Goal: Use online tool/utility: Utilize a website feature to perform a specific function

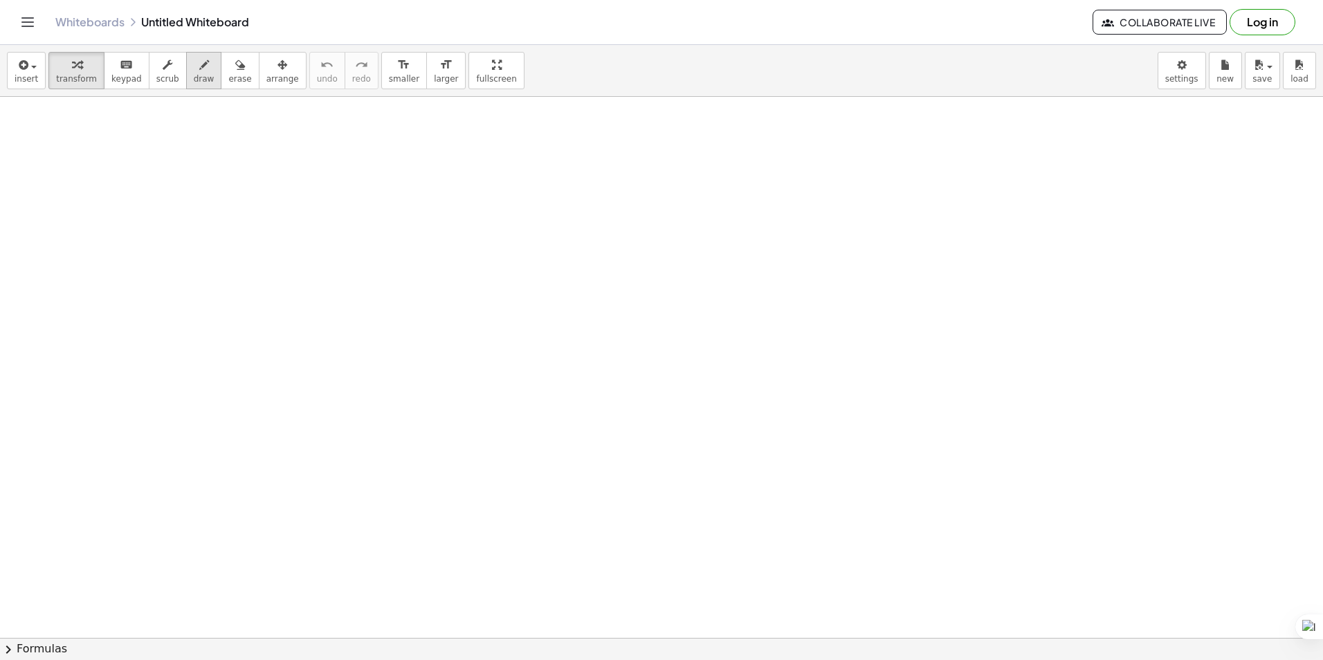
click at [194, 74] on span "draw" at bounding box center [204, 79] width 21 height 10
drag, startPoint x: 60, startPoint y: 204, endPoint x: 96, endPoint y: 185, distance: 41.2
drag, startPoint x: 75, startPoint y: 192, endPoint x: 84, endPoint y: 207, distance: 17.7
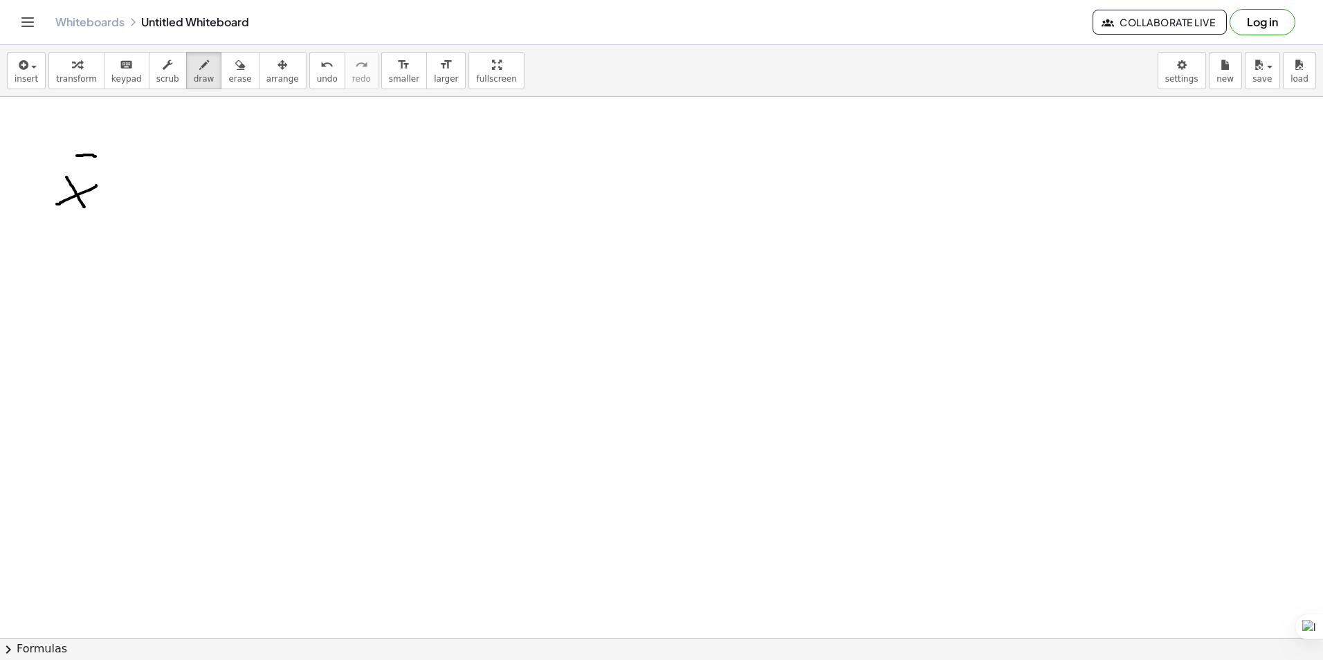
drag, startPoint x: 95, startPoint y: 156, endPoint x: 111, endPoint y: 175, distance: 24.1
drag, startPoint x: 117, startPoint y: 190, endPoint x: 143, endPoint y: 192, distance: 26.4
drag, startPoint x: 138, startPoint y: 205, endPoint x: 193, endPoint y: 191, distance: 57.2
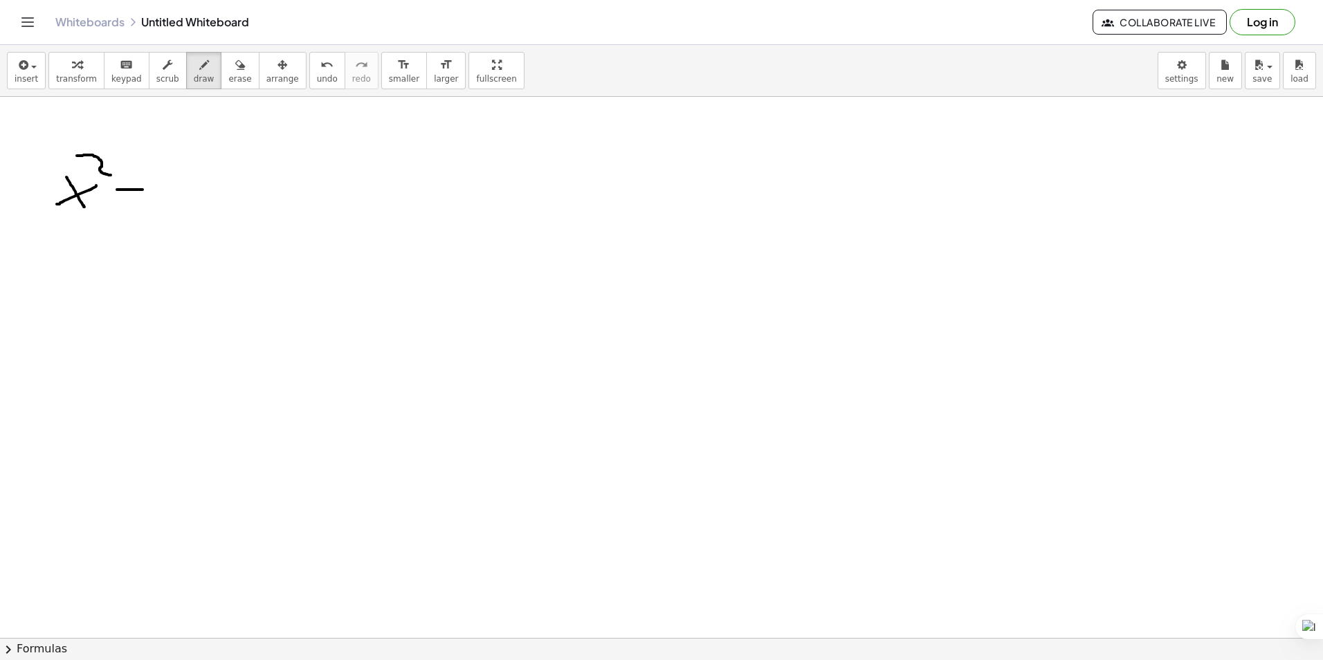
drag, startPoint x: 170, startPoint y: 176, endPoint x: 190, endPoint y: 208, distance: 38.0
drag, startPoint x: 219, startPoint y: 203, endPoint x: 223, endPoint y: 171, distance: 32.7
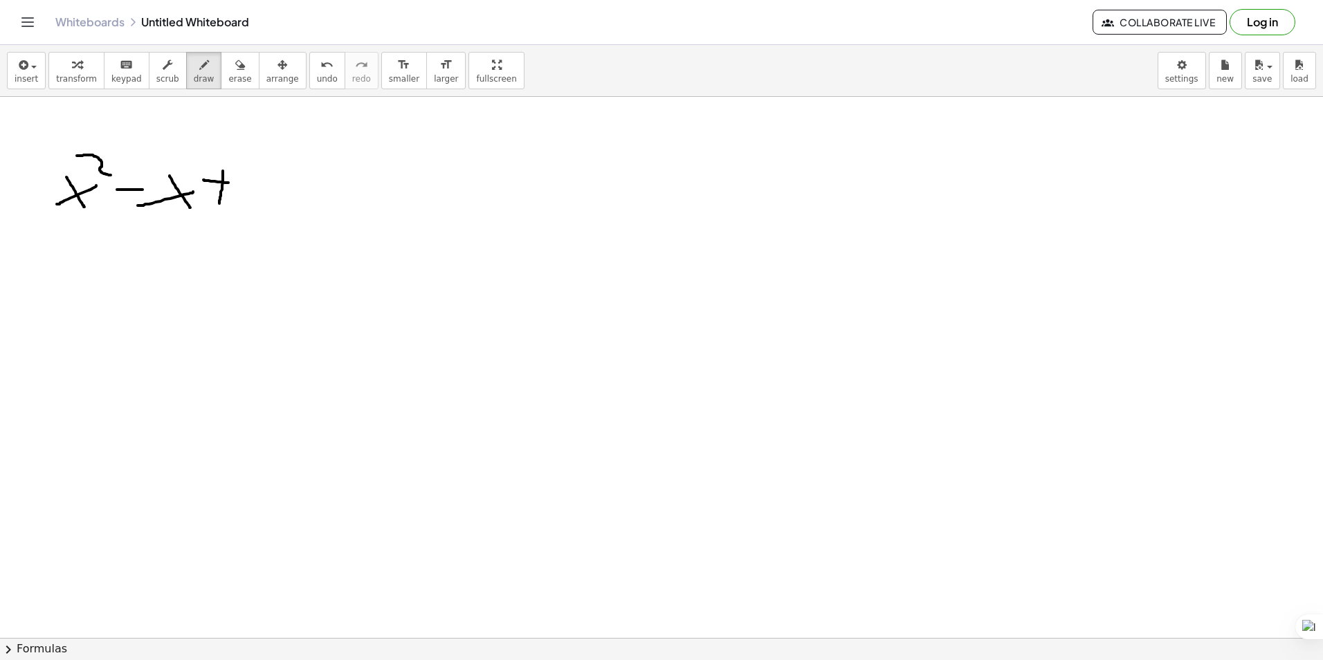
drag, startPoint x: 203, startPoint y: 180, endPoint x: 248, endPoint y: 184, distance: 44.5
drag, startPoint x: 248, startPoint y: 172, endPoint x: 268, endPoint y: 201, distance: 35.3
drag, startPoint x: 286, startPoint y: 191, endPoint x: 304, endPoint y: 189, distance: 18.8
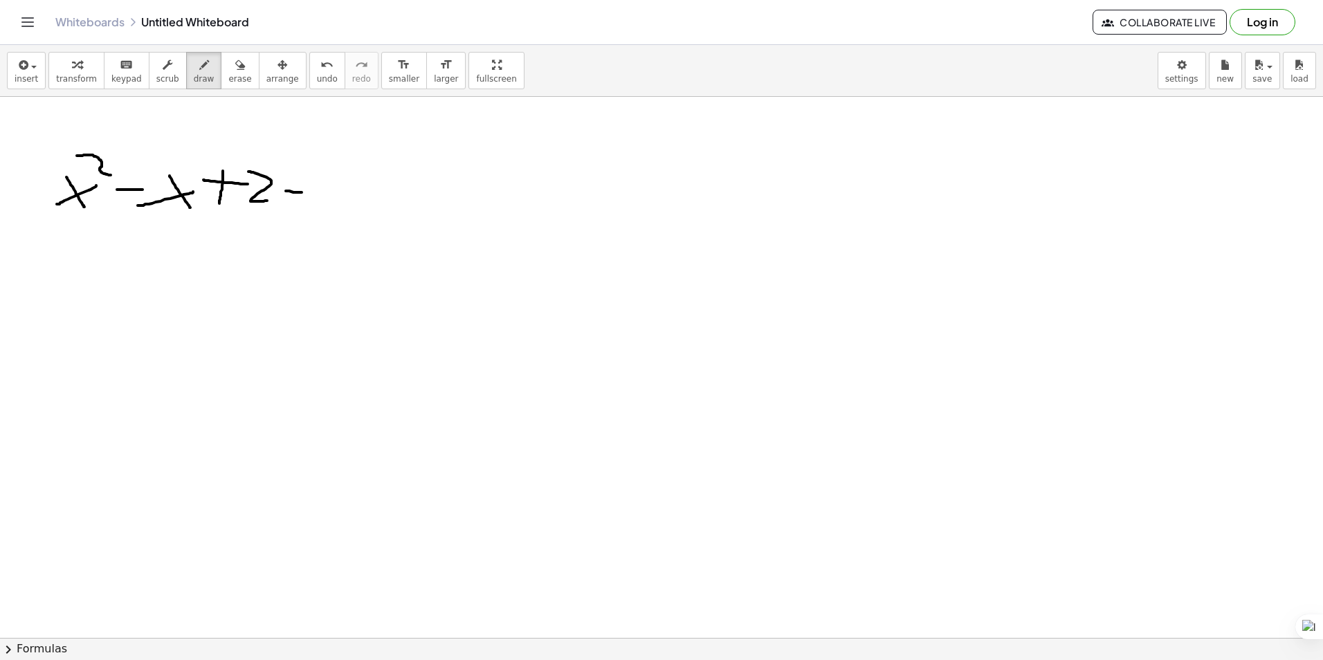
drag, startPoint x: 292, startPoint y: 174, endPoint x: 313, endPoint y: 181, distance: 22.5
drag, startPoint x: 340, startPoint y: 202, endPoint x: 336, endPoint y: 194, distance: 8.4
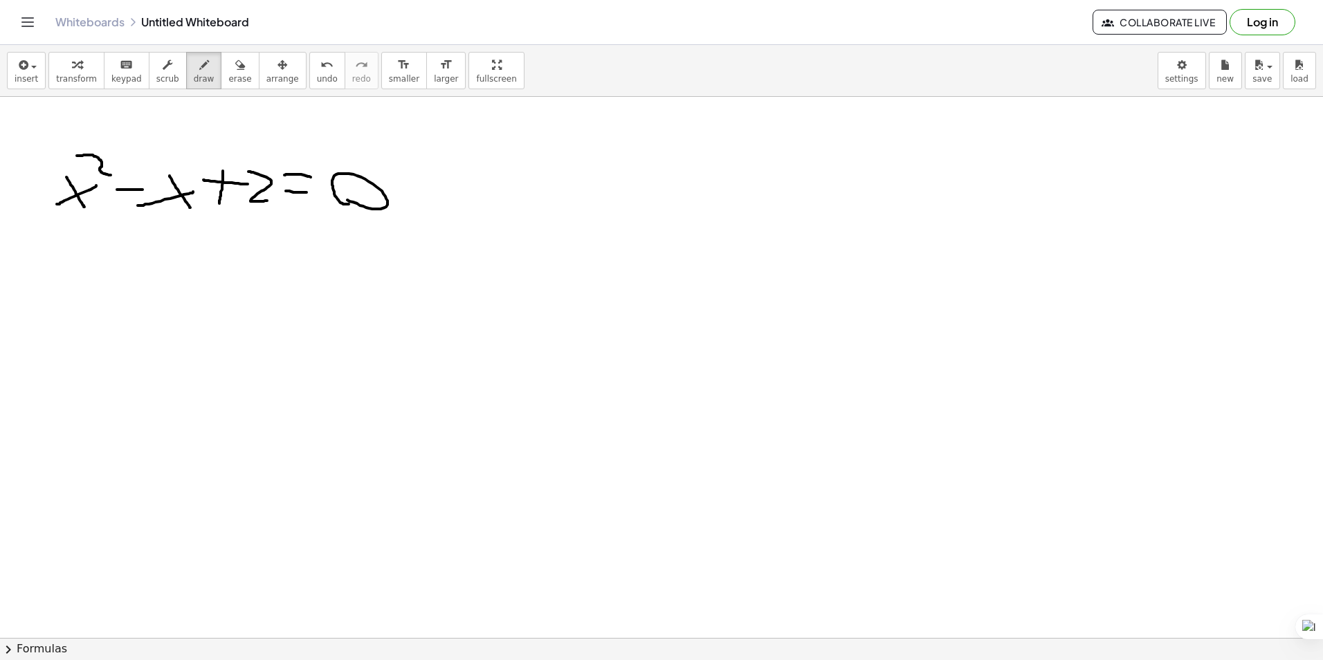
drag, startPoint x: 283, startPoint y: 306, endPoint x: 311, endPoint y: 302, distance: 28.0
drag, startPoint x: 290, startPoint y: 282, endPoint x: 322, endPoint y: 284, distance: 32.5
drag, startPoint x: 291, startPoint y: 368, endPoint x: 310, endPoint y: 369, distance: 19.4
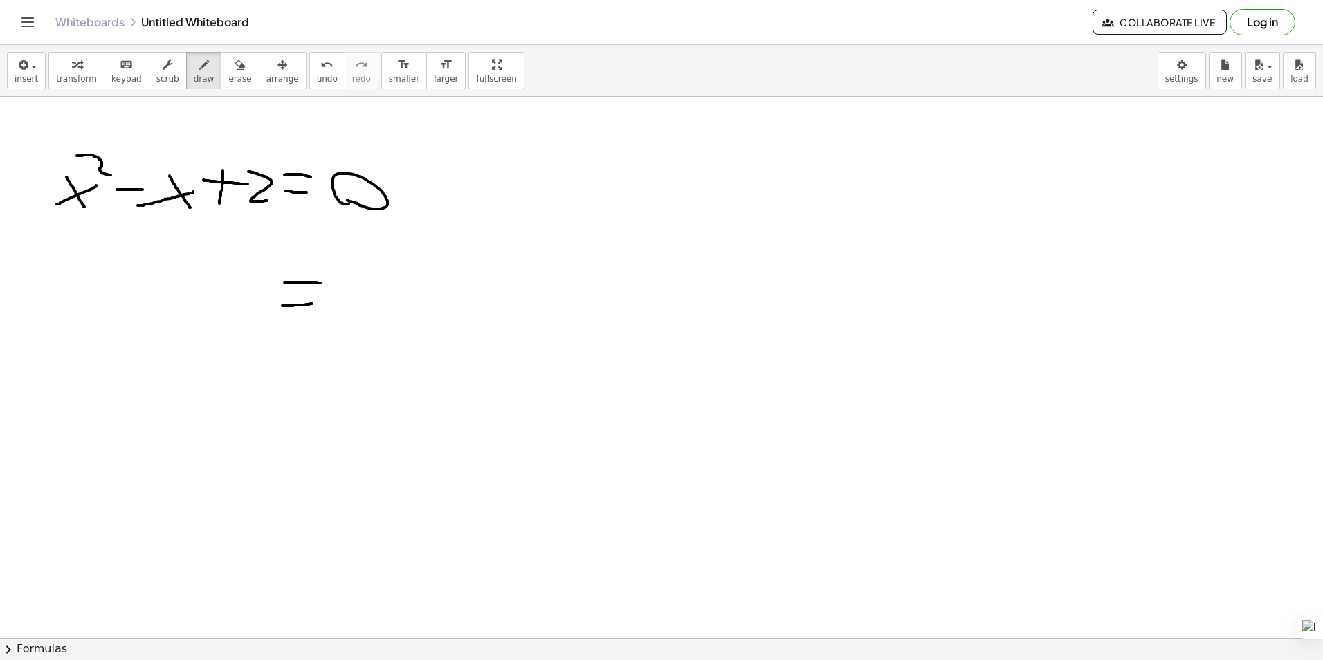
drag, startPoint x: 295, startPoint y: 350, endPoint x: 314, endPoint y: 354, distance: 19.0
drag, startPoint x: 287, startPoint y: 451, endPoint x: 313, endPoint y: 455, distance: 26.5
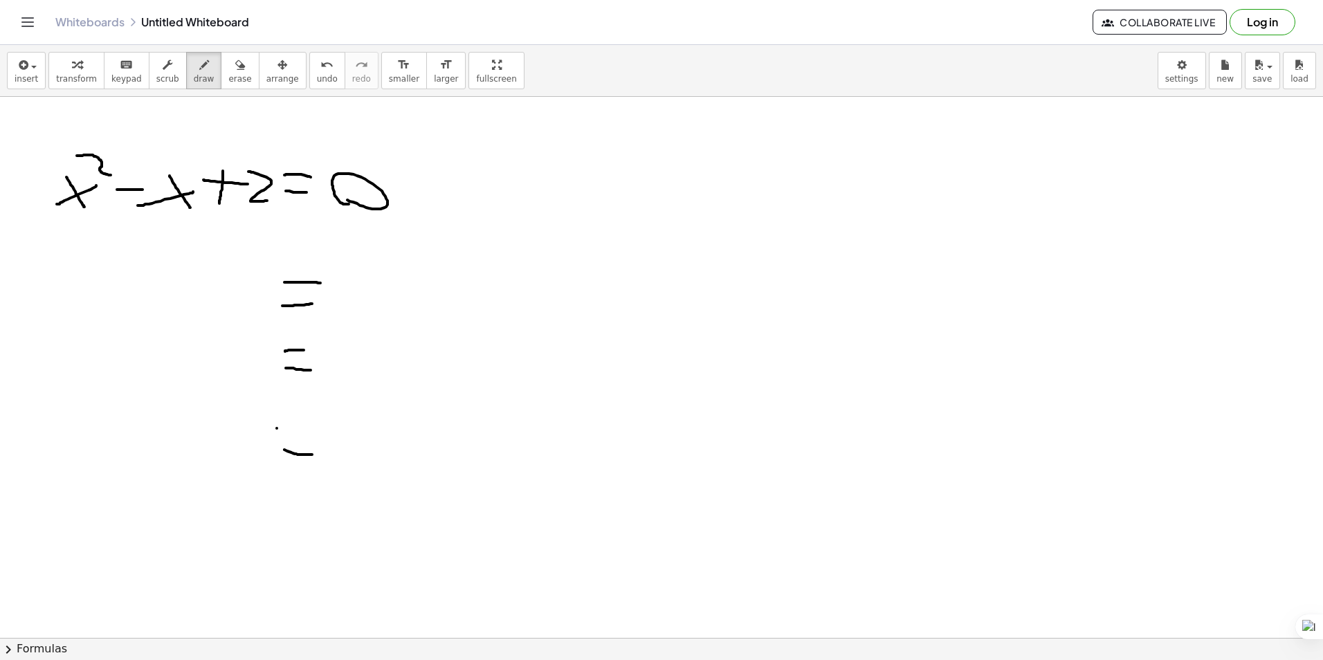
drag, startPoint x: 277, startPoint y: 428, endPoint x: 314, endPoint y: 437, distance: 38.4
drag, startPoint x: 342, startPoint y: 271, endPoint x: 446, endPoint y: 259, distance: 104.4
drag, startPoint x: 404, startPoint y: 291, endPoint x: 426, endPoint y: 274, distance: 27.7
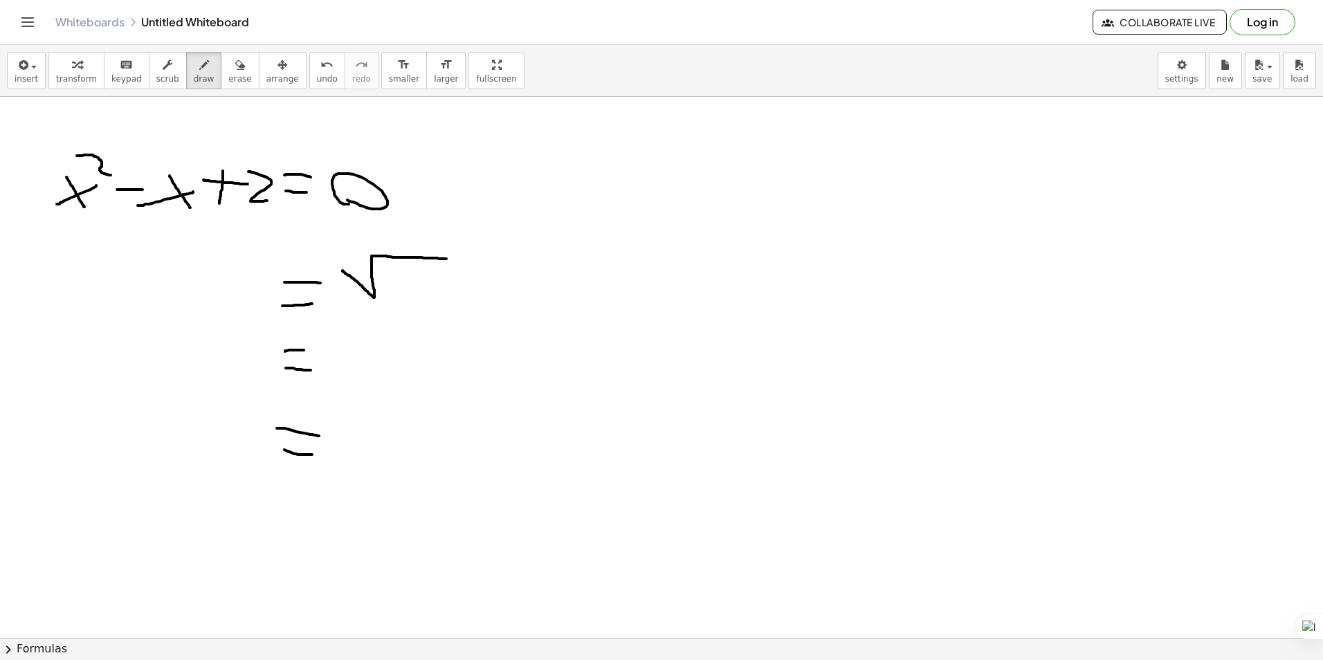
drag, startPoint x: 412, startPoint y: 275, endPoint x: 423, endPoint y: 294, distance: 21.7
drag, startPoint x: 129, startPoint y: 306, endPoint x: 154, endPoint y: 273, distance: 41.5
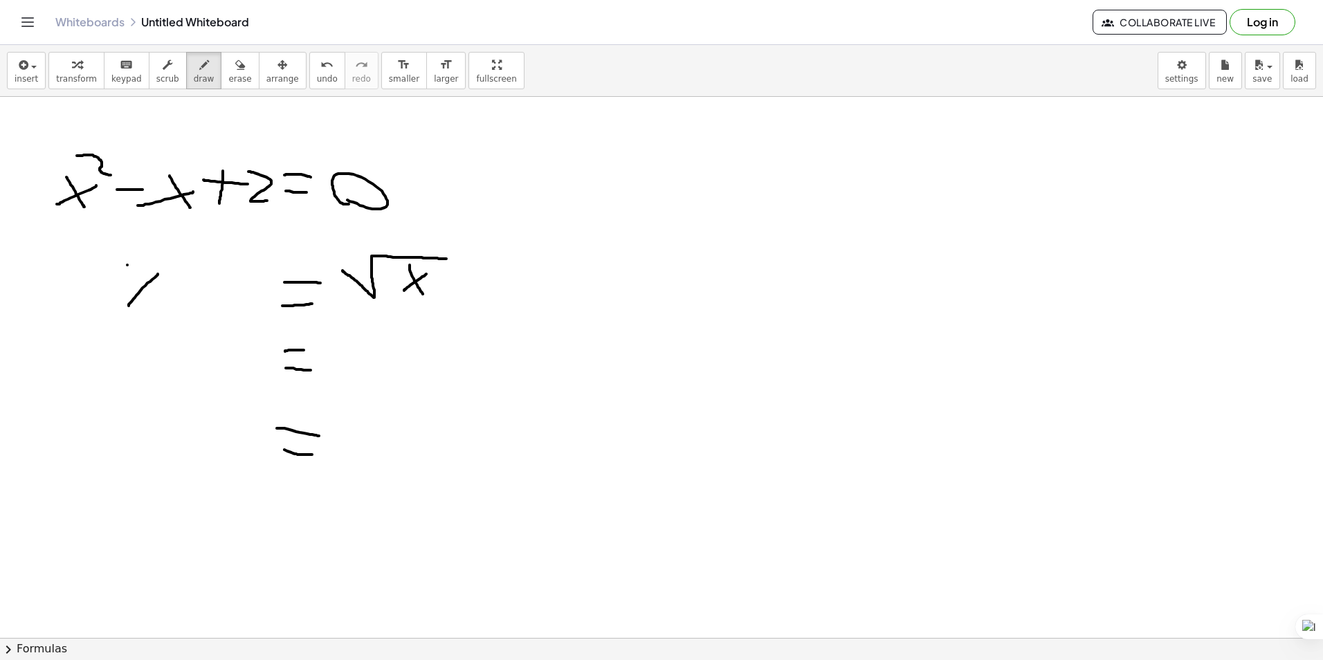
drag, startPoint x: 127, startPoint y: 265, endPoint x: 156, endPoint y: 306, distance: 49.7
drag, startPoint x: 214, startPoint y: 310, endPoint x: 217, endPoint y: 266, distance: 43.6
drag, startPoint x: 188, startPoint y: 278, endPoint x: 239, endPoint y: 286, distance: 51.2
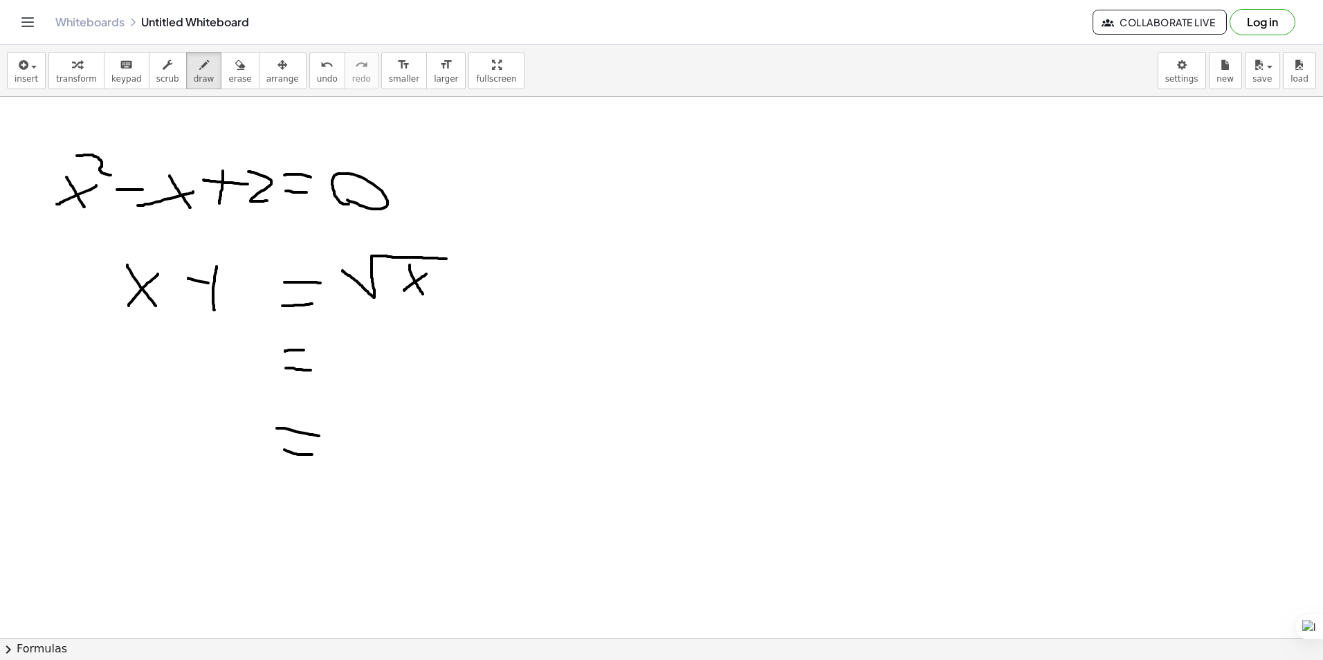
drag, startPoint x: 236, startPoint y: 261, endPoint x: 266, endPoint y: 310, distance: 57.8
drag, startPoint x: 341, startPoint y: 250, endPoint x: 374, endPoint y: 266, distance: 36.8
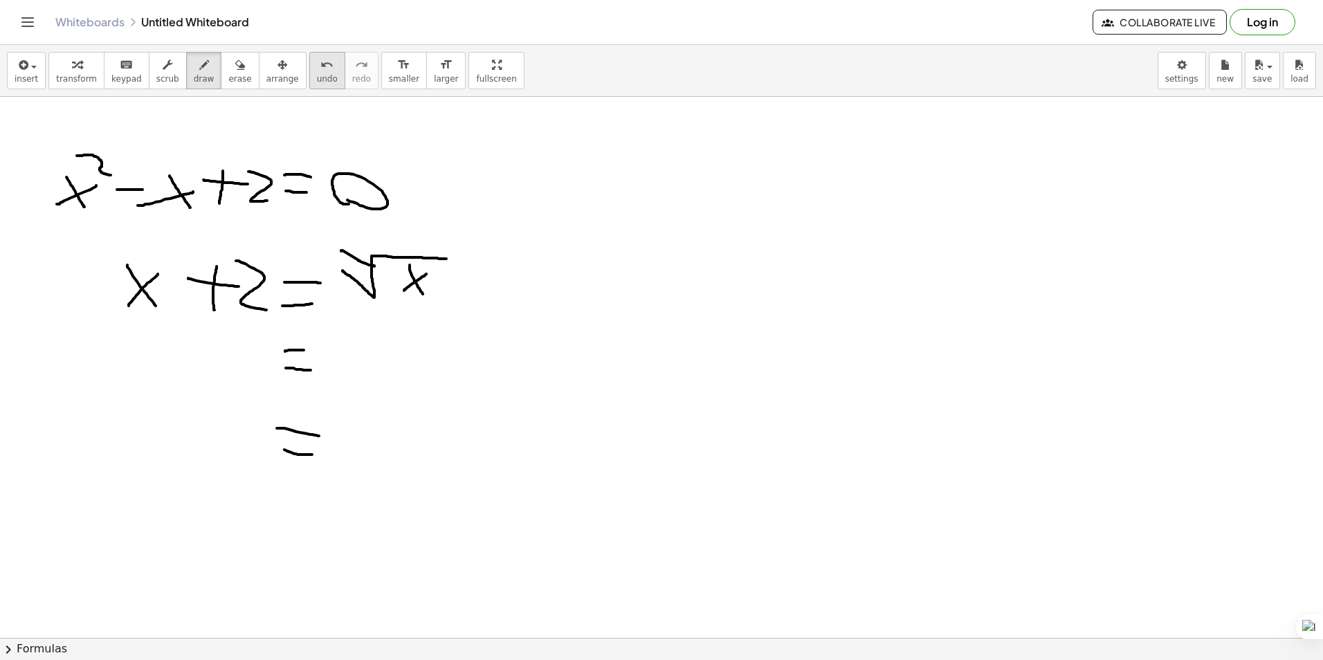
click at [320, 69] on icon "undo" at bounding box center [326, 65] width 13 height 17
drag, startPoint x: 340, startPoint y: 246, endPoint x: 362, endPoint y: 264, distance: 28.1
drag, startPoint x: 450, startPoint y: 277, endPoint x: 488, endPoint y: 276, distance: 37.4
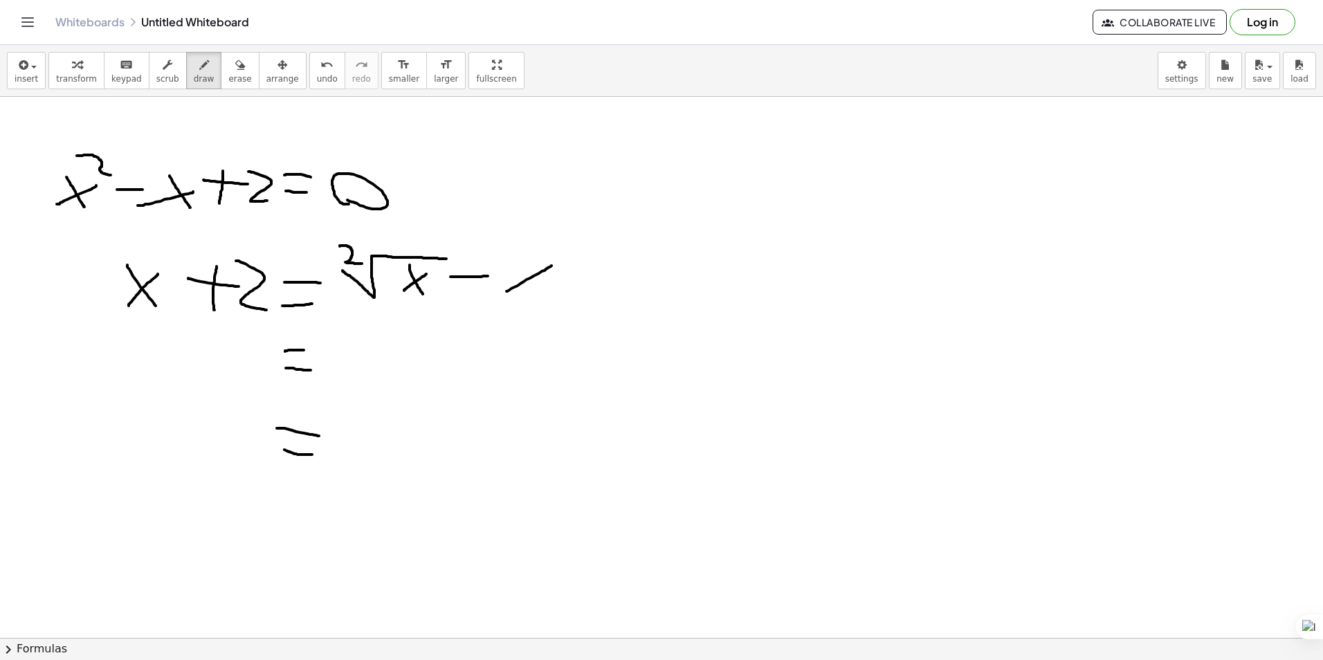
drag, startPoint x: 506, startPoint y: 291, endPoint x: 551, endPoint y: 266, distance: 51.7
drag, startPoint x: 509, startPoint y: 257, endPoint x: 553, endPoint y: 295, distance: 57.9
click at [317, 80] on span "undo" at bounding box center [327, 79] width 21 height 10
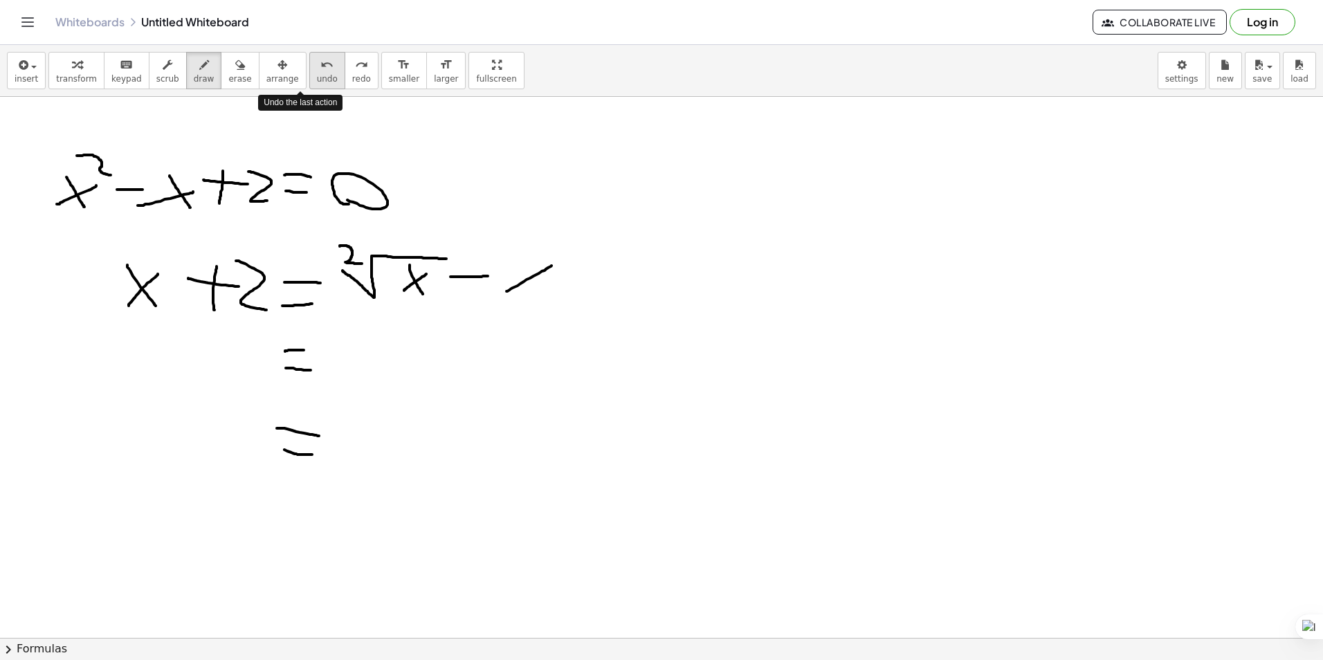
click at [317, 80] on span "undo" at bounding box center [327, 79] width 21 height 10
drag, startPoint x: 197, startPoint y: 338, endPoint x: 240, endPoint y: 376, distance: 57.8
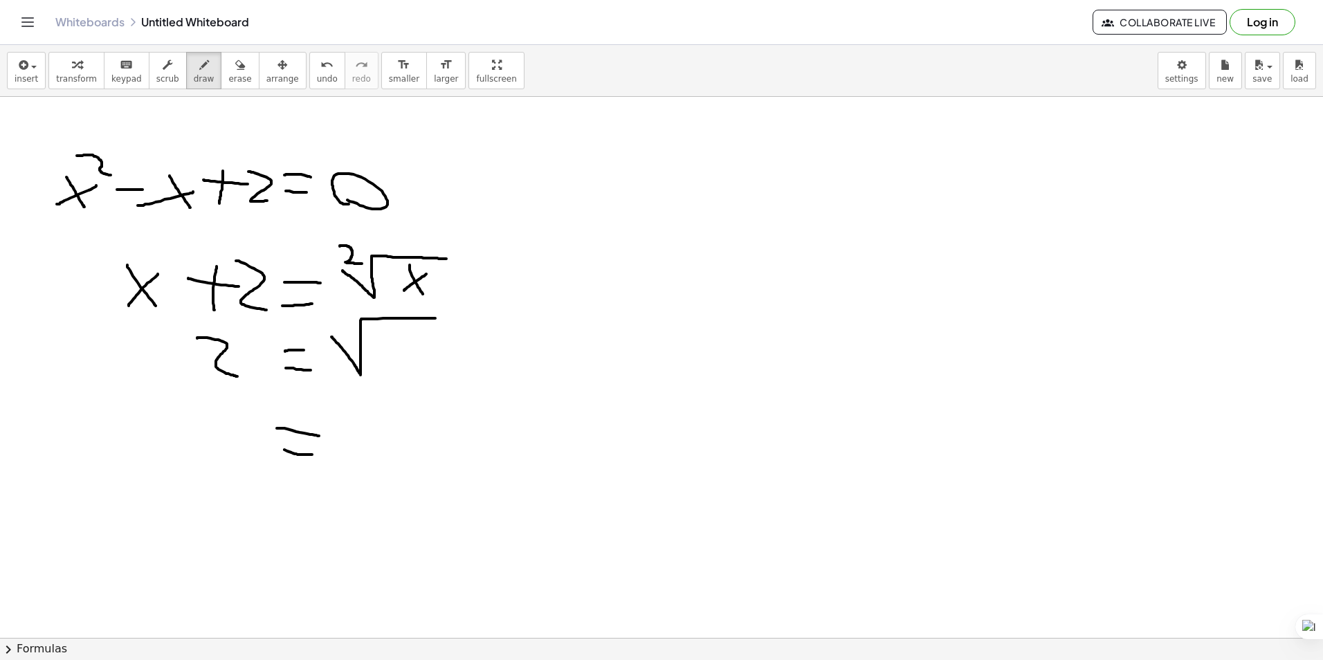
drag, startPoint x: 331, startPoint y: 337, endPoint x: 435, endPoint y: 318, distance: 105.5
drag, startPoint x: 334, startPoint y: 318, endPoint x: 347, endPoint y: 336, distance: 21.3
drag, startPoint x: 381, startPoint y: 363, endPoint x: 407, endPoint y: 345, distance: 31.9
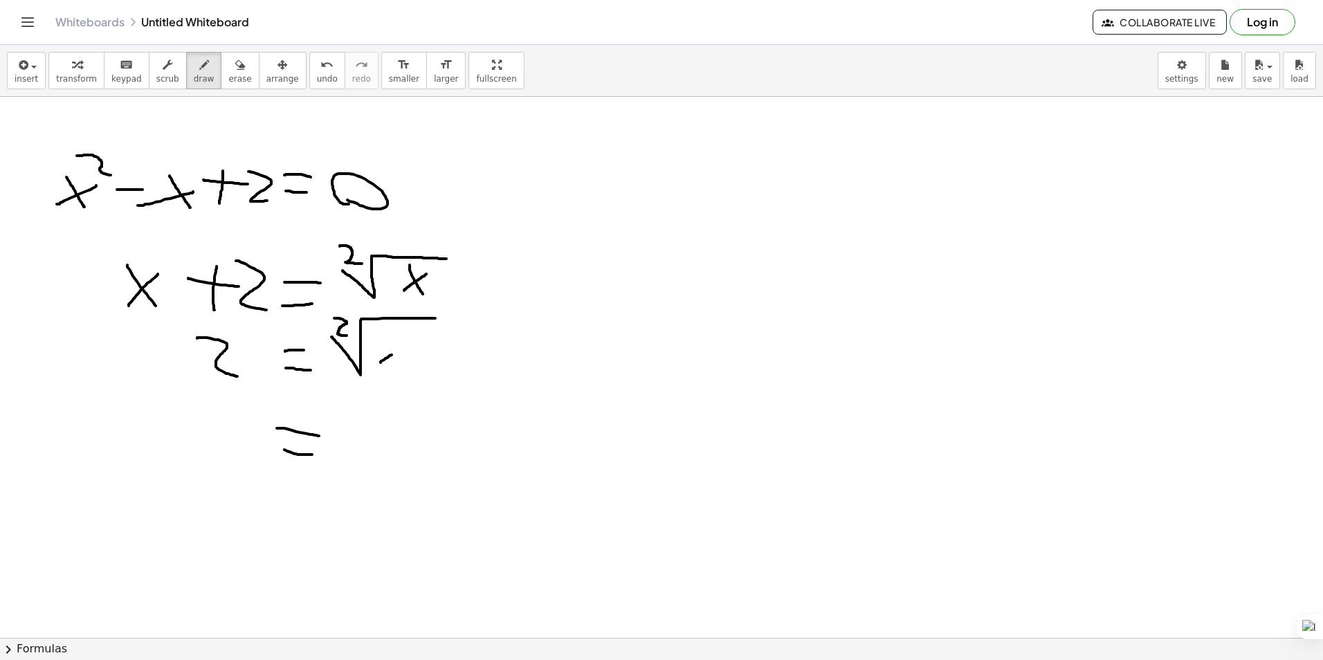
drag, startPoint x: 520, startPoint y: 345, endPoint x: 532, endPoint y: 340, distance: 13.4
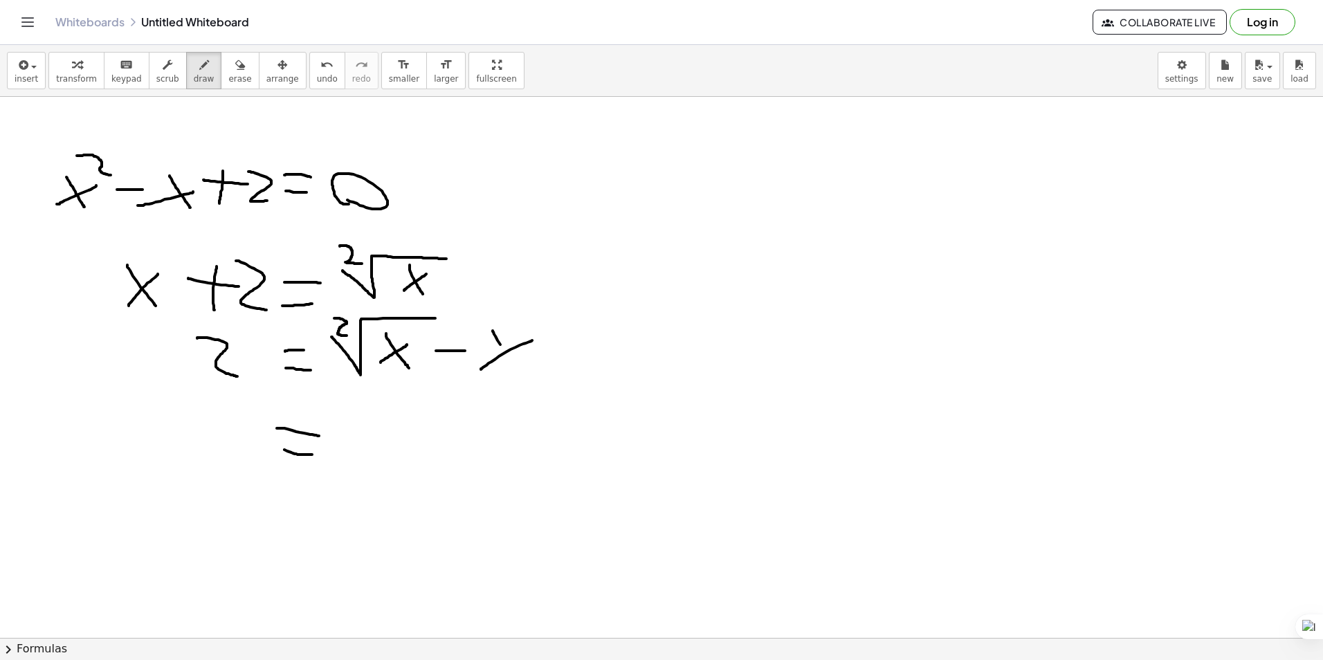
drag, startPoint x: 494, startPoint y: 334, endPoint x: 514, endPoint y: 388, distance: 57.6
drag, startPoint x: 347, startPoint y: 461, endPoint x: 378, endPoint y: 423, distance: 49.2
drag, startPoint x: 357, startPoint y: 418, endPoint x: 392, endPoint y: 475, distance: 66.8
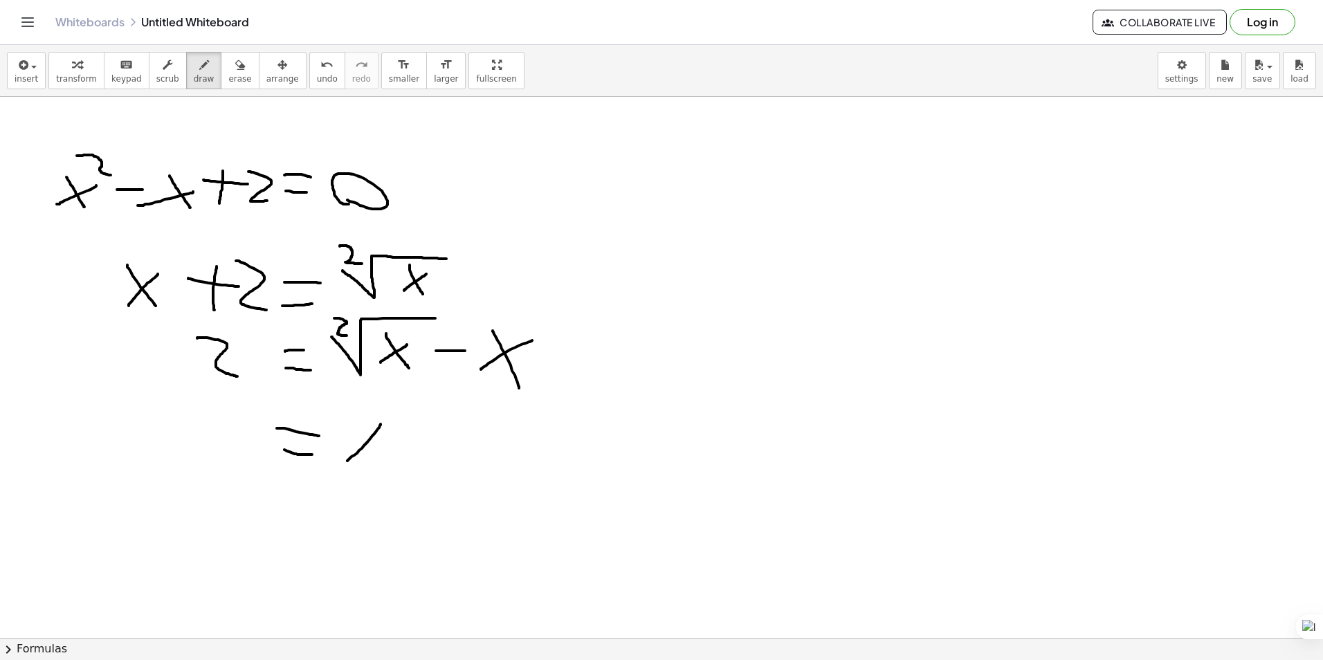
drag, startPoint x: 192, startPoint y: 404, endPoint x: 258, endPoint y: 466, distance: 90.6
click at [30, 75] on span "insert" at bounding box center [27, 79] width 24 height 10
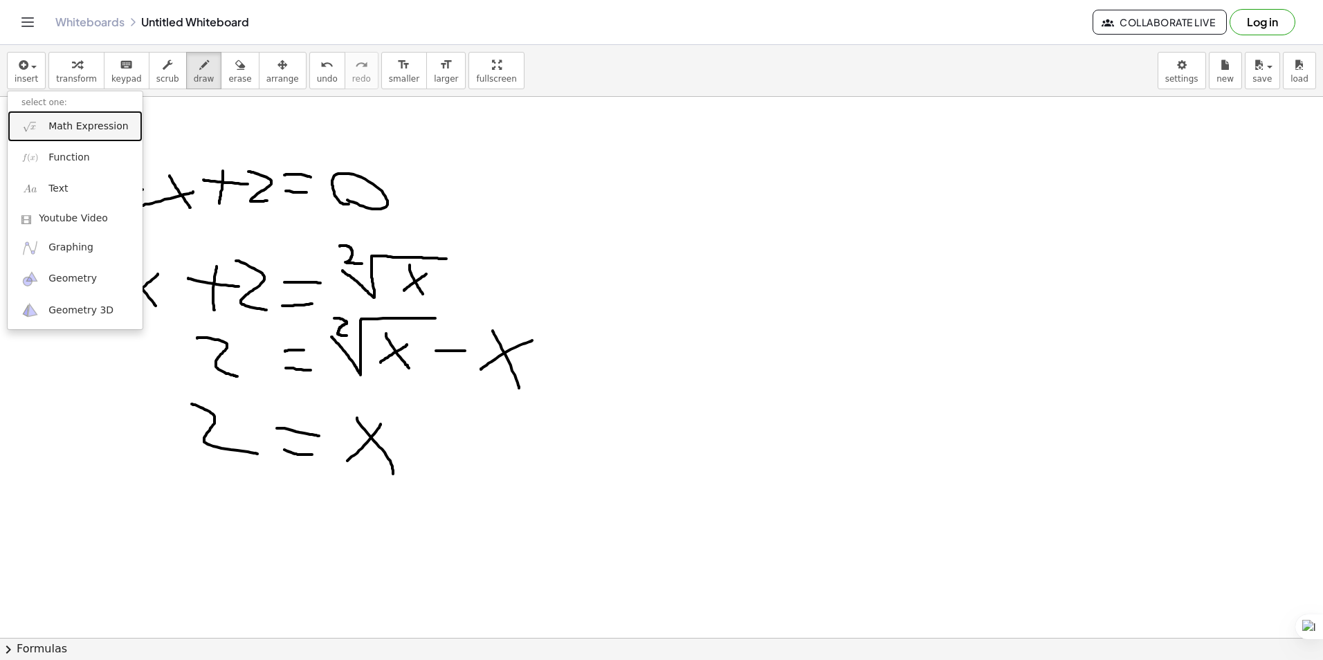
click at [77, 126] on span "Math Expression" at bounding box center [88, 127] width 80 height 14
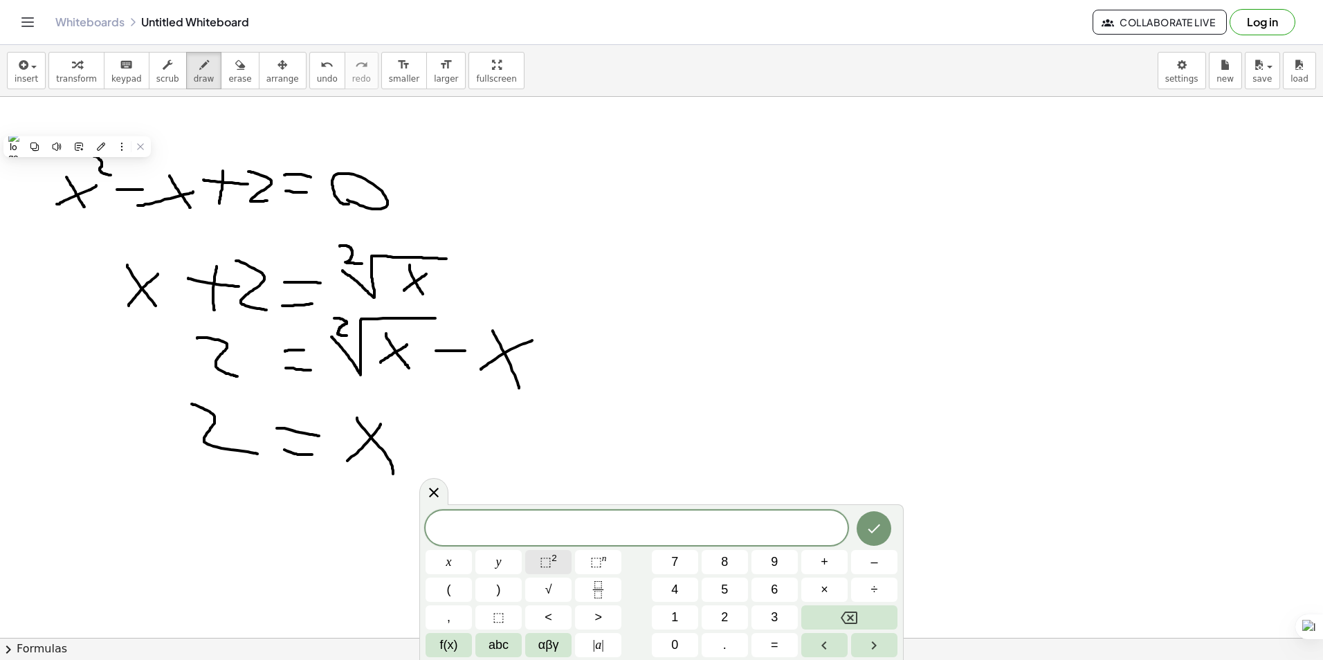
click at [555, 563] on sup "2" at bounding box center [554, 558] width 6 height 10
click at [861, 563] on button "–" at bounding box center [874, 562] width 46 height 24
click at [834, 565] on button "+" at bounding box center [824, 562] width 46 height 24
click at [725, 617] on span "2" at bounding box center [724, 617] width 7 height 19
click at [872, 529] on icon "Done" at bounding box center [874, 526] width 12 height 9
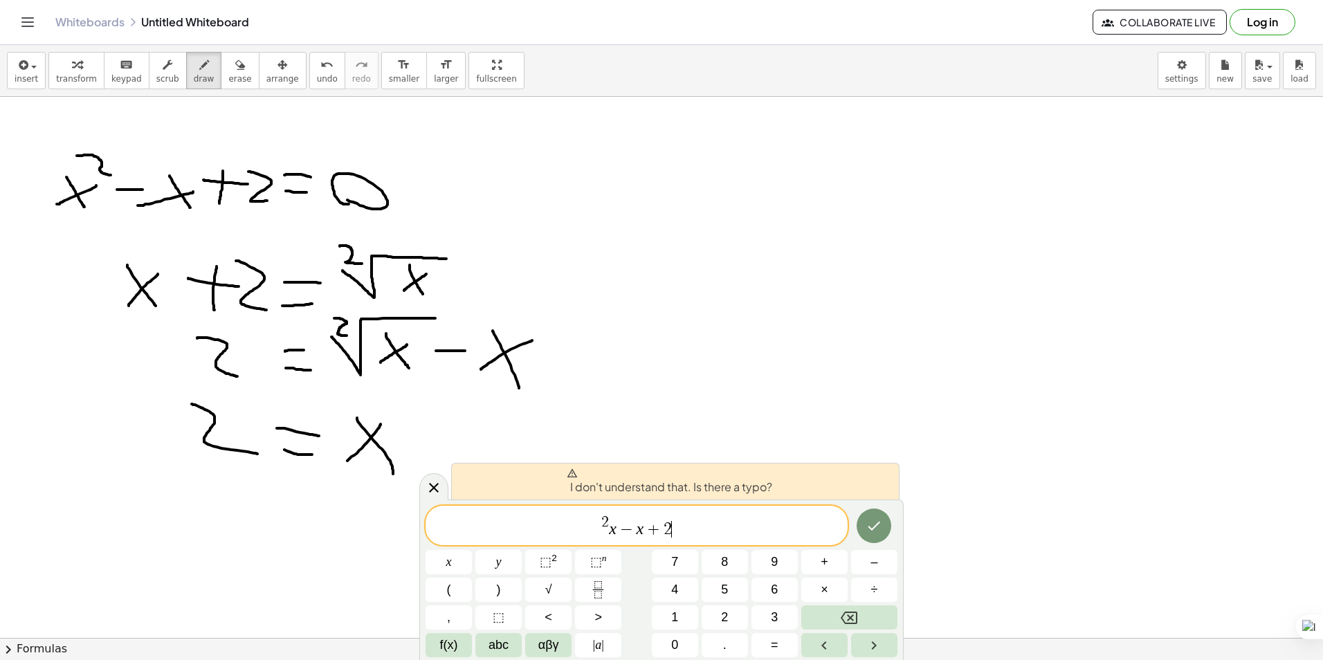
click at [608, 529] on span "2" at bounding box center [605, 522] width 8 height 15
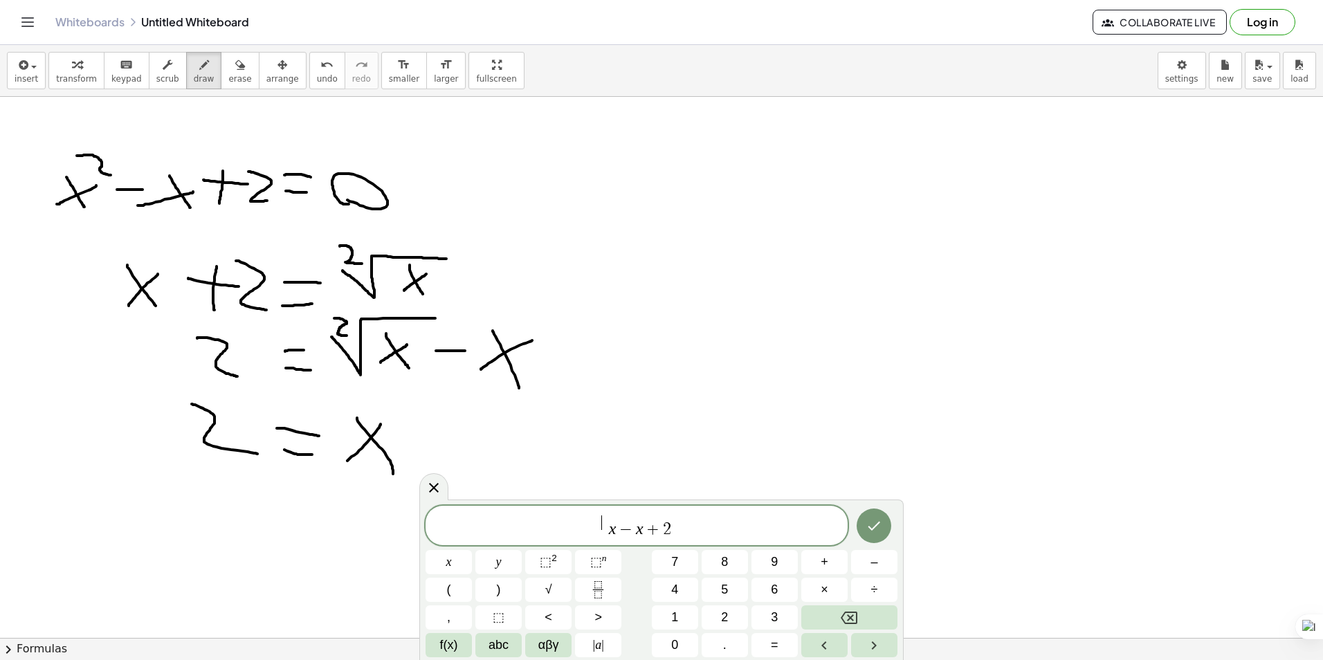
click at [614, 529] on var "x" at bounding box center [613, 529] width 8 height 18
click at [616, 533] on span "−" at bounding box center [626, 529] width 20 height 17
click at [560, 563] on button "⬚ 2" at bounding box center [548, 562] width 46 height 24
click at [691, 530] on span "x 2 ​ − x + 2" at bounding box center [637, 526] width 422 height 25
click at [767, 644] on button "=" at bounding box center [774, 645] width 46 height 24
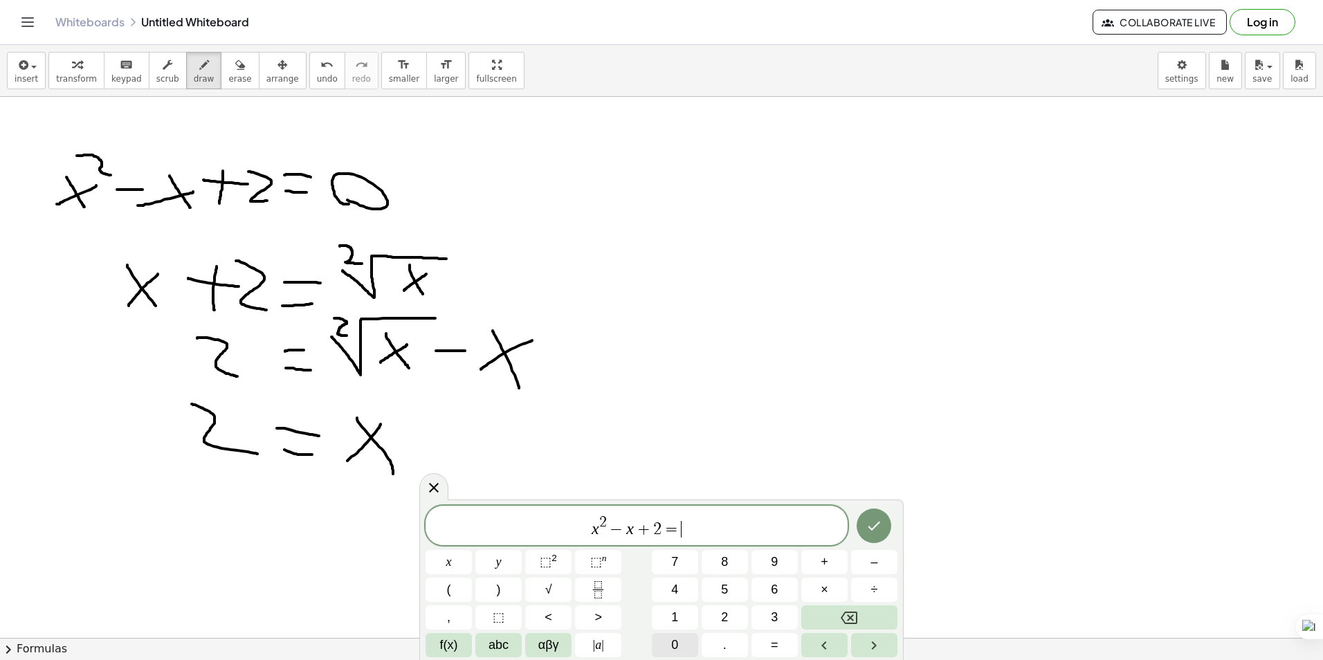
click at [675, 646] on span "0" at bounding box center [674, 645] width 7 height 19
click at [872, 536] on button "Done" at bounding box center [874, 526] width 35 height 35
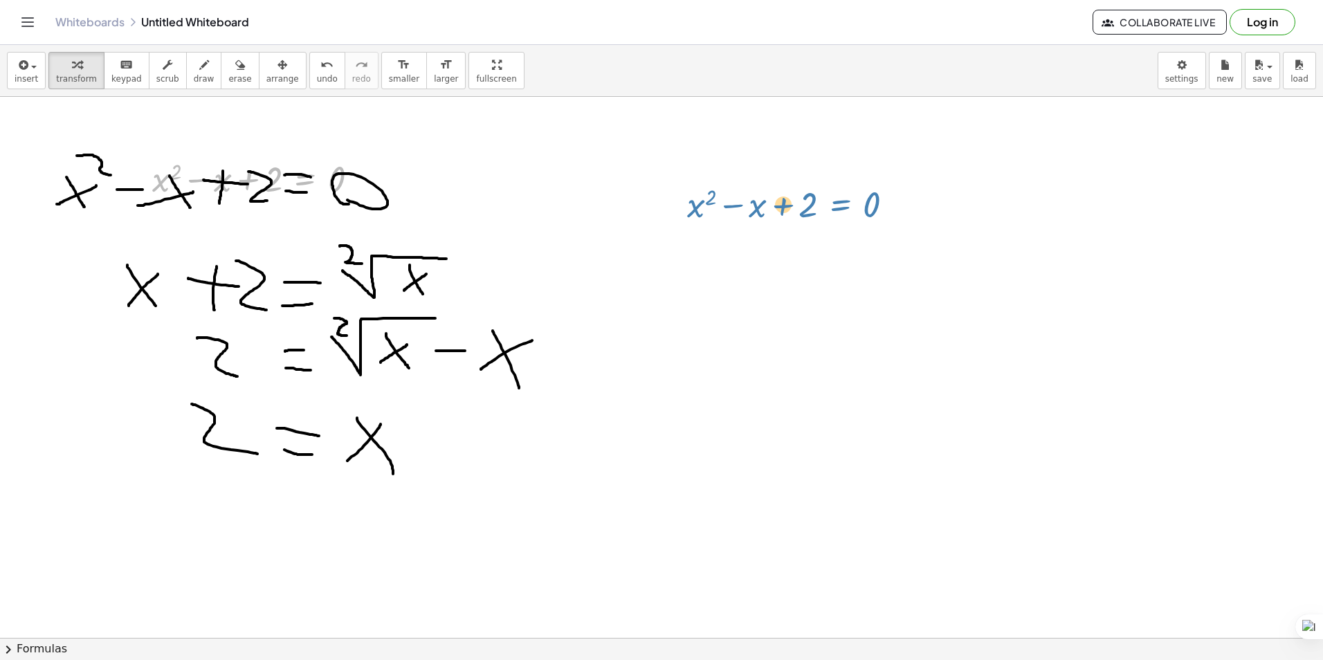
drag, startPoint x: 309, startPoint y: 180, endPoint x: 839, endPoint y: 198, distance: 529.6
drag, startPoint x: 336, startPoint y: 207, endPoint x: 392, endPoint y: 237, distance: 64.1
drag, startPoint x: 378, startPoint y: 194, endPoint x: 381, endPoint y: 228, distance: 34.0
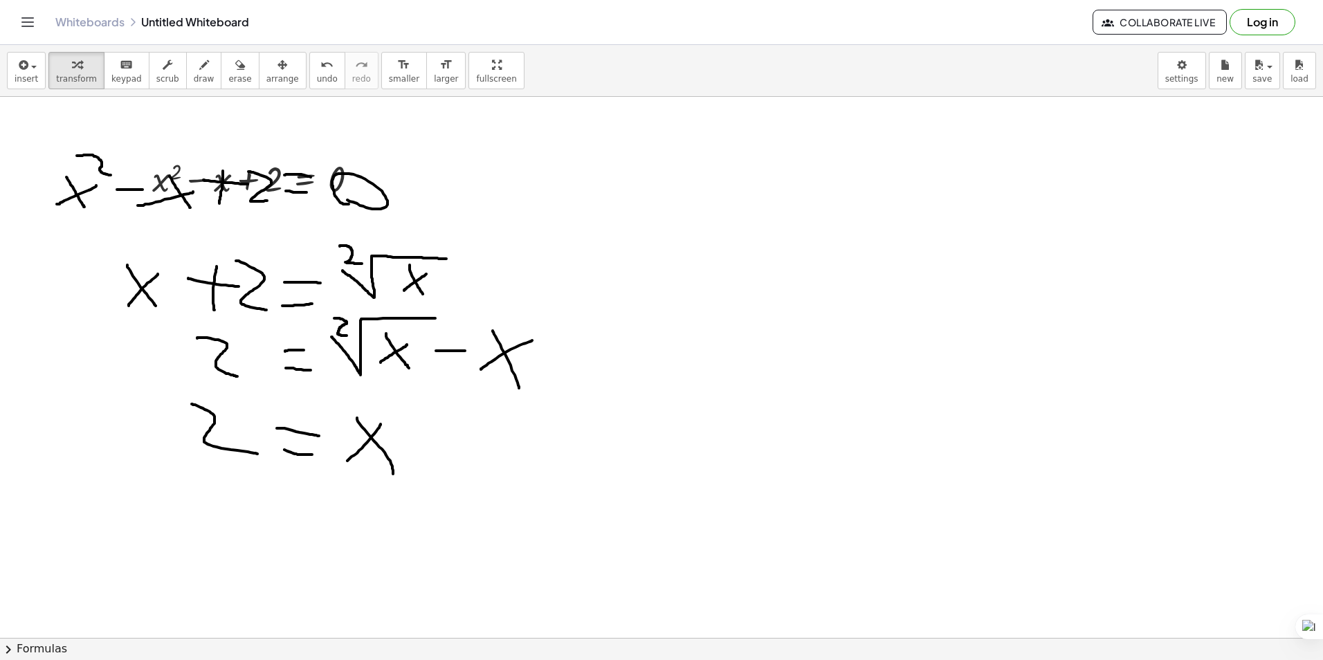
drag, startPoint x: 351, startPoint y: 196, endPoint x: 228, endPoint y: 213, distance: 125.0
drag, startPoint x: 239, startPoint y: 194, endPoint x: 515, endPoint y: 205, distance: 277.0
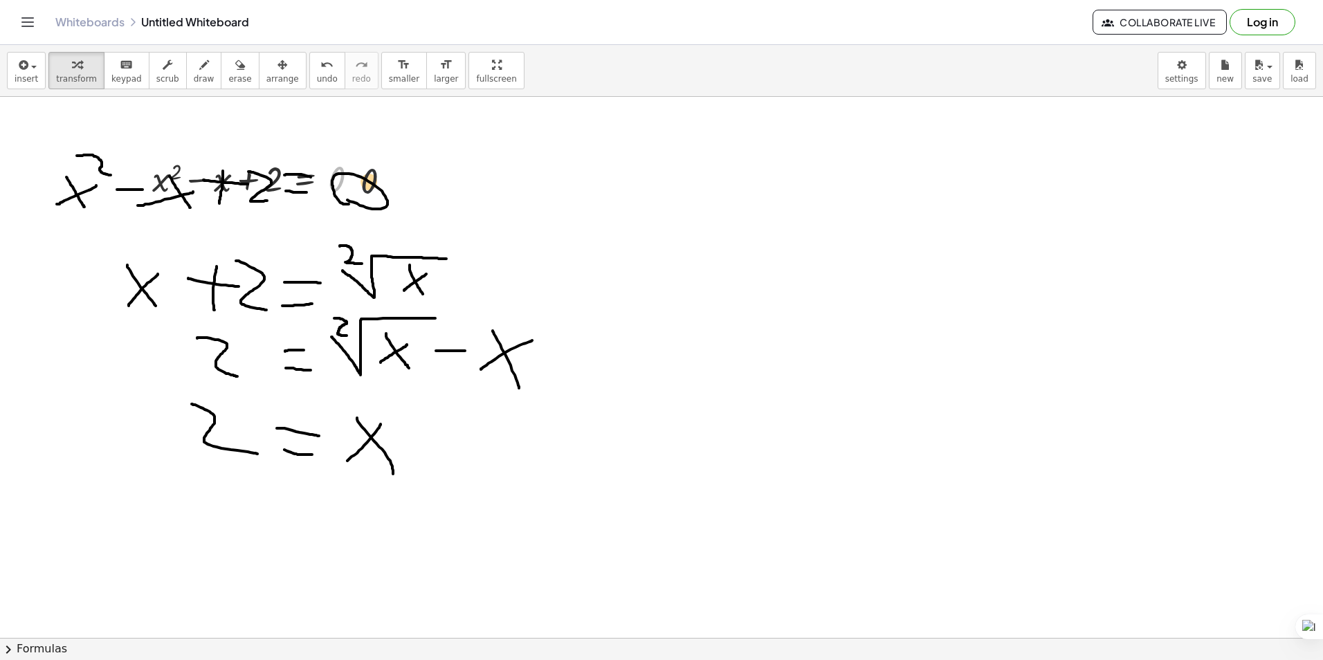
drag, startPoint x: 373, startPoint y: 181, endPoint x: 625, endPoint y: 223, distance: 255.4
drag, startPoint x: 358, startPoint y: 200, endPoint x: 643, endPoint y: 287, distance: 298.1
click at [307, 220] on icon at bounding box center [305, 214] width 12 height 12
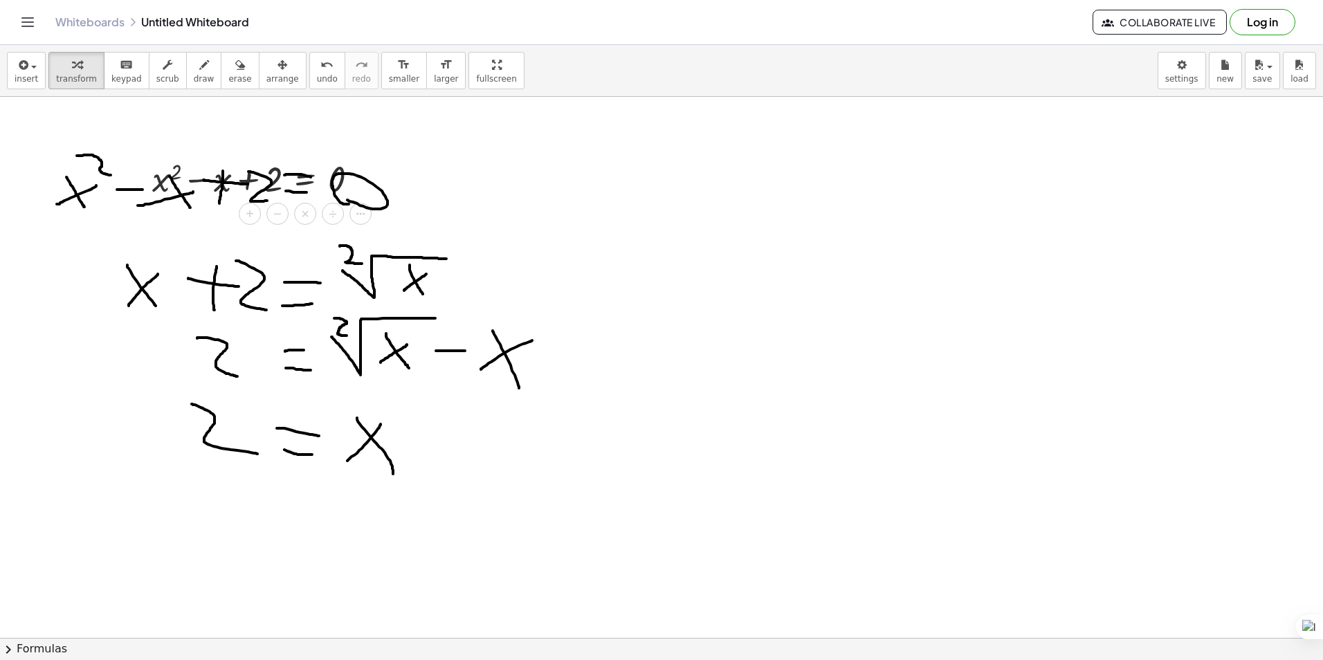
drag, startPoint x: 386, startPoint y: 209, endPoint x: 458, endPoint y: 227, distance: 74.2
drag, startPoint x: 381, startPoint y: 190, endPoint x: 545, endPoint y: 228, distance: 168.2
drag, startPoint x: 243, startPoint y: 165, endPoint x: 302, endPoint y: 191, distance: 64.8
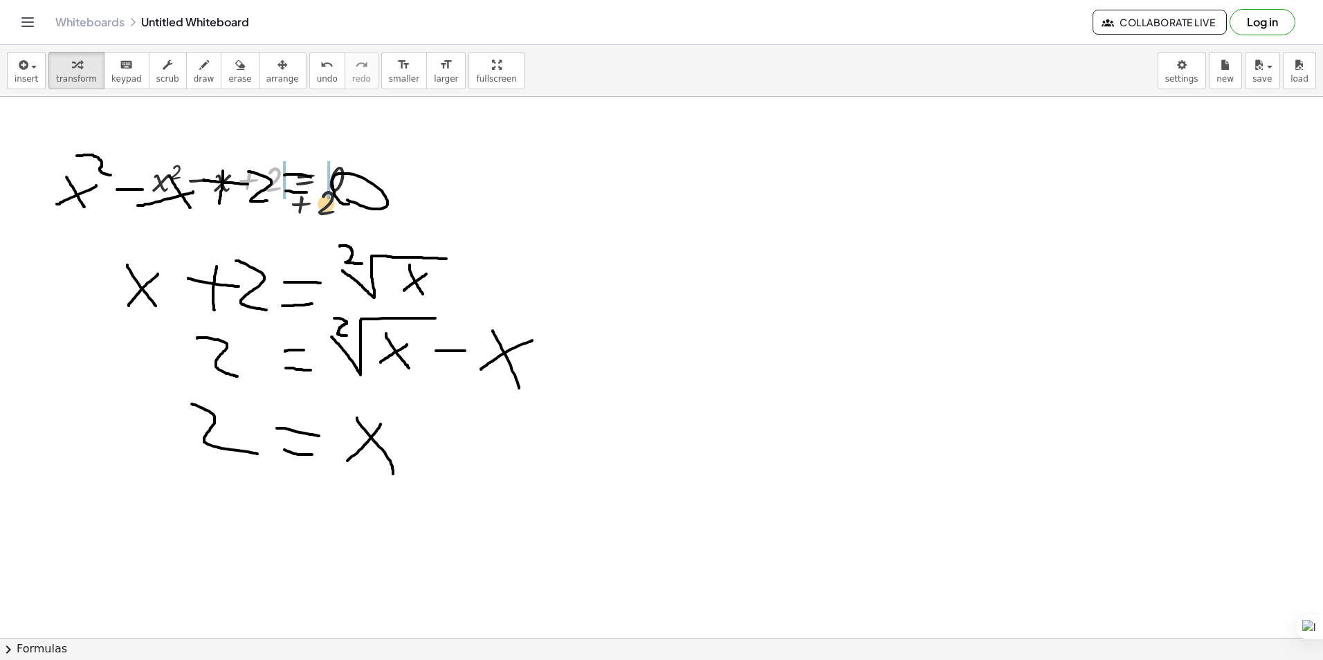
click at [302, 191] on div at bounding box center [260, 177] width 231 height 47
drag, startPoint x: 215, startPoint y: 188, endPoint x: 275, endPoint y: 192, distance: 59.6
click at [302, 194] on div at bounding box center [244, 177] width 300 height 47
drag, startPoint x: 146, startPoint y: 188, endPoint x: 259, endPoint y: 188, distance: 112.8
click at [259, 182] on div at bounding box center [248, 177] width 413 height 47
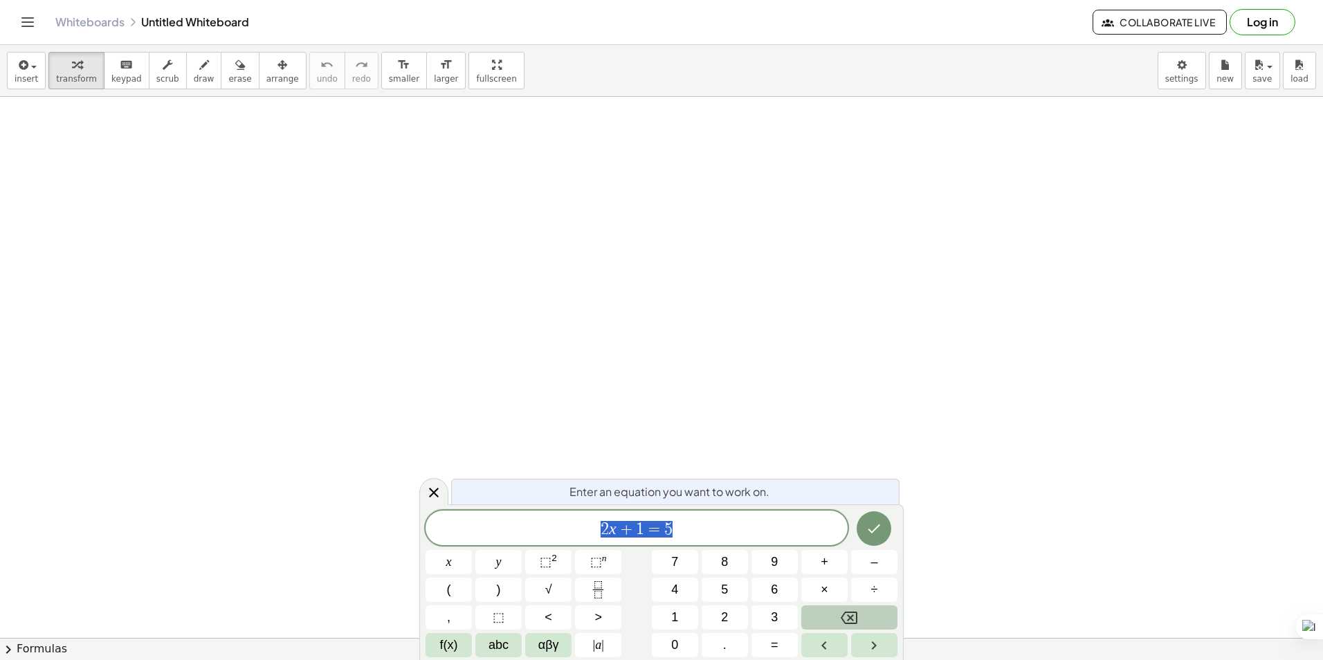
click at [847, 623] on icon "Backspace" at bounding box center [849, 618] width 17 height 12
click at [846, 623] on icon "Backspace" at bounding box center [849, 618] width 17 height 12
click at [552, 560] on sup "2" at bounding box center [554, 558] width 6 height 10
click at [820, 567] on button "+" at bounding box center [824, 562] width 46 height 24
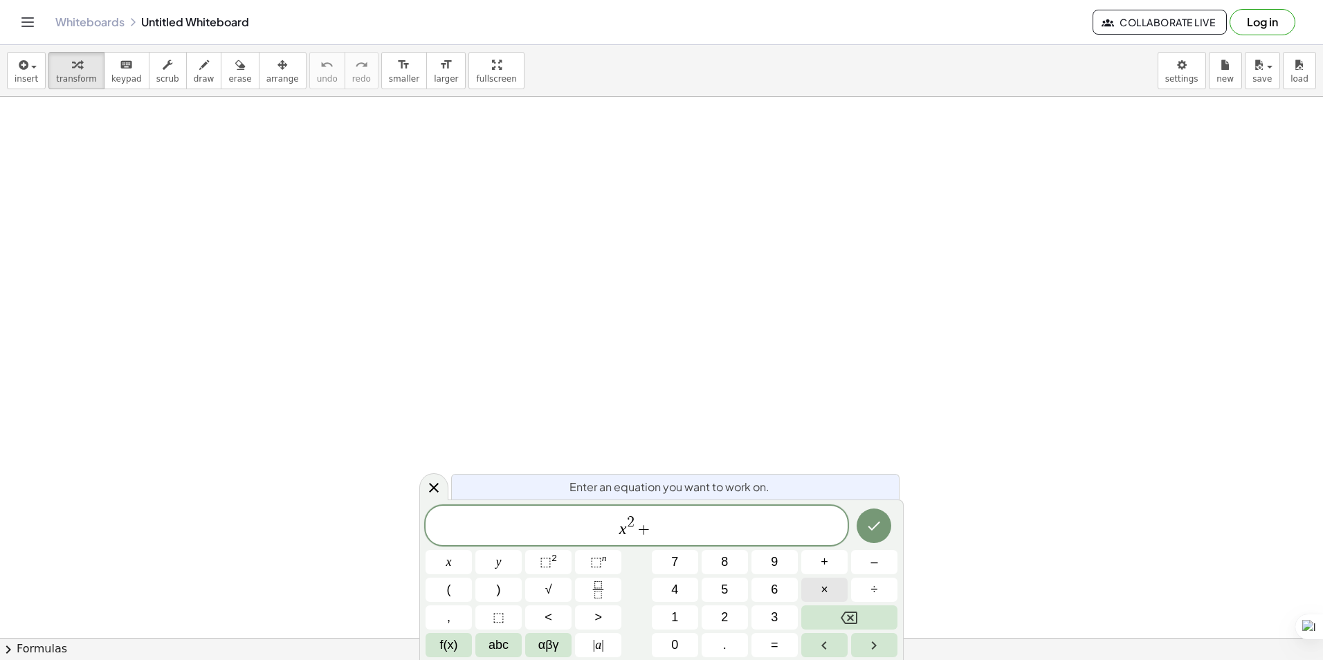
click at [832, 585] on button "×" at bounding box center [824, 590] width 46 height 24
click at [849, 620] on icon "Backspace" at bounding box center [849, 618] width 17 height 12
click at [776, 647] on span "=" at bounding box center [775, 645] width 8 height 19
click at [688, 644] on button "0" at bounding box center [675, 645] width 46 height 24
click at [880, 524] on icon "Done" at bounding box center [874, 526] width 17 height 17
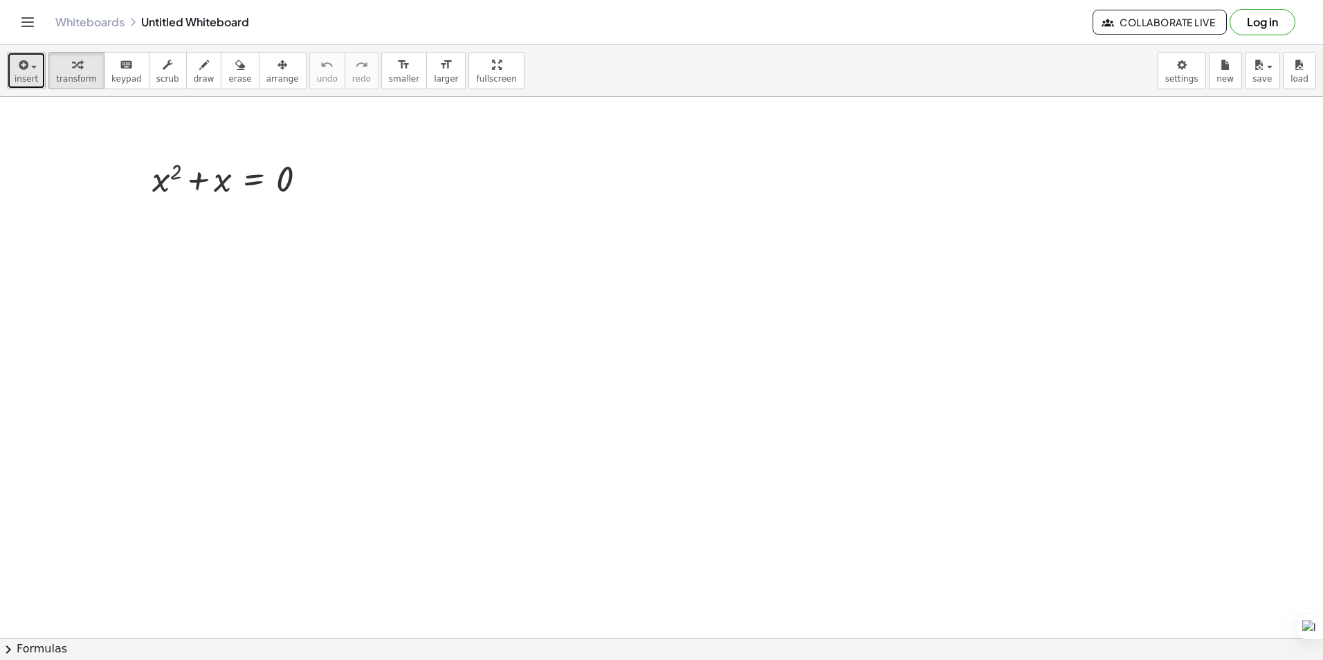
click at [19, 59] on icon "button" at bounding box center [22, 65] width 12 height 17
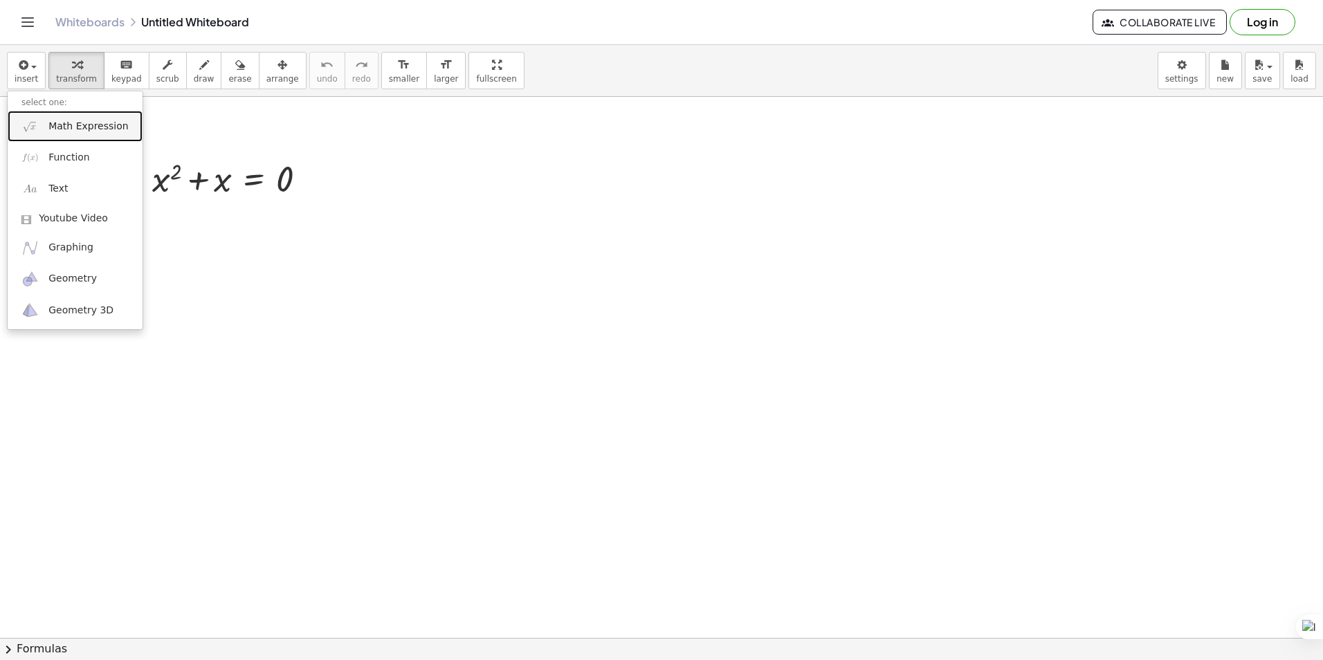
click at [83, 129] on span "Math Expression" at bounding box center [88, 127] width 80 height 14
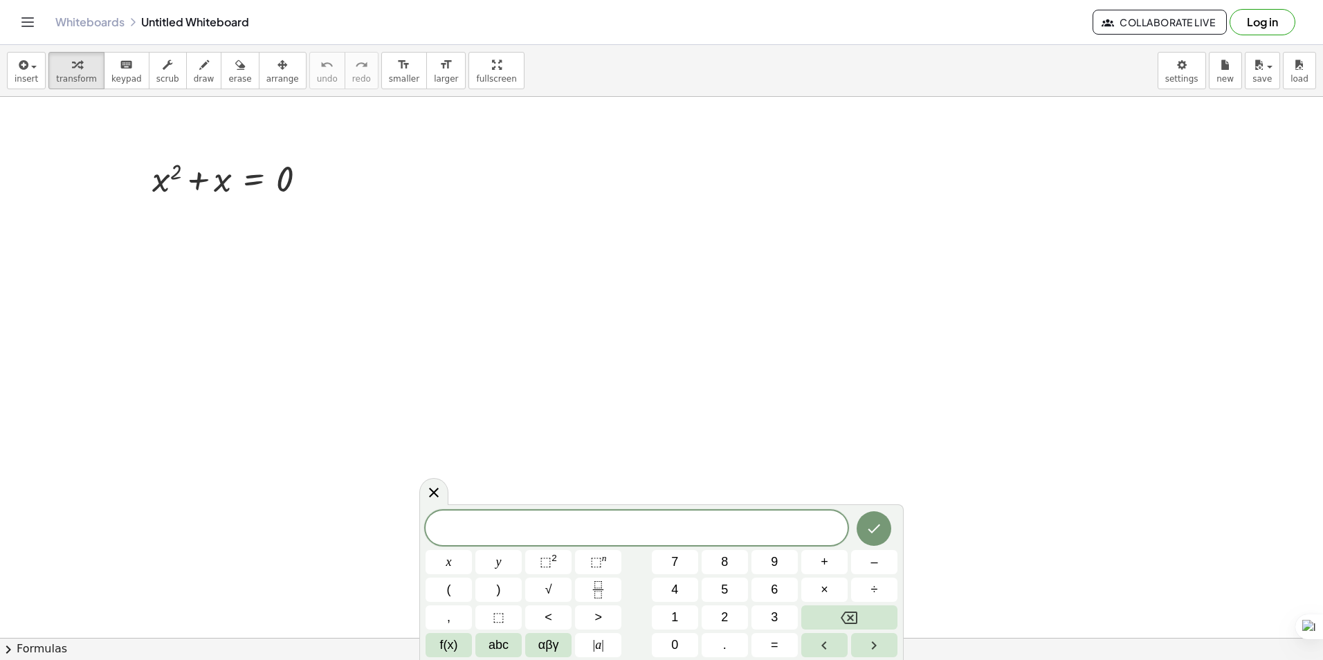
drag, startPoint x: 366, startPoint y: 323, endPoint x: 361, endPoint y: 307, distance: 17.3
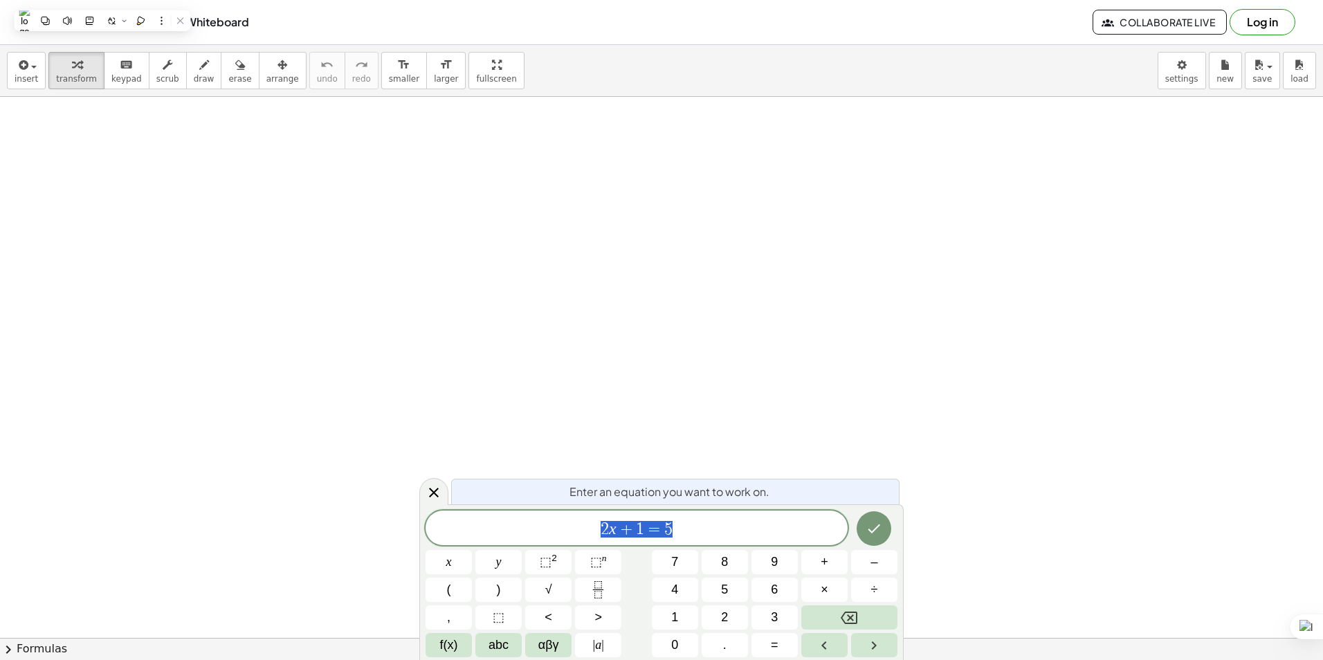
click at [434, 497] on icon at bounding box center [434, 492] width 17 height 17
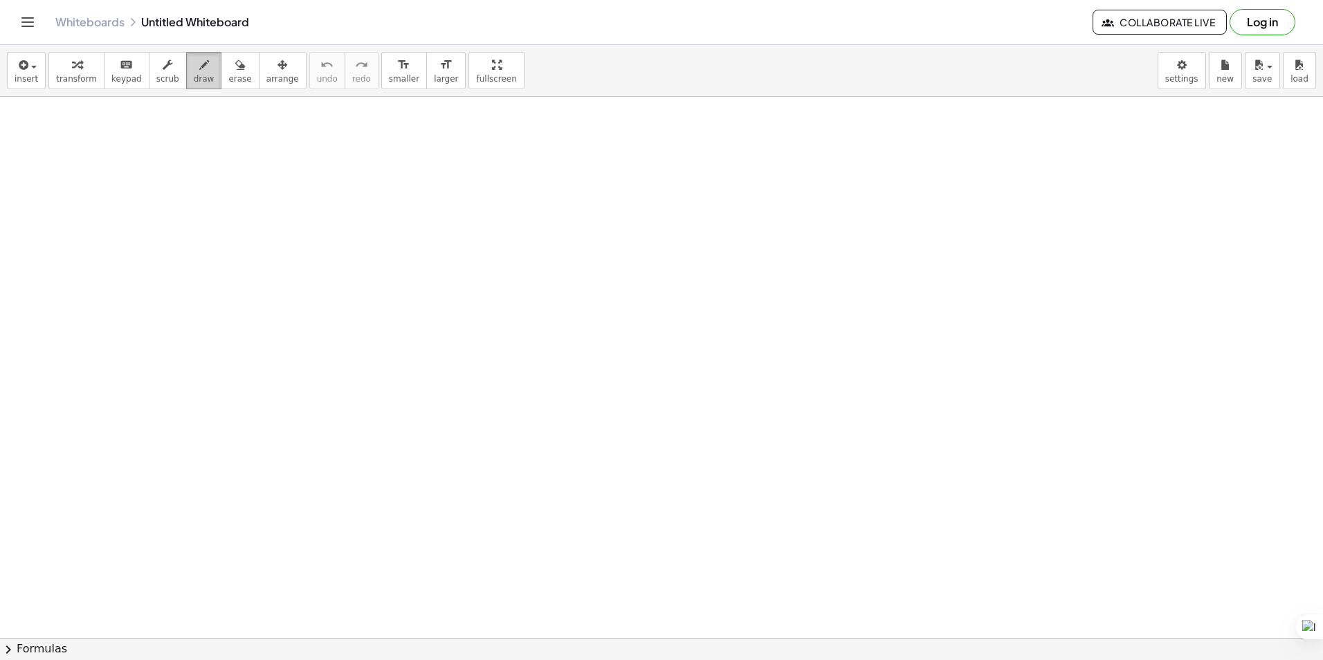
click at [194, 77] on span "draw" at bounding box center [204, 79] width 21 height 10
drag, startPoint x: 69, startPoint y: 152, endPoint x: 107, endPoint y: 190, distance: 53.3
drag, startPoint x: 106, startPoint y: 113, endPoint x: 143, endPoint y: 144, distance: 48.2
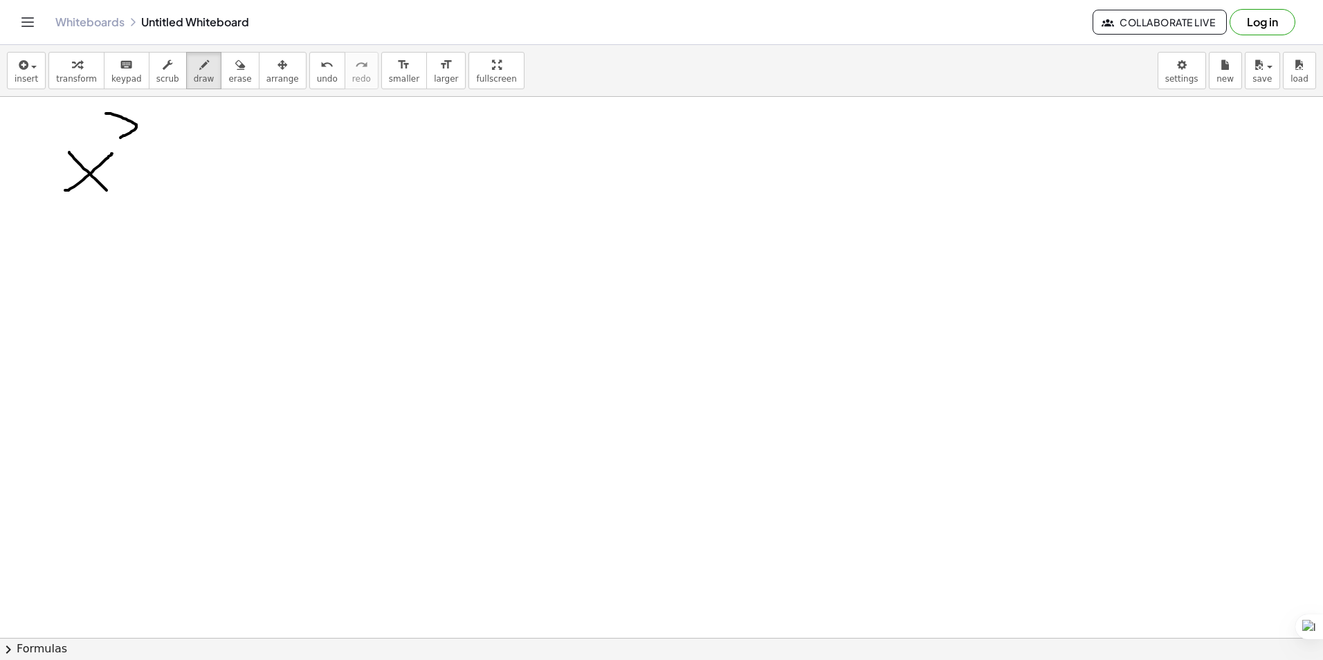
drag, startPoint x: 158, startPoint y: 188, endPoint x: 165, endPoint y: 143, distance: 46.2
drag, startPoint x: 137, startPoint y: 170, endPoint x: 194, endPoint y: 173, distance: 56.8
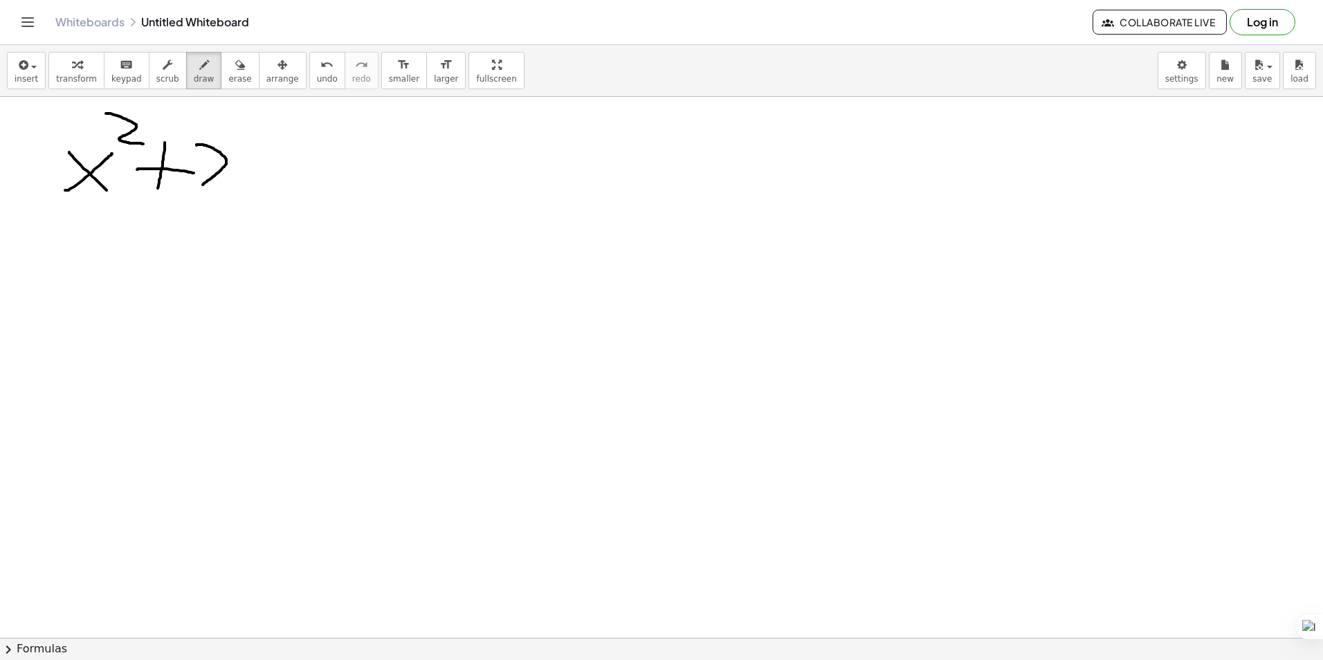
drag, startPoint x: 196, startPoint y: 145, endPoint x: 232, endPoint y: 189, distance: 56.5
drag, startPoint x: 268, startPoint y: 180, endPoint x: 304, endPoint y: 179, distance: 35.3
drag, startPoint x: 267, startPoint y: 158, endPoint x: 307, endPoint y: 167, distance: 41.3
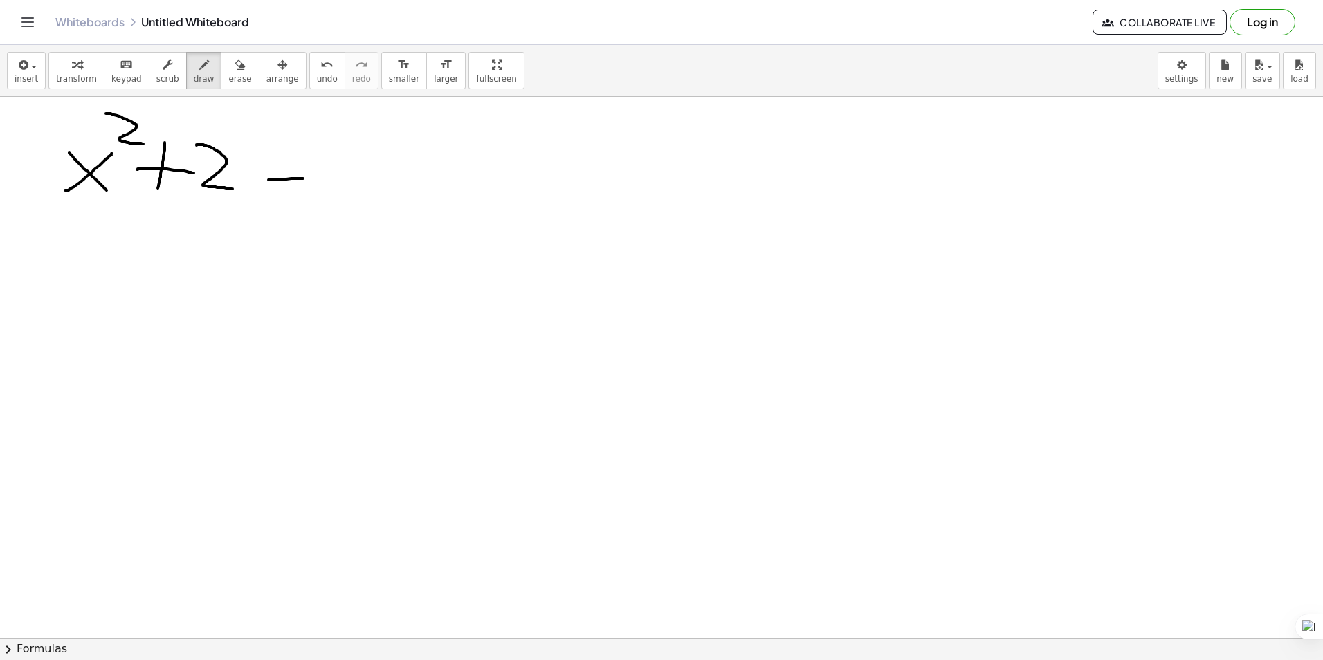
drag, startPoint x: 328, startPoint y: 179, endPoint x: 366, endPoint y: 152, distance: 47.1
click at [309, 73] on button "undo undo" at bounding box center [327, 70] width 36 height 37
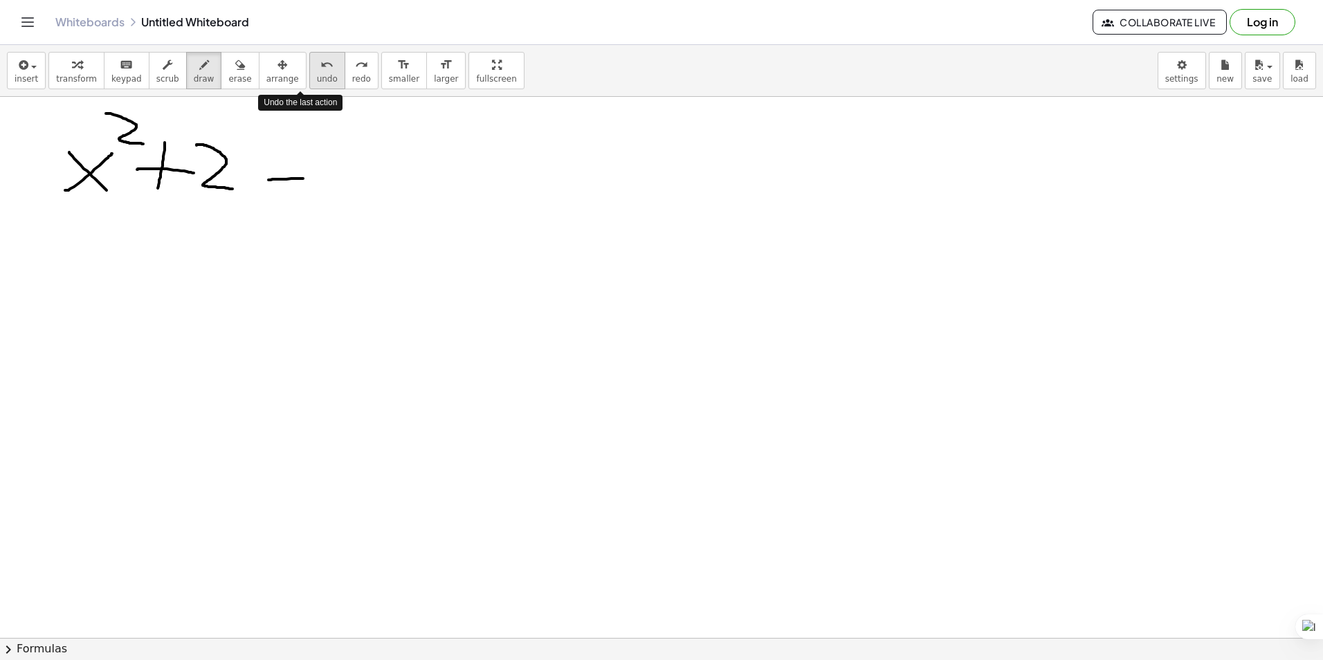
click at [309, 73] on button "undo undo" at bounding box center [327, 70] width 36 height 37
click at [317, 69] on div "undo" at bounding box center [327, 64] width 21 height 17
drag, startPoint x: 151, startPoint y: 166, endPoint x: 181, endPoint y: 165, distance: 30.5
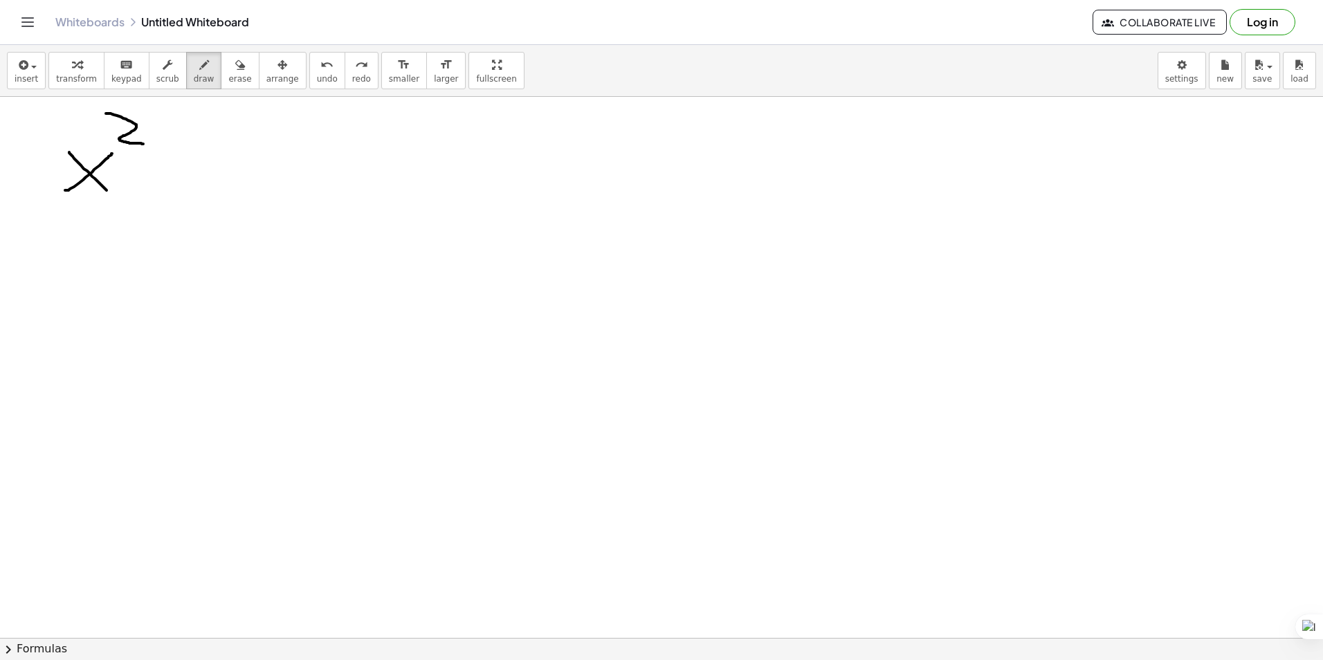
drag, startPoint x: 199, startPoint y: 148, endPoint x: 229, endPoint y: 199, distance: 59.2
drag, startPoint x: 282, startPoint y: 200, endPoint x: 286, endPoint y: 152, distance: 47.9
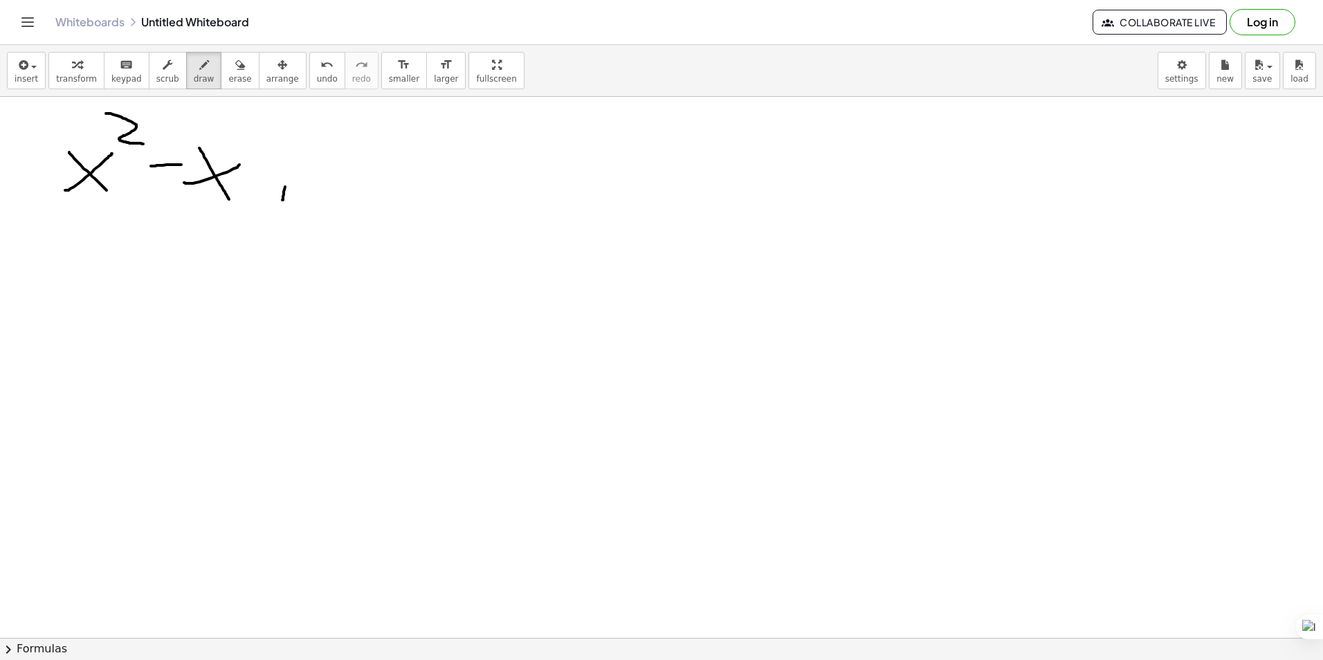
drag, startPoint x: 267, startPoint y: 171, endPoint x: 311, endPoint y: 172, distance: 44.3
drag, startPoint x: 349, startPoint y: 152, endPoint x: 391, endPoint y: 198, distance: 62.2
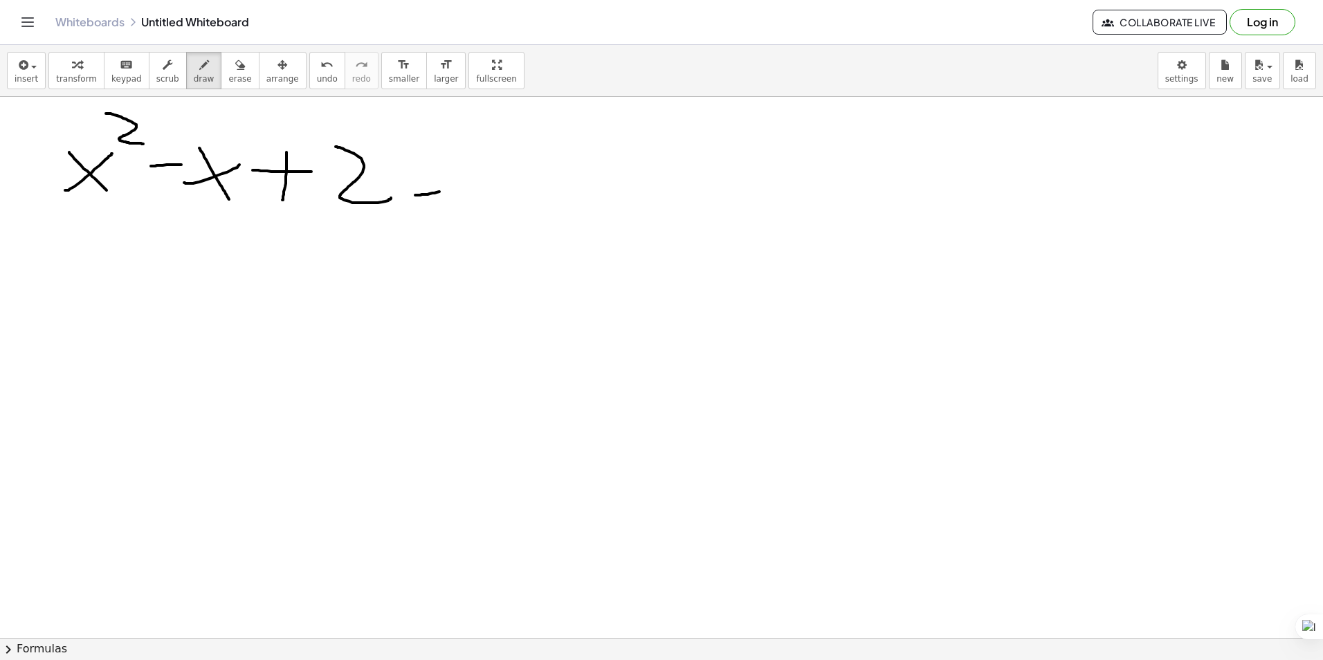
drag, startPoint x: 415, startPoint y: 195, endPoint x: 449, endPoint y: 187, distance: 34.9
drag, startPoint x: 418, startPoint y: 169, endPoint x: 464, endPoint y: 174, distance: 46.7
drag, startPoint x: 470, startPoint y: 209, endPoint x: 480, endPoint y: 203, distance: 11.8
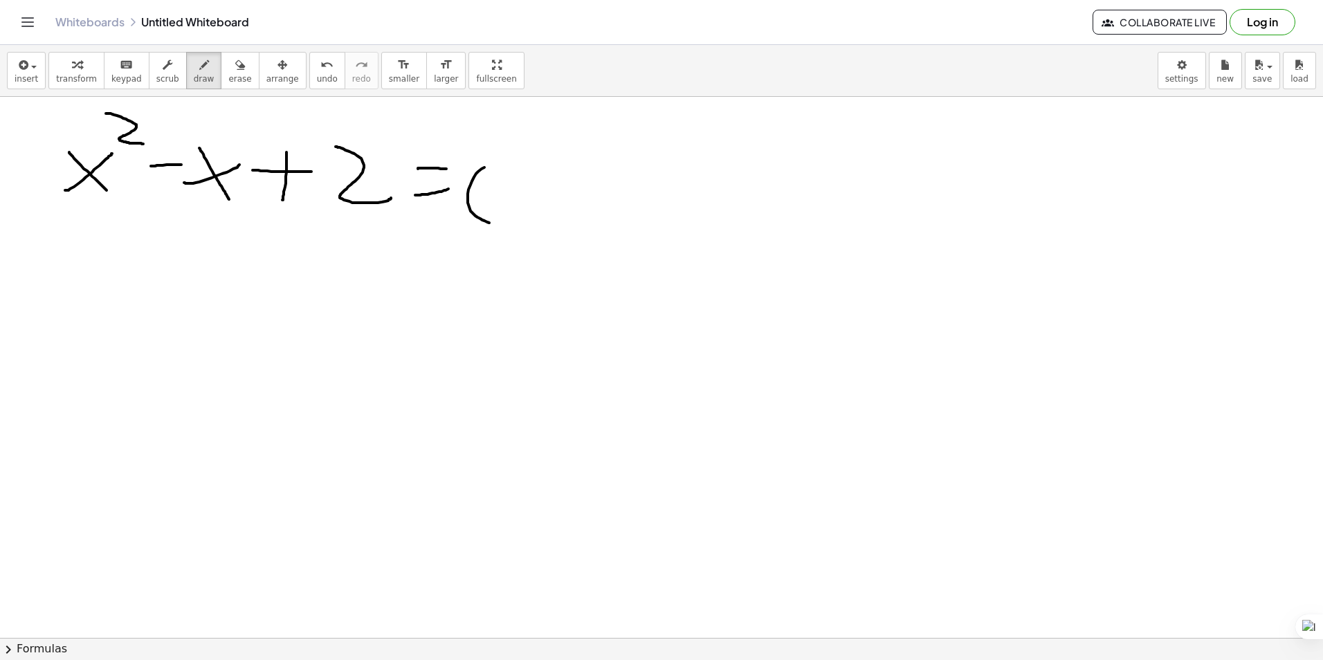
drag, startPoint x: 126, startPoint y: 310, endPoint x: 158, endPoint y: 278, distance: 45.5
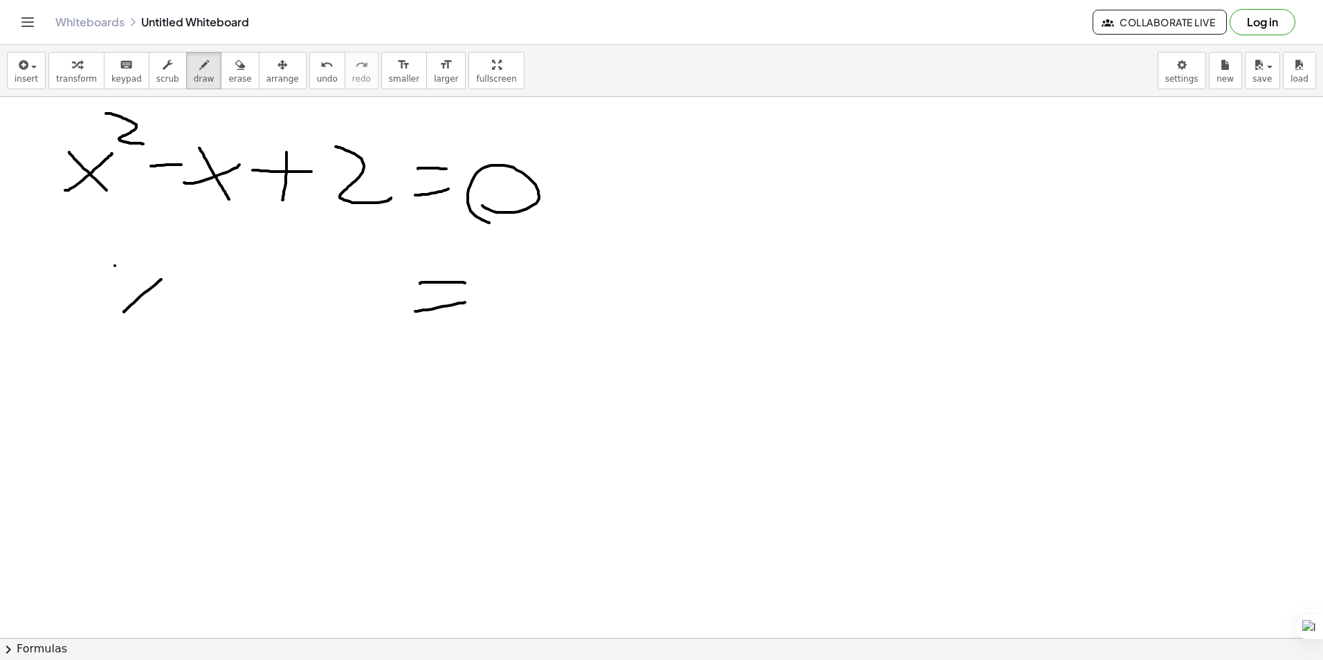
drag, startPoint x: 115, startPoint y: 266, endPoint x: 152, endPoint y: 311, distance: 59.0
drag, startPoint x: 167, startPoint y: 241, endPoint x: 200, endPoint y: 273, distance: 45.5
drag, startPoint x: 230, startPoint y: 317, endPoint x: 237, endPoint y: 262, distance: 55.8
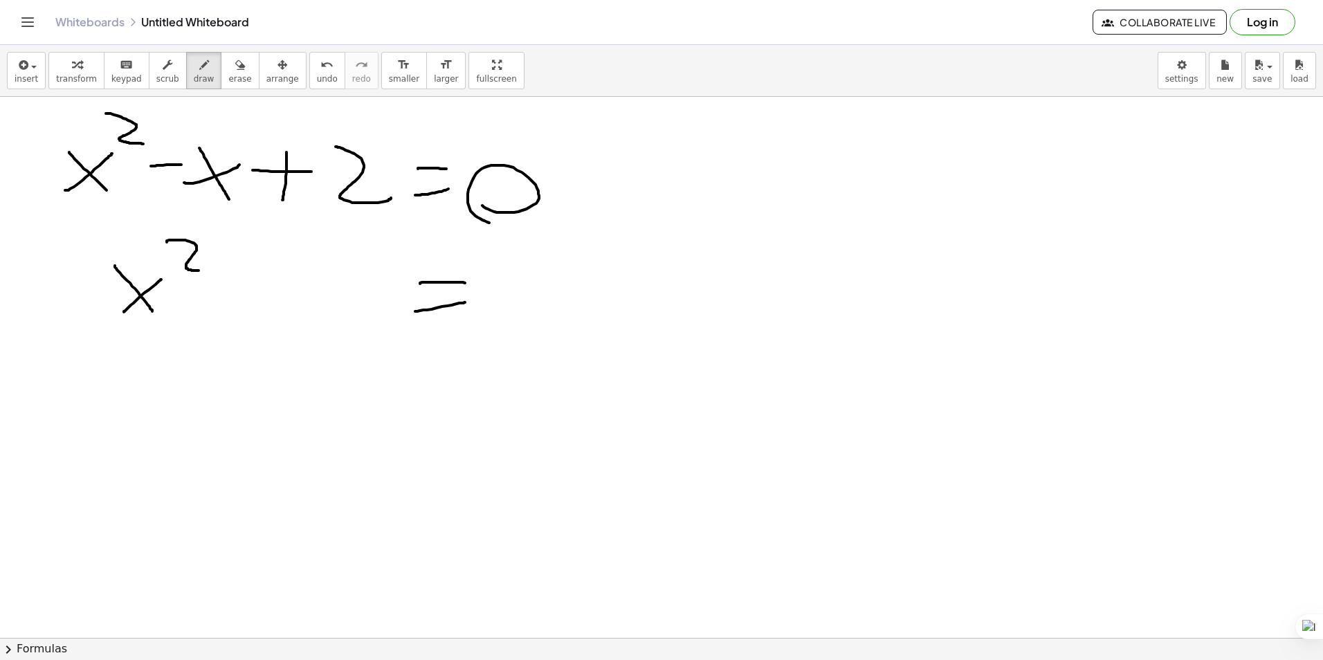
drag, startPoint x: 225, startPoint y: 281, endPoint x: 271, endPoint y: 291, distance: 47.5
click at [317, 75] on span "undo" at bounding box center [327, 79] width 21 height 10
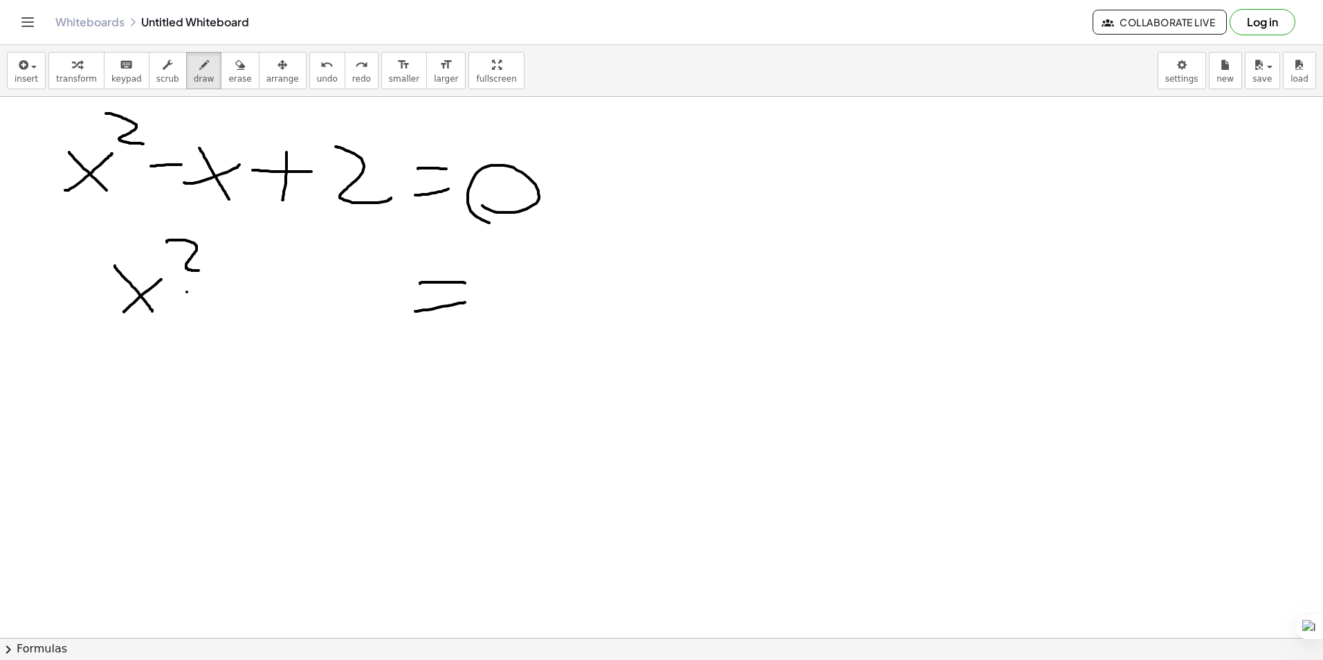
drag, startPoint x: 187, startPoint y: 292, endPoint x: 232, endPoint y: 291, distance: 45.7
drag, startPoint x: 243, startPoint y: 304, endPoint x: 259, endPoint y: 268, distance: 39.3
drag, startPoint x: 265, startPoint y: 290, endPoint x: 277, endPoint y: 311, distance: 24.8
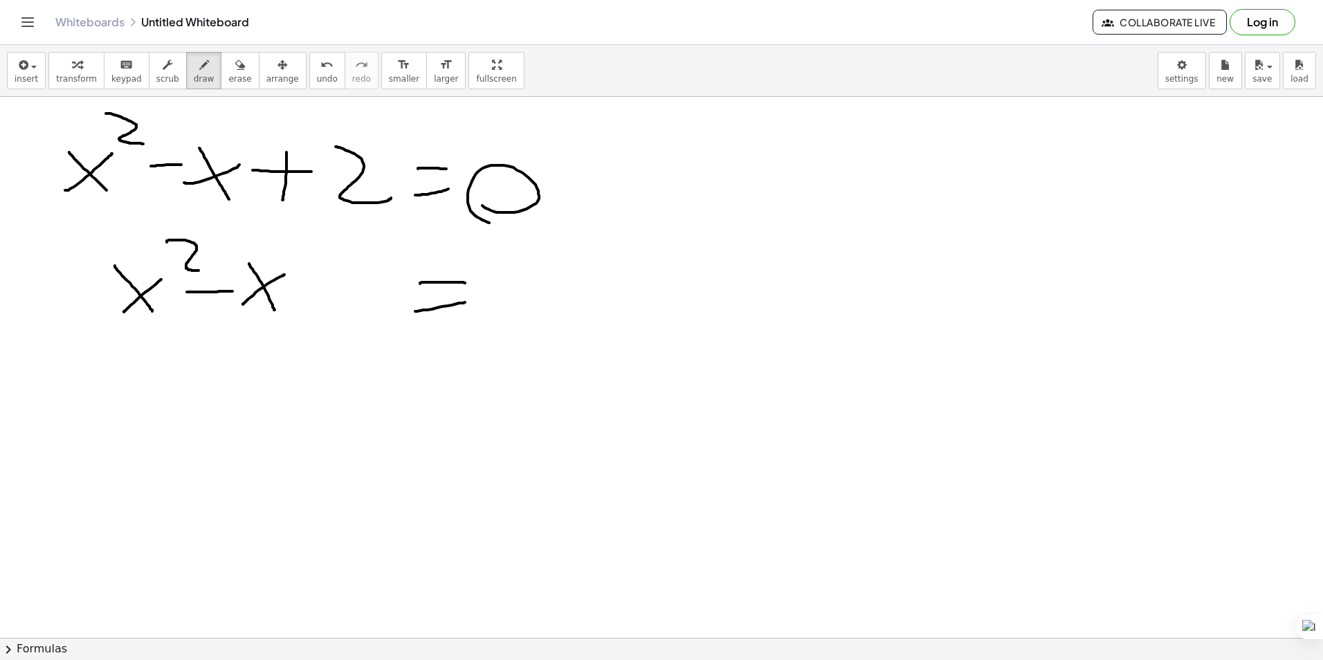
drag, startPoint x: 320, startPoint y: 311, endPoint x: 309, endPoint y: 282, distance: 31.3
drag, startPoint x: 309, startPoint y: 282, endPoint x: 356, endPoint y: 284, distance: 47.8
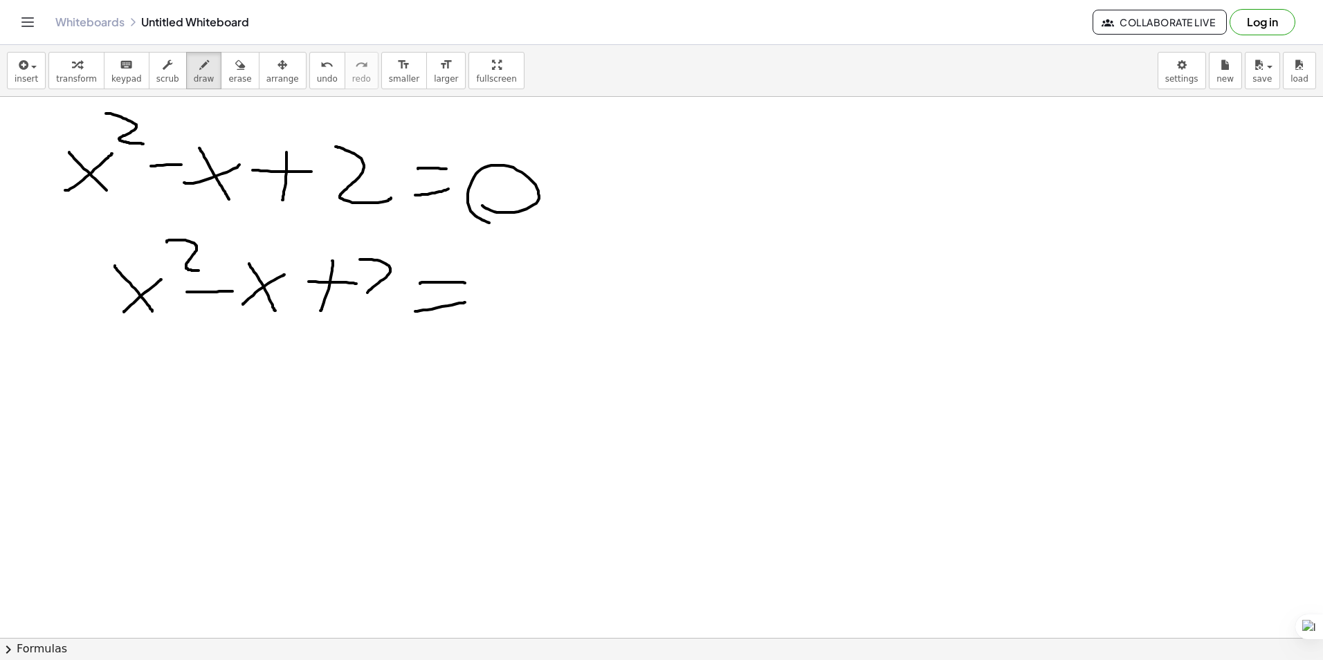
drag, startPoint x: 390, startPoint y: 272, endPoint x: 404, endPoint y: 304, distance: 34.7
drag, startPoint x: 488, startPoint y: 266, endPoint x: 627, endPoint y: 244, distance: 140.9
drag, startPoint x: 503, startPoint y: 247, endPoint x: 546, endPoint y: 270, distance: 48.6
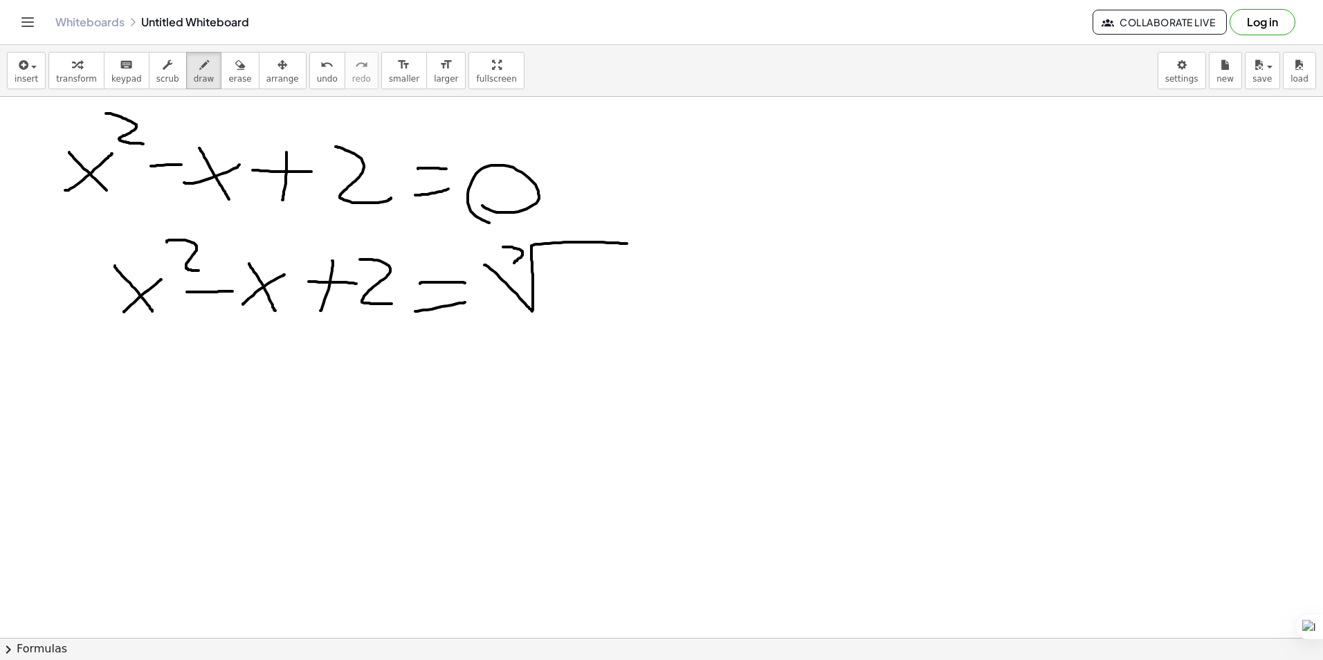
drag, startPoint x: 565, startPoint y: 286, endPoint x: 590, endPoint y: 265, distance: 32.4
drag, startPoint x: 580, startPoint y: 264, endPoint x: 610, endPoint y: 317, distance: 61.0
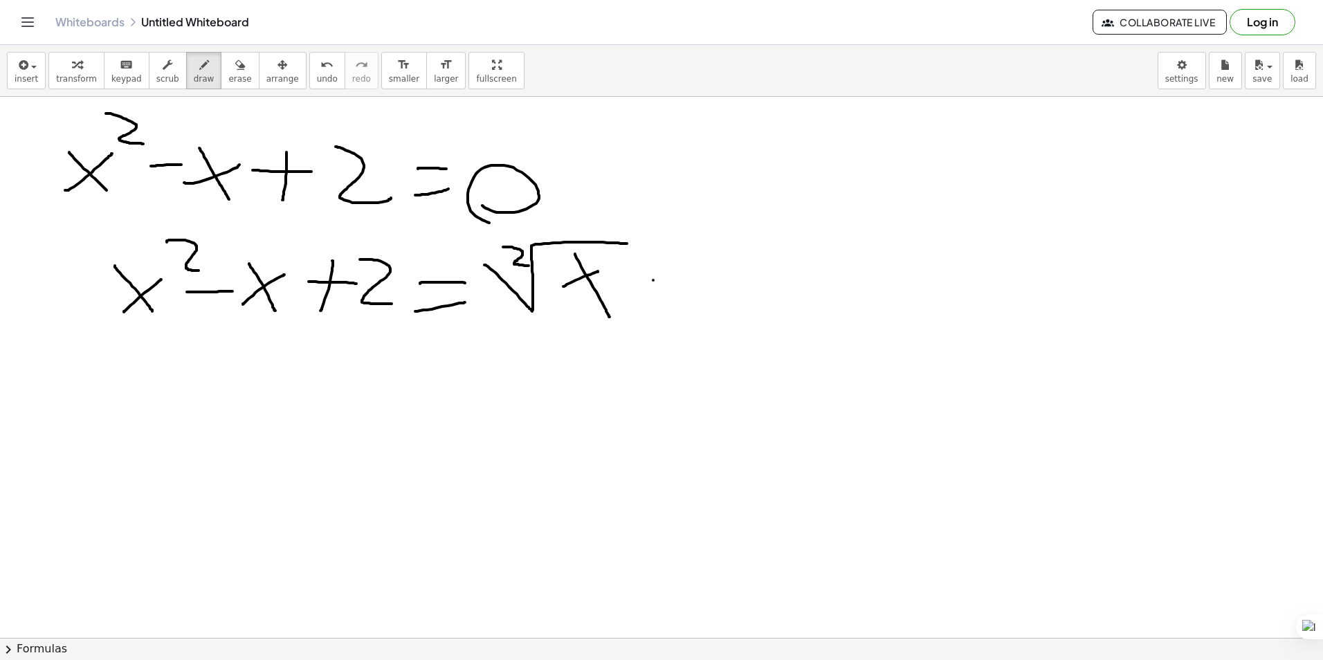
drag, startPoint x: 653, startPoint y: 280, endPoint x: 688, endPoint y: 277, distance: 35.4
drag, startPoint x: 720, startPoint y: 283, endPoint x: 737, endPoint y: 255, distance: 32.6
drag, startPoint x: 715, startPoint y: 266, endPoint x: 774, endPoint y: 313, distance: 75.7
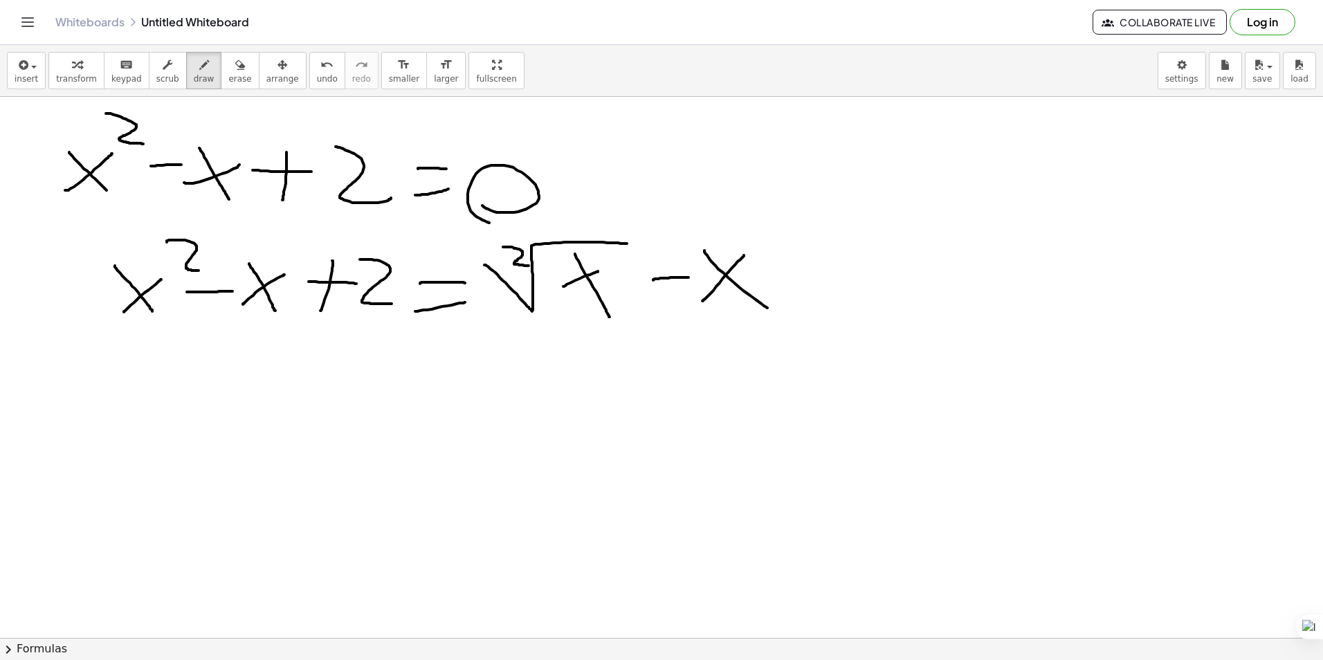
drag, startPoint x: 811, startPoint y: 307, endPoint x: 810, endPoint y: 230, distance: 76.8
drag, startPoint x: 843, startPoint y: 262, endPoint x: 887, endPoint y: 271, distance: 45.3
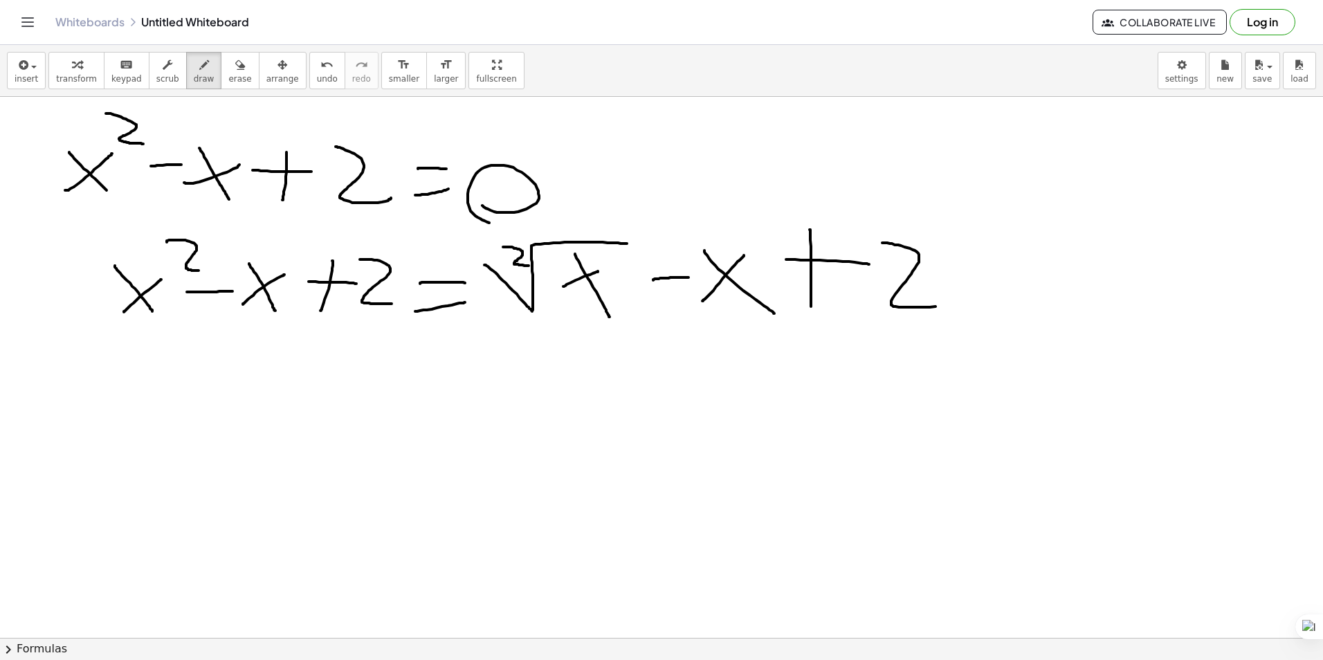
drag, startPoint x: 887, startPoint y: 243, endPoint x: 949, endPoint y: 313, distance: 93.6
drag, startPoint x: 671, startPoint y: 249, endPoint x: 675, endPoint y: 297, distance: 47.9
click at [228, 77] on span "erase" at bounding box center [239, 79] width 23 height 10
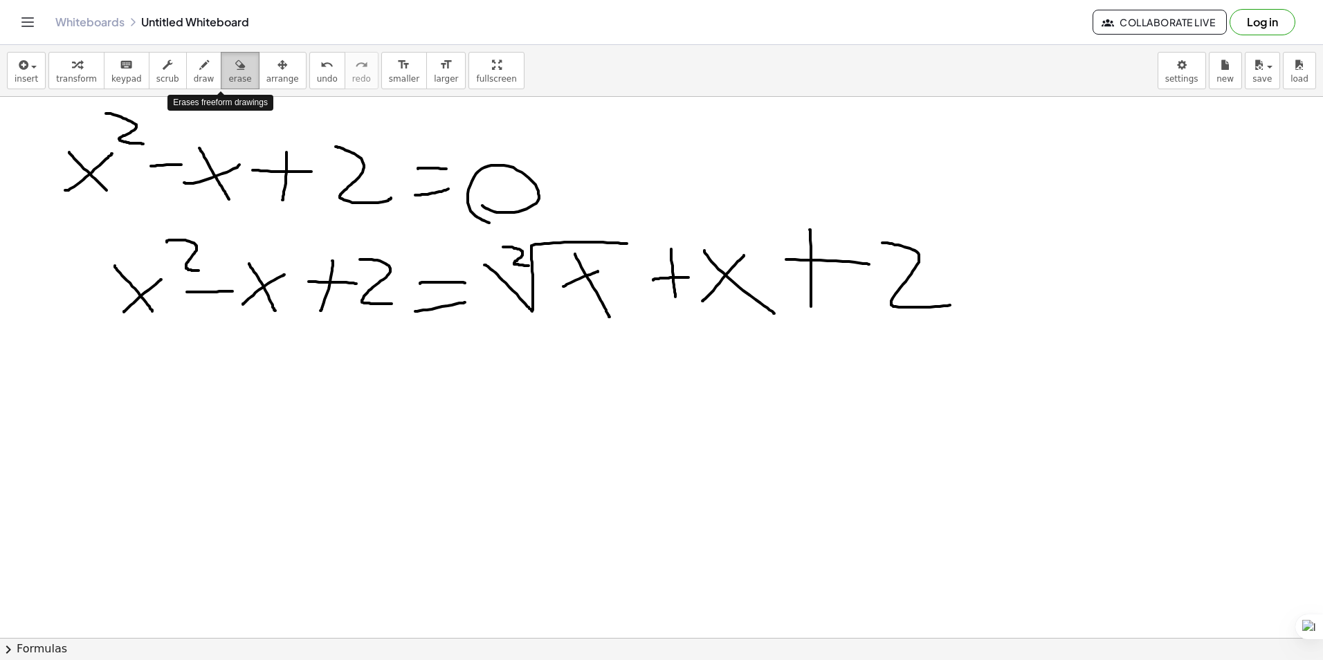
click at [228, 77] on span "erase" at bounding box center [239, 79] width 23 height 10
click at [194, 77] on span "draw" at bounding box center [204, 79] width 21 height 10
click at [317, 76] on span "undo" at bounding box center [327, 79] width 21 height 10
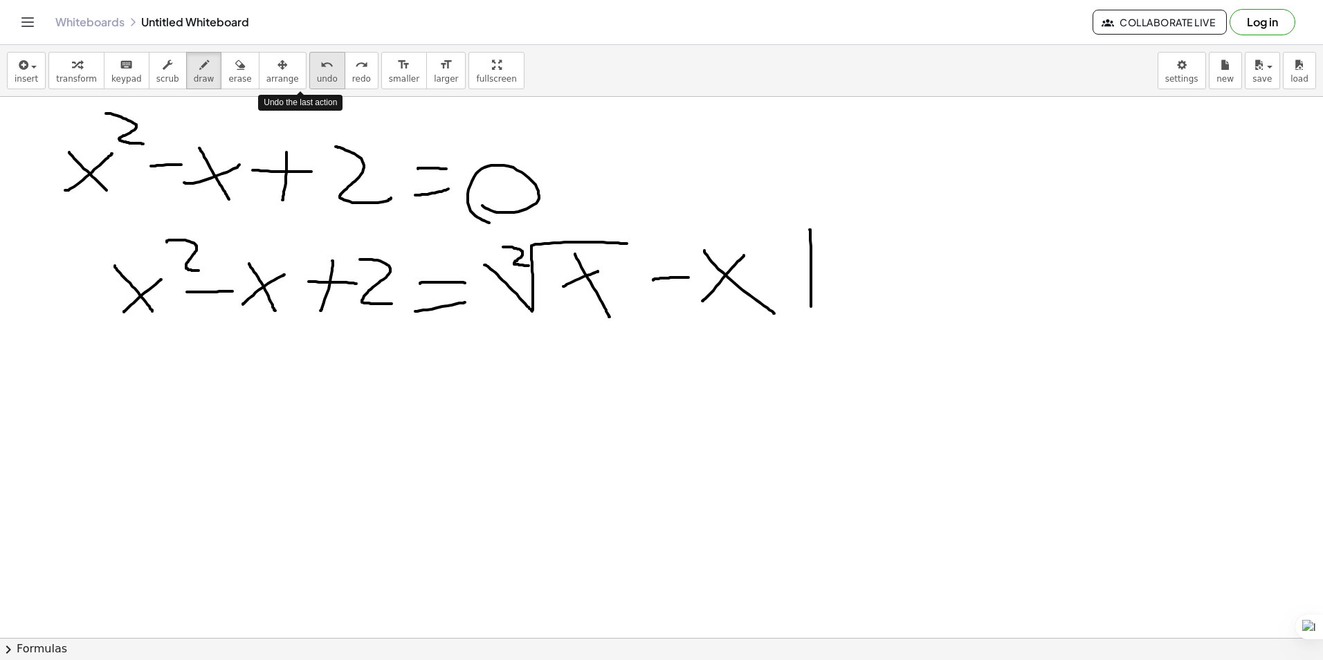
click at [317, 76] on span "undo" at bounding box center [327, 79] width 21 height 10
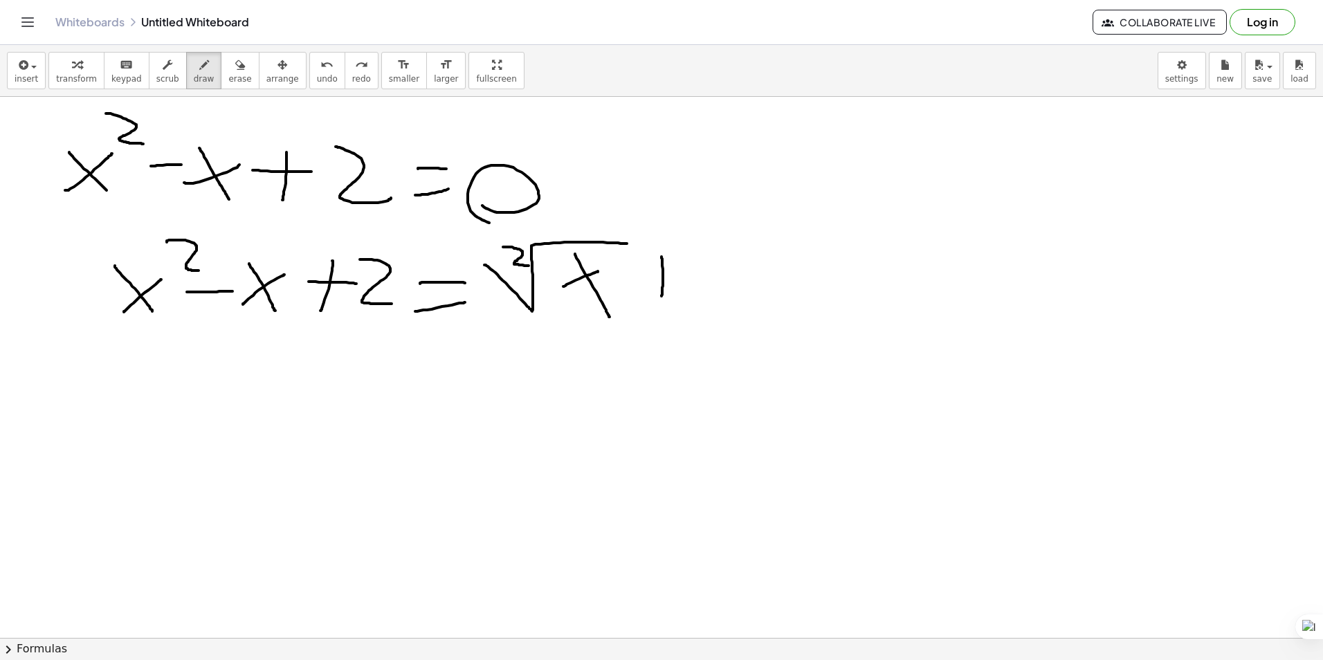
drag, startPoint x: 661, startPoint y: 296, endPoint x: 661, endPoint y: 257, distance: 39.4
drag, startPoint x: 643, startPoint y: 273, endPoint x: 703, endPoint y: 274, distance: 59.5
drag, startPoint x: 713, startPoint y: 298, endPoint x: 781, endPoint y: 270, distance: 74.1
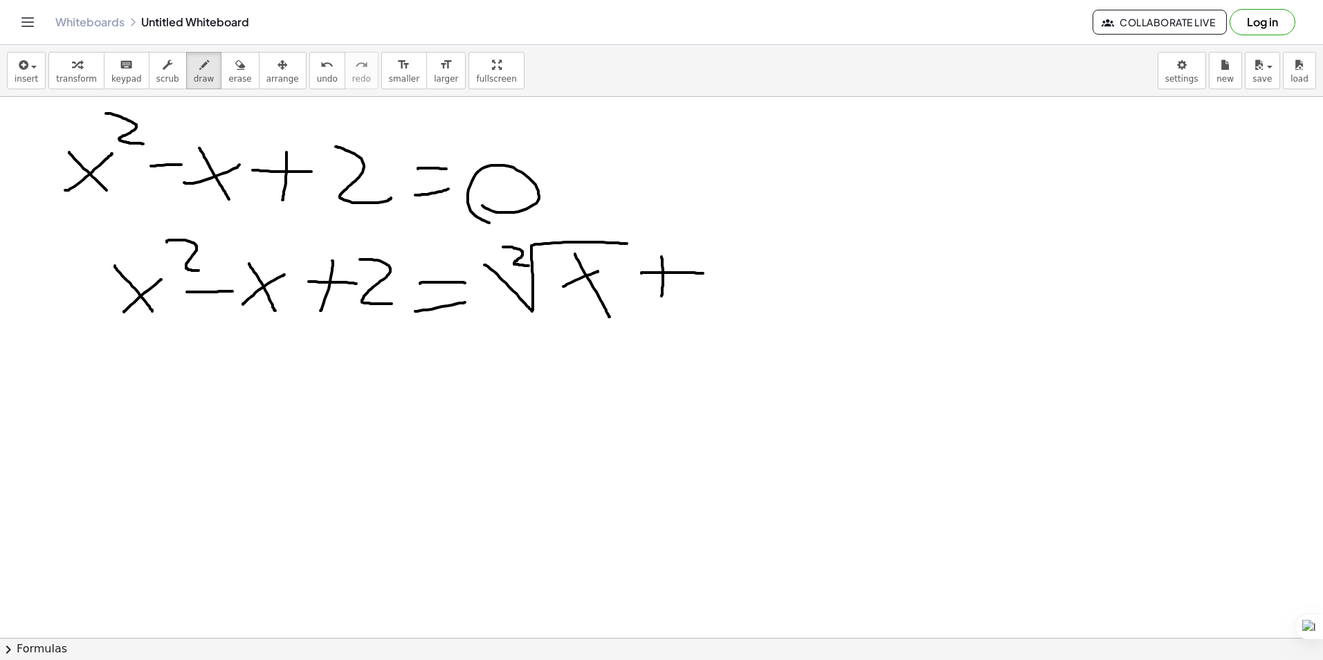
drag, startPoint x: 751, startPoint y: 264, endPoint x: 766, endPoint y: 316, distance: 54.6
drag, startPoint x: 807, startPoint y: 282, endPoint x: 840, endPoint y: 277, distance: 33.6
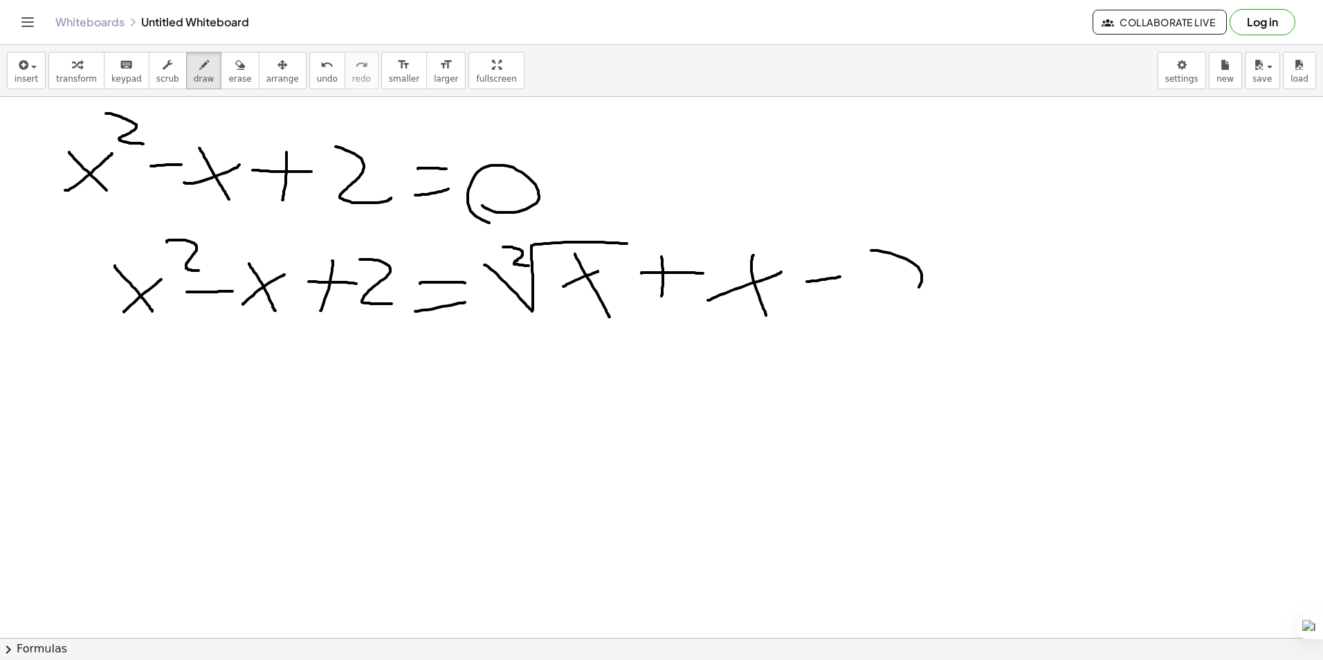
drag, startPoint x: 871, startPoint y: 250, endPoint x: 924, endPoint y: 325, distance: 91.8
drag, startPoint x: 98, startPoint y: 326, endPoint x: 241, endPoint y: 223, distance: 176.6
drag, startPoint x: 497, startPoint y: 324, endPoint x: 670, endPoint y: 214, distance: 204.6
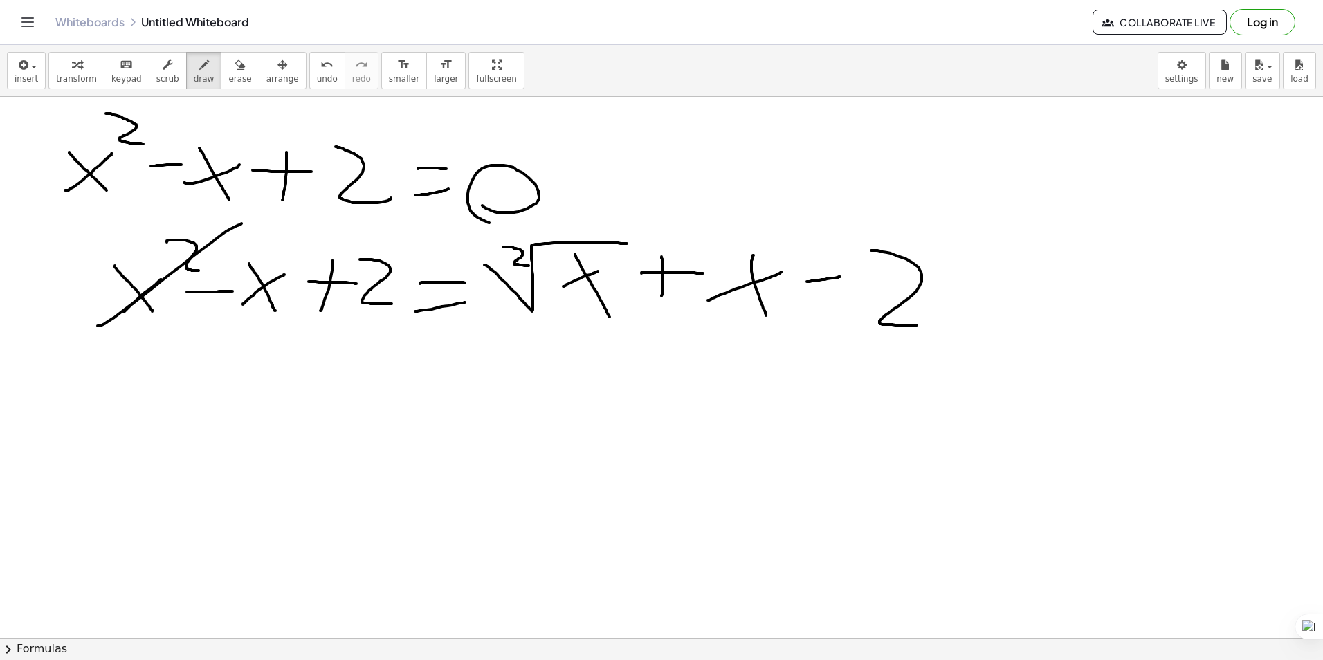
drag, startPoint x: 199, startPoint y: 307, endPoint x: 244, endPoint y: 275, distance: 54.9
drag, startPoint x: 648, startPoint y: 300, endPoint x: 709, endPoint y: 241, distance: 85.1
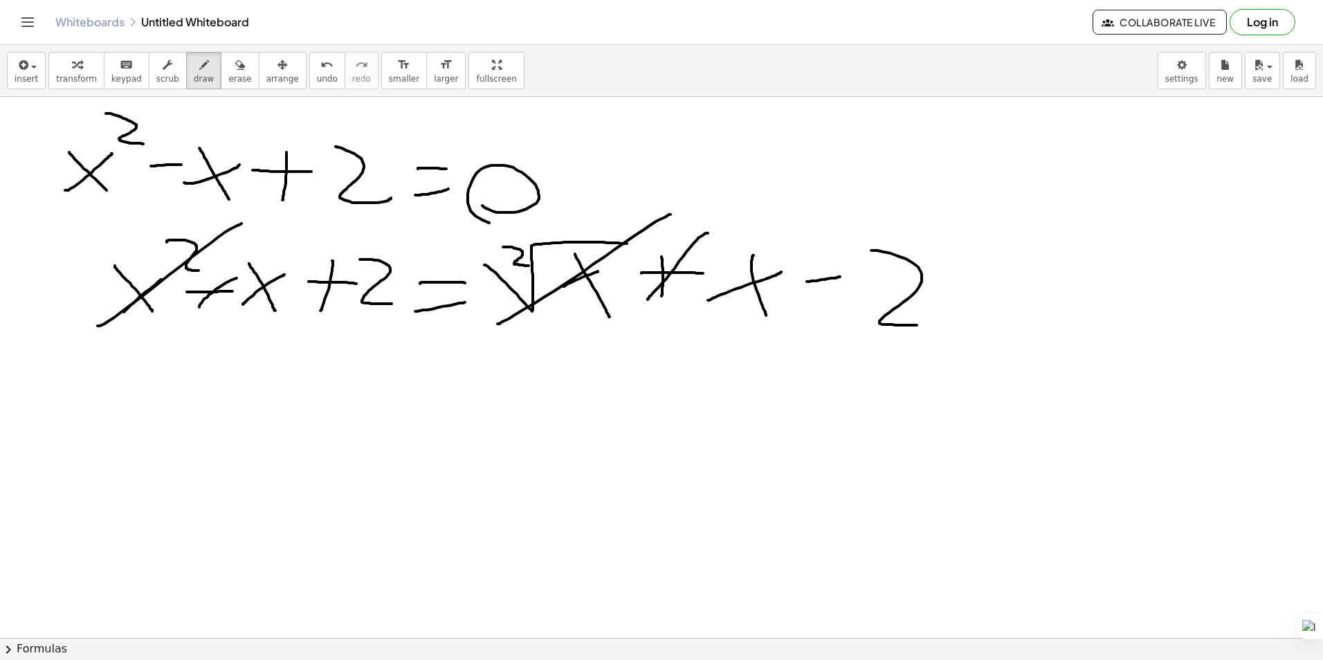
drag, startPoint x: 282, startPoint y: 409, endPoint x: 328, endPoint y: 378, distance: 54.9
drag, startPoint x: 296, startPoint y: 369, endPoint x: 329, endPoint y: 415, distance: 56.6
drag, startPoint x: 361, startPoint y: 411, endPoint x: 360, endPoint y: 365, distance: 45.7
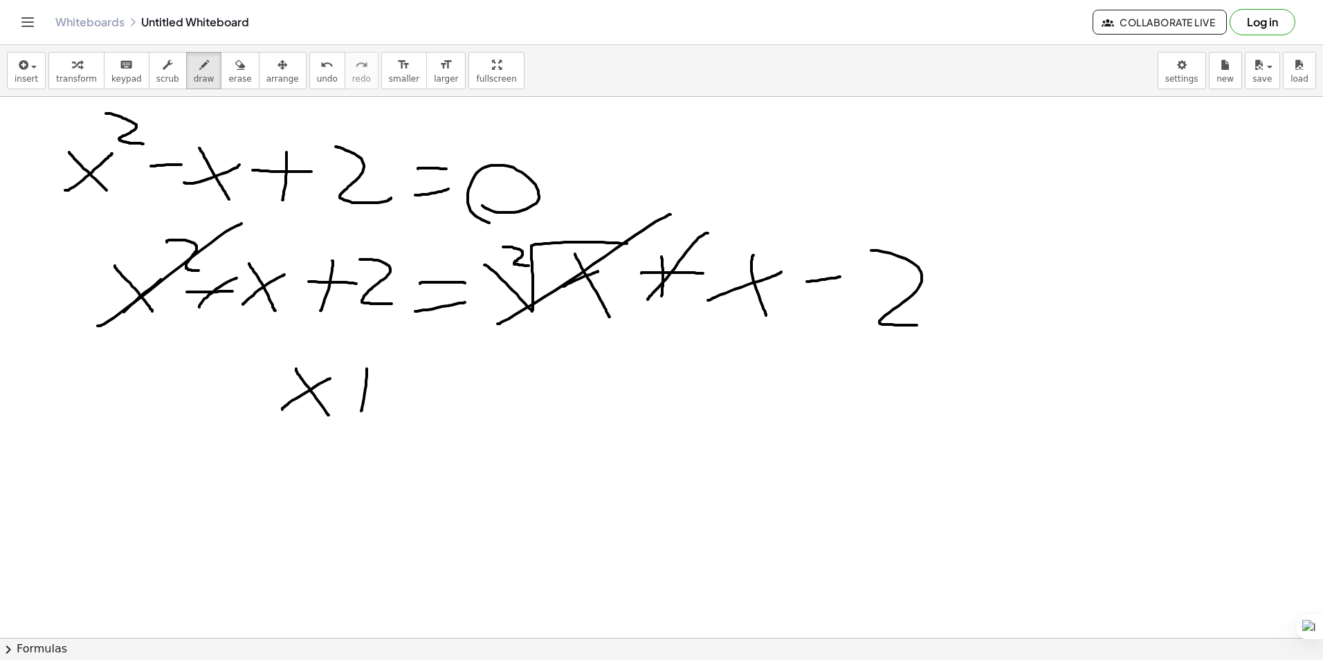
drag, startPoint x: 349, startPoint y: 374, endPoint x: 404, endPoint y: 395, distance: 58.5
drag, startPoint x: 407, startPoint y: 372, endPoint x: 466, endPoint y: 383, distance: 59.8
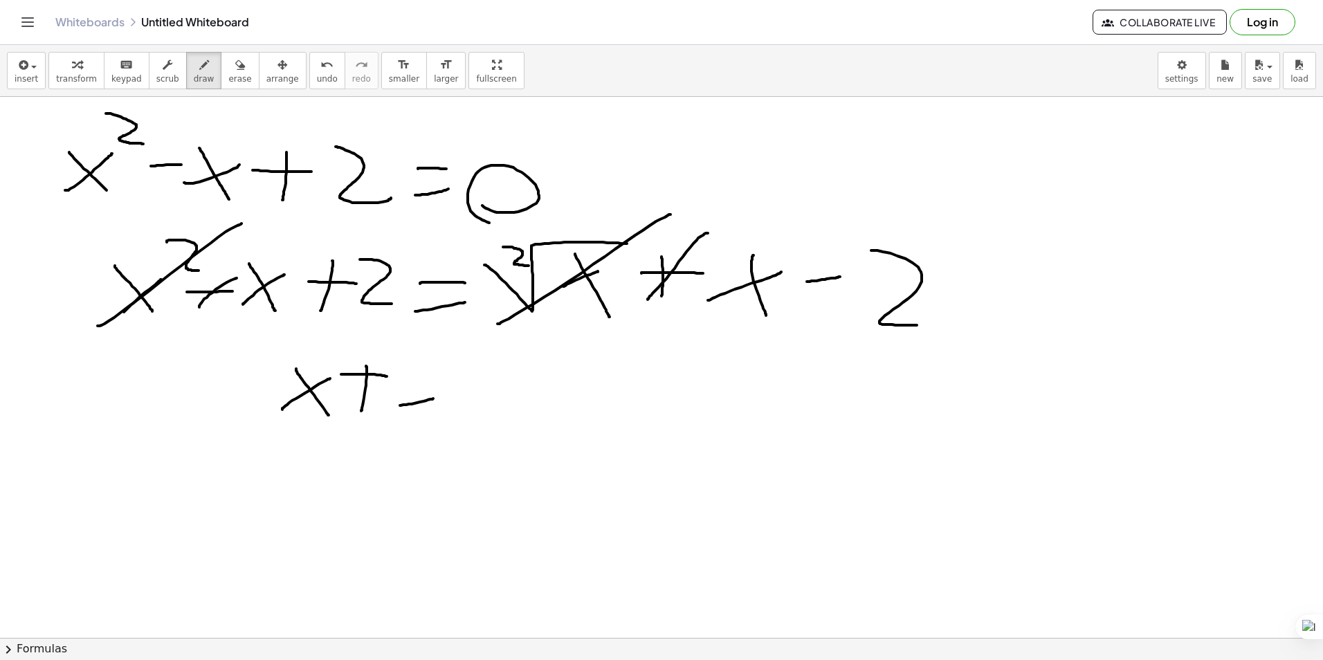
drag, startPoint x: 468, startPoint y: 415, endPoint x: 511, endPoint y: 372, distance: 60.7
drag, startPoint x: 490, startPoint y: 365, endPoint x: 540, endPoint y: 426, distance: 79.6
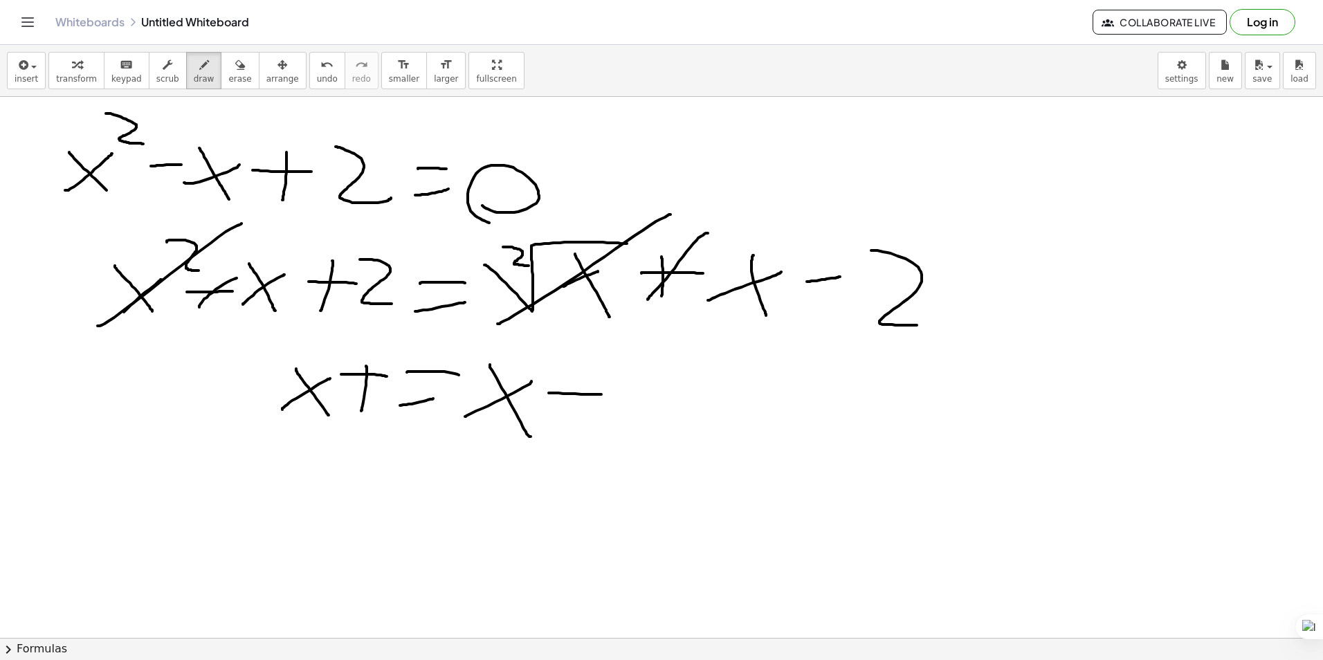
drag, startPoint x: 601, startPoint y: 394, endPoint x: 622, endPoint y: 374, distance: 29.4
drag, startPoint x: 634, startPoint y: 372, endPoint x: 702, endPoint y: 441, distance: 97.9
drag, startPoint x: 347, startPoint y: 403, endPoint x: 461, endPoint y: 337, distance: 131.5
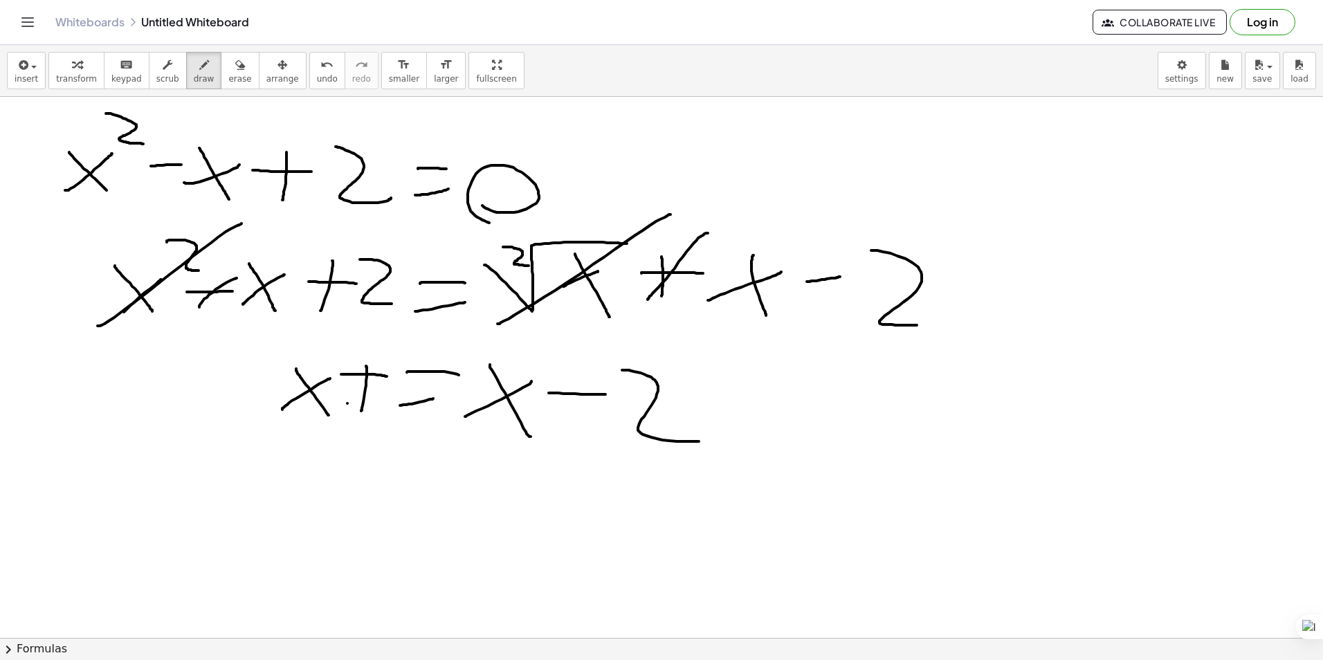
drag, startPoint x: 595, startPoint y: 372, endPoint x: 615, endPoint y: 344, distance: 34.2
drag, startPoint x: 280, startPoint y: 483, endPoint x: 283, endPoint y: 446, distance: 36.8
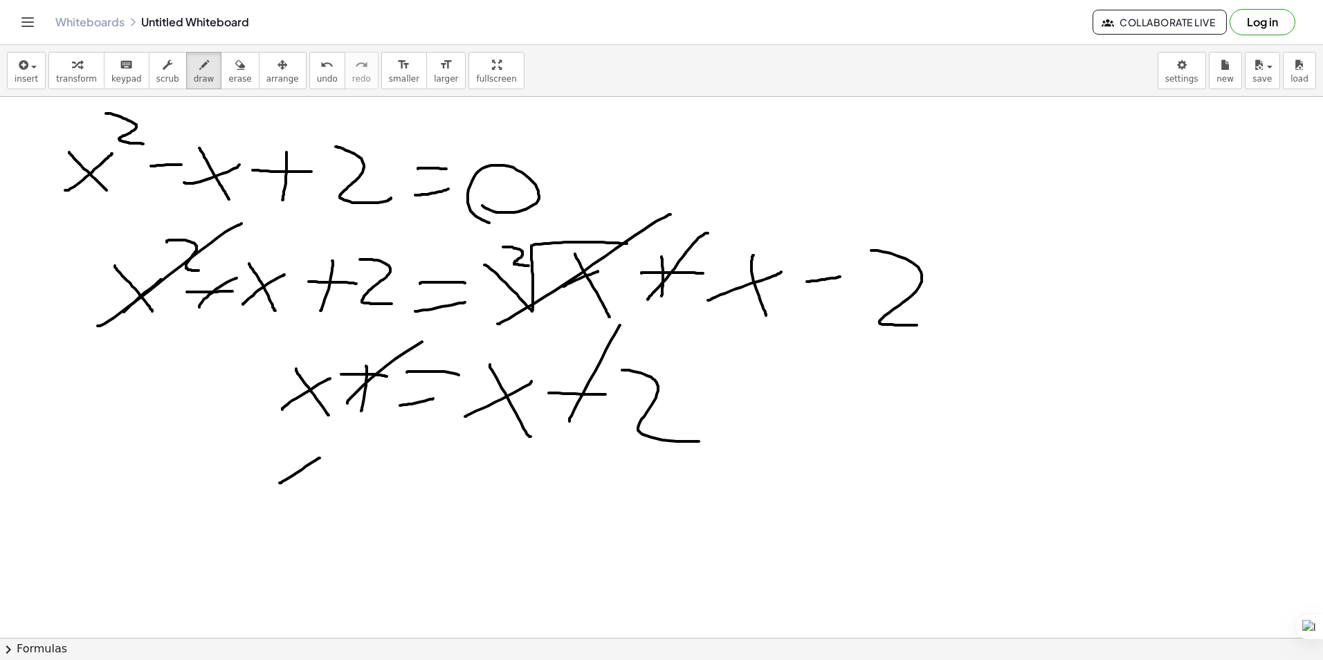
drag, startPoint x: 313, startPoint y: 477, endPoint x: 328, endPoint y: 484, distance: 17.0
drag
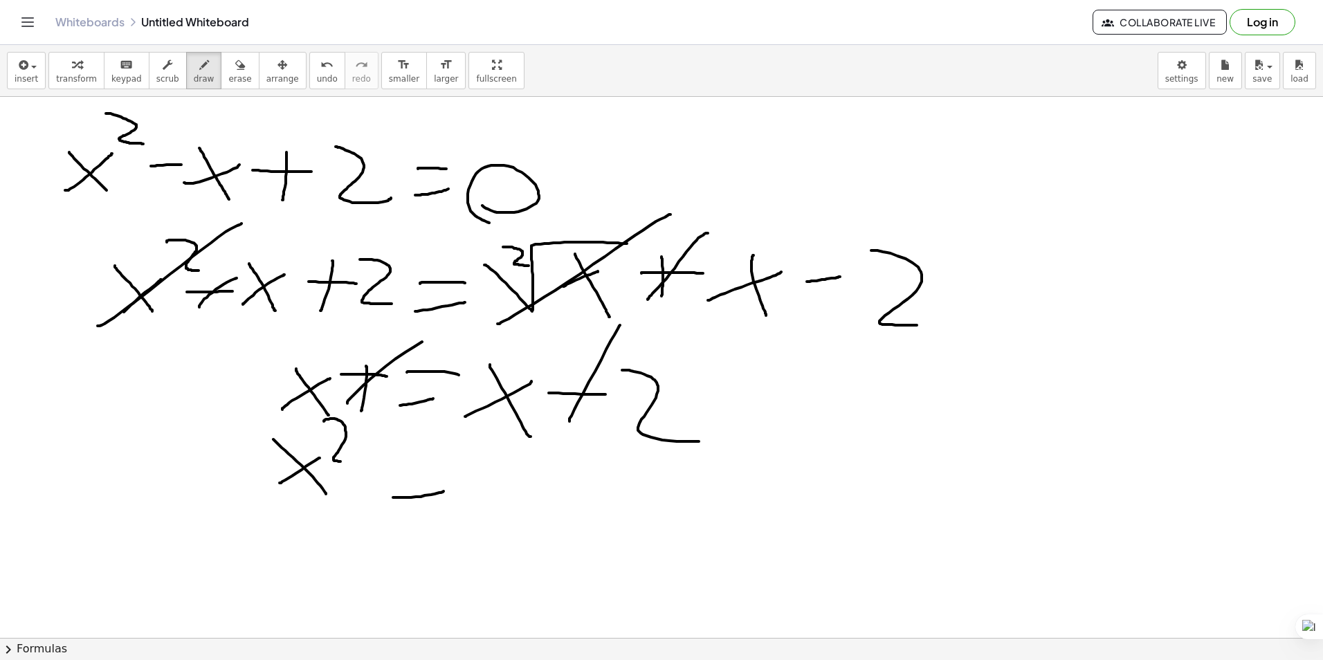
drag, startPoint x: 402, startPoint y: 566, endPoint x: 434, endPoint y: 551, distance: 35.3
drag, startPoint x: 423, startPoint y: 518, endPoint x: 450, endPoint y: 540, distance: 34.9
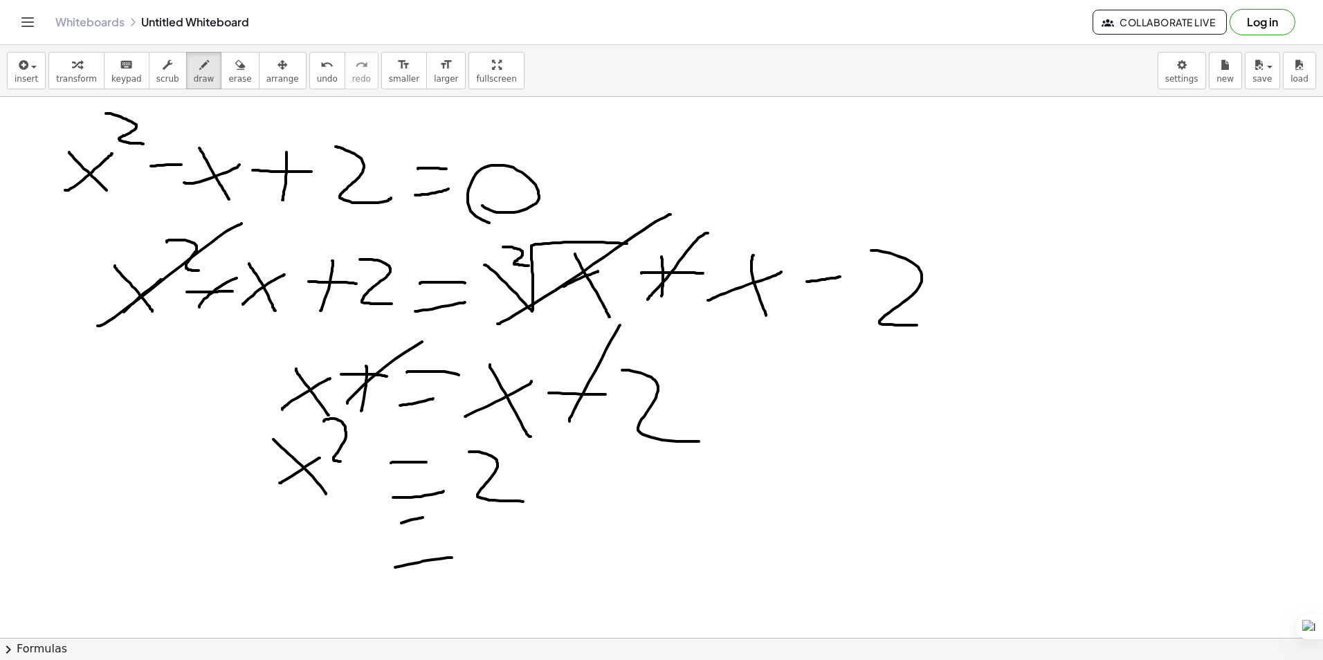
drag, startPoint x: 301, startPoint y: 563, endPoint x: 345, endPoint y: 532, distance: 54.1
drag, startPoint x: 297, startPoint y: 515, endPoint x: 439, endPoint y: 610, distance: 171.6
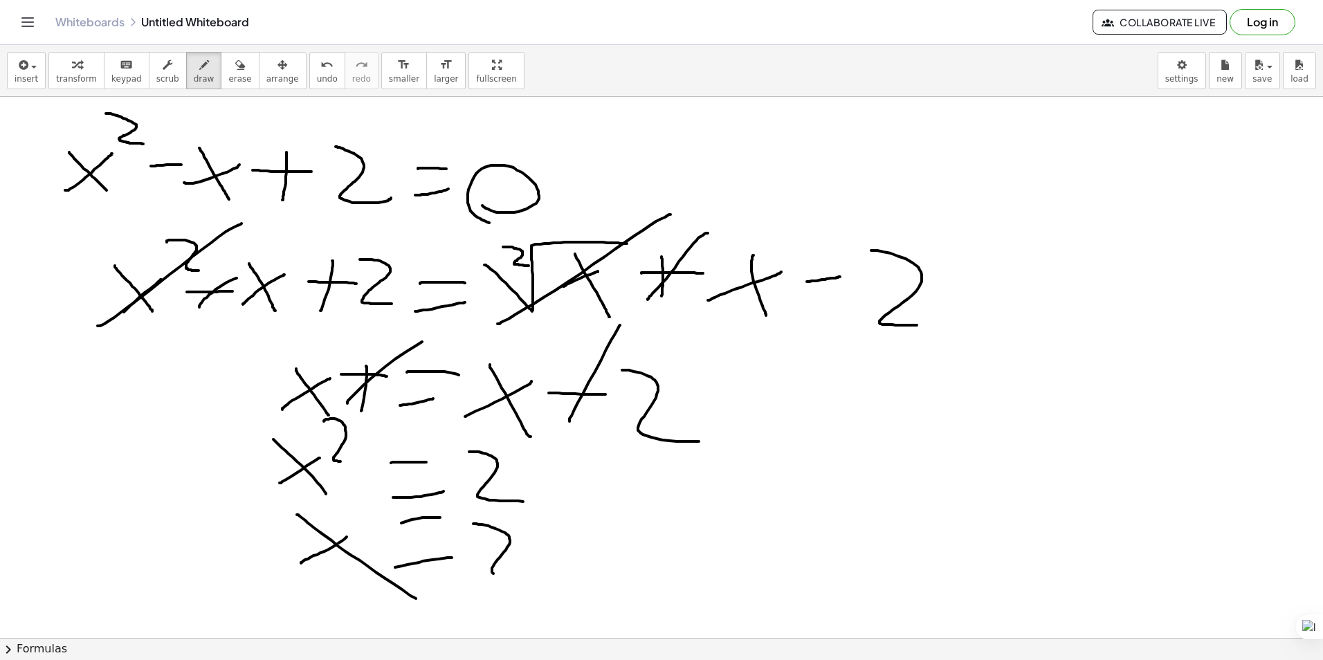
click at [320, 71] on icon "undo" at bounding box center [326, 65] width 13 height 17
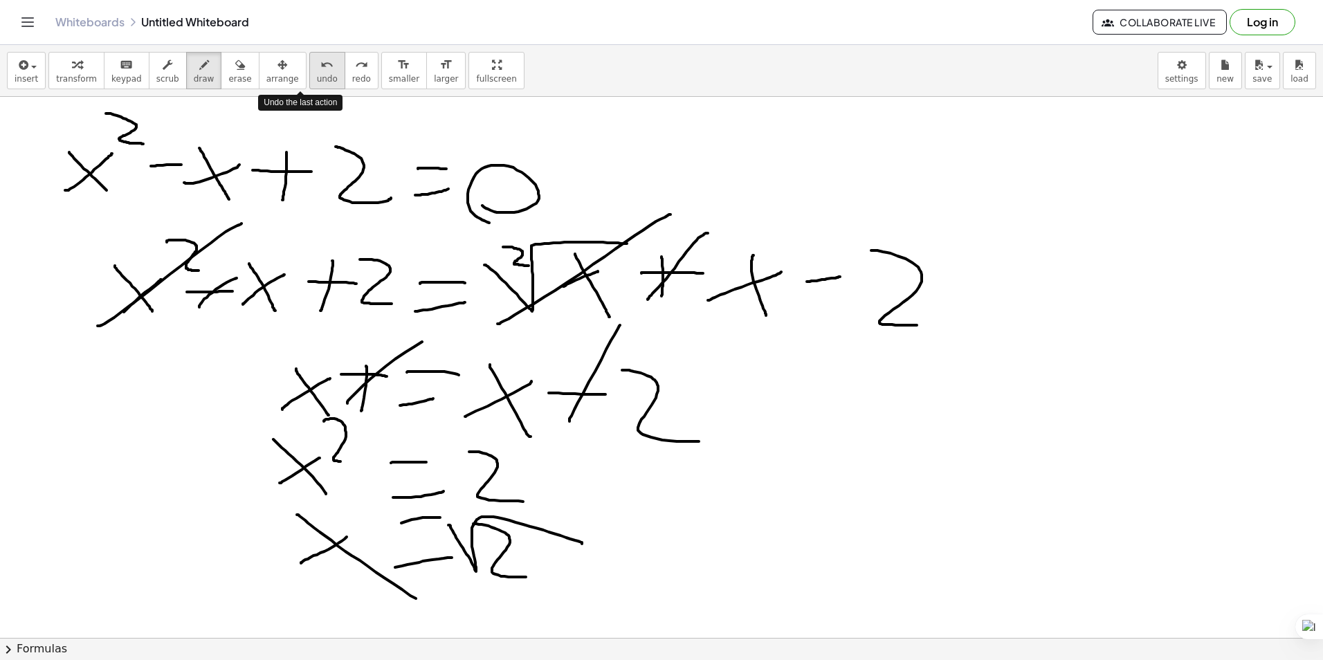
click at [320, 71] on icon "undo" at bounding box center [326, 65] width 13 height 17
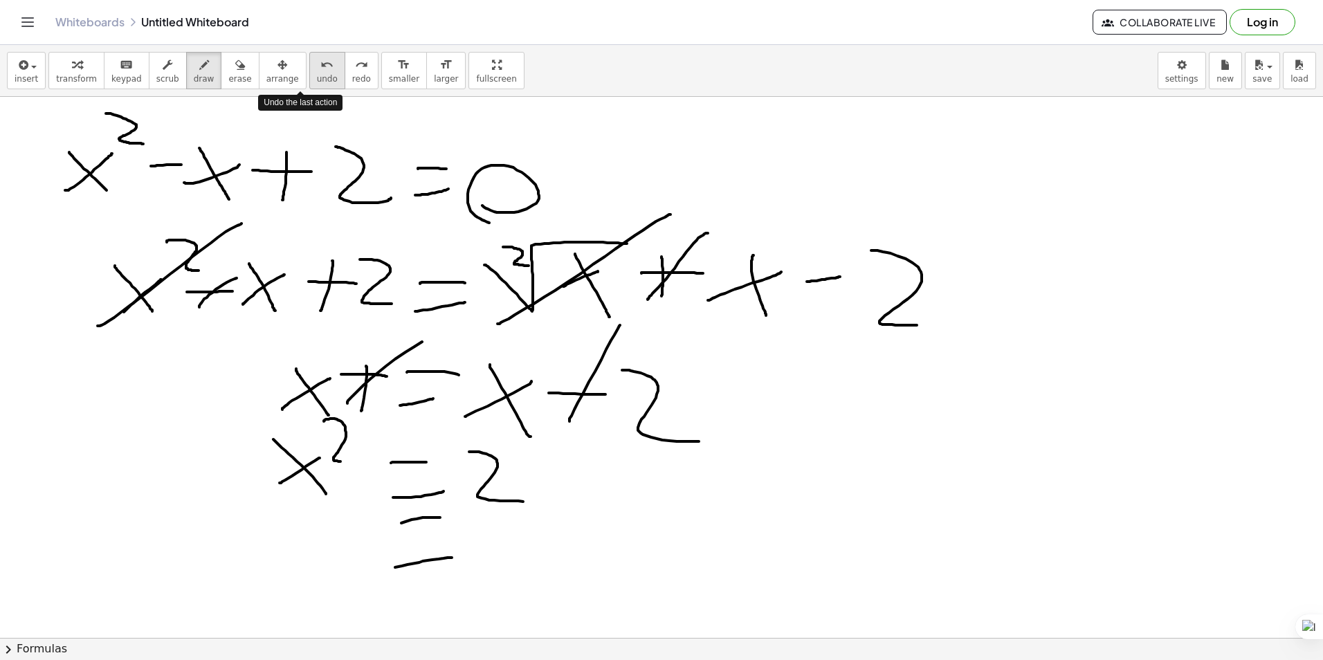
click at [320, 71] on icon "undo" at bounding box center [326, 65] width 13 height 17
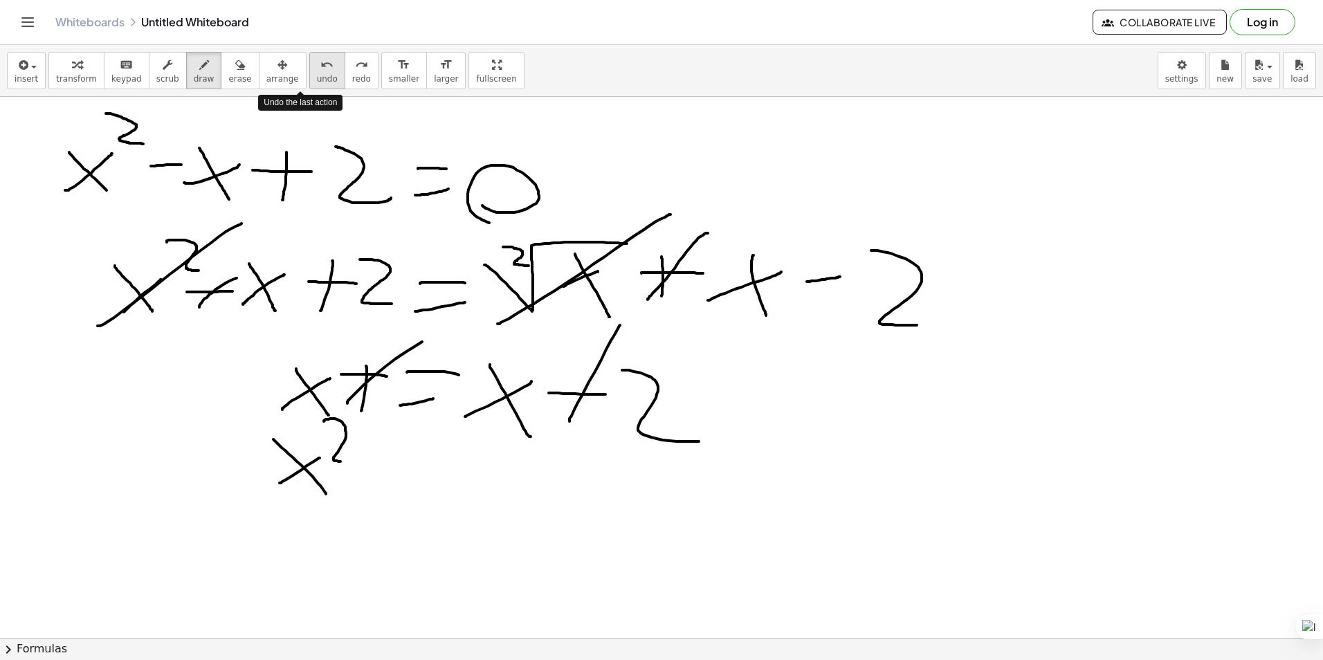
click at [320, 71] on icon "undo" at bounding box center [326, 65] width 13 height 17
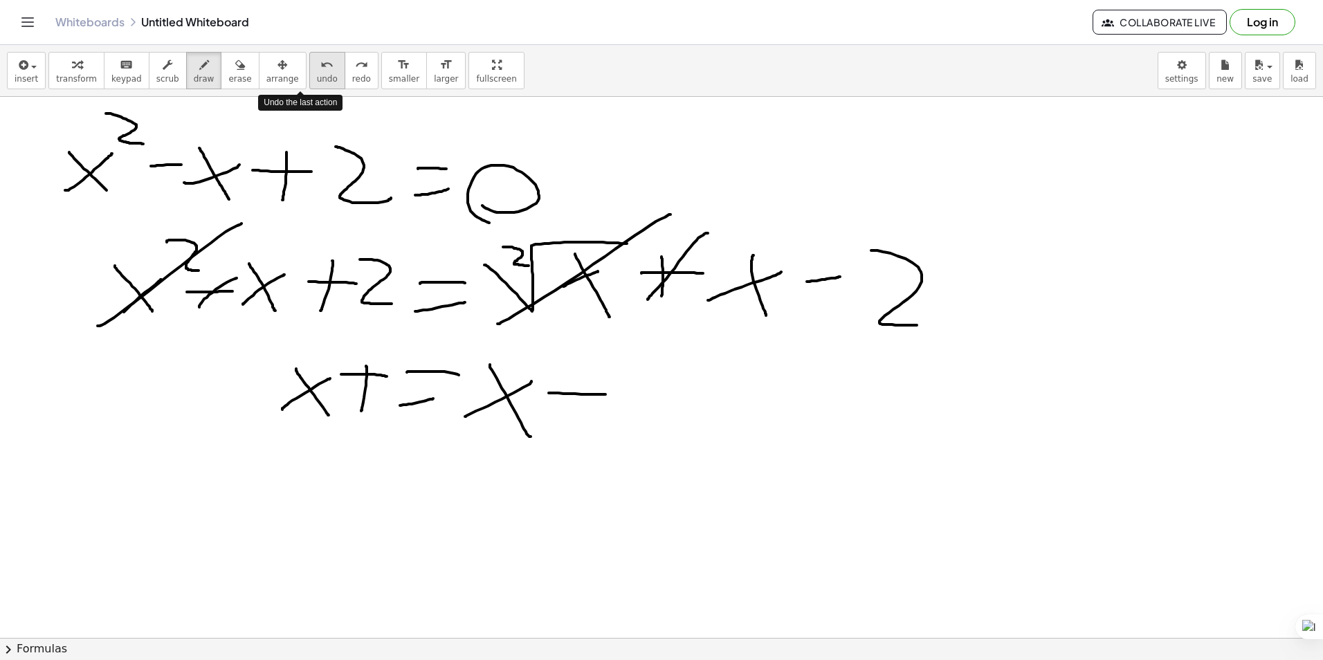
click at [320, 71] on icon "undo" at bounding box center [326, 65] width 13 height 17
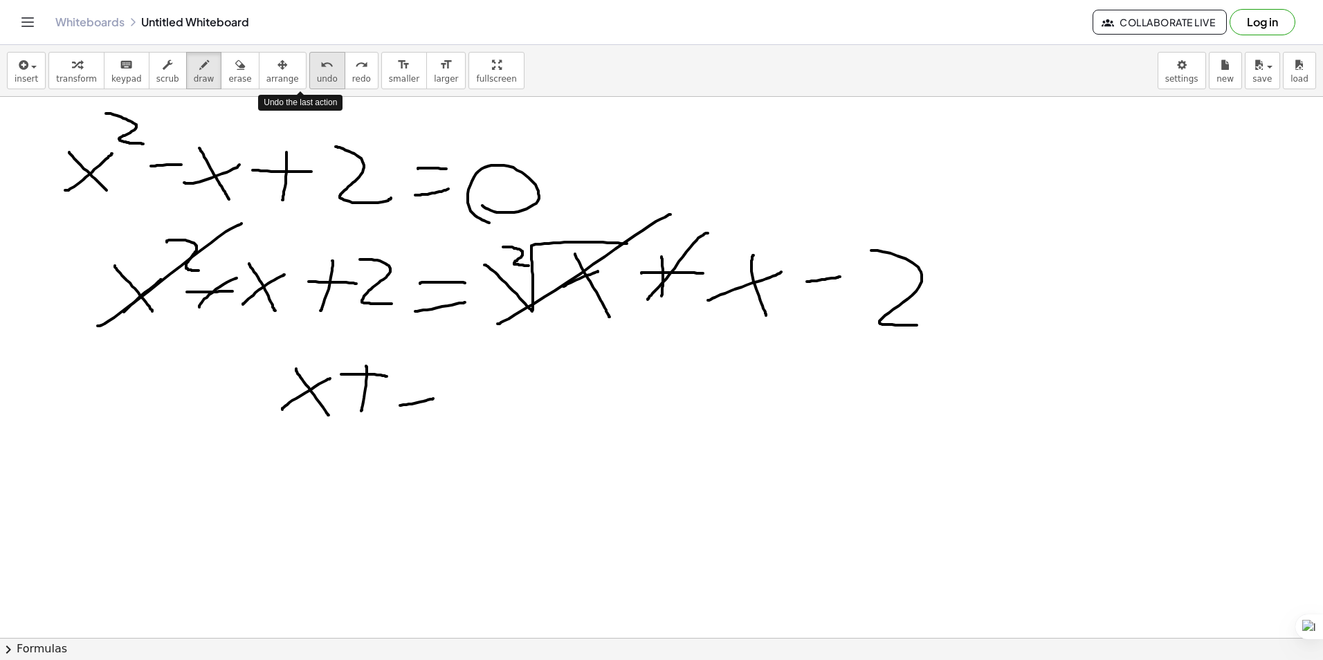
click at [320, 71] on icon "undo" at bounding box center [326, 65] width 13 height 17
click at [309, 77] on button "undo undo" at bounding box center [327, 70] width 36 height 37
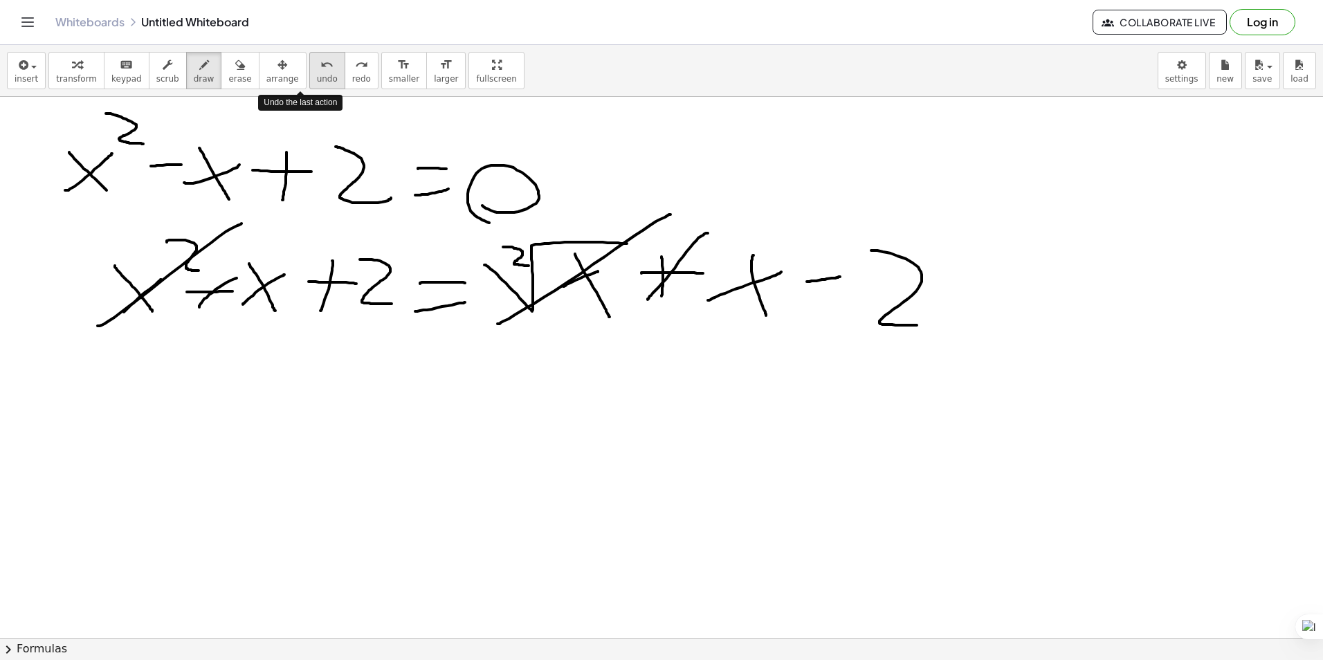
click at [320, 66] on icon "undo" at bounding box center [326, 65] width 13 height 17
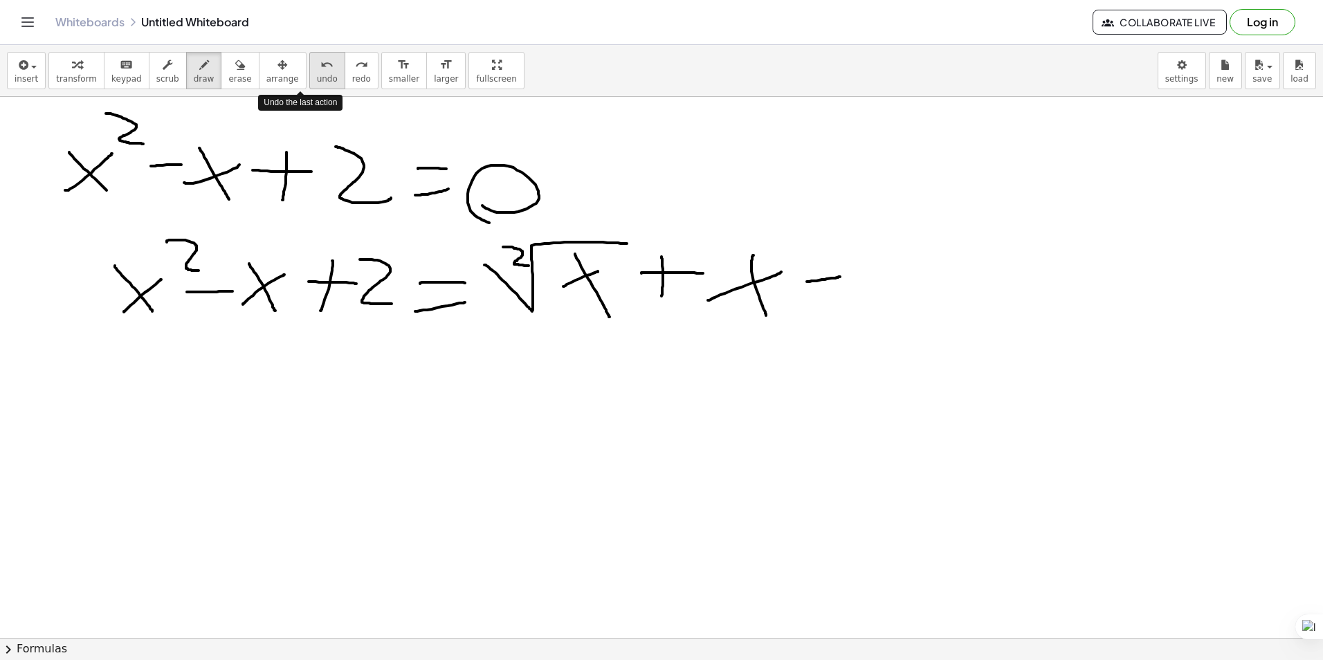
click at [320, 66] on icon "undo" at bounding box center [326, 65] width 13 height 17
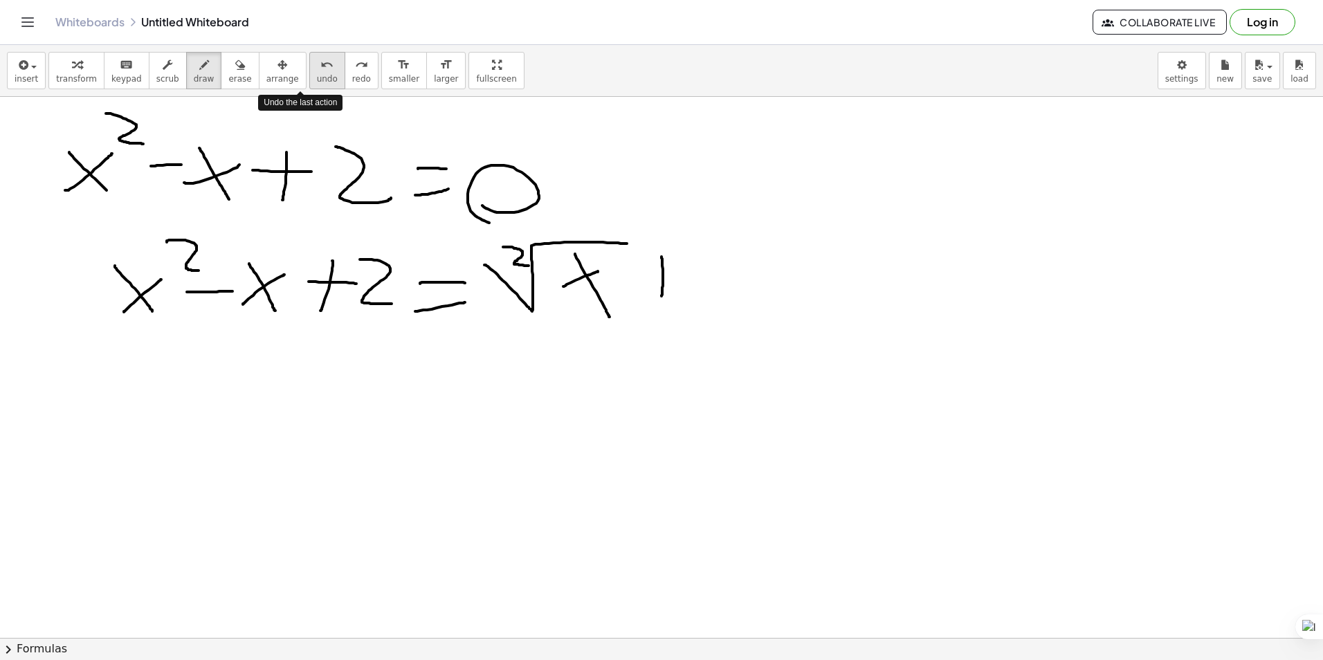
click at [320, 66] on icon "undo" at bounding box center [326, 65] width 13 height 17
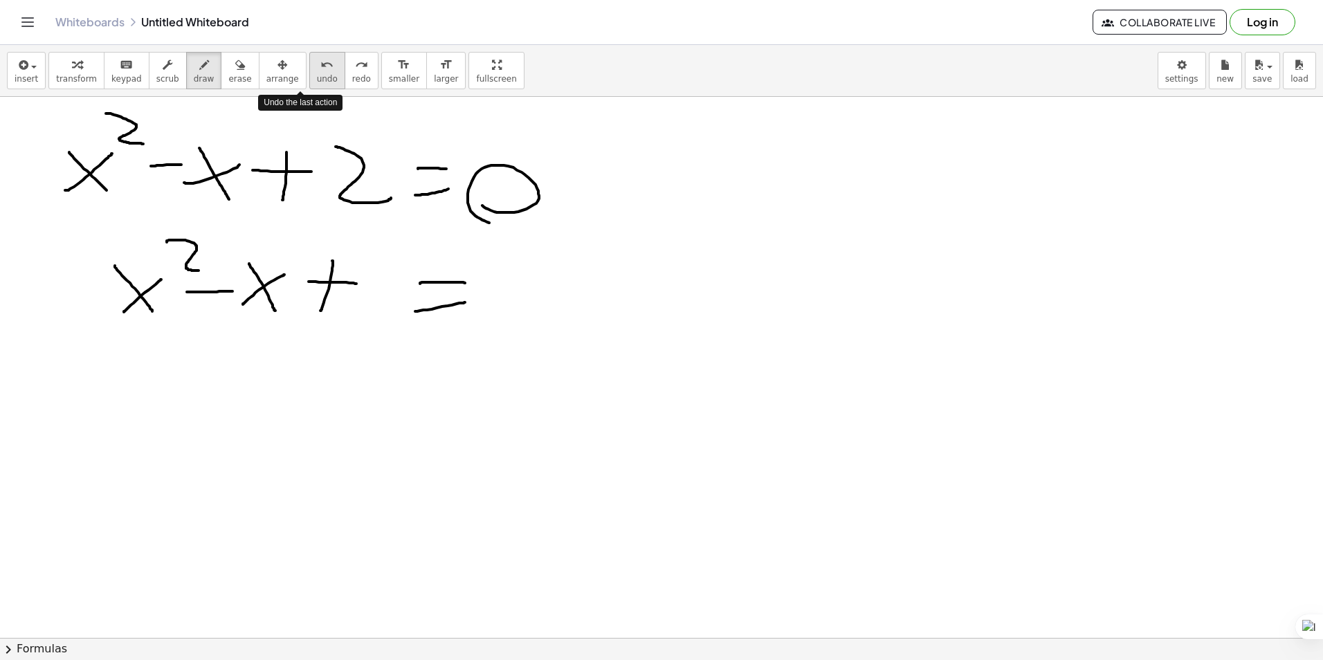
click at [320, 66] on icon "undo" at bounding box center [326, 65] width 13 height 17
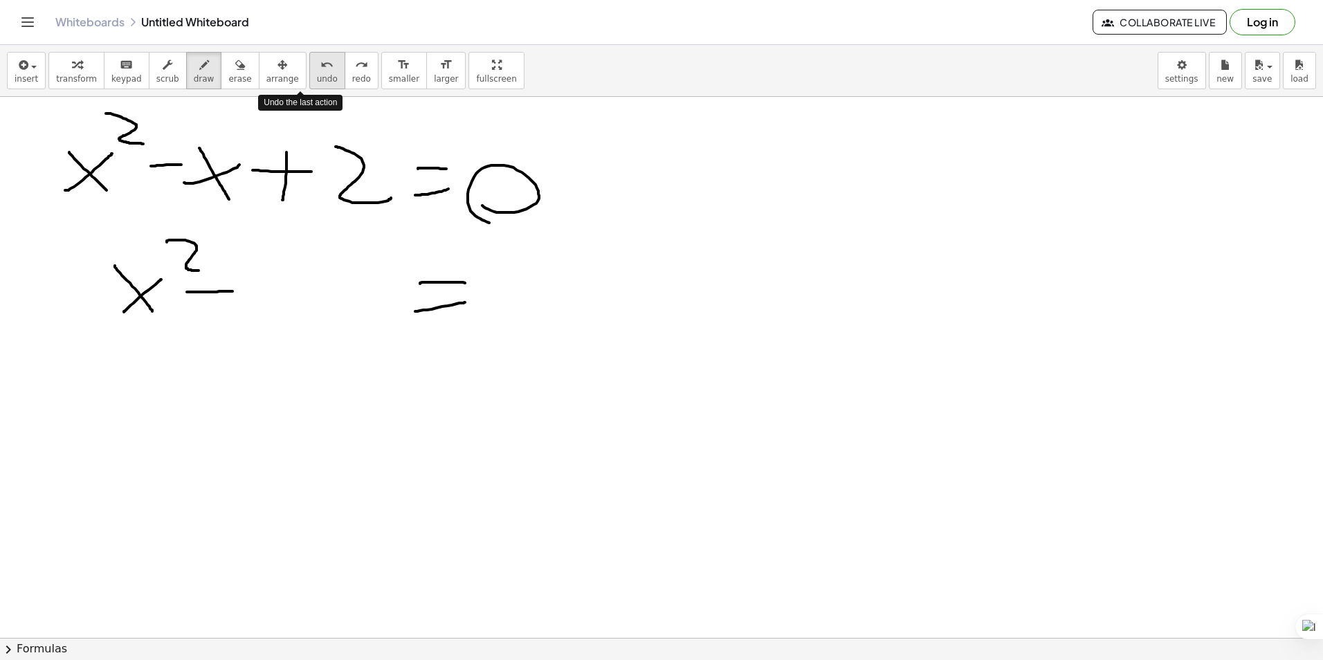
click at [320, 66] on icon "undo" at bounding box center [326, 65] width 13 height 17
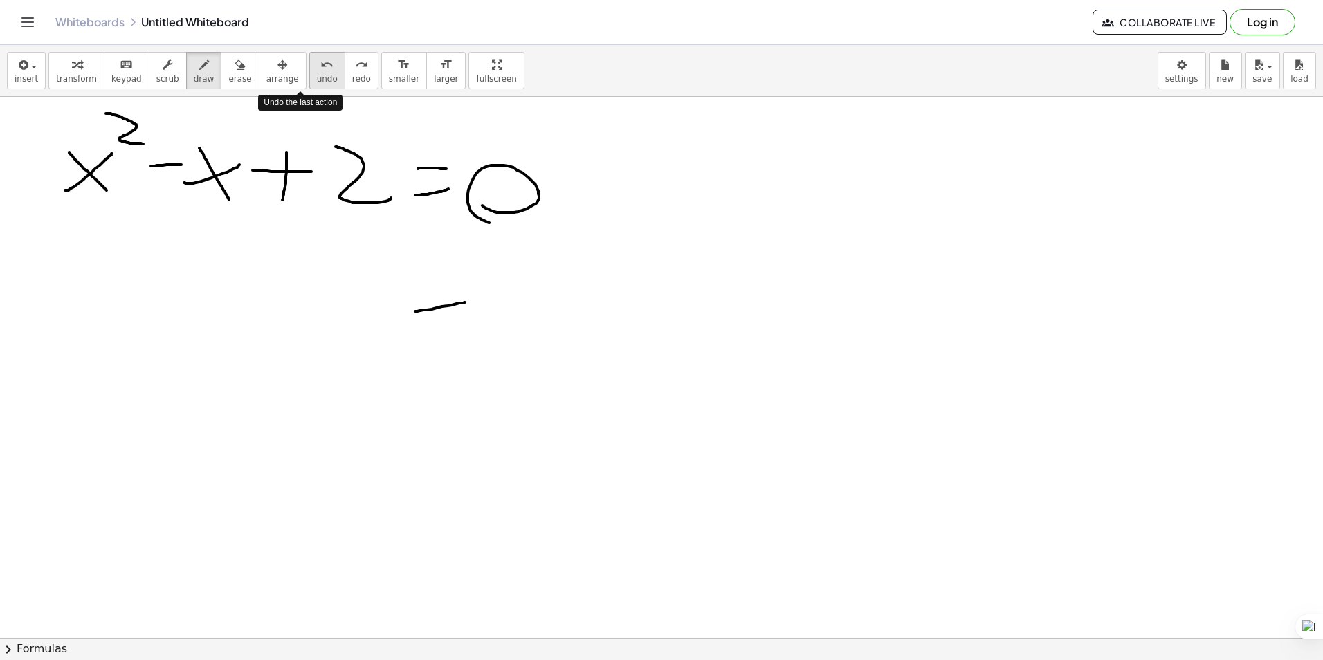
click at [320, 66] on icon "undo" at bounding box center [326, 65] width 13 height 17
drag, startPoint x: 457, startPoint y: 297, endPoint x: 470, endPoint y: 296, distance: 13.2
drag, startPoint x: 428, startPoint y: 267, endPoint x: 469, endPoint y: 268, distance: 41.5
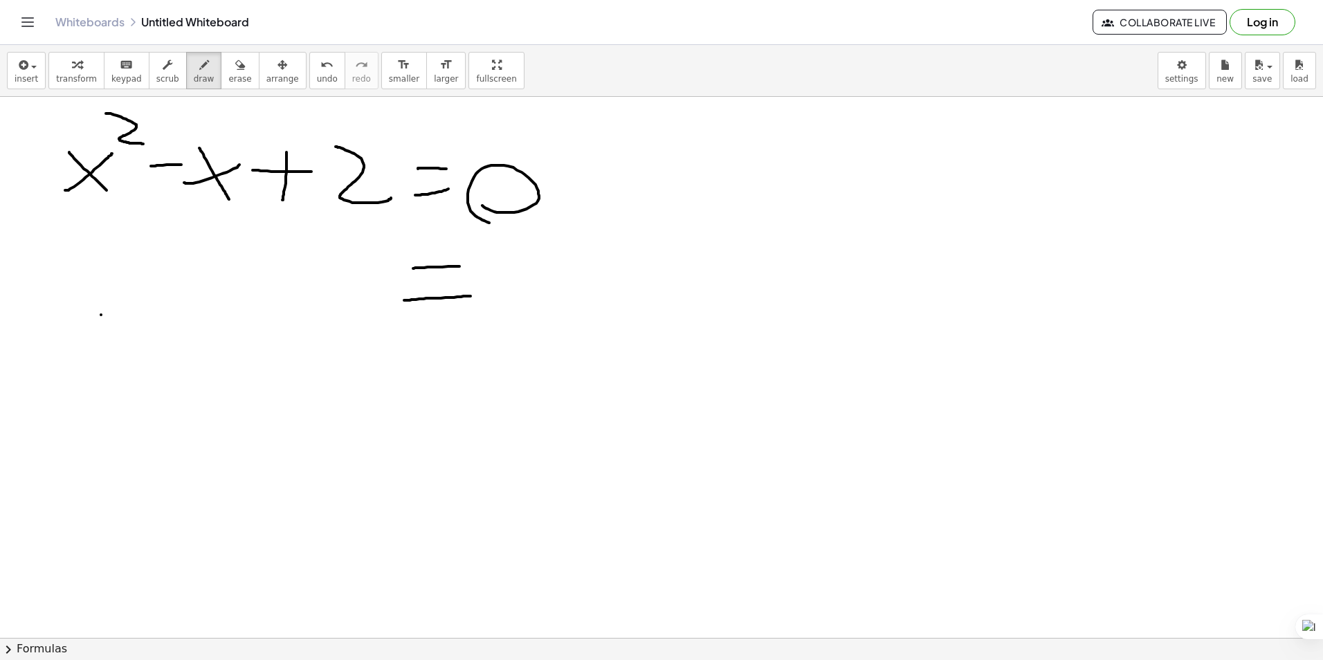
drag, startPoint x: 101, startPoint y: 315, endPoint x: 100, endPoint y: 272, distance: 42.9
drag, startPoint x: 129, startPoint y: 302, endPoint x: 155, endPoint y: 271, distance: 39.8
drag, startPoint x: 170, startPoint y: 221, endPoint x: 221, endPoint y: 250, distance: 59.5
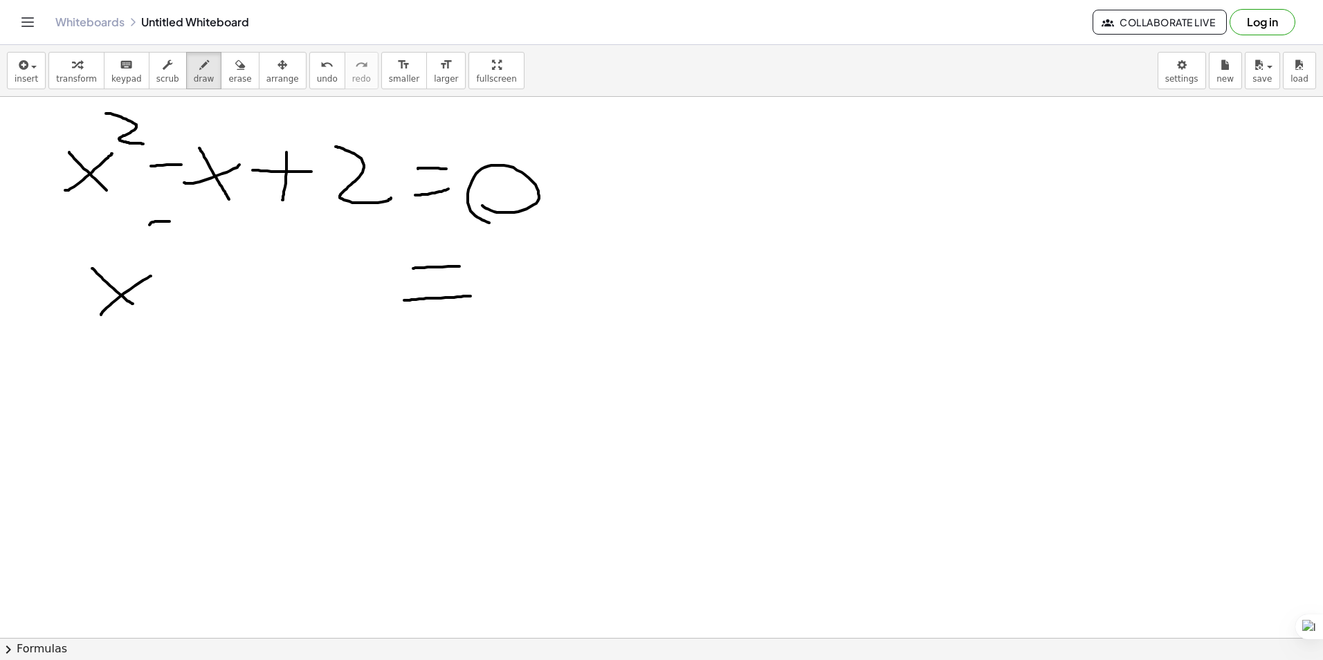
drag, startPoint x: 198, startPoint y: 279, endPoint x: 241, endPoint y: 285, distance: 44.0
drag, startPoint x: 264, startPoint y: 279, endPoint x: 283, endPoint y: 261, distance: 26.4
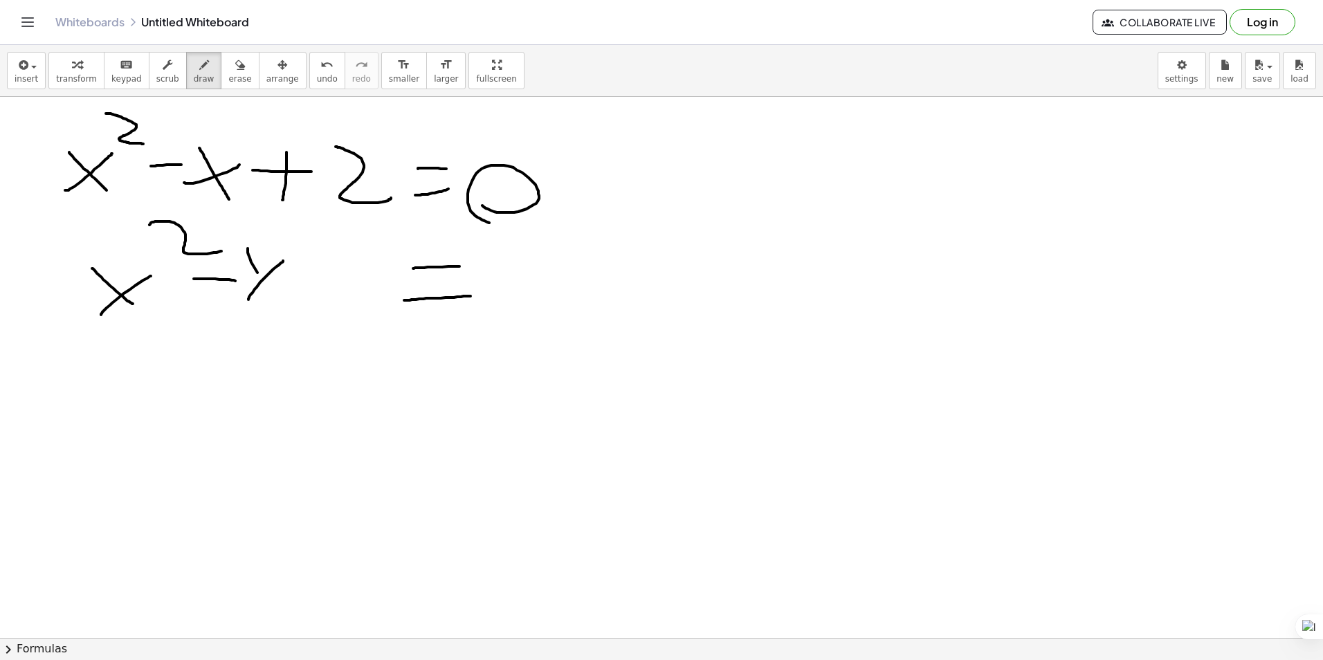
drag, startPoint x: 250, startPoint y: 258, endPoint x: 280, endPoint y: 300, distance: 51.1
drag, startPoint x: 322, startPoint y: 299, endPoint x: 323, endPoint y: 239, distance: 59.5
drag, startPoint x: 298, startPoint y: 263, endPoint x: 353, endPoint y: 257, distance: 55.6
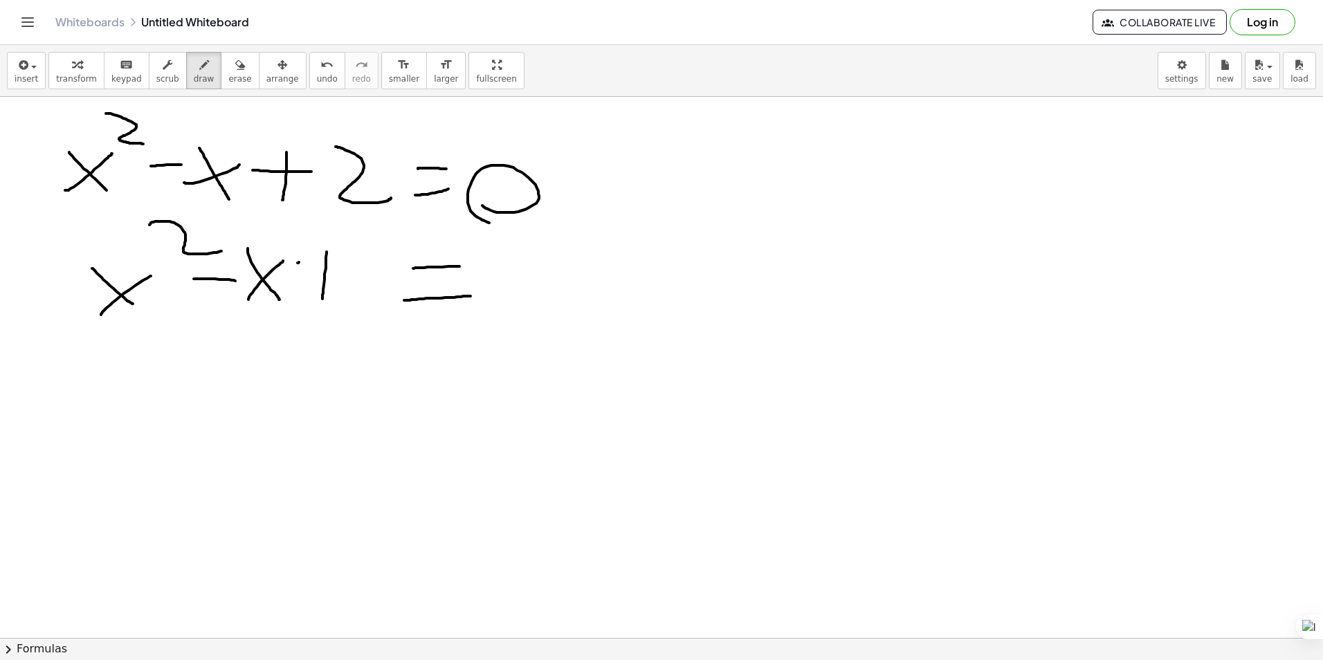
drag, startPoint x: 374, startPoint y: 271, endPoint x: 375, endPoint y: 299, distance: 27.7
drag, startPoint x: 498, startPoint y: 302, endPoint x: 517, endPoint y: 267, distance: 39.9
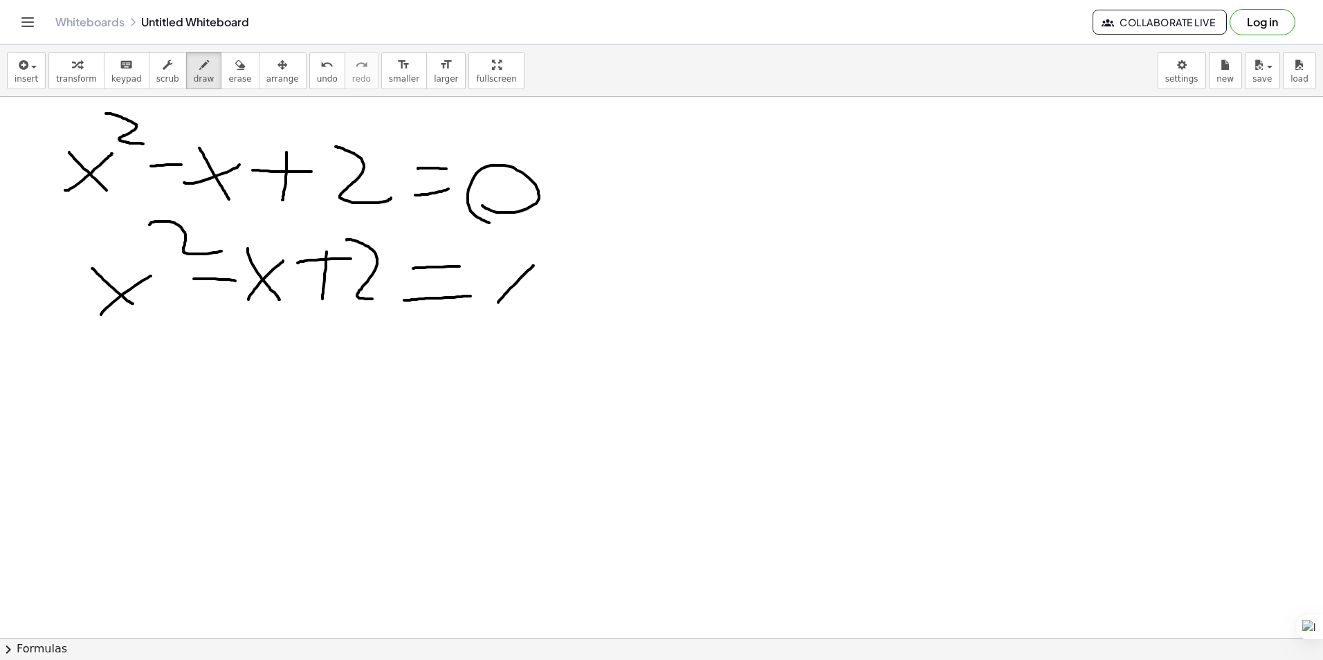
drag, startPoint x: 501, startPoint y: 268, endPoint x: 532, endPoint y: 307, distance: 49.2
drag, startPoint x: 570, startPoint y: 225, endPoint x: 608, endPoint y: 264, distance: 54.8
drag, startPoint x: 586, startPoint y: 291, endPoint x: 650, endPoint y: 284, distance: 64.8
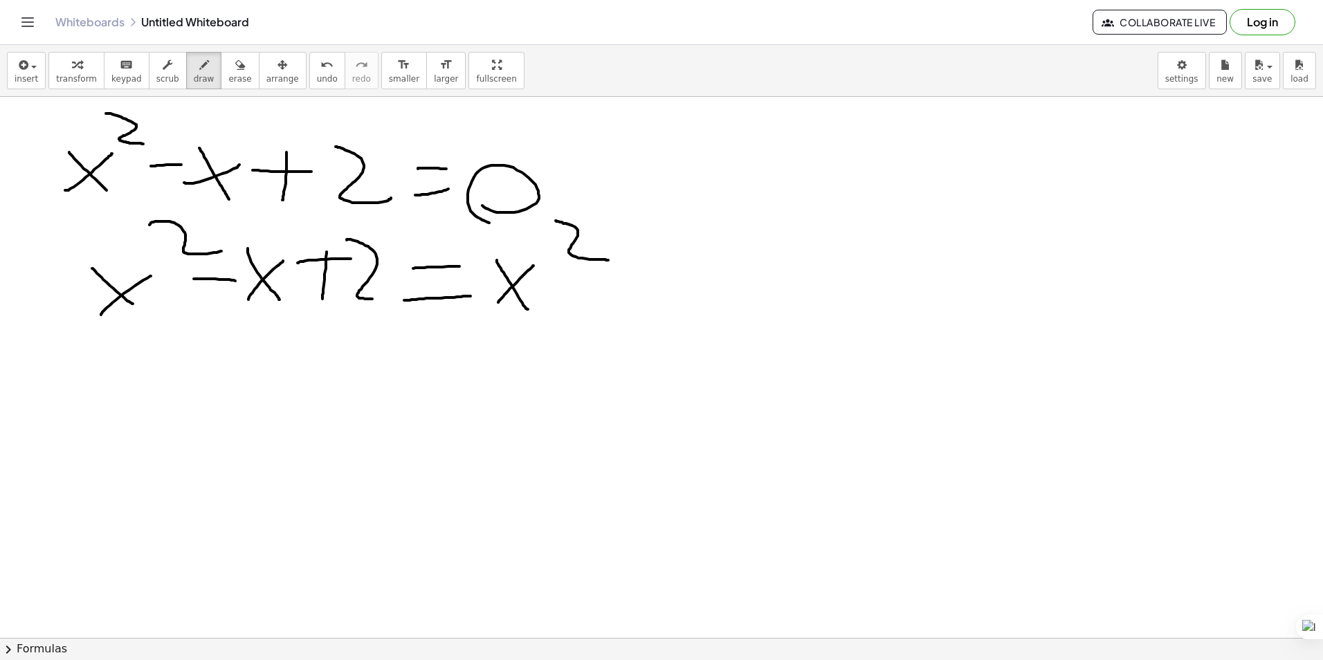
drag, startPoint x: 707, startPoint y: 278, endPoint x: 695, endPoint y: 266, distance: 17.6
drag, startPoint x: 698, startPoint y: 296, endPoint x: 705, endPoint y: 314, distance: 19.3
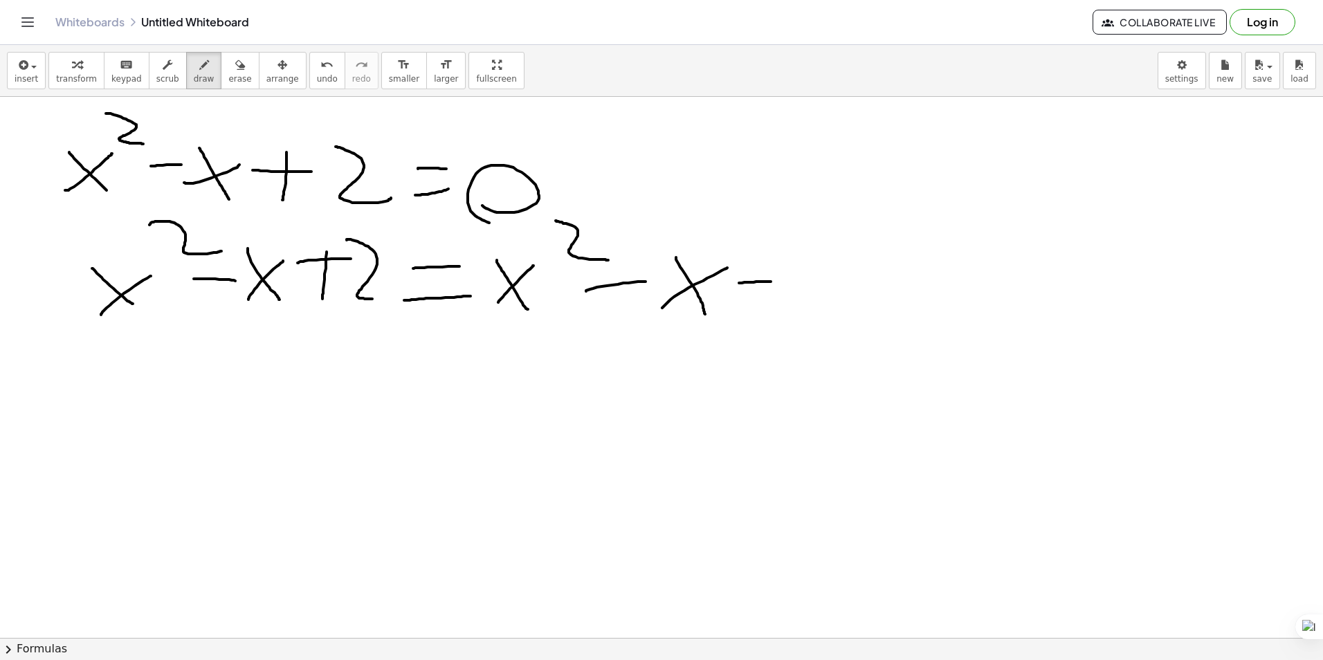
drag, startPoint x: 739, startPoint y: 283, endPoint x: 753, endPoint y: 282, distance: 14.6
drag, startPoint x: 824, startPoint y: 265, endPoint x: 834, endPoint y: 307, distance: 42.8
drag, startPoint x: 302, startPoint y: 314, endPoint x: 381, endPoint y: 253, distance: 99.5
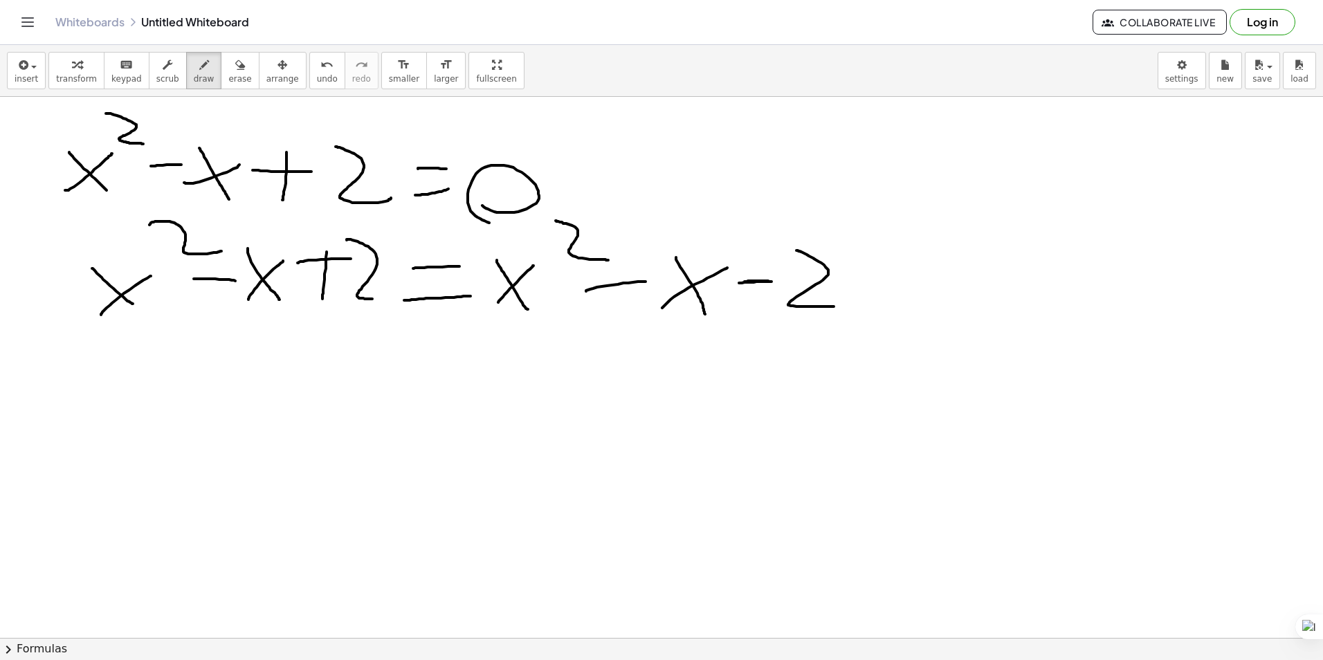
drag, startPoint x: 734, startPoint y: 328, endPoint x: 896, endPoint y: 199, distance: 206.8
drag, startPoint x: 390, startPoint y: 396, endPoint x: 482, endPoint y: 395, distance: 92.0
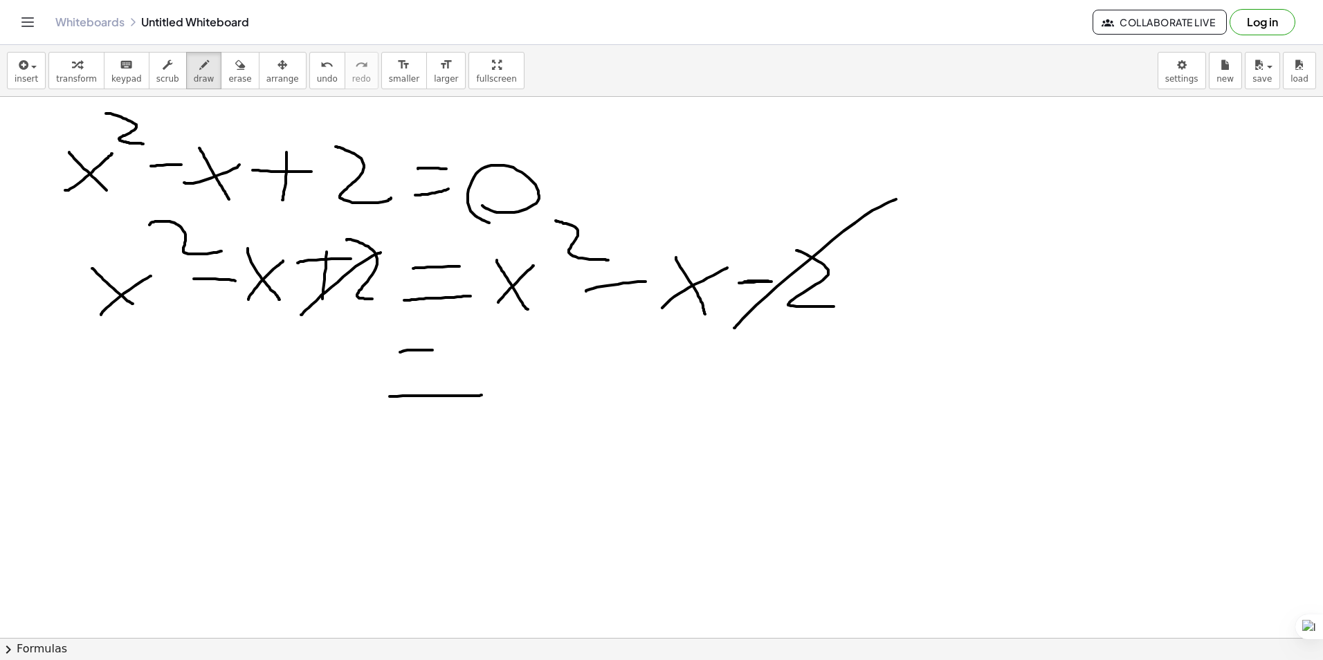
drag, startPoint x: 432, startPoint y: 350, endPoint x: 468, endPoint y: 353, distance: 36.1
drag, startPoint x: 170, startPoint y: 405, endPoint x: 232, endPoint y: 372, distance: 71.5
drag, startPoint x: 186, startPoint y: 345, endPoint x: 220, endPoint y: 396, distance: 61.4
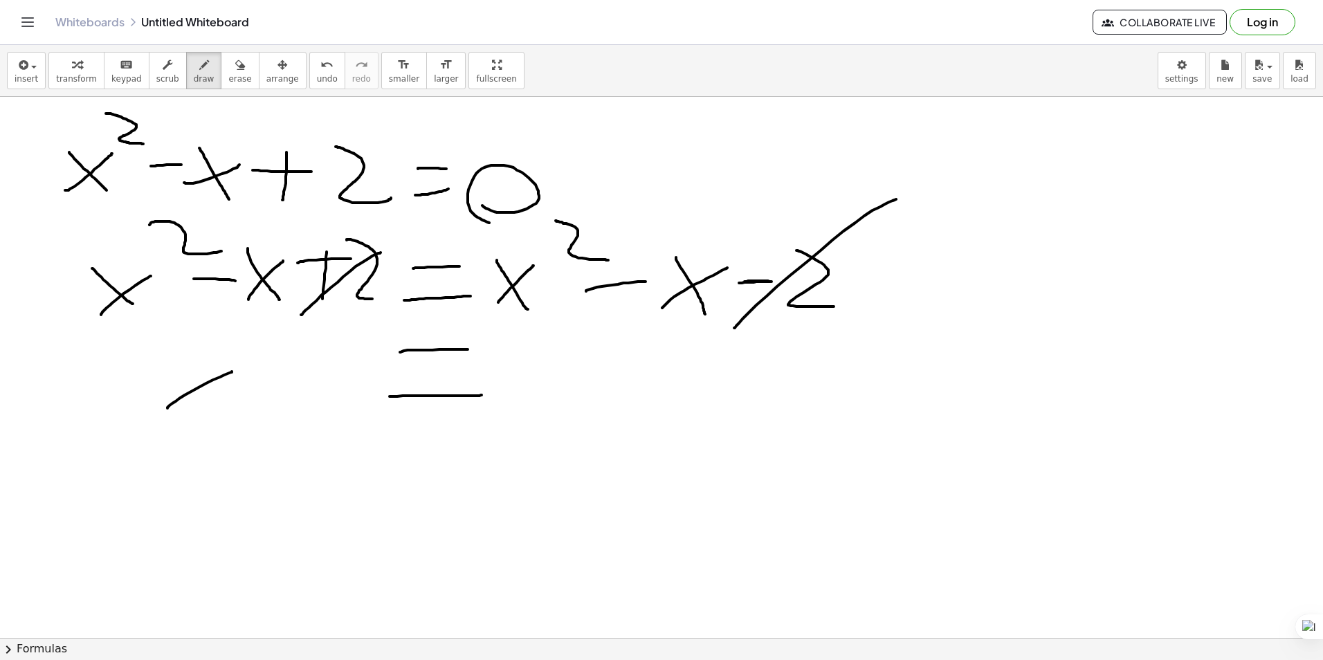
drag, startPoint x: 239, startPoint y: 327, endPoint x: 284, endPoint y: 369, distance: 62.2
drag, startPoint x: 278, startPoint y: 383, endPoint x: 314, endPoint y: 383, distance: 36.0
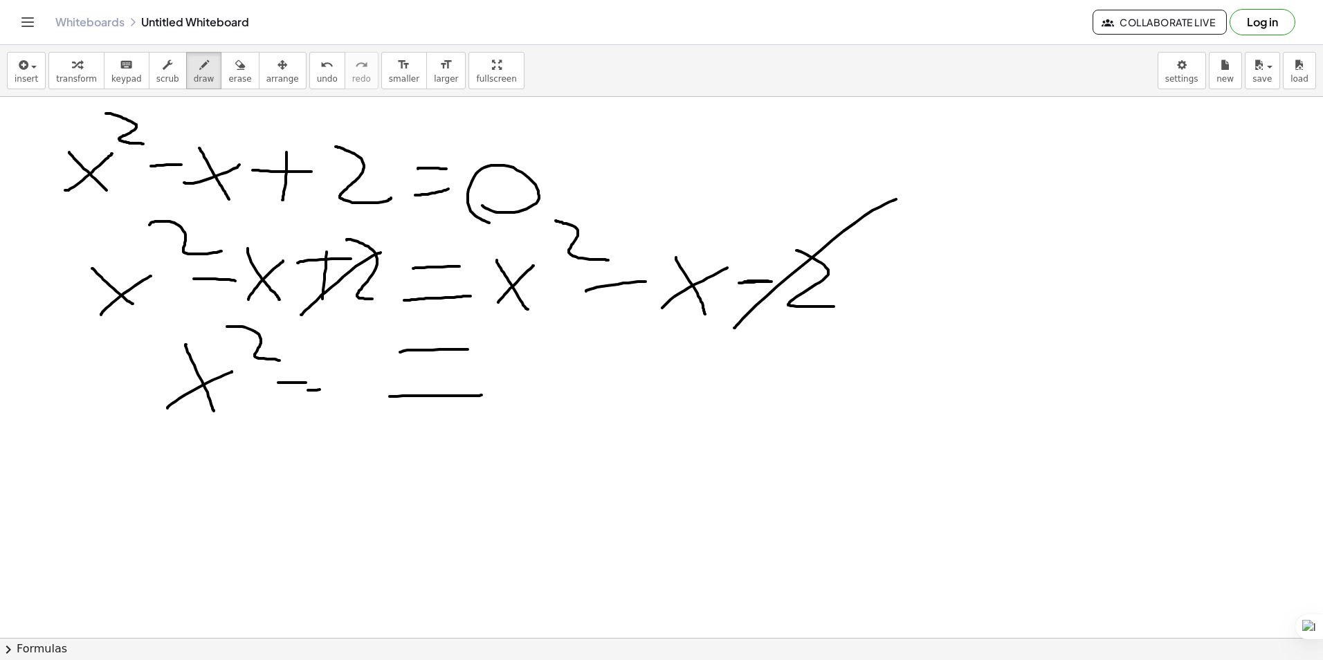
drag, startPoint x: 311, startPoint y: 390, endPoint x: 378, endPoint y: 373, distance: 69.3
drag, startPoint x: 333, startPoint y: 363, endPoint x: 356, endPoint y: 405, distance: 47.7
drag, startPoint x: 495, startPoint y: 397, endPoint x: 504, endPoint y: 341, distance: 56.9
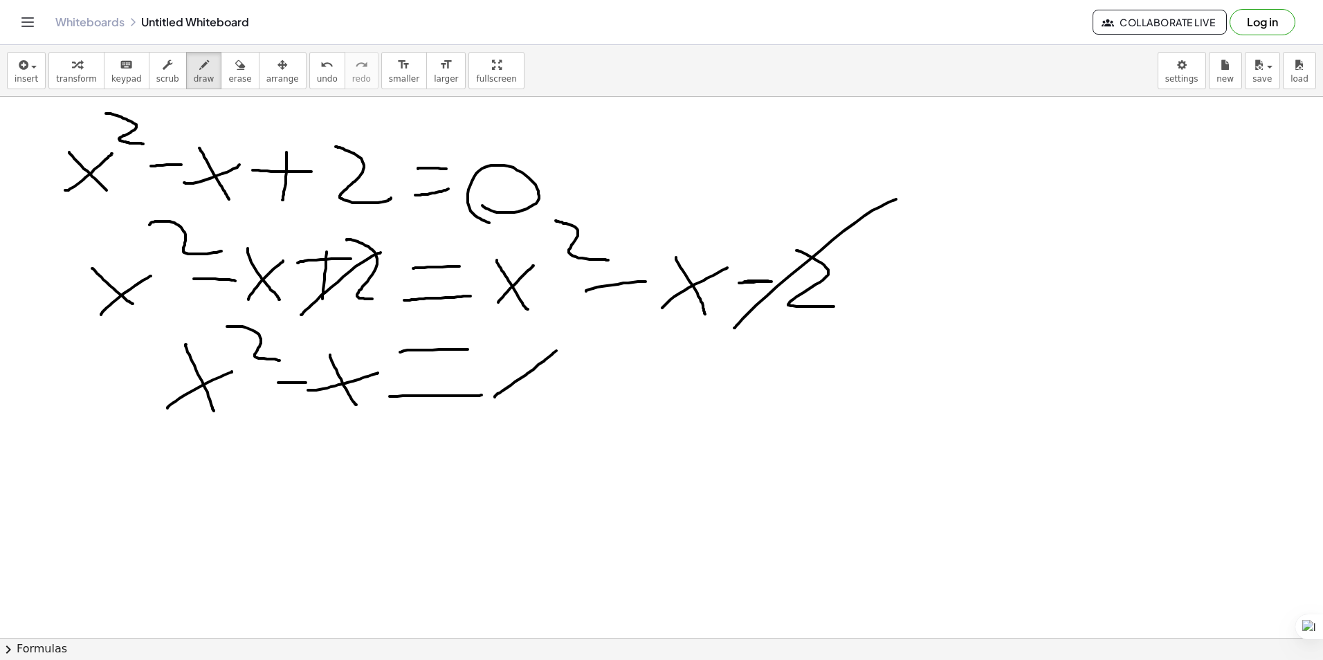
click at [320, 69] on icon "undo" at bounding box center [326, 65] width 13 height 17
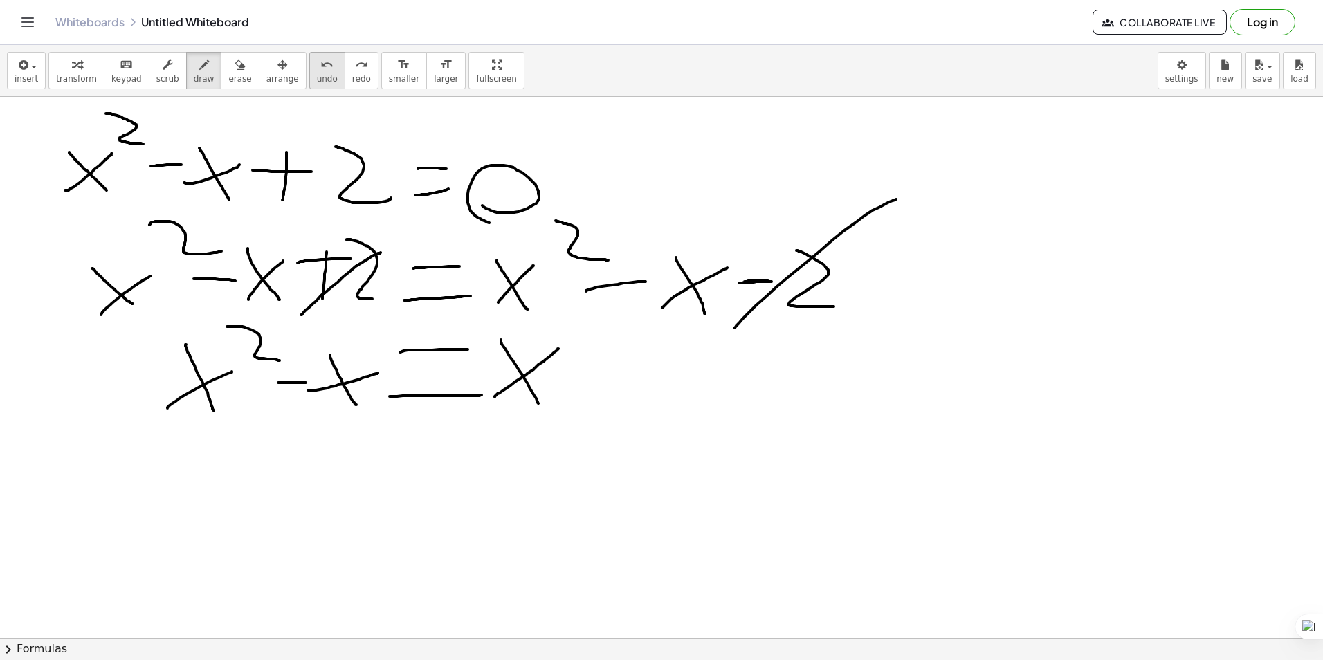
click at [320, 69] on icon "undo" at bounding box center [326, 65] width 13 height 17
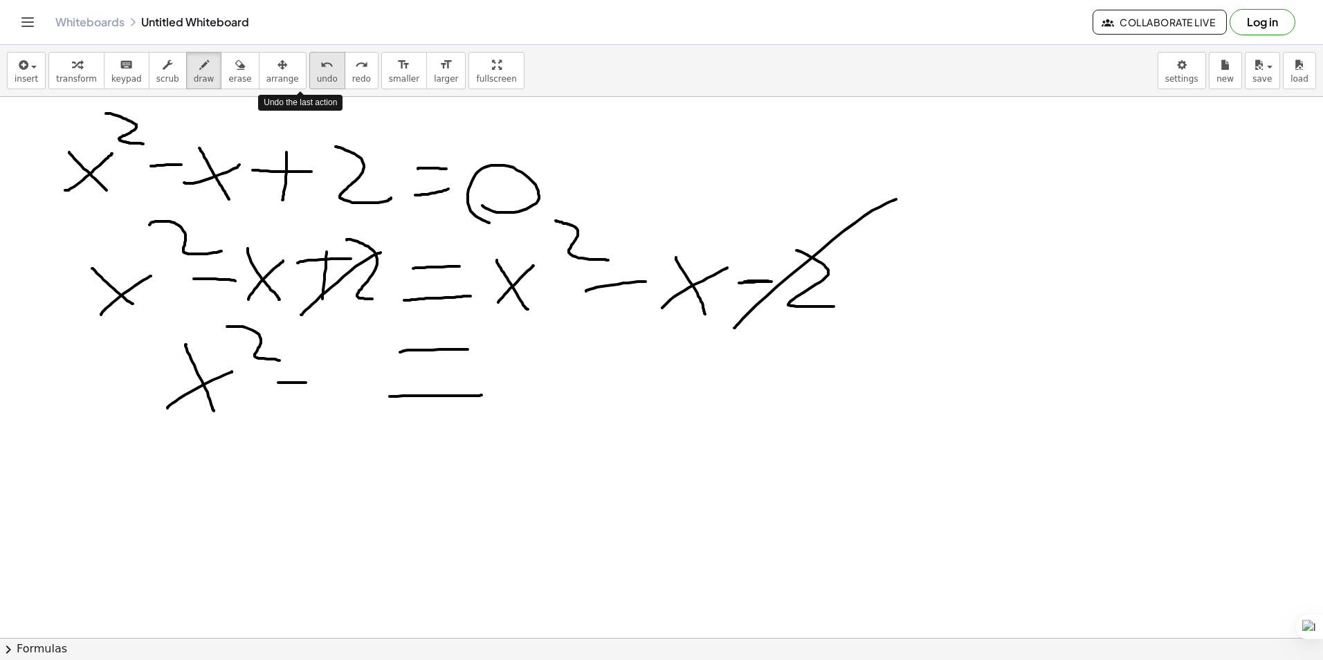
click at [320, 69] on icon "undo" at bounding box center [326, 65] width 13 height 17
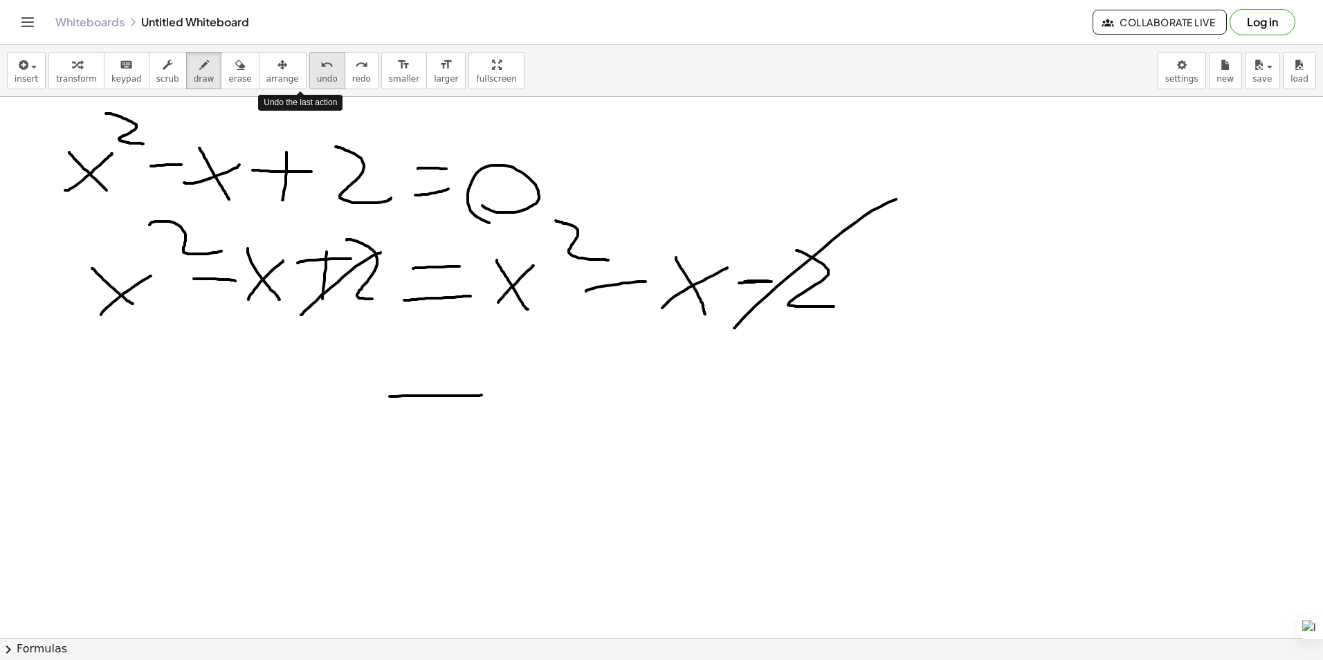
click at [320, 69] on icon "undo" at bounding box center [326, 65] width 13 height 17
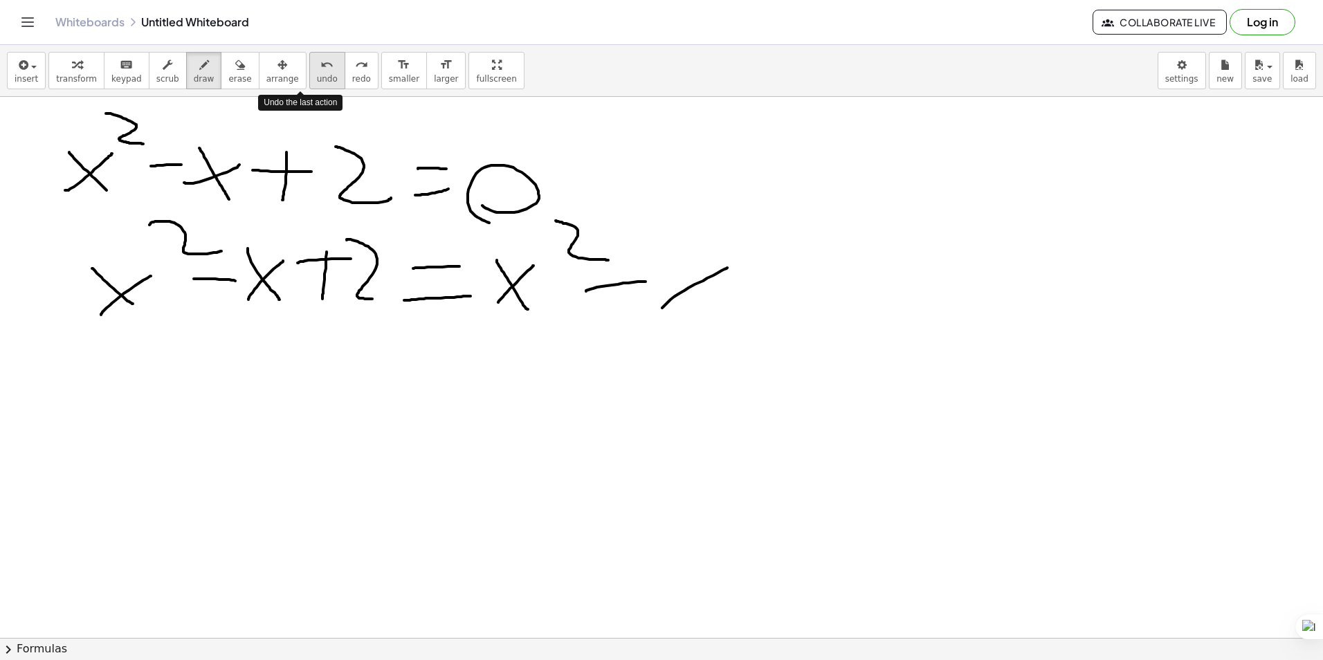
click at [320, 69] on icon "undo" at bounding box center [326, 65] width 13 height 17
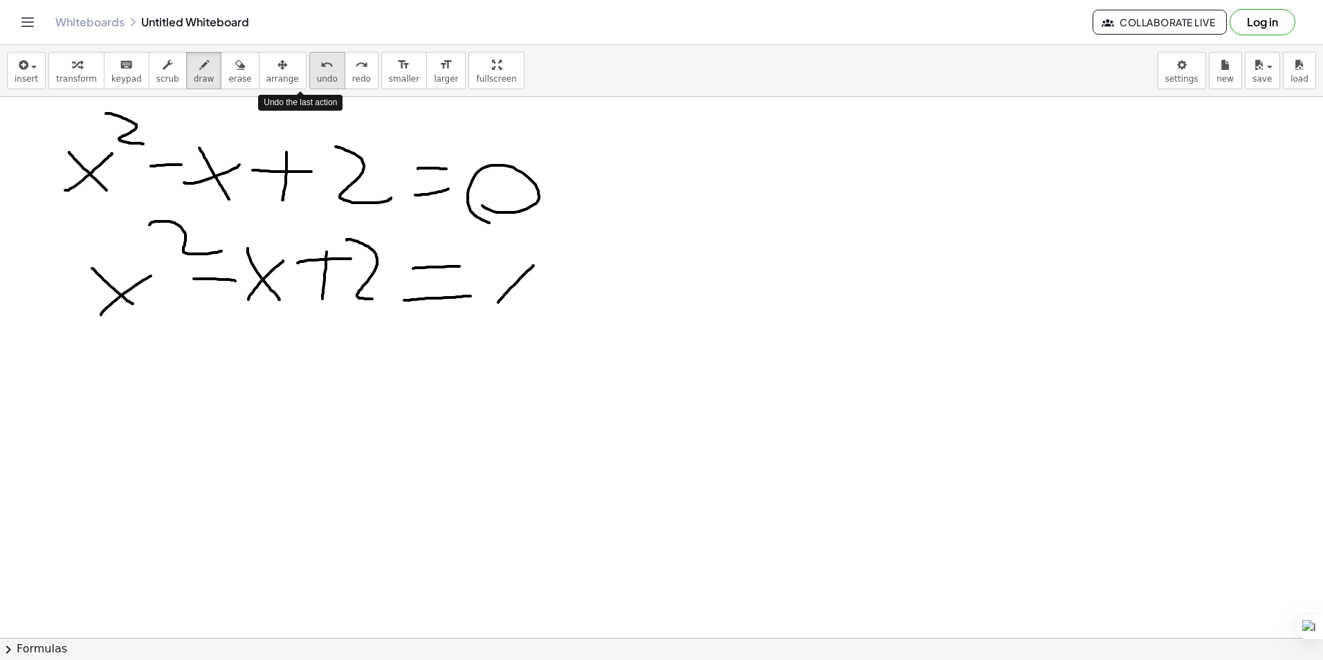
click at [320, 69] on icon "undo" at bounding box center [326, 65] width 13 height 17
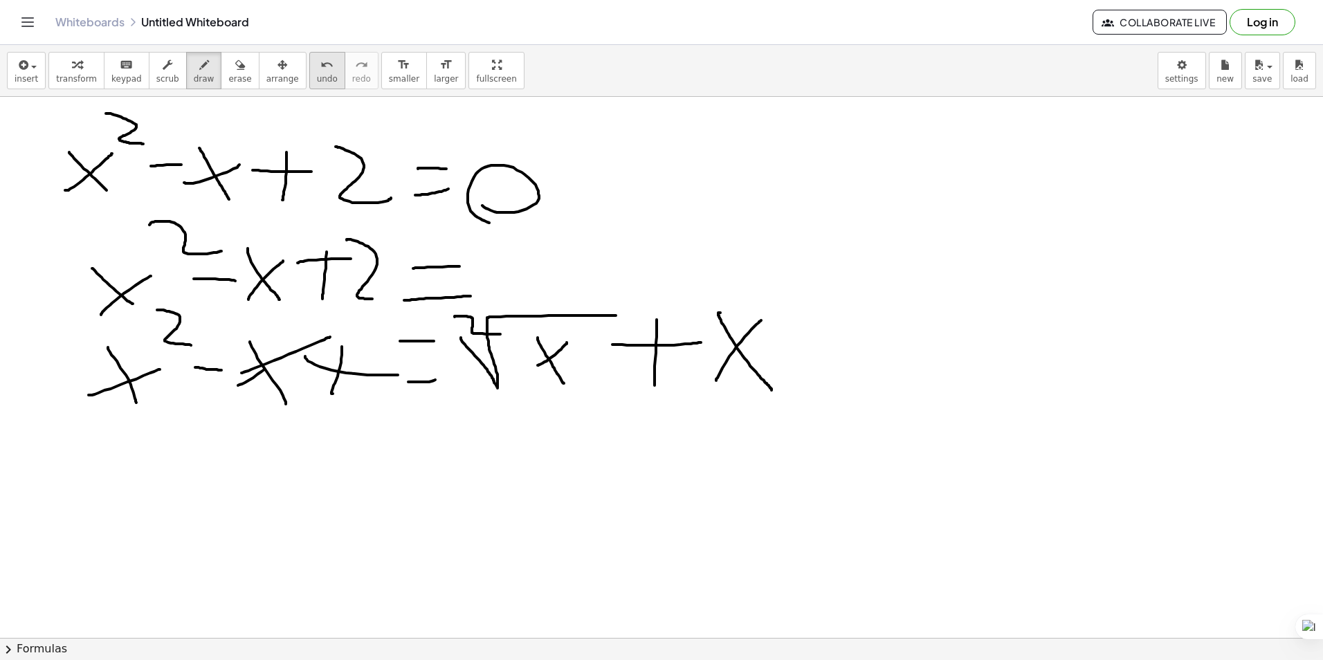
click at [317, 75] on span "undo" at bounding box center [327, 79] width 21 height 10
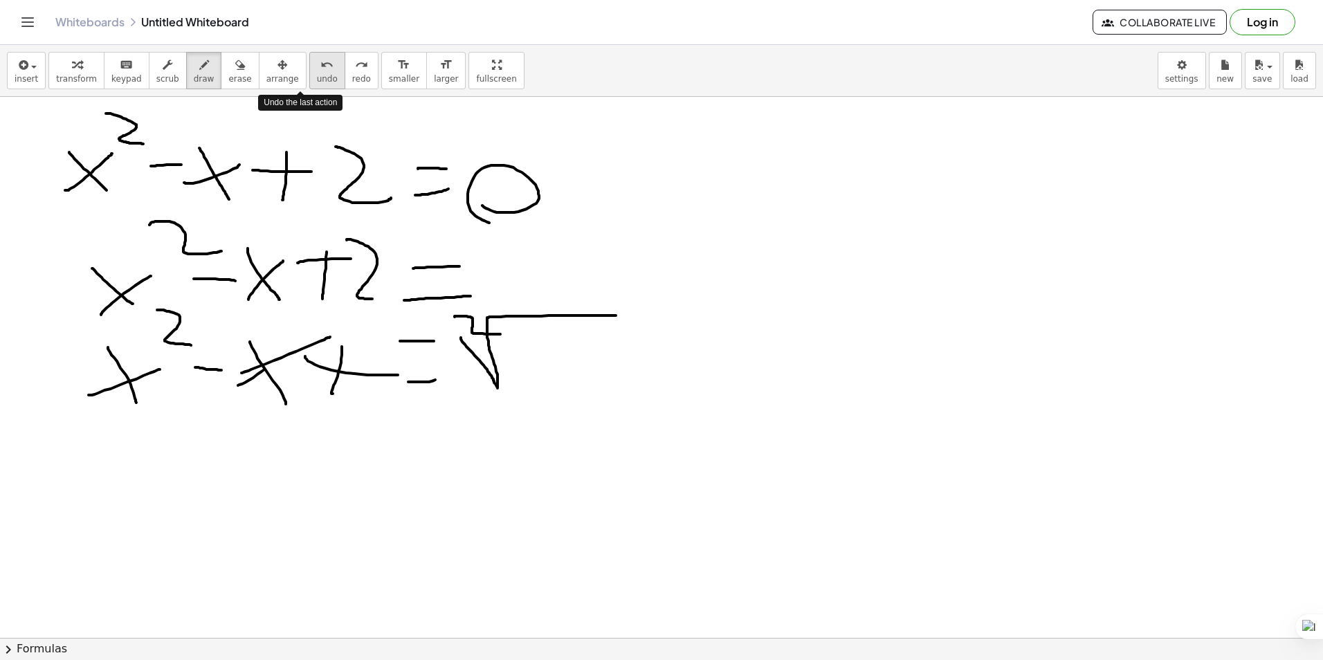
click at [317, 75] on span "undo" at bounding box center [327, 79] width 21 height 10
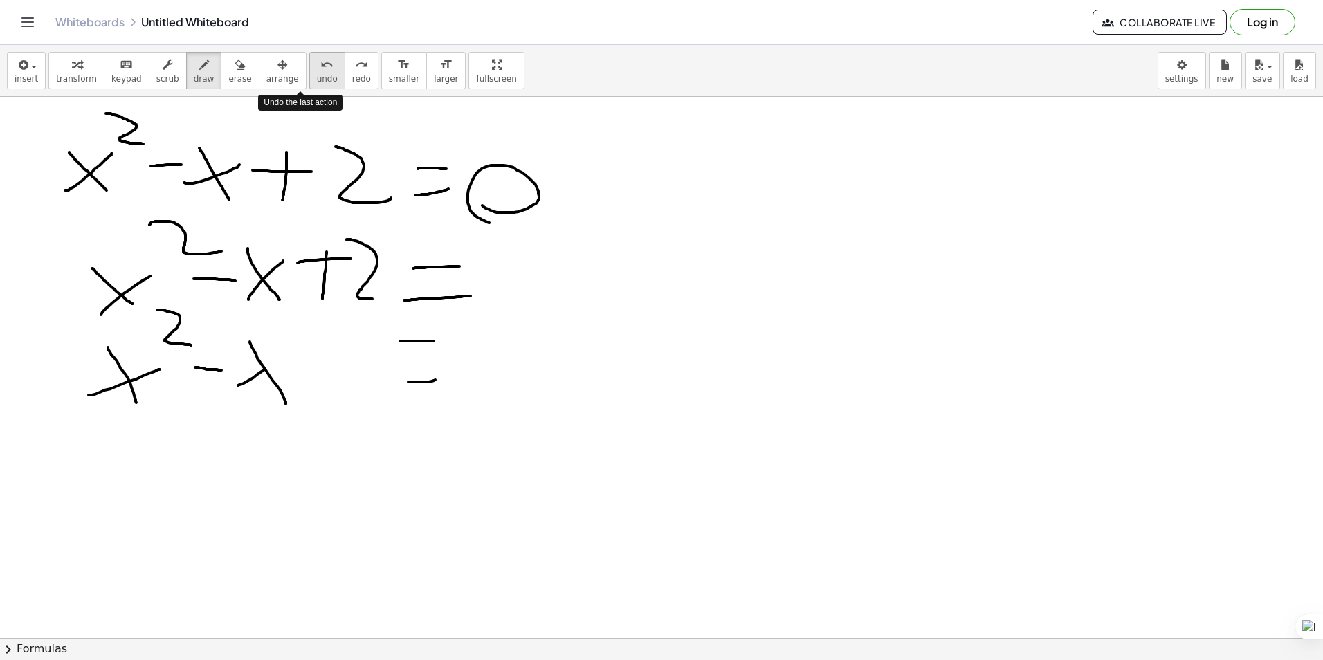
click at [317, 75] on span "undo" at bounding box center [327, 79] width 21 height 10
drag, startPoint x: 224, startPoint y: 391, endPoint x: 275, endPoint y: 338, distance: 73.4
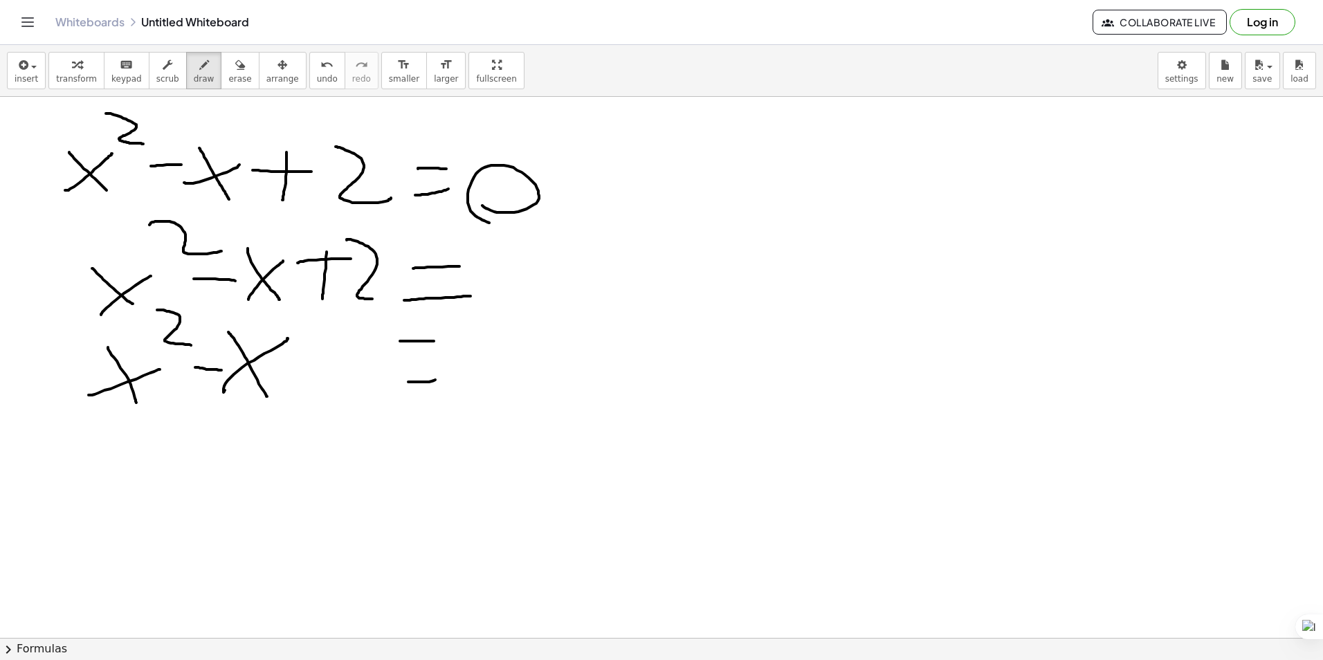
drag, startPoint x: 255, startPoint y: 375, endPoint x: 267, endPoint y: 396, distance: 24.8
drag, startPoint x: 315, startPoint y: 383, endPoint x: 318, endPoint y: 342, distance: 40.9
drag, startPoint x: 284, startPoint y: 358, endPoint x: 349, endPoint y: 360, distance: 65.1
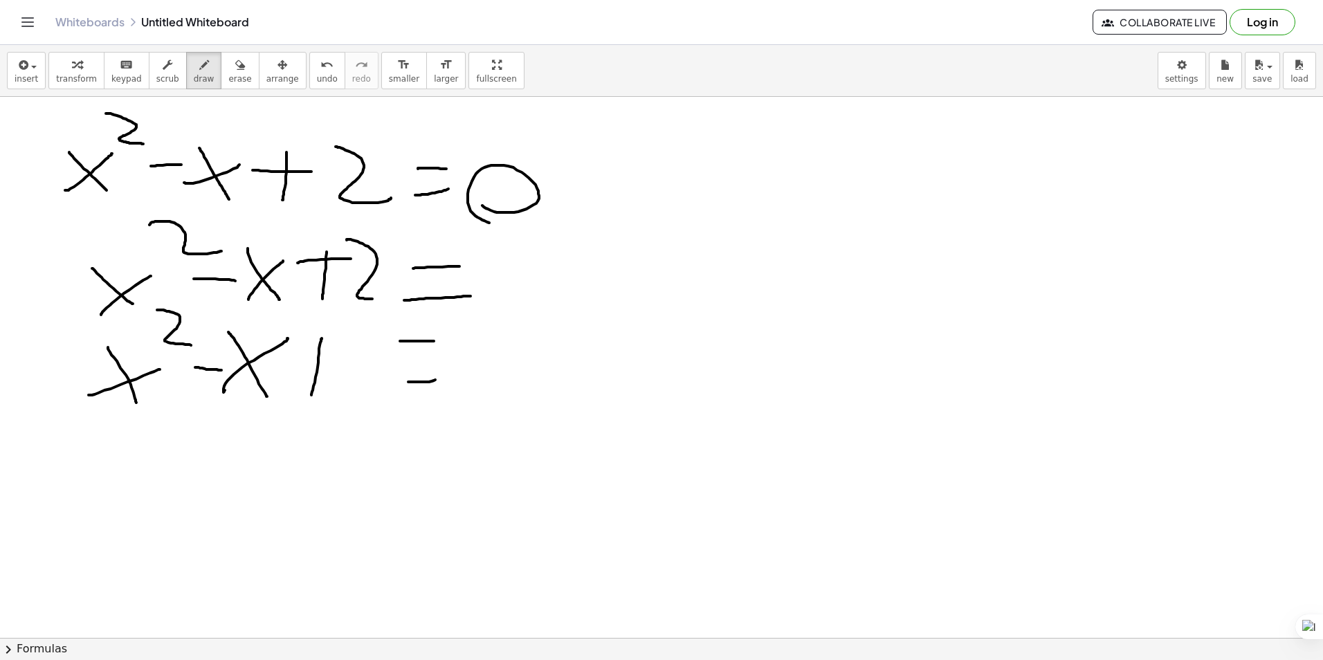
drag, startPoint x: 374, startPoint y: 342, endPoint x: 412, endPoint y: 385, distance: 56.9
drag, startPoint x: 464, startPoint y: 333, endPoint x: 604, endPoint y: 309, distance: 142.5
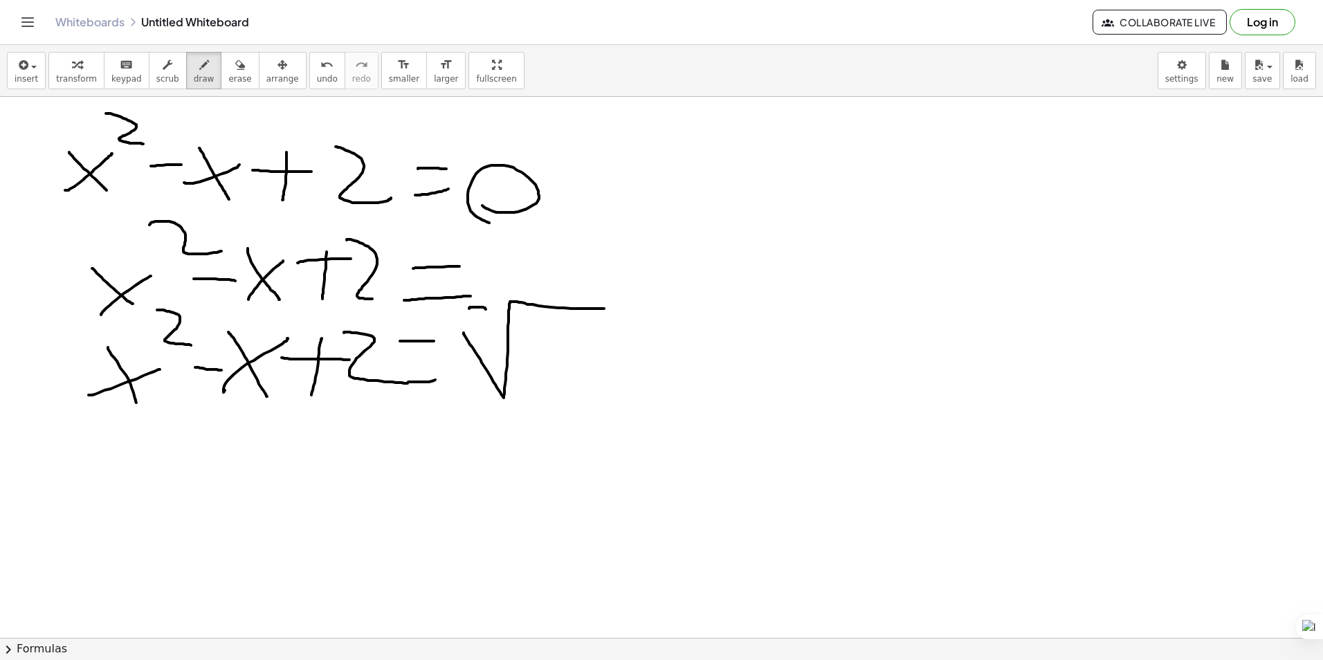
drag, startPoint x: 469, startPoint y: 308, endPoint x: 488, endPoint y: 329, distance: 28.9
drag, startPoint x: 522, startPoint y: 376, endPoint x: 557, endPoint y: 337, distance: 52.9
drag, startPoint x: 525, startPoint y: 326, endPoint x: 551, endPoint y: 382, distance: 61.9
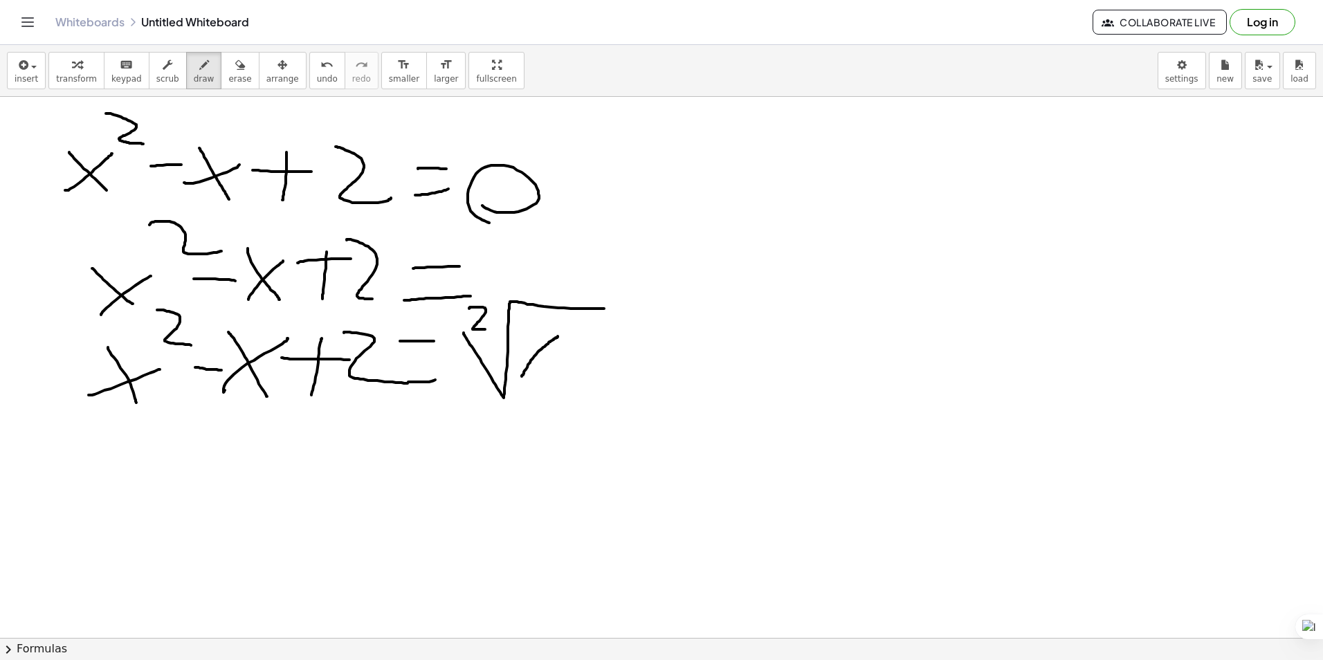
drag, startPoint x: 651, startPoint y: 381, endPoint x: 625, endPoint y: 347, distance: 42.5
drag, startPoint x: 636, startPoint y: 351, endPoint x: 695, endPoint y: 353, distance: 58.8
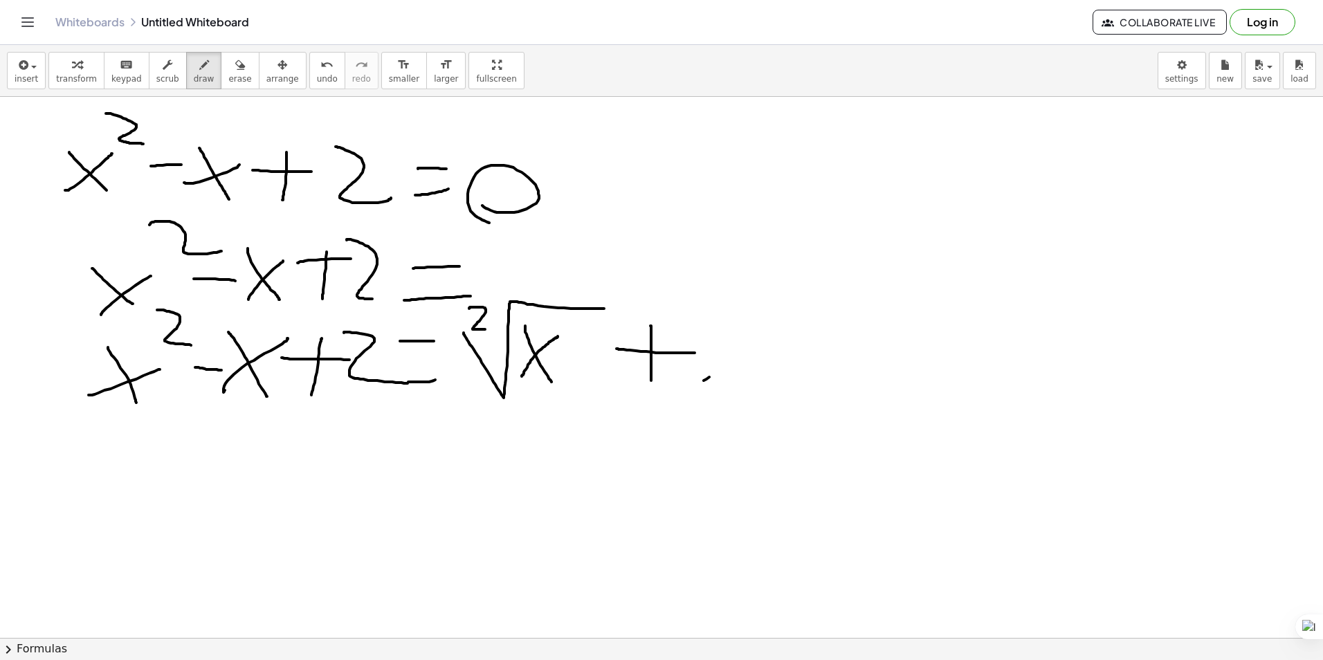
drag, startPoint x: 704, startPoint y: 381, endPoint x: 776, endPoint y: 333, distance: 86.6
drag, startPoint x: 732, startPoint y: 319, endPoint x: 769, endPoint y: 387, distance: 77.1
drag, startPoint x: 806, startPoint y: 353, endPoint x: 830, endPoint y: 351, distance: 23.6
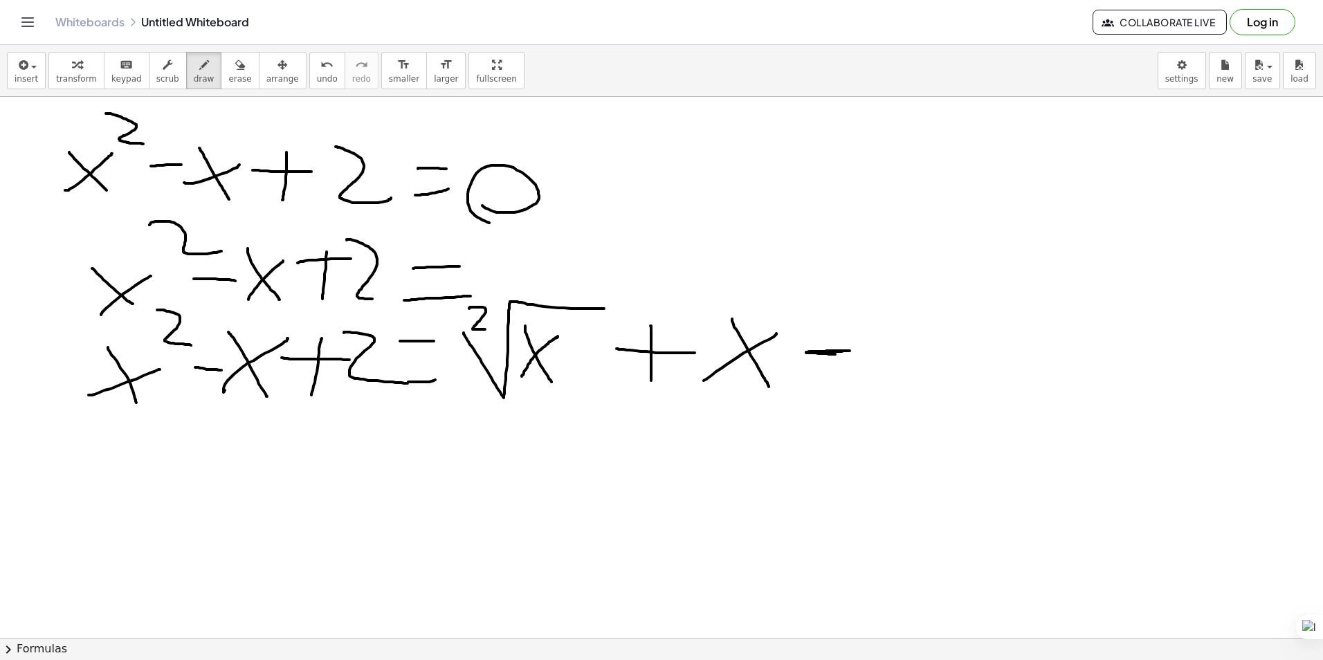
drag, startPoint x: 877, startPoint y: 309, endPoint x: 973, endPoint y: 378, distance: 118.9
drag, startPoint x: 293, startPoint y: 421, endPoint x: 404, endPoint y: 324, distance: 147.6
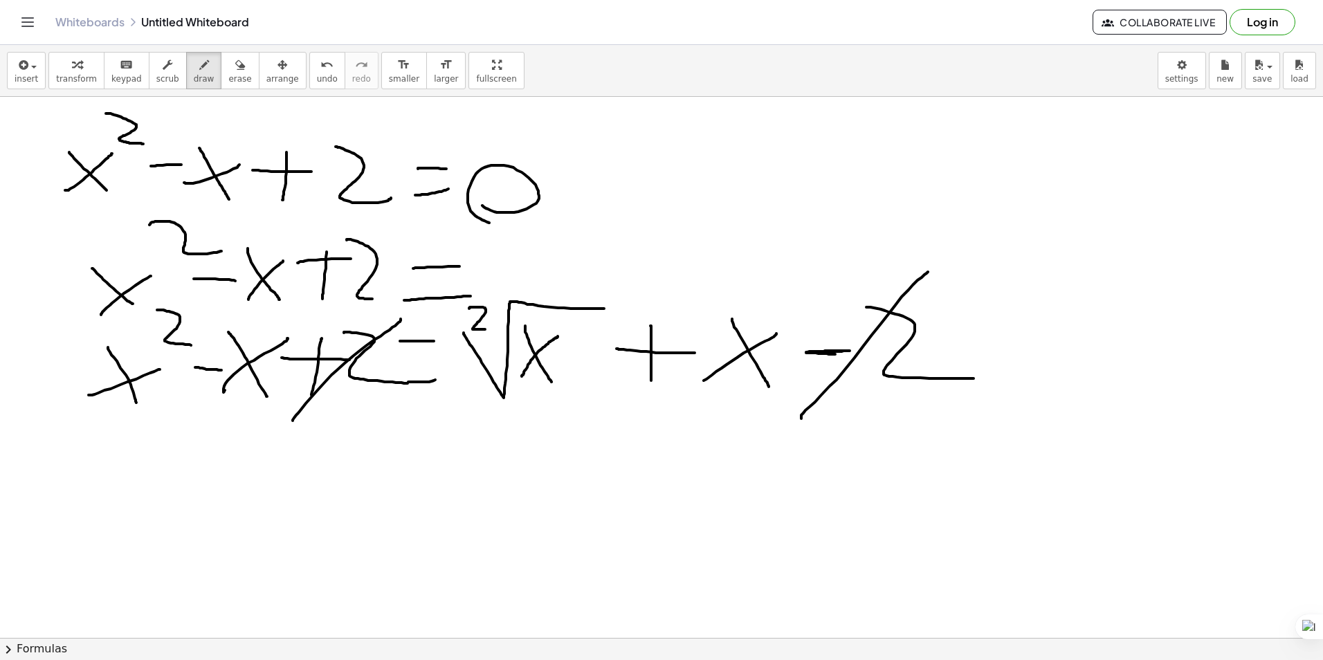
drag, startPoint x: 801, startPoint y: 419, endPoint x: 918, endPoint y: 284, distance: 178.0
drag, startPoint x: 211, startPoint y: 518, endPoint x: 287, endPoint y: 468, distance: 90.6
drag, startPoint x: 269, startPoint y: 502, endPoint x: 305, endPoint y: 484, distance: 40.2
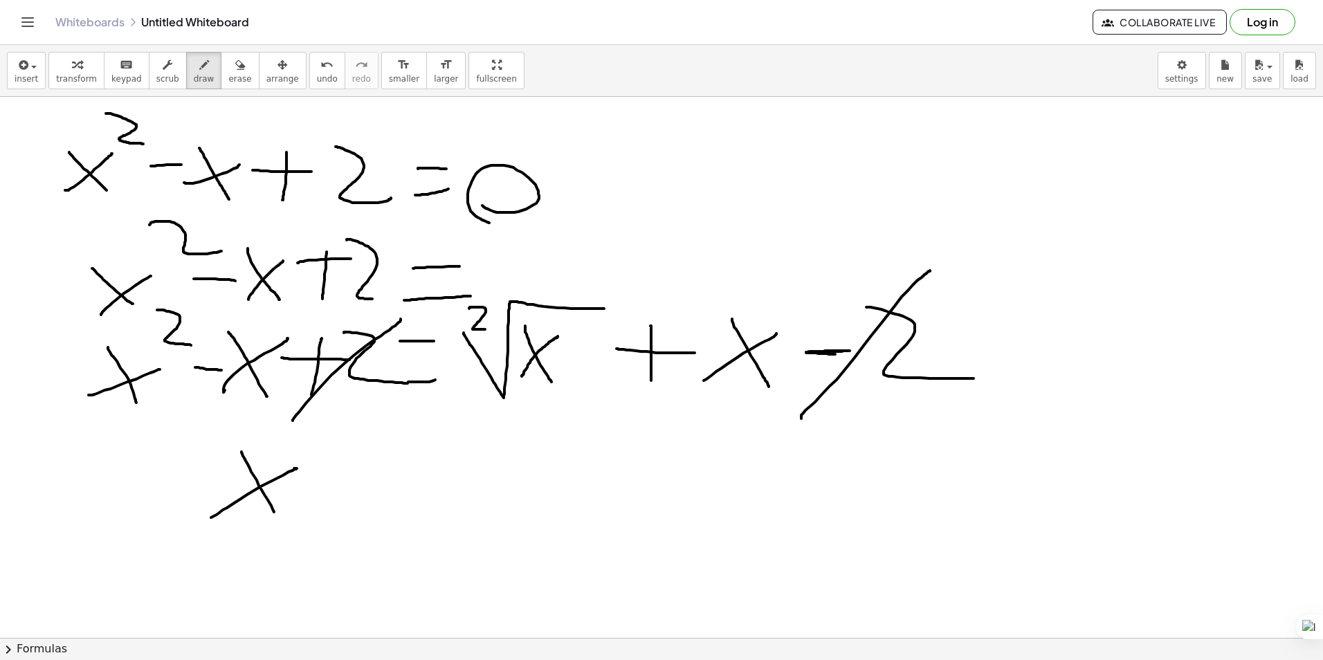
drag, startPoint x: 303, startPoint y: 430, endPoint x: 372, endPoint y: 471, distance: 80.1
drag, startPoint x: 379, startPoint y: 488, endPoint x: 401, endPoint y: 491, distance: 21.5
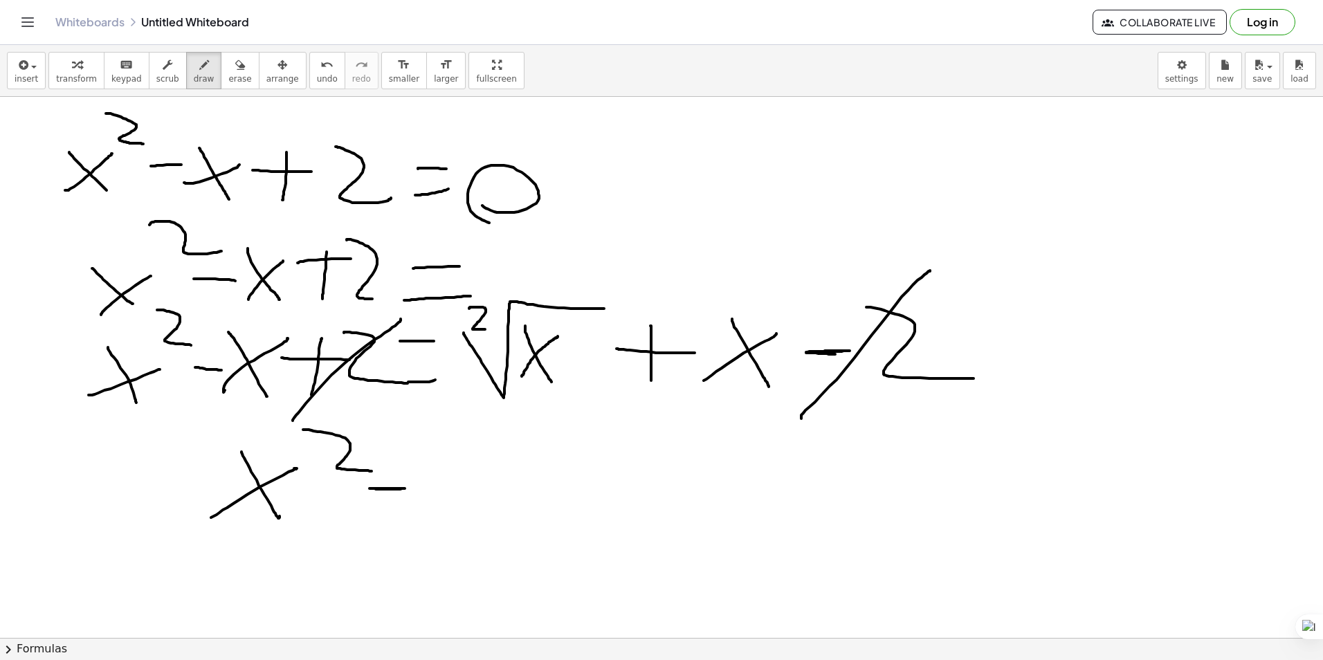
drag, startPoint x: 411, startPoint y: 507, endPoint x: 504, endPoint y: 460, distance: 104.6
drag, startPoint x: 475, startPoint y: 497, endPoint x: 492, endPoint y: 519, distance: 27.1
drag, startPoint x: 515, startPoint y: 495, endPoint x: 557, endPoint y: 489, distance: 42.7
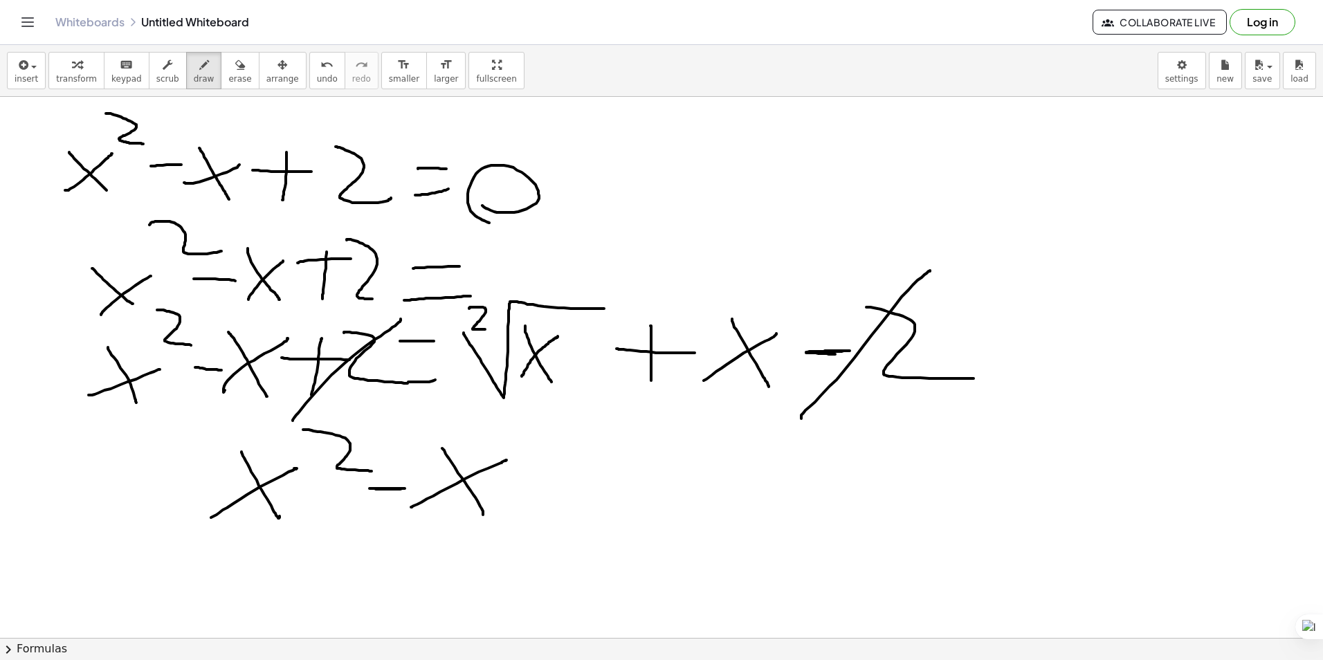
drag, startPoint x: 530, startPoint y: 464, endPoint x: 592, endPoint y: 461, distance: 61.7
drag, startPoint x: 655, startPoint y: 499, endPoint x: 769, endPoint y: 447, distance: 126.0
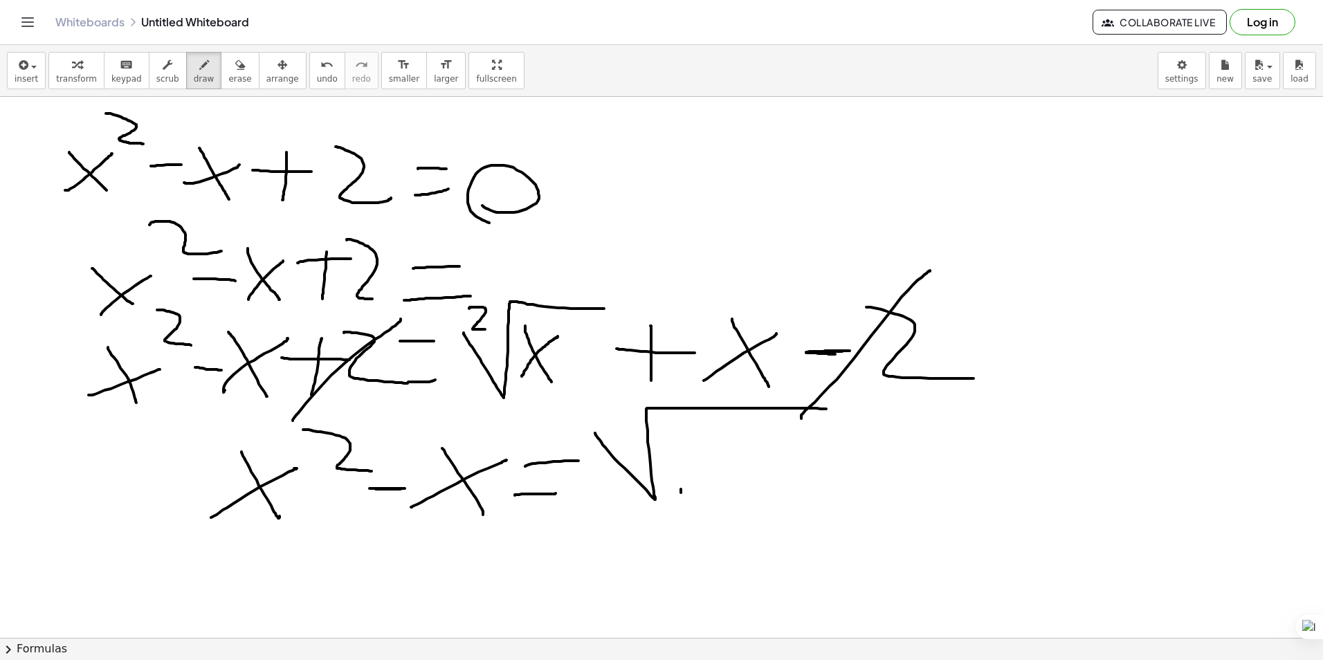
drag, startPoint x: 681, startPoint y: 493, endPoint x: 736, endPoint y: 437, distance: 78.3
drag, startPoint x: 698, startPoint y: 435, endPoint x: 717, endPoint y: 480, distance: 49.3
drag, startPoint x: 627, startPoint y: 407, endPoint x: 688, endPoint y: 446, distance: 72.8
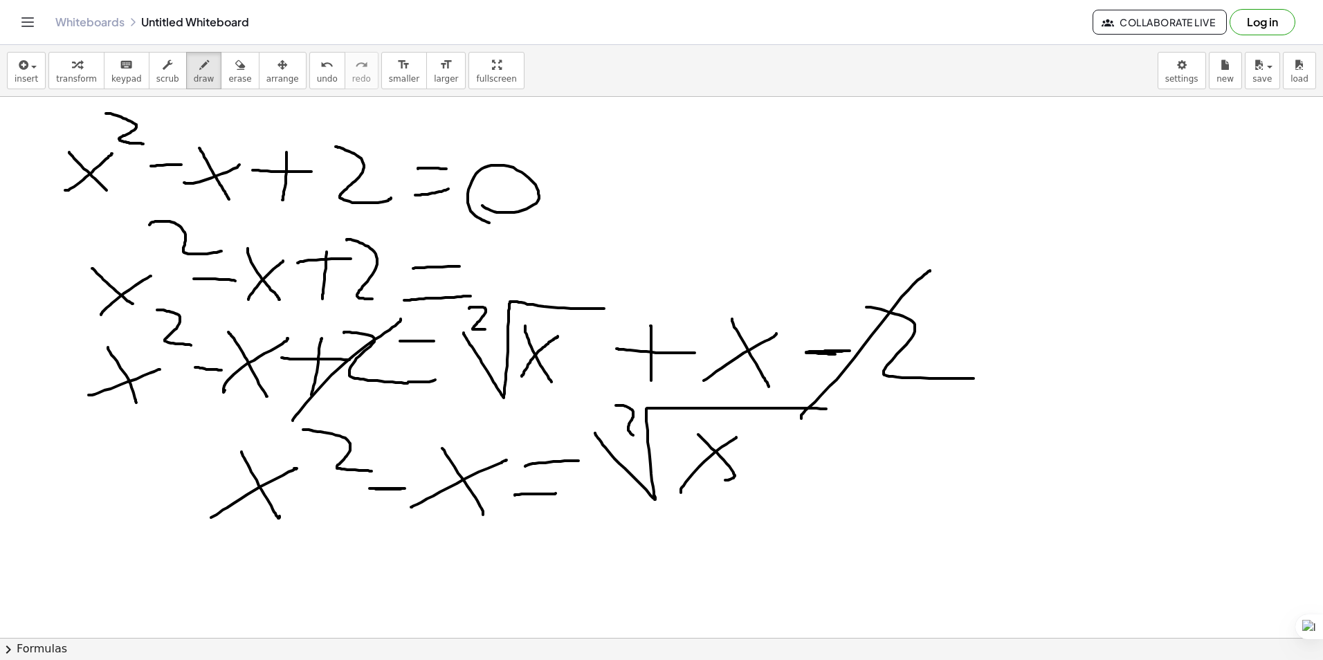
drag, startPoint x: 804, startPoint y: 495, endPoint x: 791, endPoint y: 448, distance: 48.9
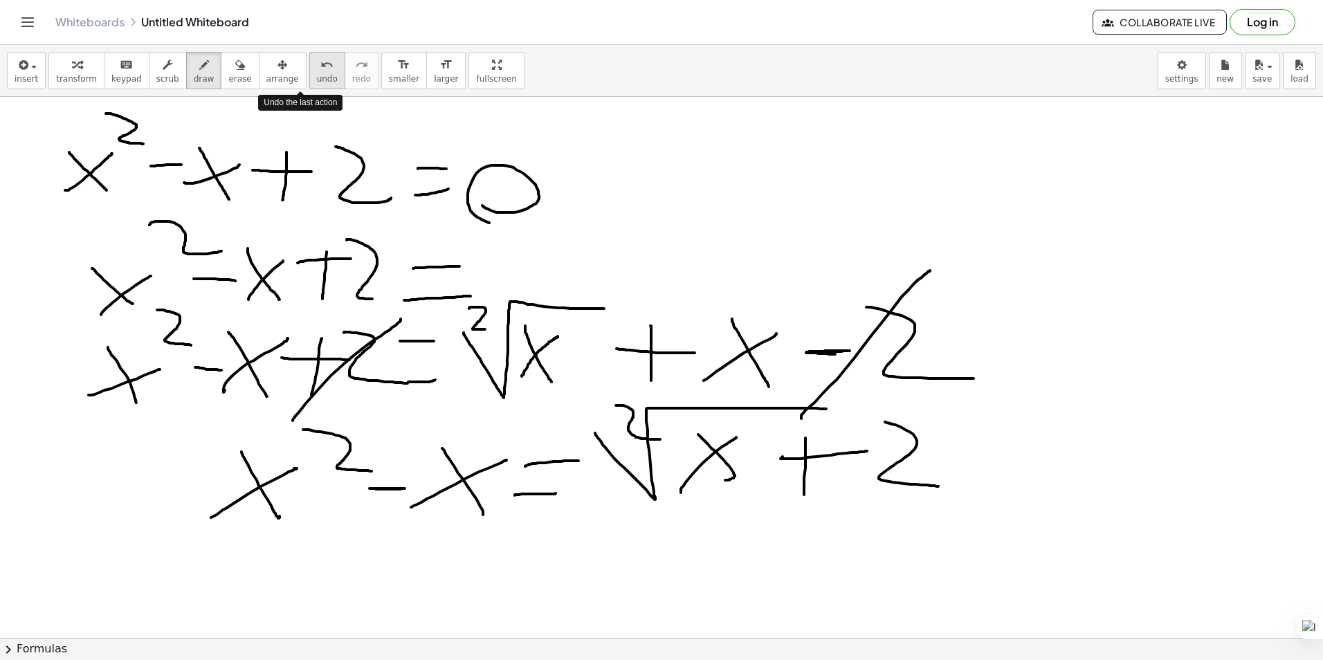
click at [317, 74] on span "undo" at bounding box center [327, 79] width 21 height 10
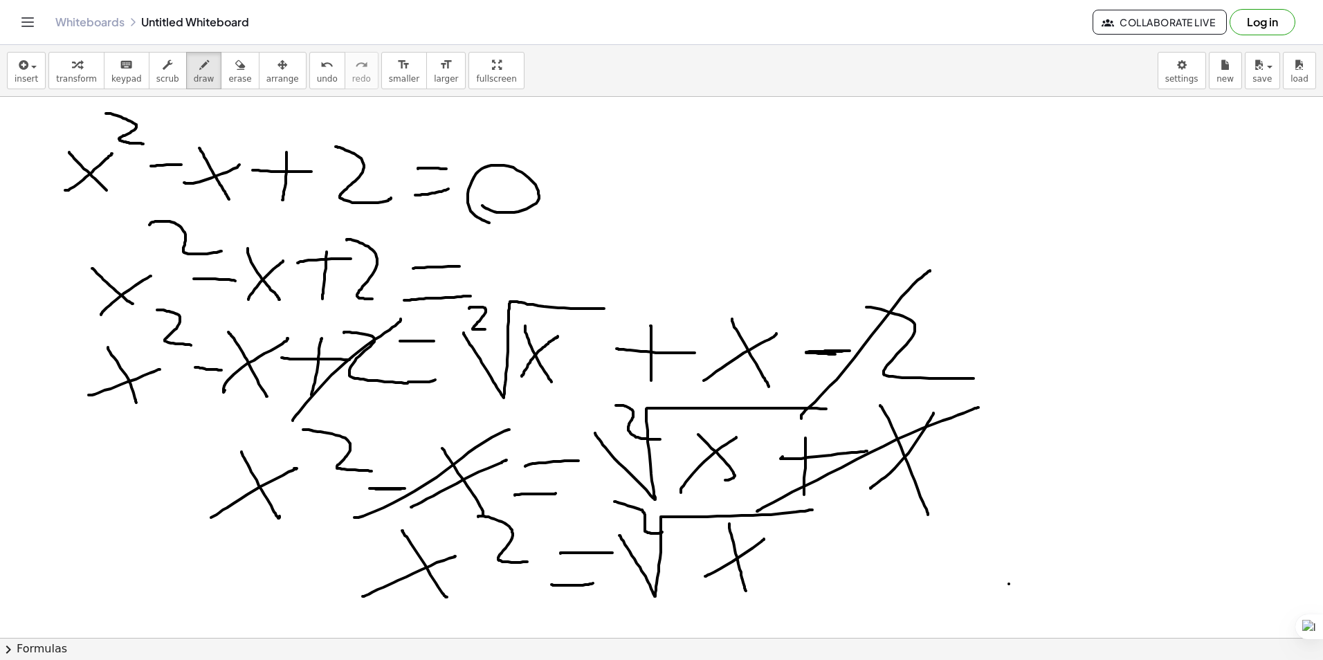
drag, startPoint x: 1009, startPoint y: 584, endPoint x: 1039, endPoint y: 529, distance: 62.8
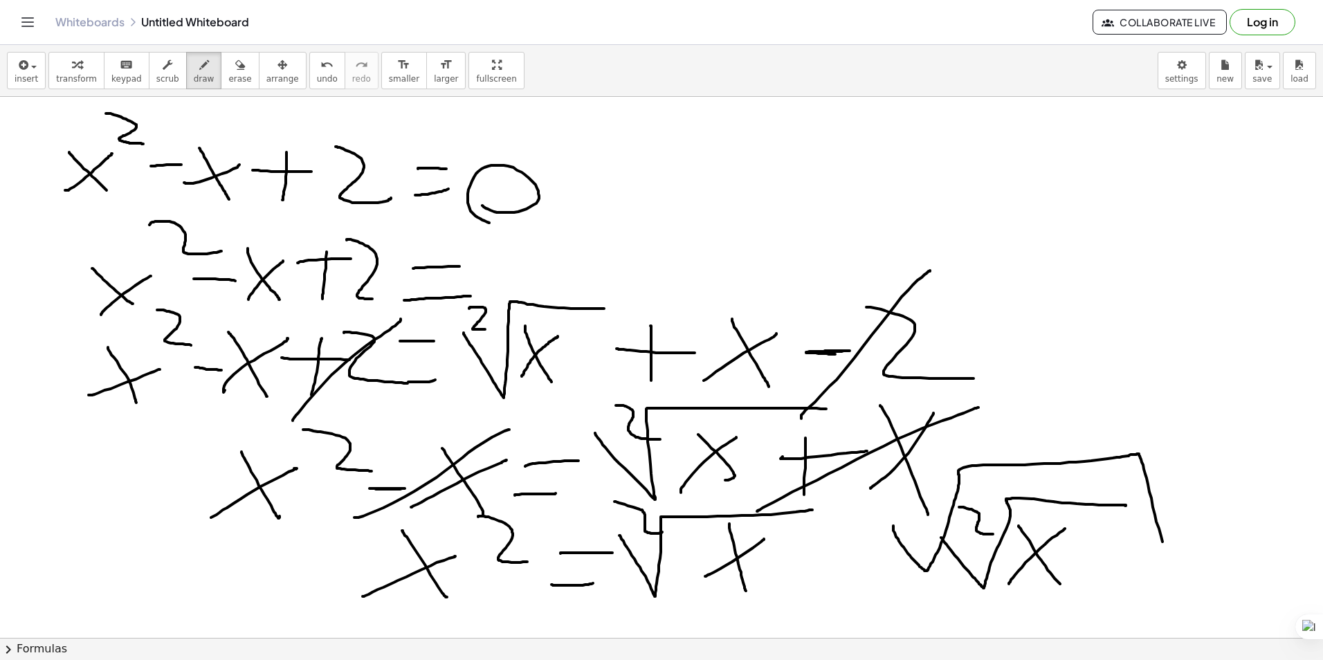
click at [228, 76] on span "erase" at bounding box center [239, 79] width 23 height 10
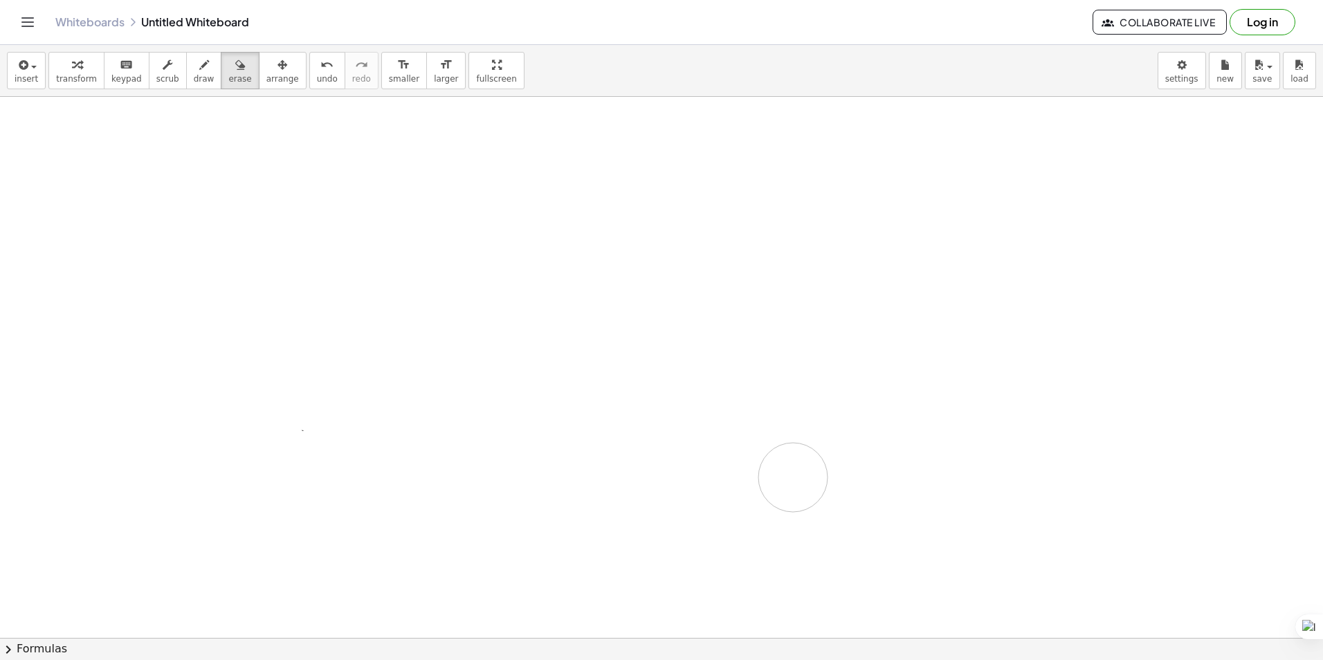
drag, startPoint x: 40, startPoint y: 125, endPoint x: 391, endPoint y: 26, distance: 364.5
click at [199, 73] on icon "button" at bounding box center [204, 65] width 10 height 17
drag, startPoint x: 62, startPoint y: 236, endPoint x: 116, endPoint y: 180, distance: 77.8
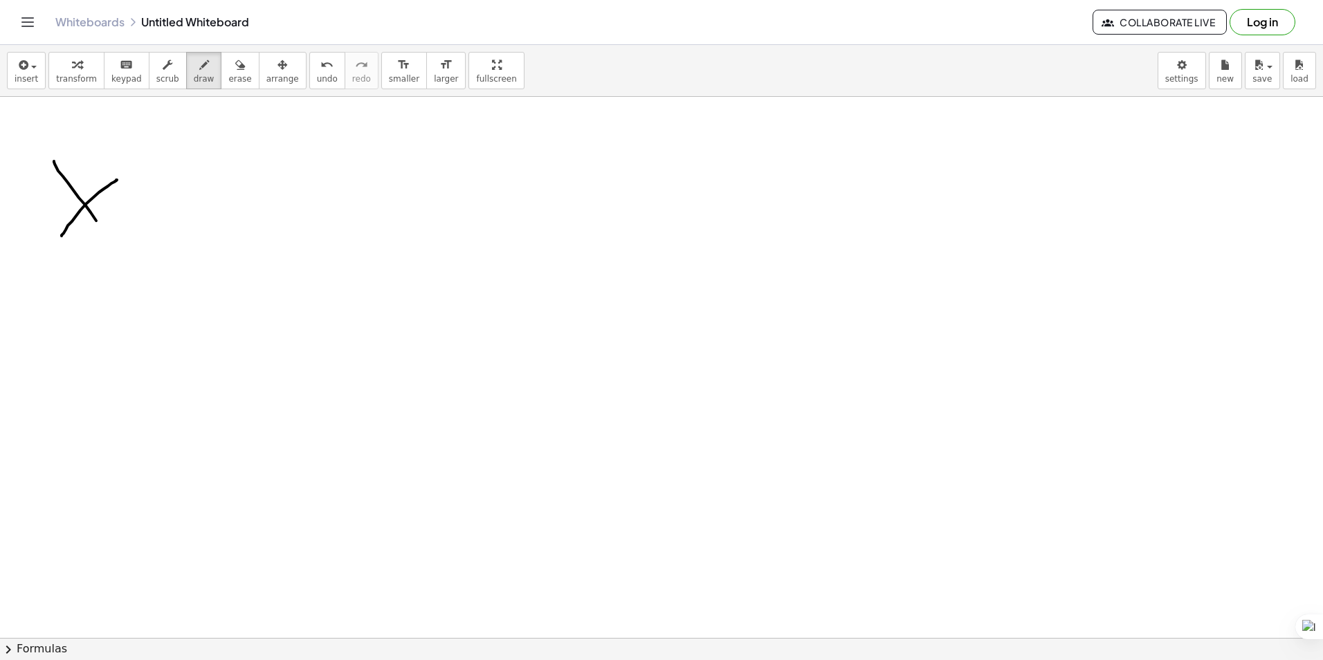
drag, startPoint x: 54, startPoint y: 161, endPoint x: 132, endPoint y: 170, distance: 78.6
drag, startPoint x: 106, startPoint y: 129, endPoint x: 152, endPoint y: 177, distance: 66.1
drag, startPoint x: 180, startPoint y: 239, endPoint x: 185, endPoint y: 180, distance: 59.7
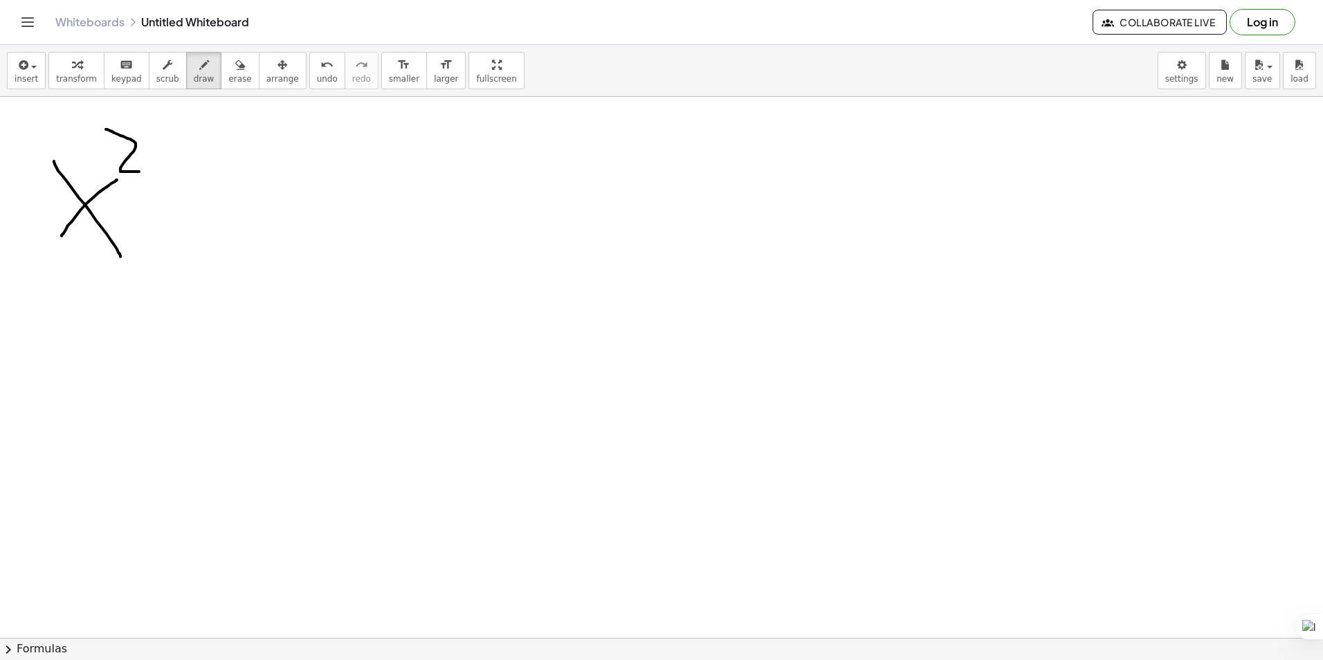
drag, startPoint x: 145, startPoint y: 210, endPoint x: 246, endPoint y: 204, distance: 100.5
drag, startPoint x: 293, startPoint y: 200, endPoint x: 282, endPoint y: 174, distance: 28.5
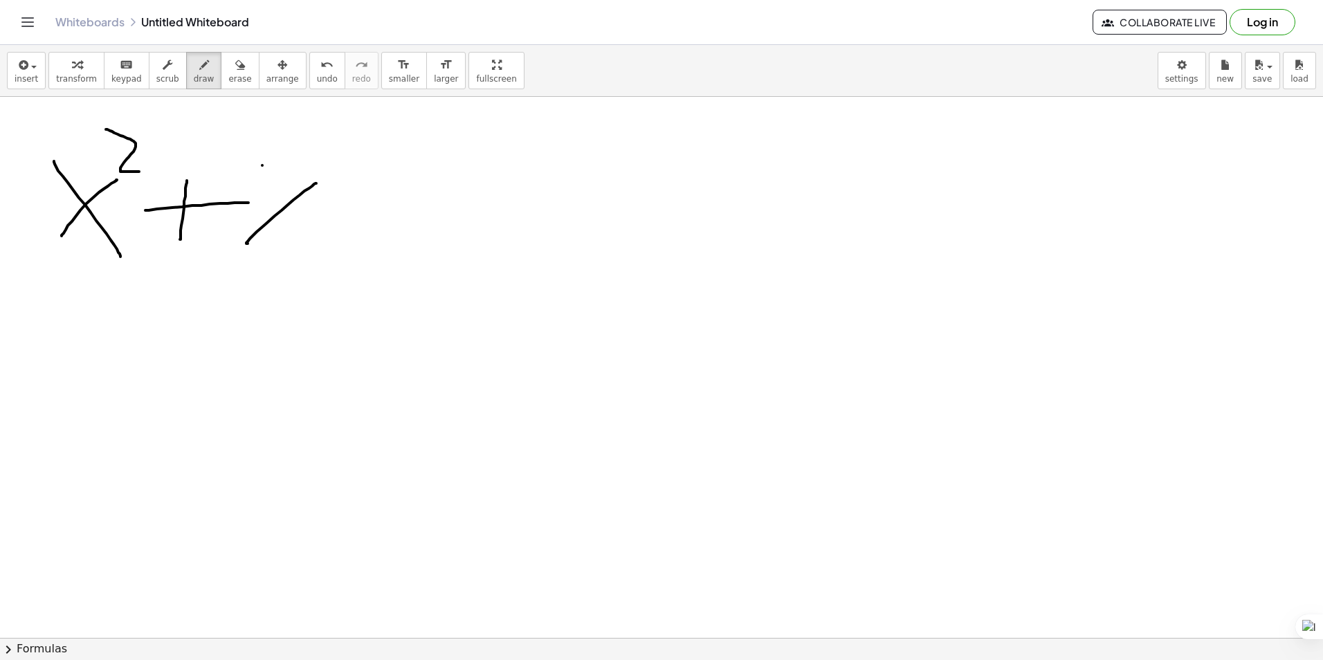
drag, startPoint x: 262, startPoint y: 165, endPoint x: 307, endPoint y: 246, distance: 92.6
drag, startPoint x: 318, startPoint y: 203, endPoint x: 372, endPoint y: 205, distance: 54.0
drag, startPoint x: 396, startPoint y: 170, endPoint x: 471, endPoint y: 237, distance: 101.0
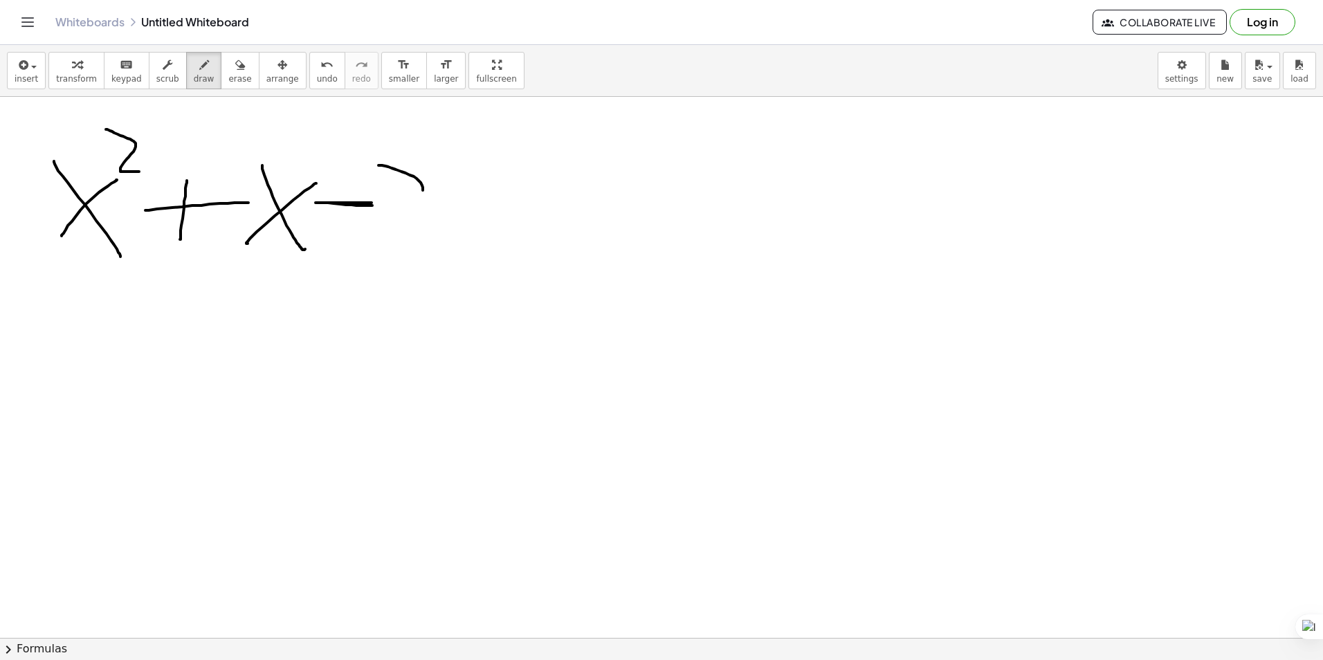
drag, startPoint x: 479, startPoint y: 214, endPoint x: 475, endPoint y: 183, distance: 31.4
drag, startPoint x: 475, startPoint y: 183, endPoint x: 553, endPoint y: 198, distance: 78.8
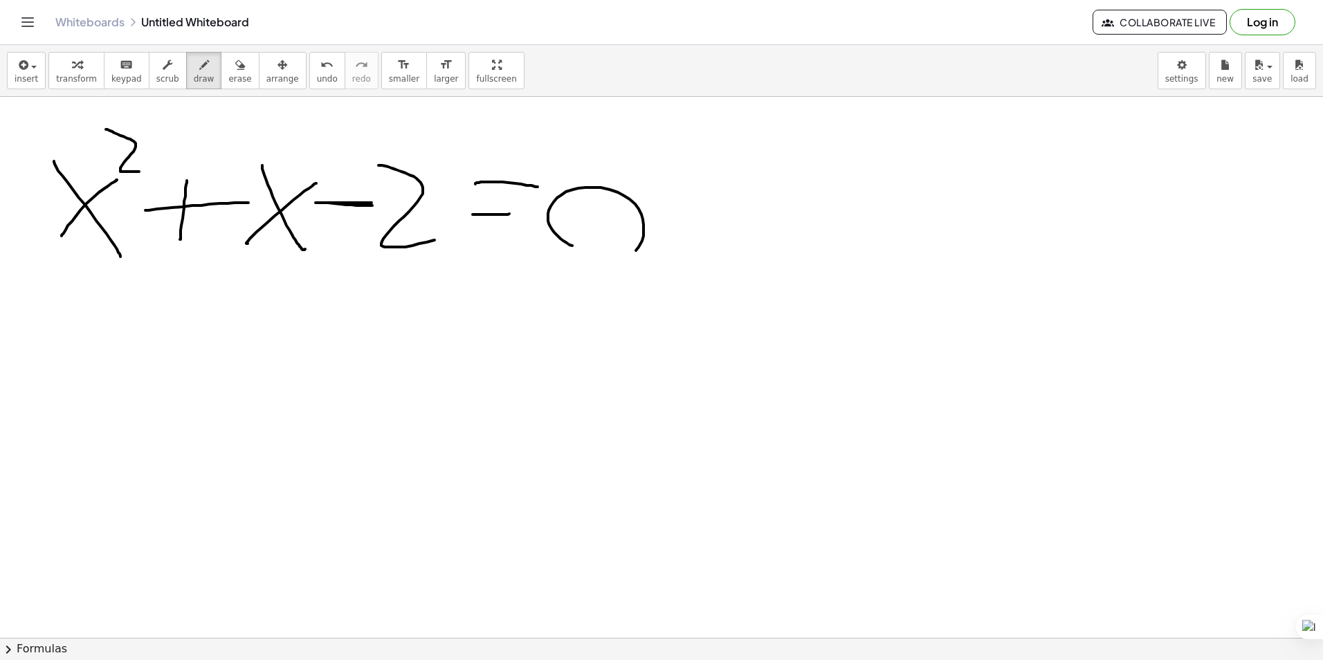
drag, startPoint x: 573, startPoint y: 190, endPoint x: 573, endPoint y: 220, distance: 30.4
click at [230, 75] on button "erase" at bounding box center [240, 70] width 38 height 37
drag, startPoint x: 186, startPoint y: 182, endPoint x: 209, endPoint y: 221, distance: 45.0
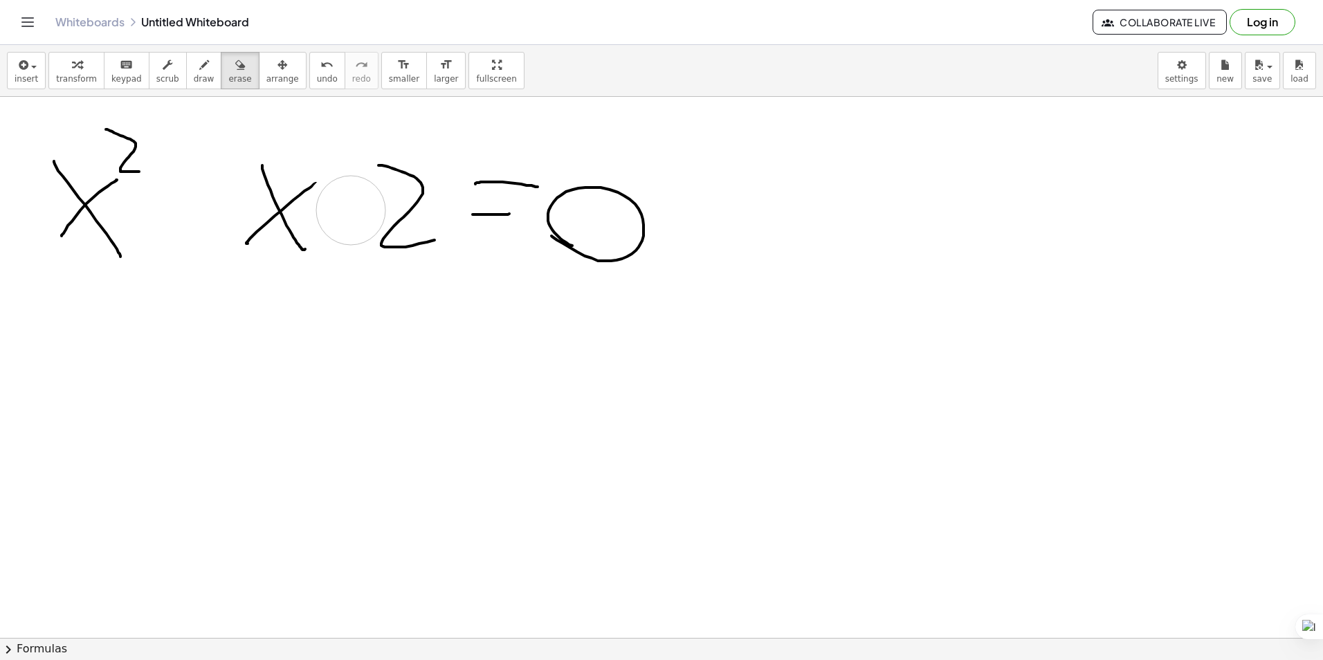
drag, startPoint x: 340, startPoint y: 208, endPoint x: 360, endPoint y: 210, distance: 19.6
click at [194, 70] on div "button" at bounding box center [204, 64] width 21 height 17
drag, startPoint x: 170, startPoint y: 210, endPoint x: 208, endPoint y: 208, distance: 37.5
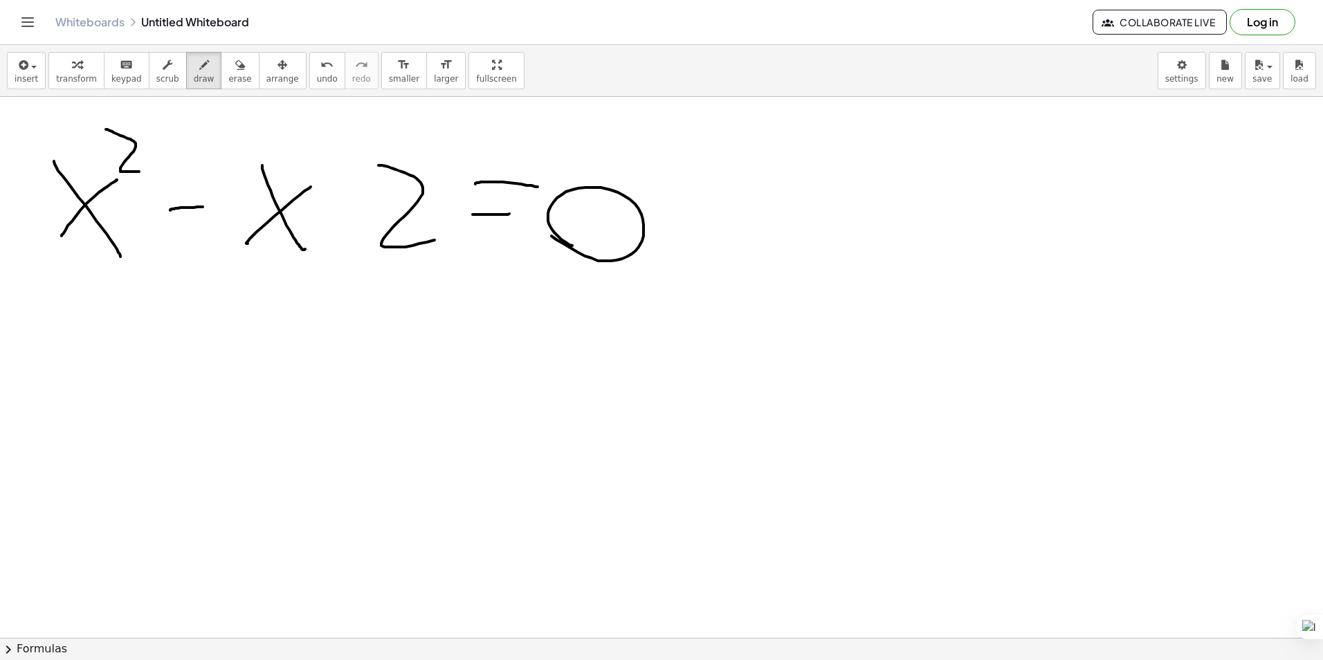
drag, startPoint x: 353, startPoint y: 230, endPoint x: 354, endPoint y: 196, distance: 33.2
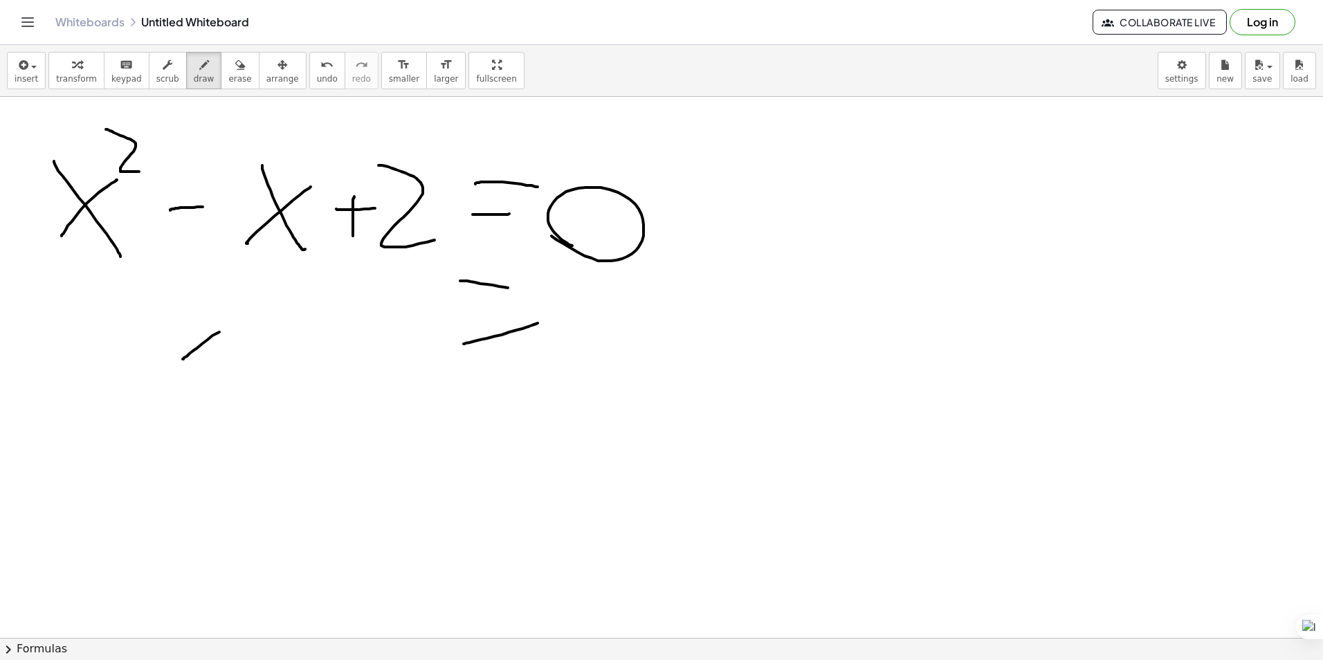
drag, startPoint x: 193, startPoint y: 351, endPoint x: 255, endPoint y: 303, distance: 78.5
drag, startPoint x: 201, startPoint y: 286, endPoint x: 235, endPoint y: 346, distance: 69.1
drag, startPoint x: 274, startPoint y: 250, endPoint x: 324, endPoint y: 286, distance: 61.4
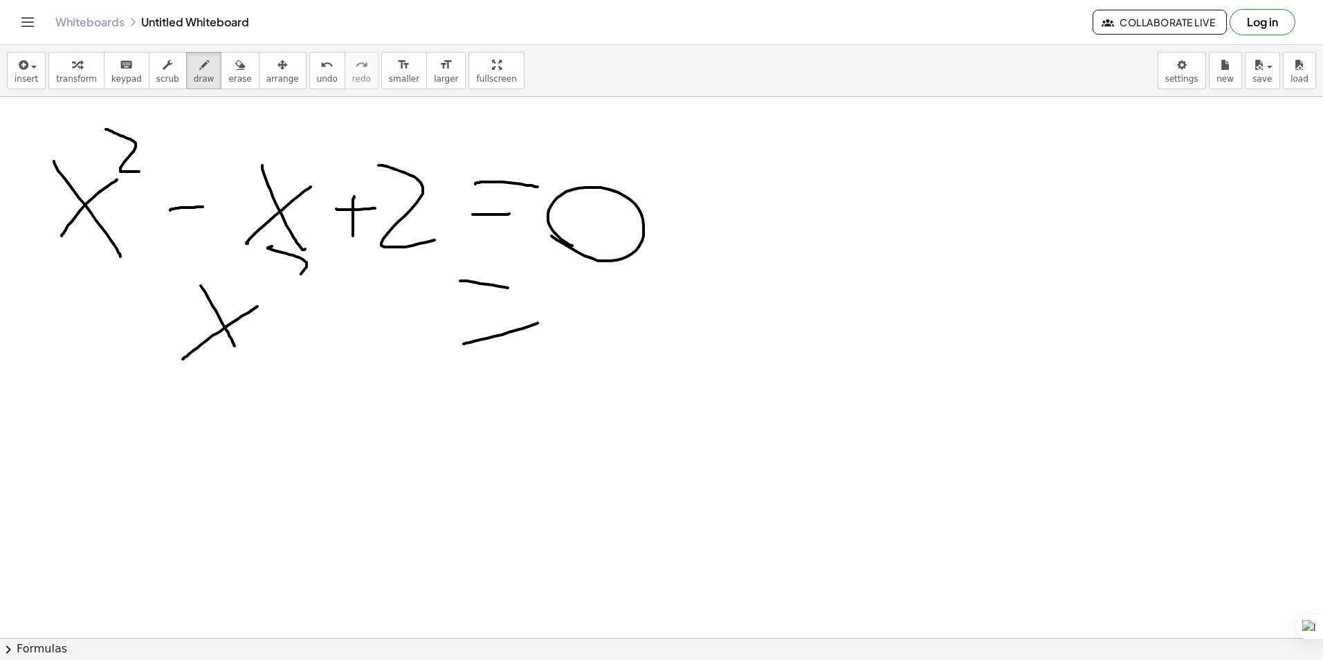
drag, startPoint x: 284, startPoint y: 317, endPoint x: 315, endPoint y: 319, distance: 31.9
drag, startPoint x: 315, startPoint y: 335, endPoint x: 372, endPoint y: 299, distance: 67.2
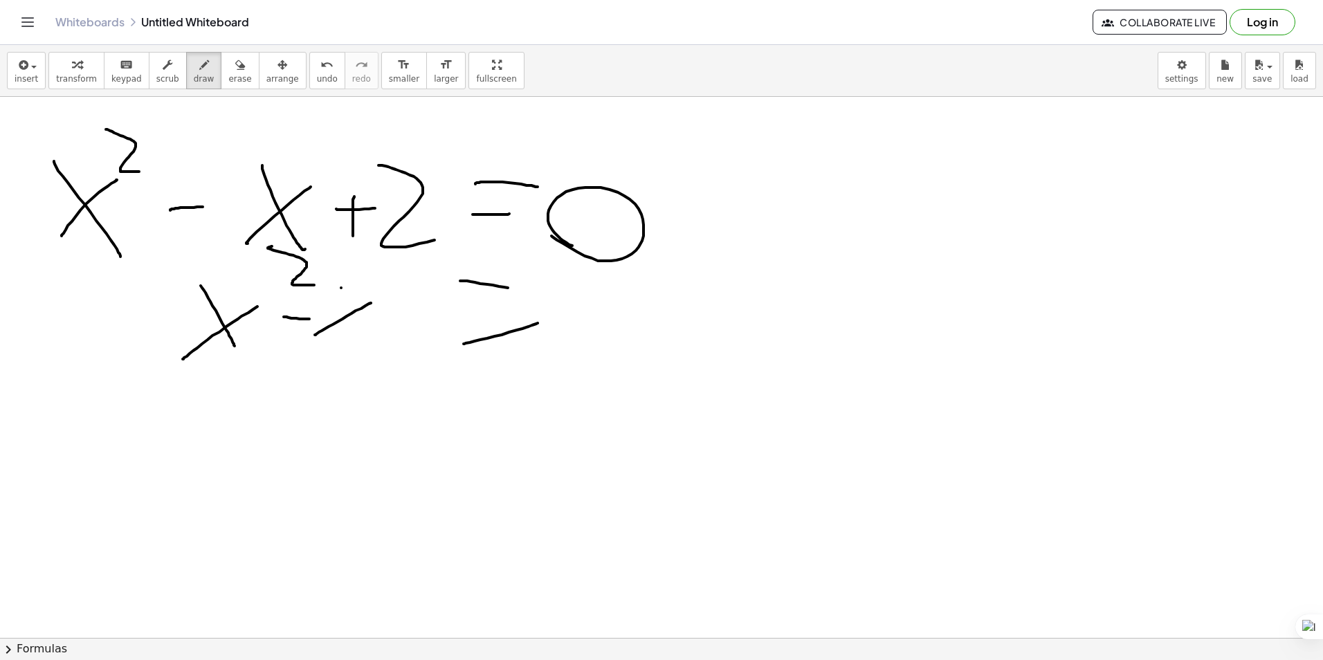
drag, startPoint x: 341, startPoint y: 288, endPoint x: 373, endPoint y: 343, distance: 63.8
drag, startPoint x: 577, startPoint y: 313, endPoint x: 671, endPoint y: 315, distance: 94.1
drag, startPoint x: 717, startPoint y: 303, endPoint x: 753, endPoint y: 346, distance: 56.4
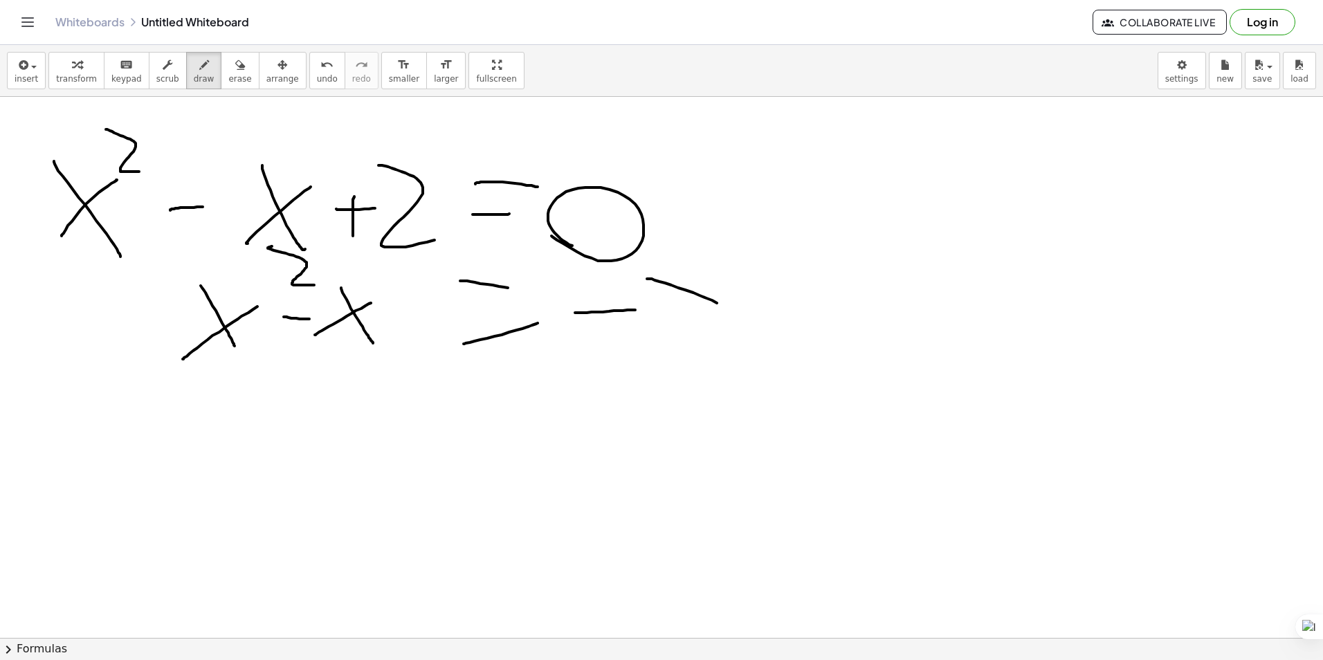
drag, startPoint x: 508, startPoint y: 457, endPoint x: 535, endPoint y: 455, distance: 27.1
drag, startPoint x: 450, startPoint y: 406, endPoint x: 574, endPoint y: 421, distance: 124.8
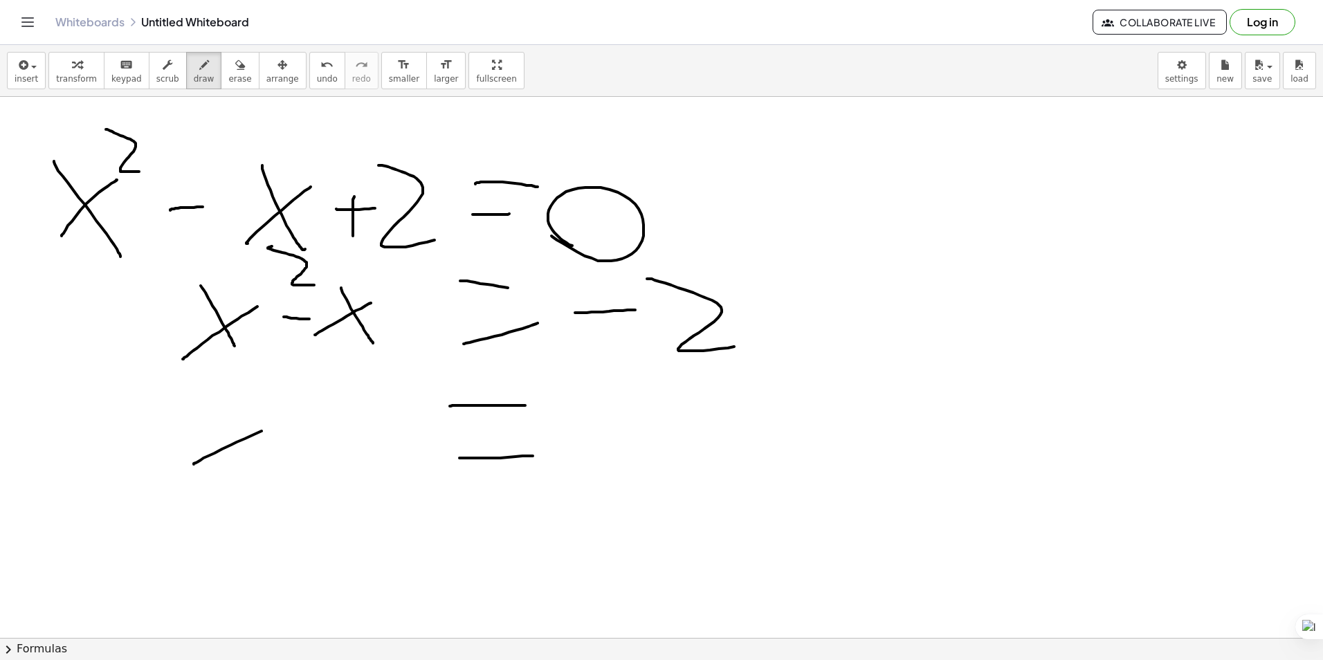
drag, startPoint x: 194, startPoint y: 464, endPoint x: 279, endPoint y: 423, distance: 94.7
drag, startPoint x: 228, startPoint y: 403, endPoint x: 280, endPoint y: 421, distance: 54.3
drag, startPoint x: 302, startPoint y: 376, endPoint x: 330, endPoint y: 414, distance: 47.6
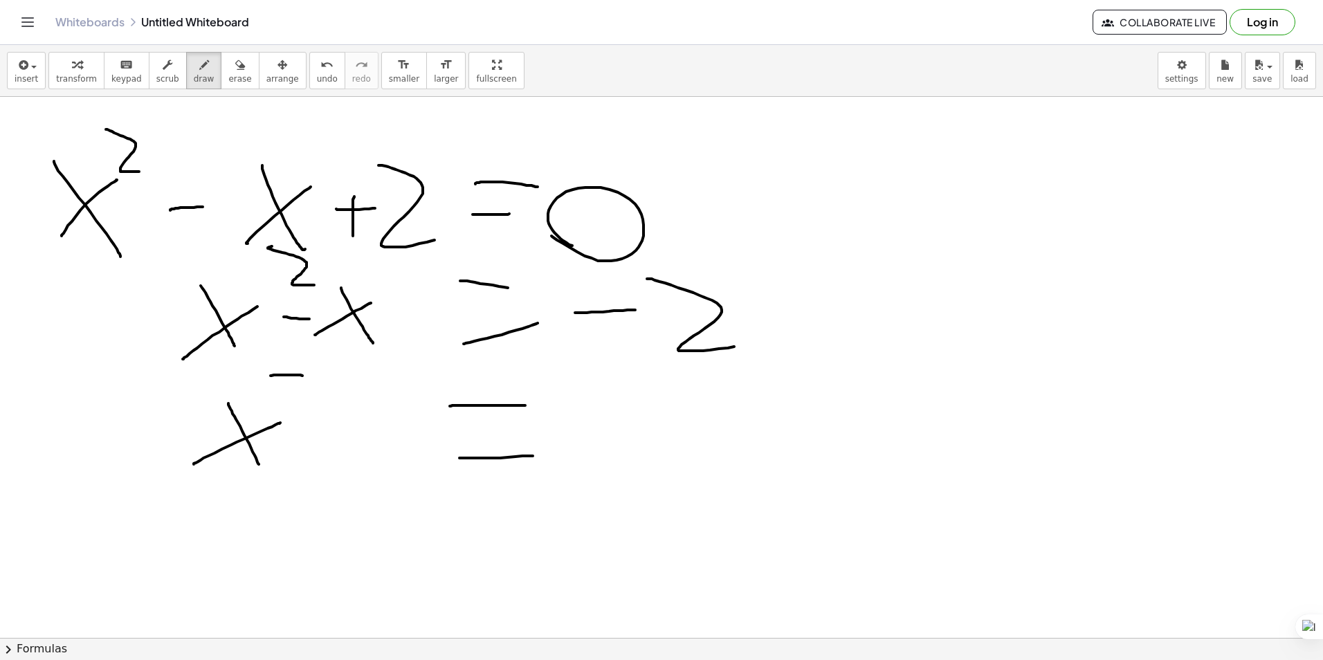
drag, startPoint x: 358, startPoint y: 465, endPoint x: 404, endPoint y: 417, distance: 66.6
drag, startPoint x: 389, startPoint y: 409, endPoint x: 461, endPoint y: 485, distance: 105.2
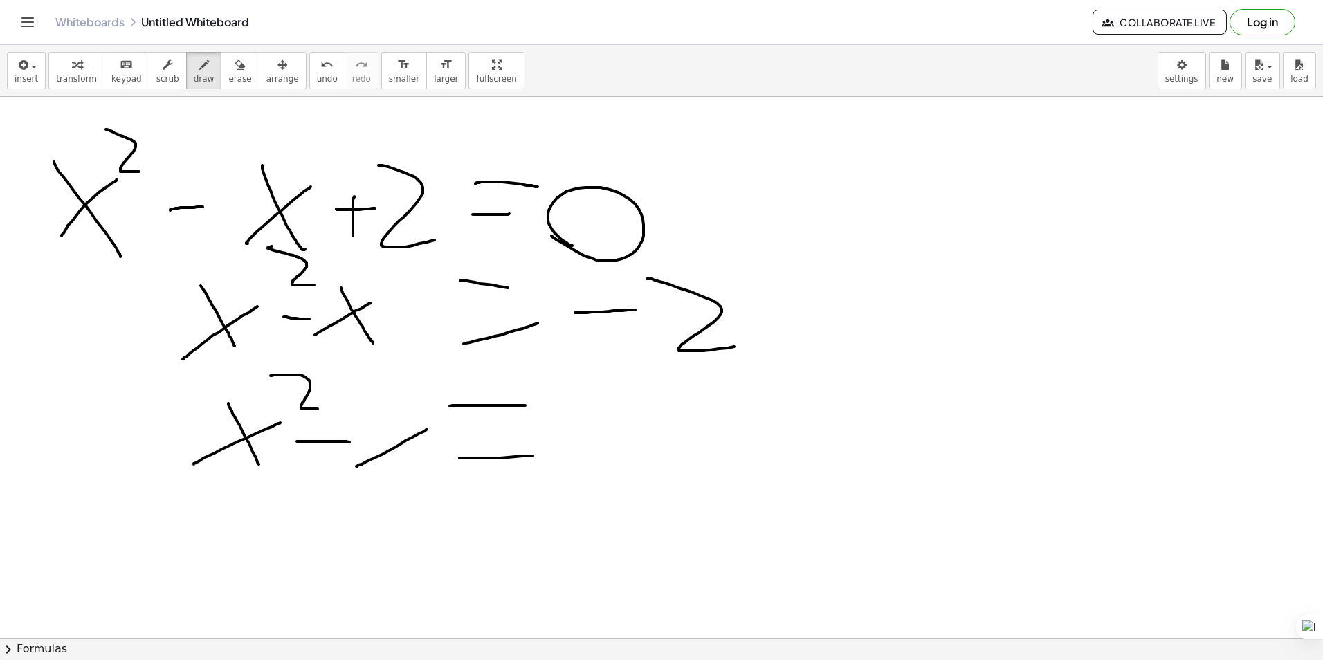
drag, startPoint x: 558, startPoint y: 437, endPoint x: 601, endPoint y: 437, distance: 42.2
click at [317, 81] on span "undo" at bounding box center [327, 79] width 21 height 10
drag, startPoint x: 573, startPoint y: 399, endPoint x: 757, endPoint y: 391, distance: 184.2
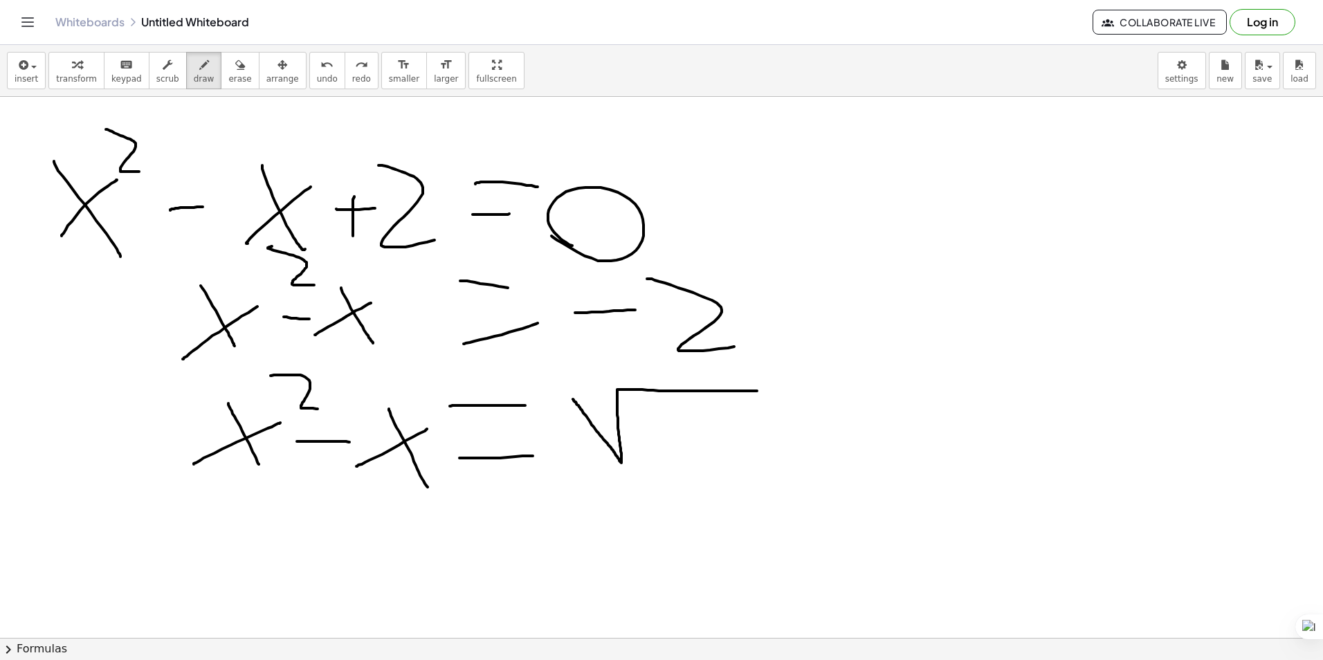
drag, startPoint x: 643, startPoint y: 431, endPoint x: 686, endPoint y: 428, distance: 43.0
drag, startPoint x: 687, startPoint y: 405, endPoint x: 760, endPoint y: 452, distance: 86.8
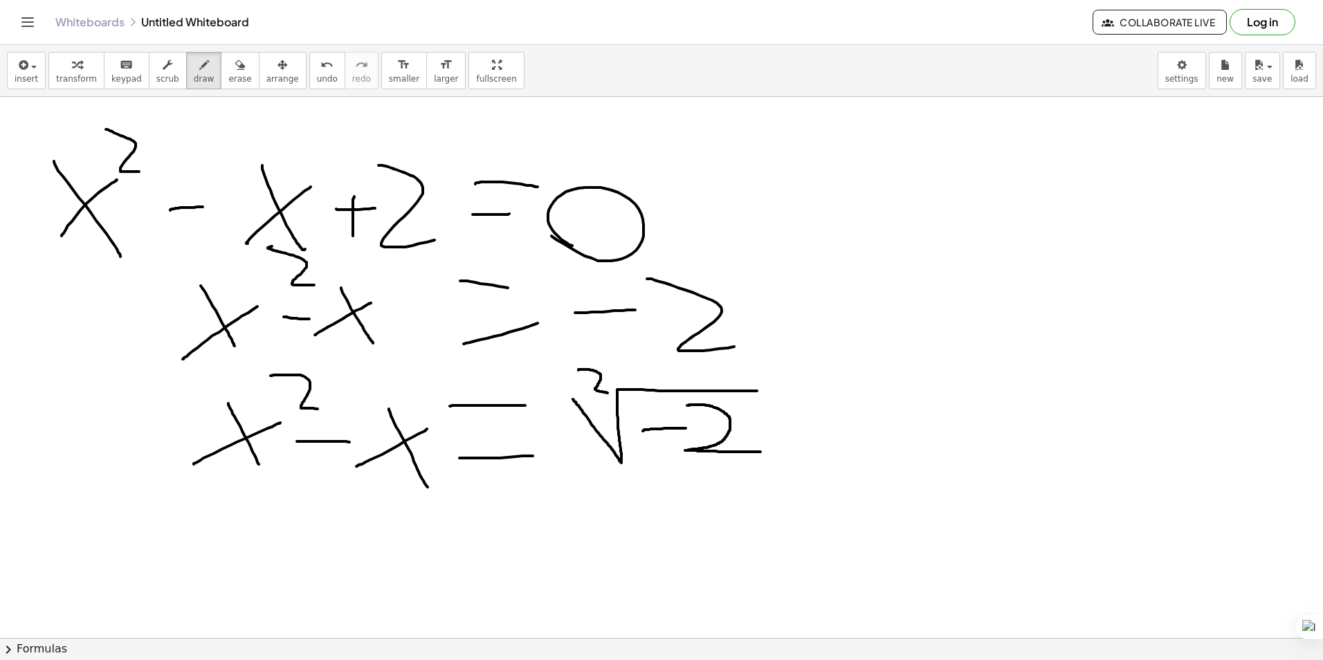
drag, startPoint x: 578, startPoint y: 370, endPoint x: 621, endPoint y: 394, distance: 49.3
drag, startPoint x: 458, startPoint y: 567, endPoint x: 538, endPoint y: 562, distance: 80.4
drag, startPoint x: 519, startPoint y: 511, endPoint x: 442, endPoint y: 527, distance: 78.4
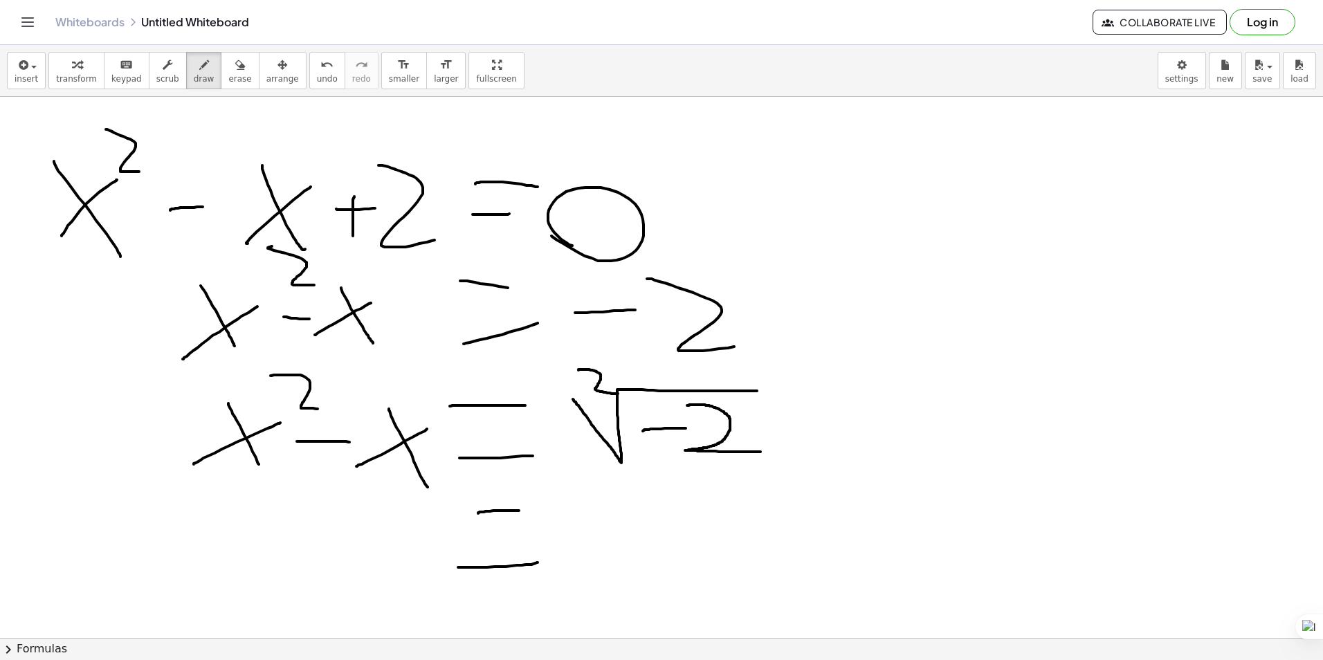
drag, startPoint x: 310, startPoint y: 533, endPoint x: 378, endPoint y: 544, distance: 68.6
drag, startPoint x: 365, startPoint y: 550, endPoint x: 439, endPoint y: 522, distance: 79.9
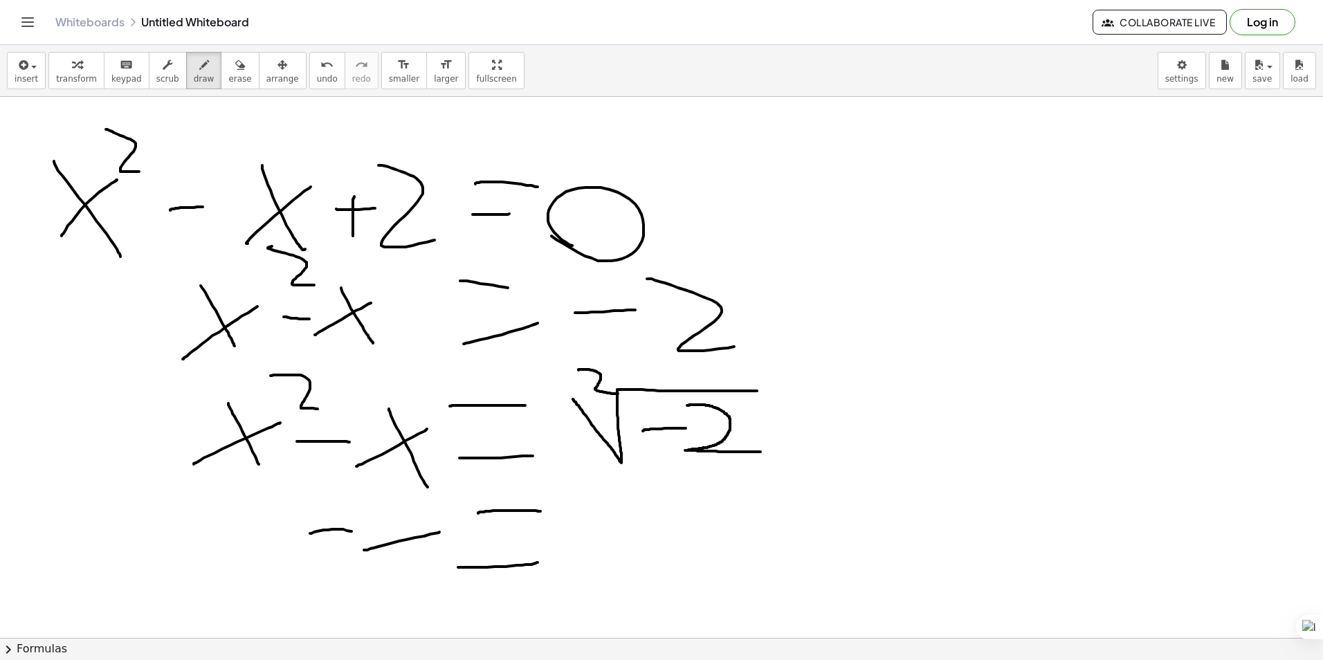
drag, startPoint x: 401, startPoint y: 519, endPoint x: 437, endPoint y: 601, distance: 89.6
click at [235, 72] on icon "button" at bounding box center [240, 65] width 10 height 17
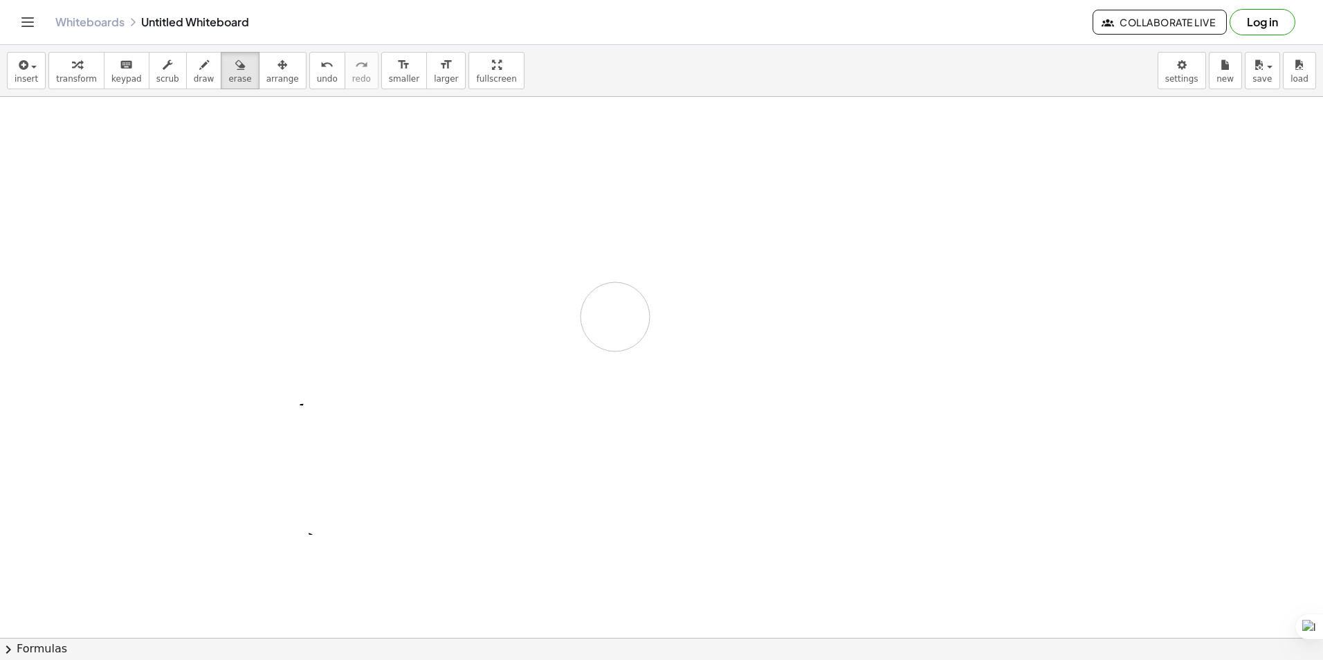
drag, startPoint x: 134, startPoint y: 196, endPoint x: 376, endPoint y: 262, distance: 250.9
click at [22, 80] on span "insert" at bounding box center [27, 79] width 24 height 10
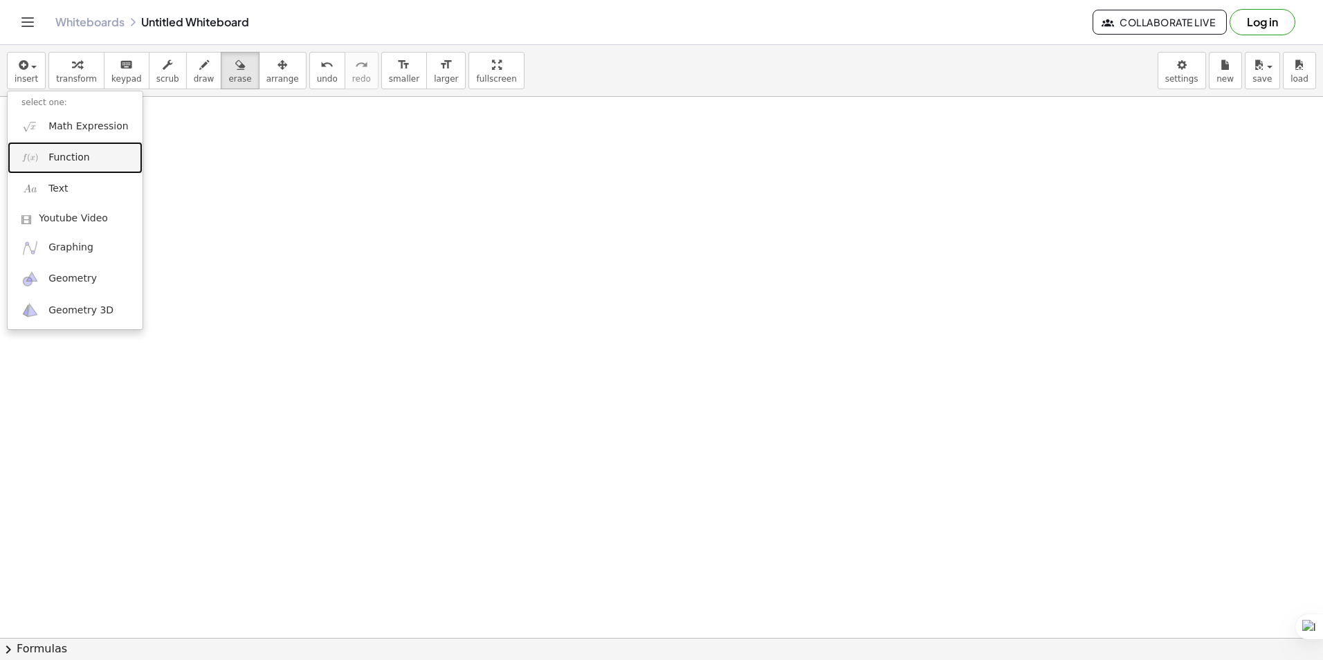
click at [82, 161] on span "Function" at bounding box center [69, 158] width 42 height 14
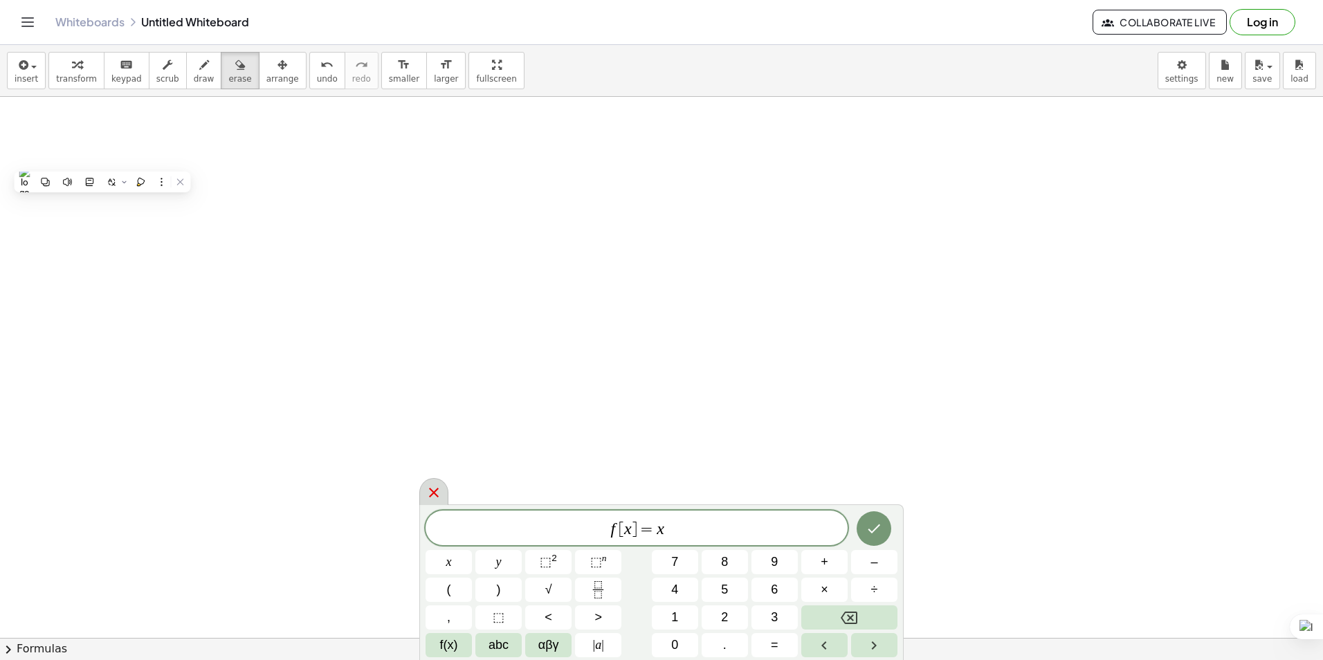
click at [435, 488] on icon at bounding box center [434, 492] width 17 height 17
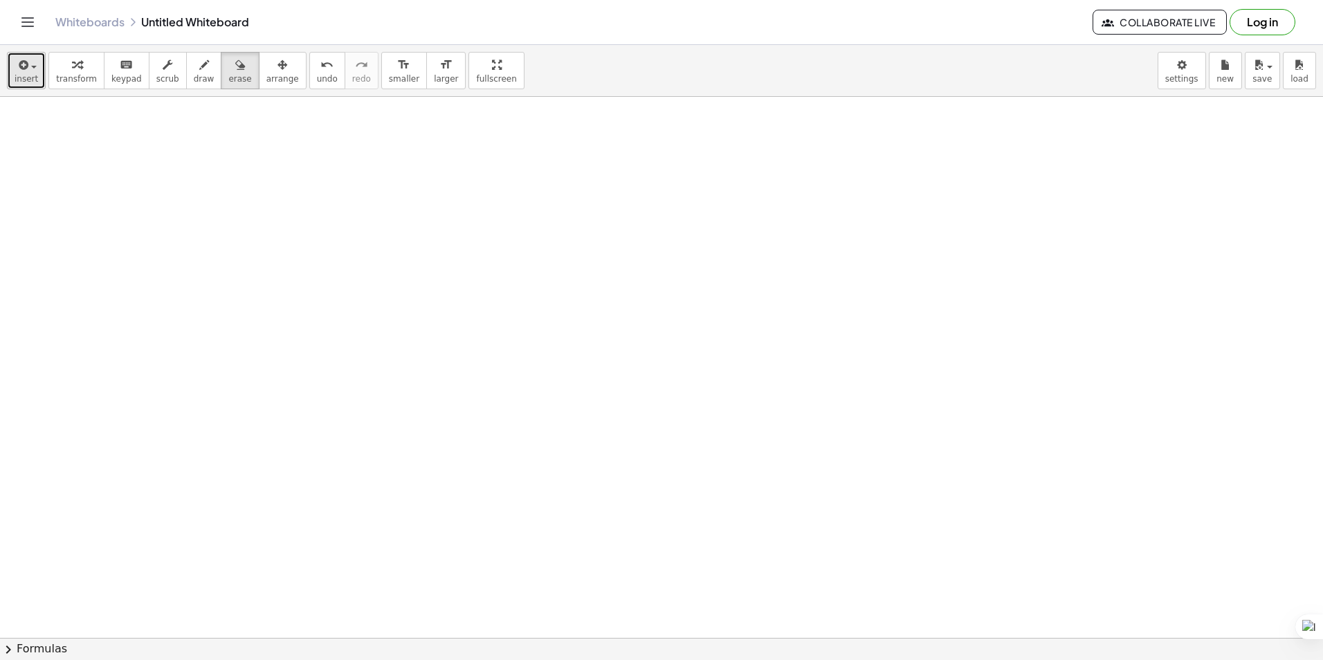
click at [28, 81] on span "insert" at bounding box center [27, 79] width 24 height 10
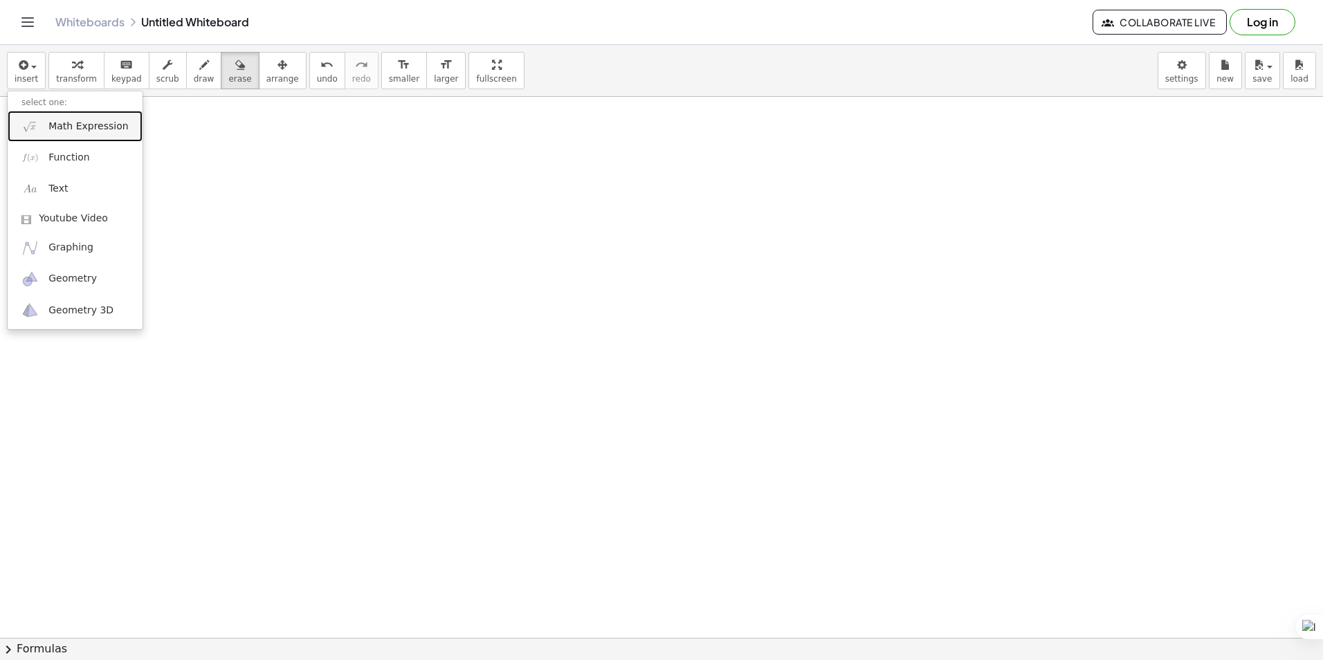
click at [86, 127] on span "Math Expression" at bounding box center [88, 127] width 80 height 14
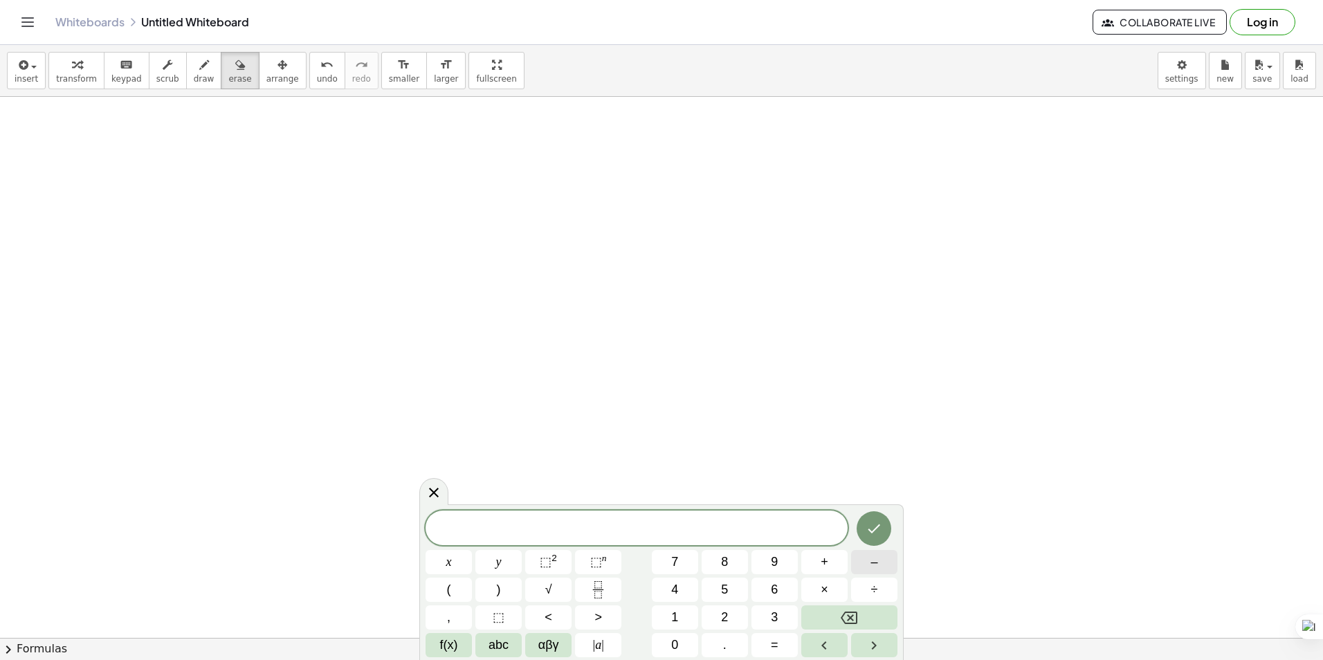
click at [872, 561] on span "–" at bounding box center [873, 562] width 7 height 19
click at [505, 650] on span "abc" at bounding box center [498, 645] width 20 height 19
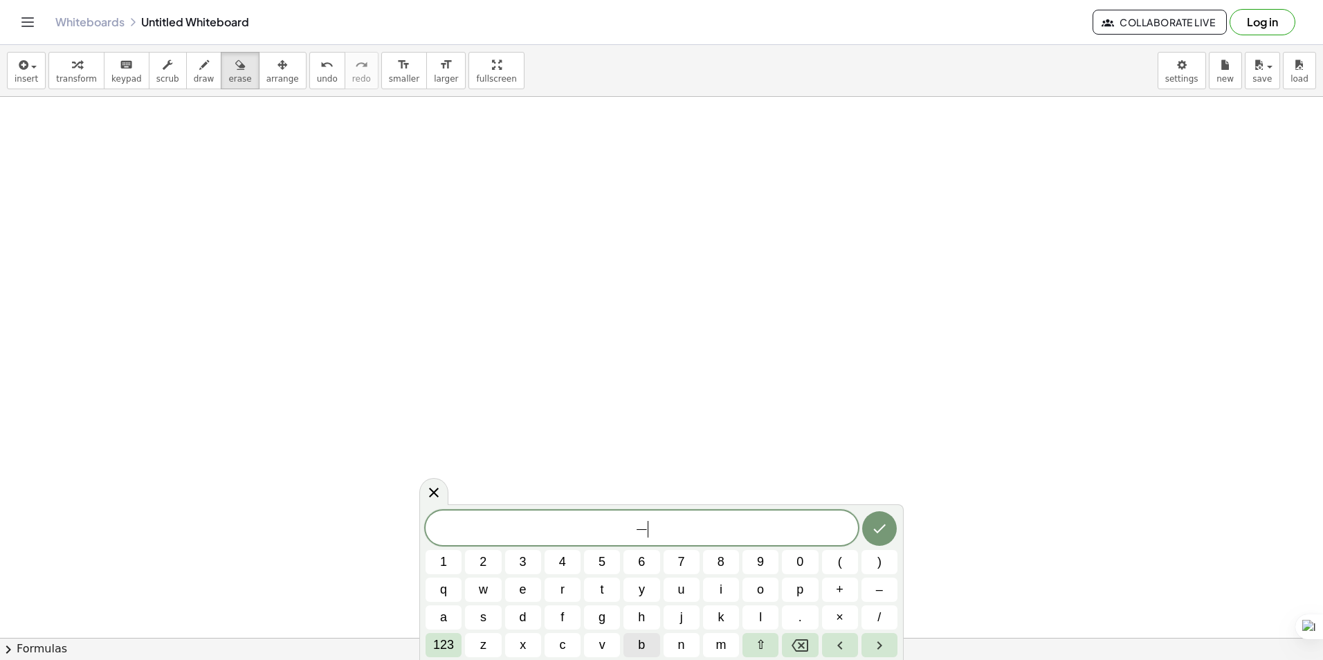
click at [646, 642] on button "b" at bounding box center [641, 645] width 36 height 24
click at [839, 590] on span "+" at bounding box center [840, 589] width 8 height 19
click at [882, 588] on span "–" at bounding box center [879, 589] width 7 height 19
click at [807, 643] on icon "Backspace" at bounding box center [800, 645] width 17 height 17
click at [807, 642] on icon "Backspace" at bounding box center [800, 645] width 17 height 17
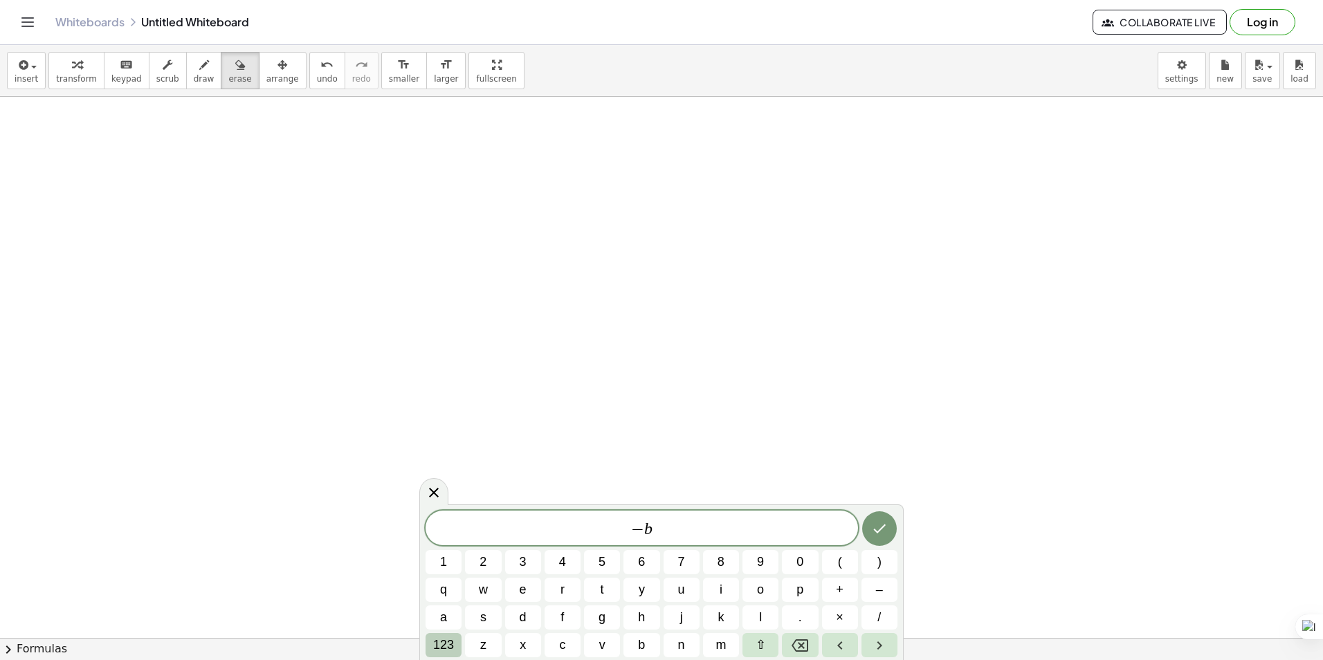
click at [456, 646] on button "123" at bounding box center [444, 645] width 36 height 24
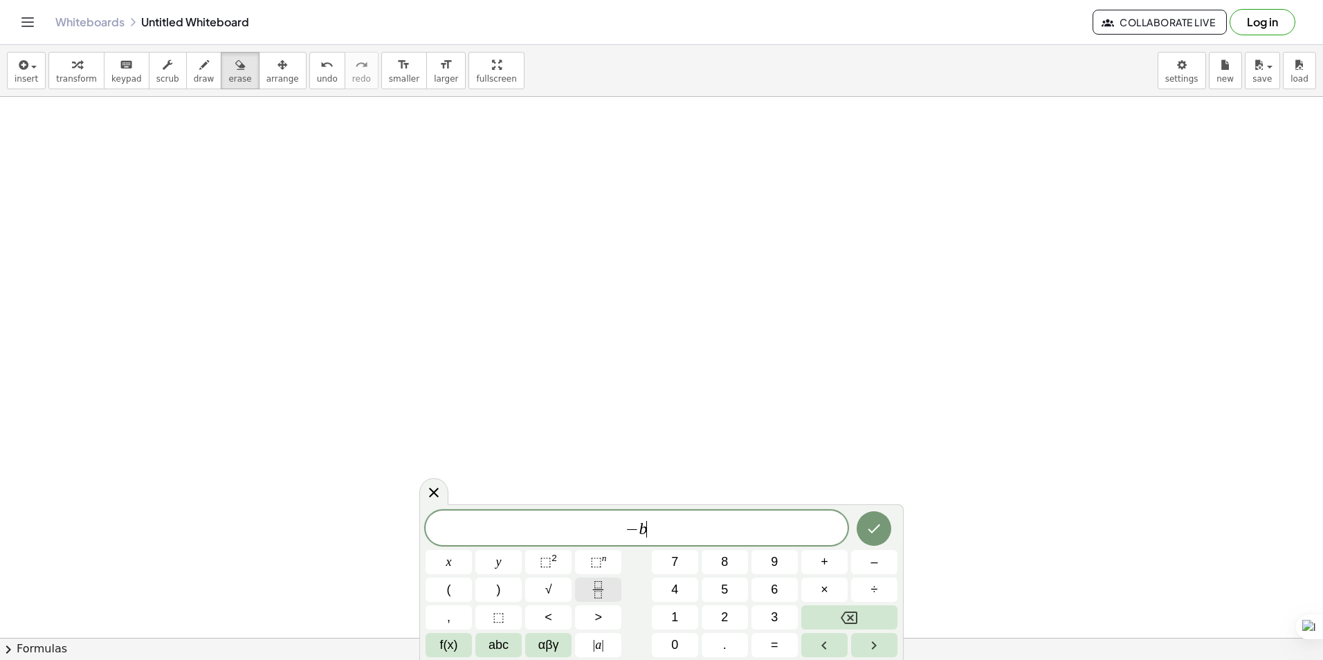
click at [592, 592] on icon "Fraction" at bounding box center [597, 589] width 17 height 17
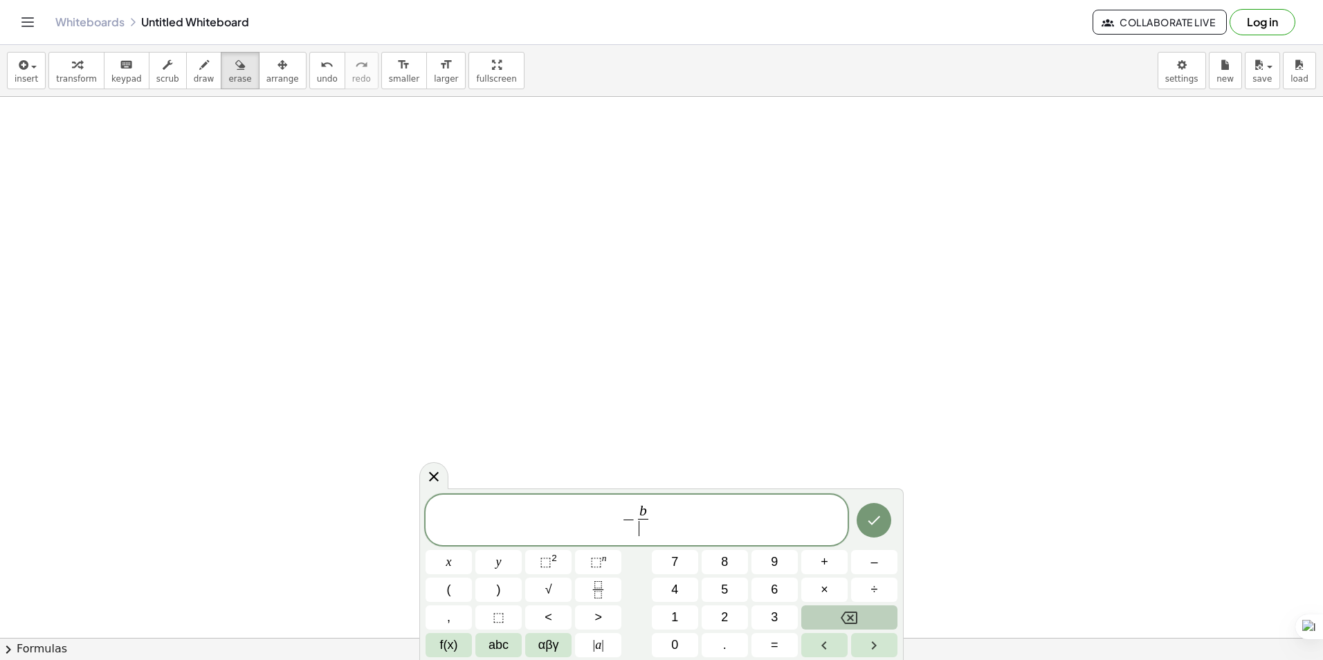
click at [852, 616] on icon "Backspace" at bounding box center [849, 618] width 17 height 12
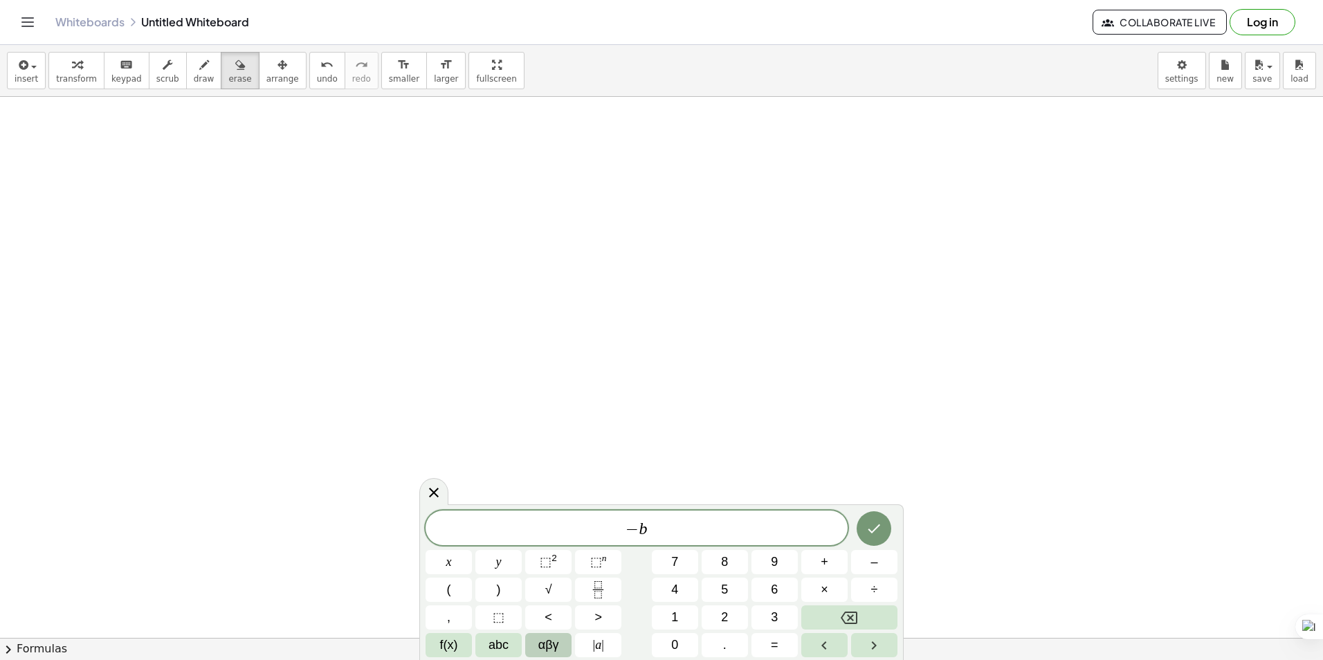
click at [553, 650] on span "αβγ" at bounding box center [548, 645] width 21 height 19
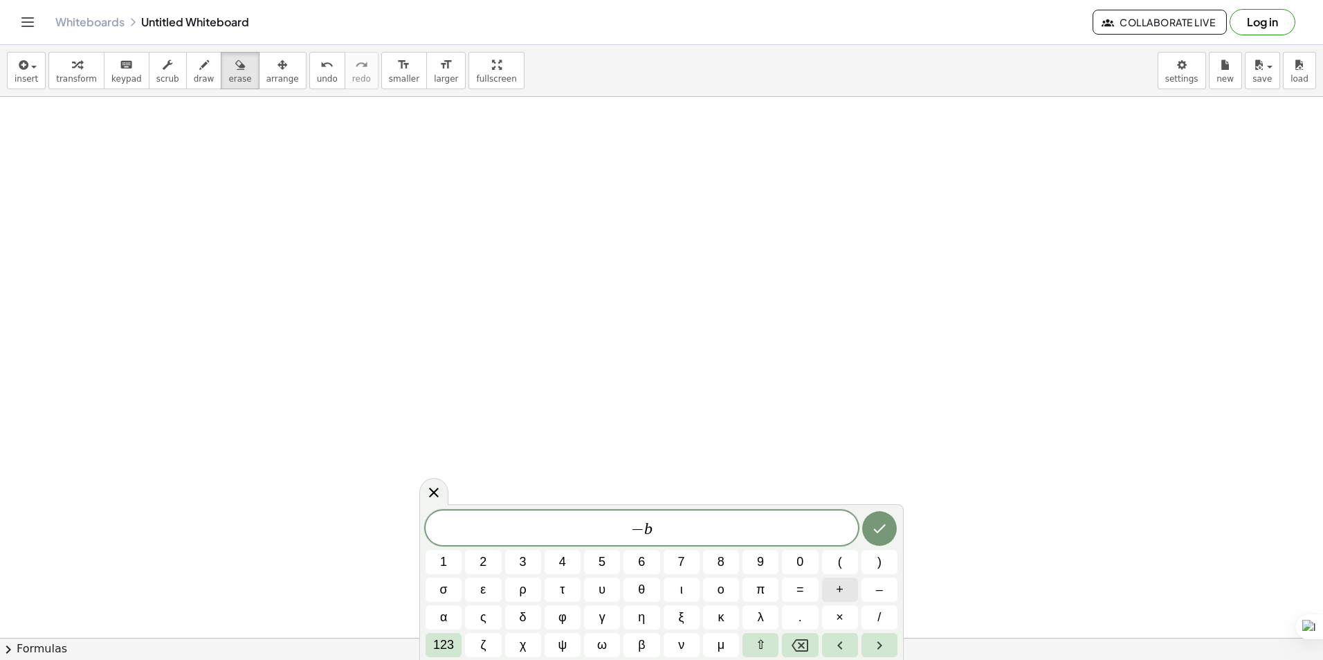
click at [841, 597] on span "+" at bounding box center [840, 589] width 8 height 19
click at [870, 593] on button "–" at bounding box center [879, 590] width 36 height 24
click at [798, 648] on icon "Backspace" at bounding box center [800, 645] width 17 height 17
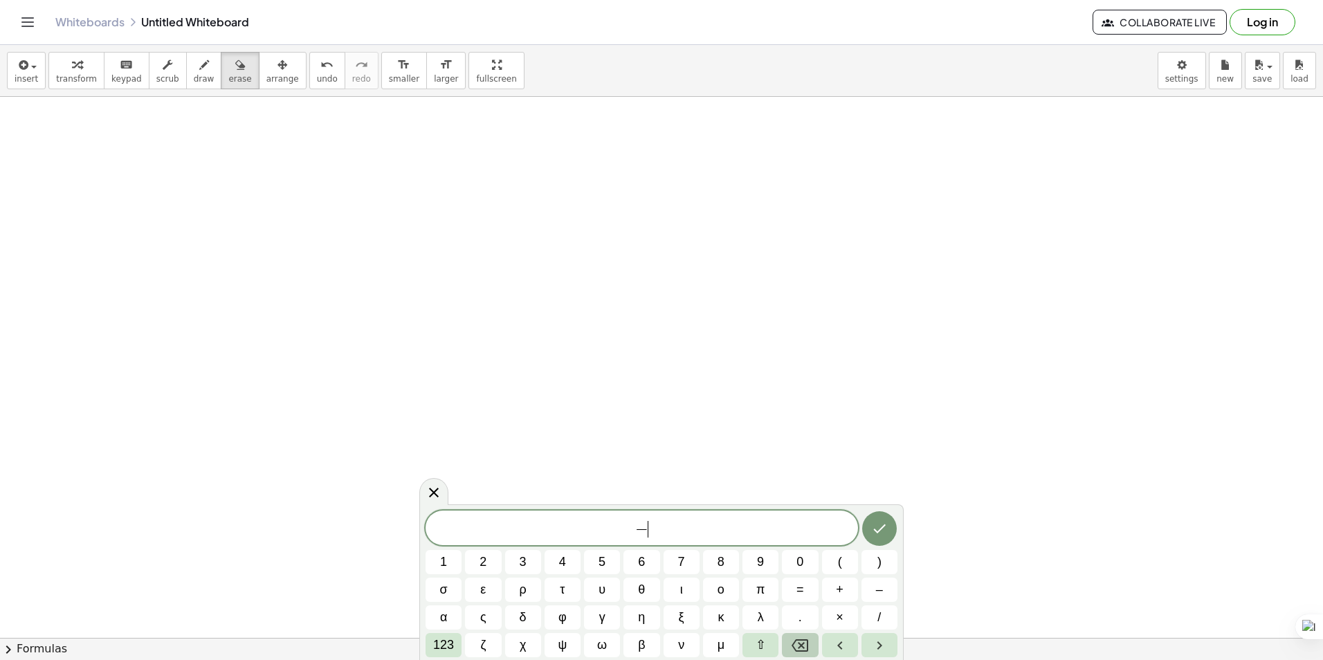
click at [798, 648] on icon "Backspace" at bounding box center [800, 645] width 17 height 17
click at [448, 643] on span "123" at bounding box center [443, 645] width 21 height 19
click at [494, 643] on span "abc" at bounding box center [498, 645] width 20 height 19
click at [529, 642] on button "x" at bounding box center [523, 645] width 36 height 24
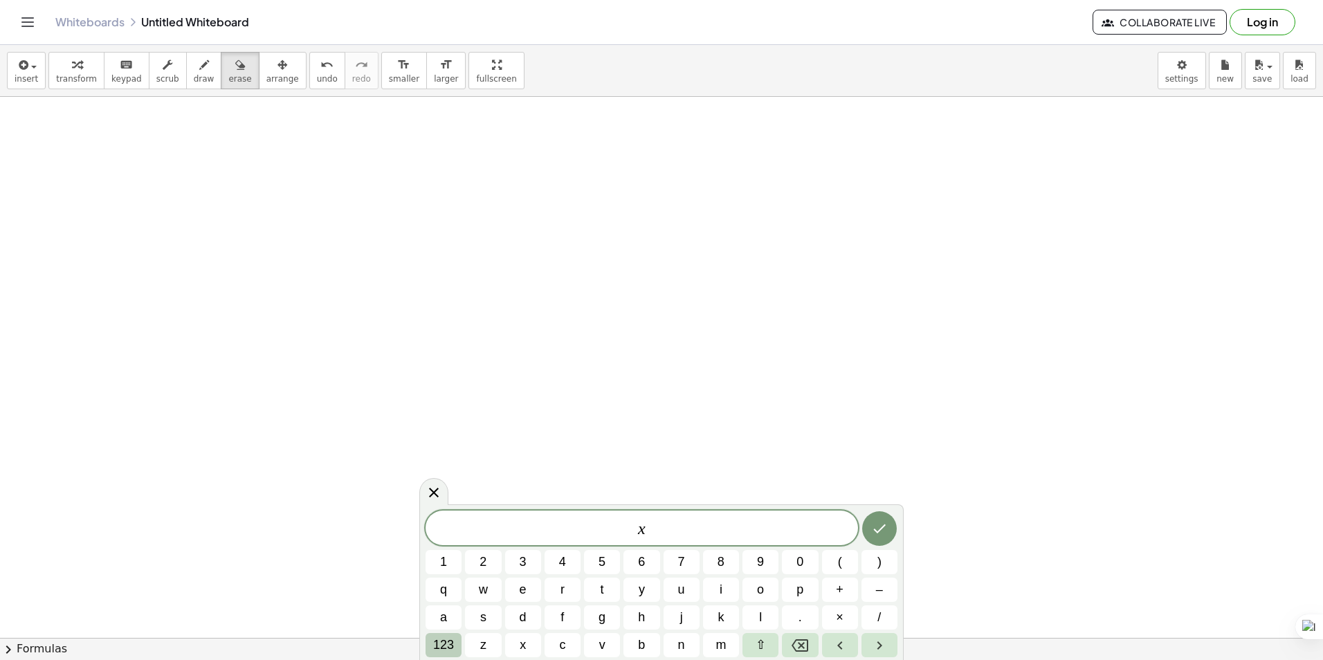
click at [451, 646] on span "123" at bounding box center [443, 645] width 21 height 19
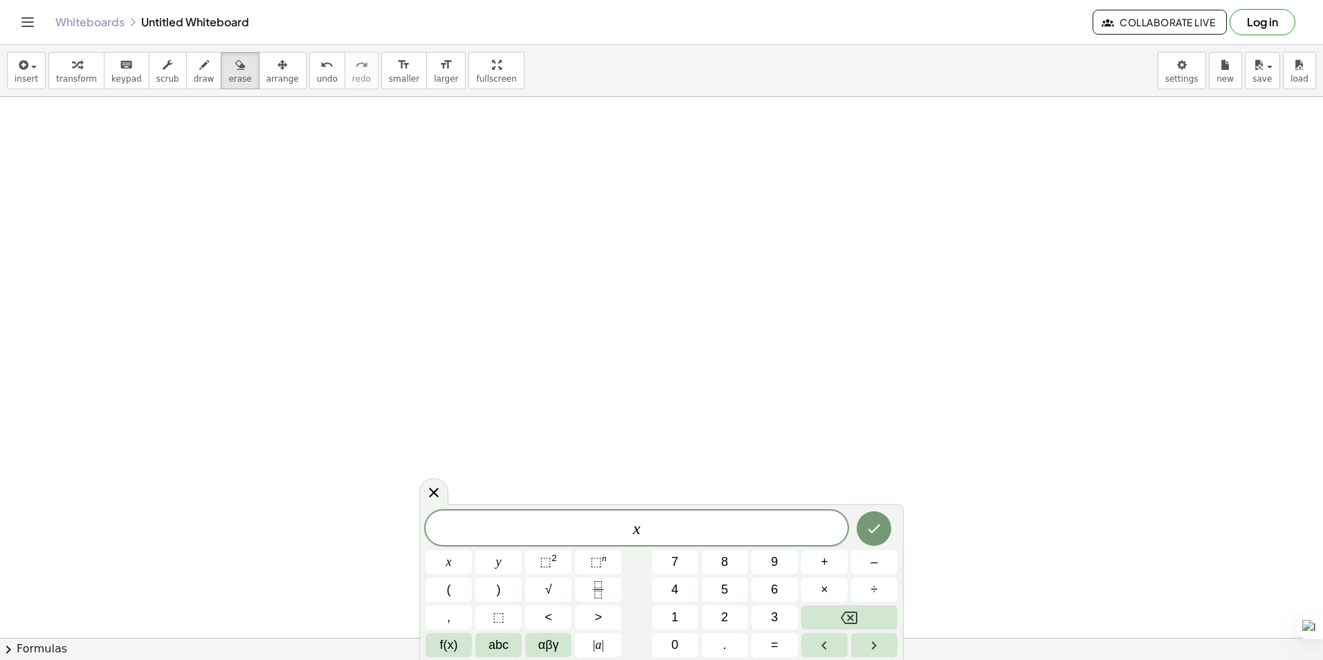
click at [711, 540] on div "x ​" at bounding box center [637, 528] width 422 height 35
click at [546, 592] on span "√" at bounding box center [548, 589] width 7 height 19
click at [554, 564] on span "⬚ 2" at bounding box center [548, 562] width 17 height 19
click at [827, 583] on span "×" at bounding box center [825, 589] width 8 height 19
click at [514, 638] on button "abc" at bounding box center [498, 645] width 46 height 24
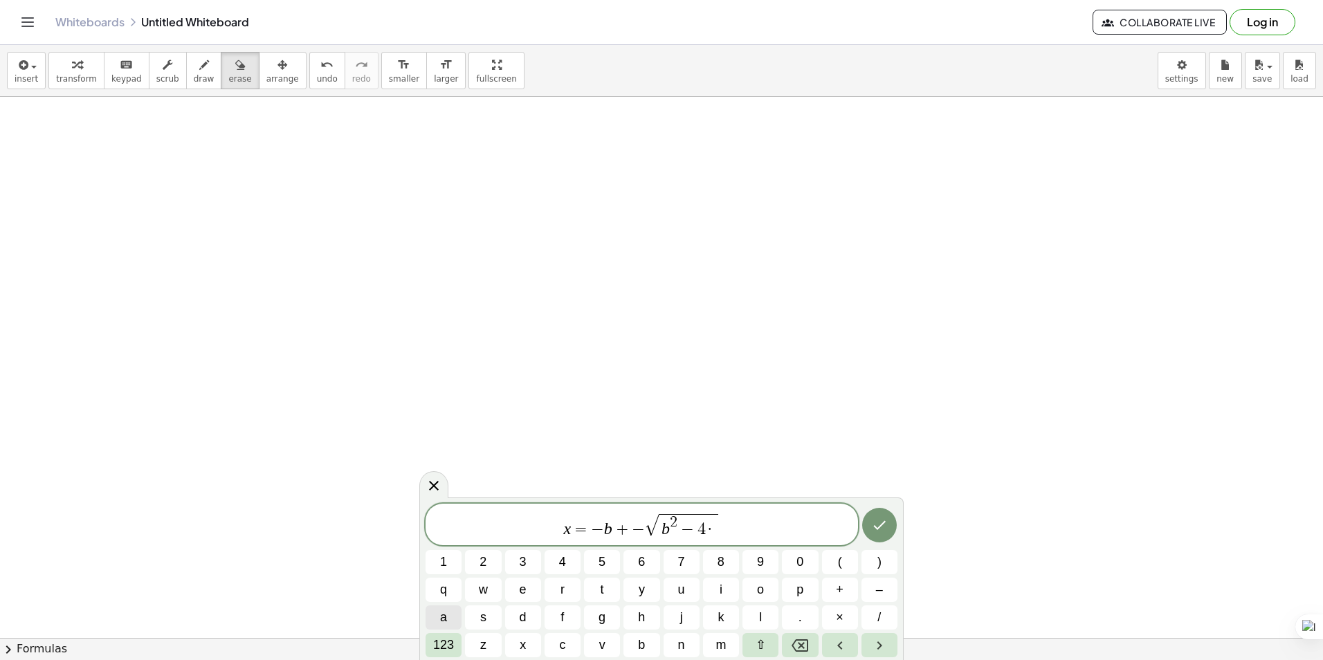
click at [450, 612] on button "a" at bounding box center [444, 617] width 36 height 24
click at [563, 642] on span "c" at bounding box center [562, 645] width 6 height 19
drag, startPoint x: 717, startPoint y: 528, endPoint x: 649, endPoint y: 529, distance: 67.8
click at [649, 529] on span "x = − b + − √ b 2 − 4 · a c" at bounding box center [642, 525] width 432 height 27
click at [740, 529] on span "x = − b + − √ b 2 ​ − 4 · a c" at bounding box center [642, 525] width 432 height 27
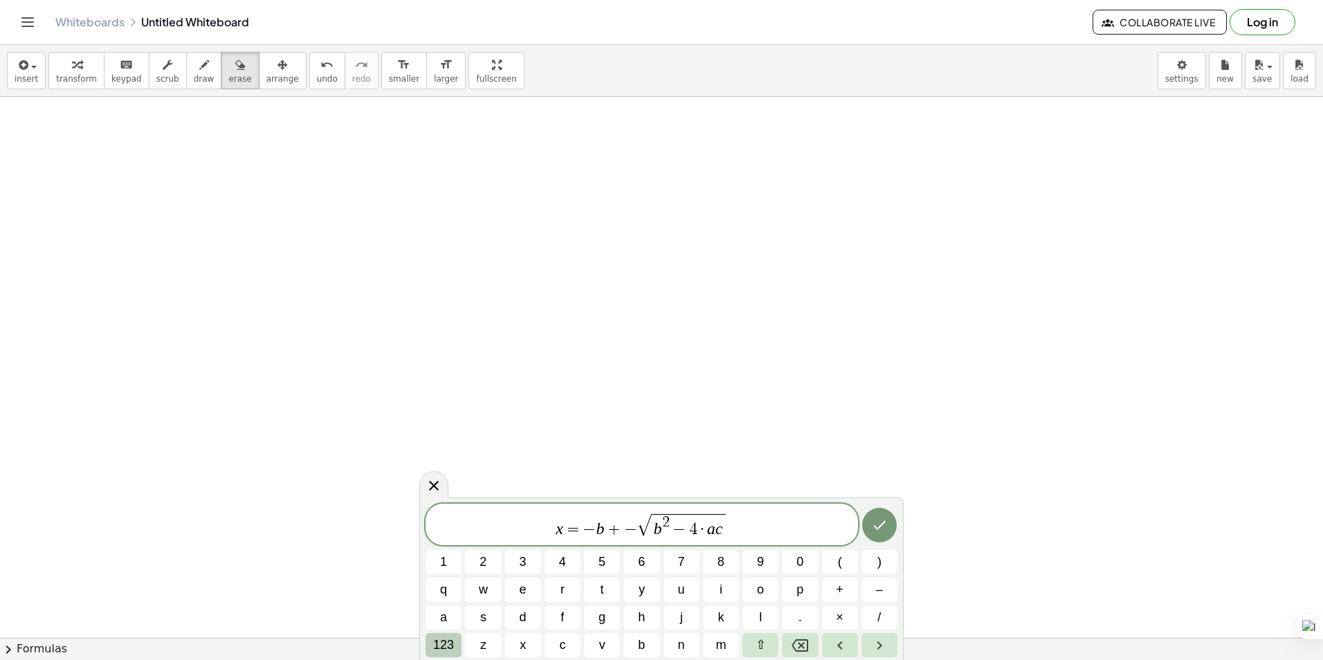
click at [438, 642] on span "123" at bounding box center [443, 645] width 21 height 19
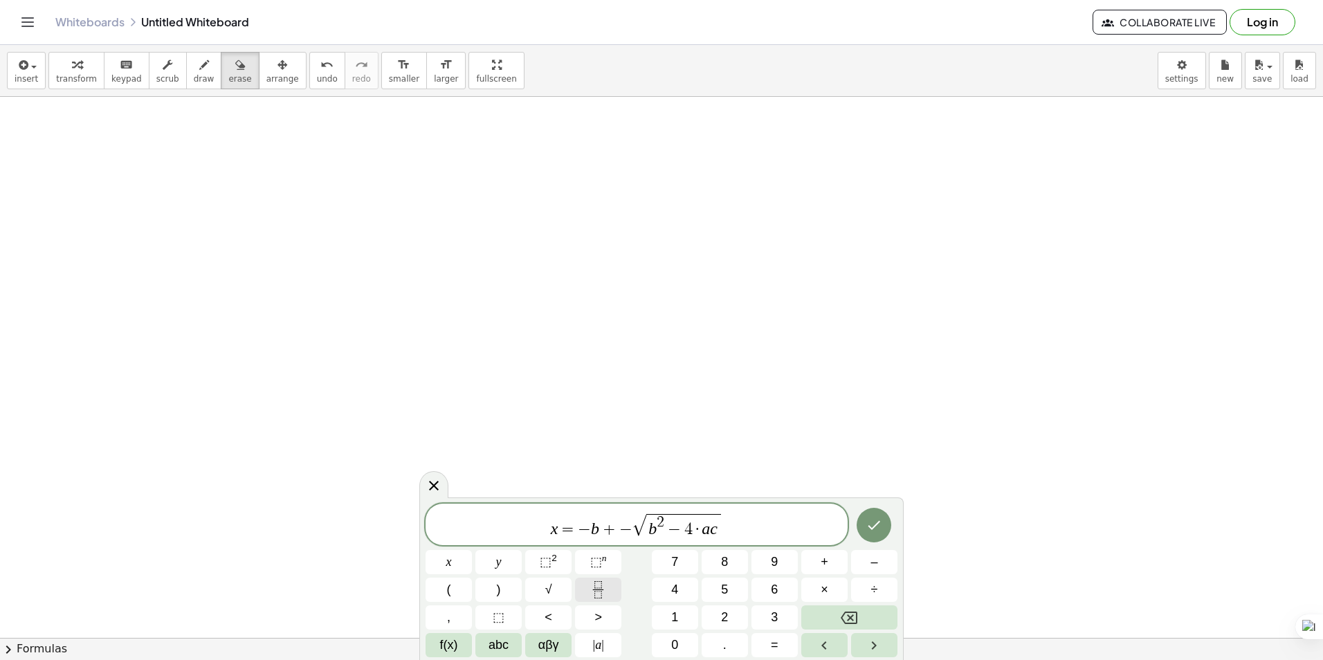
click at [587, 592] on button "Fraction" at bounding box center [598, 590] width 46 height 24
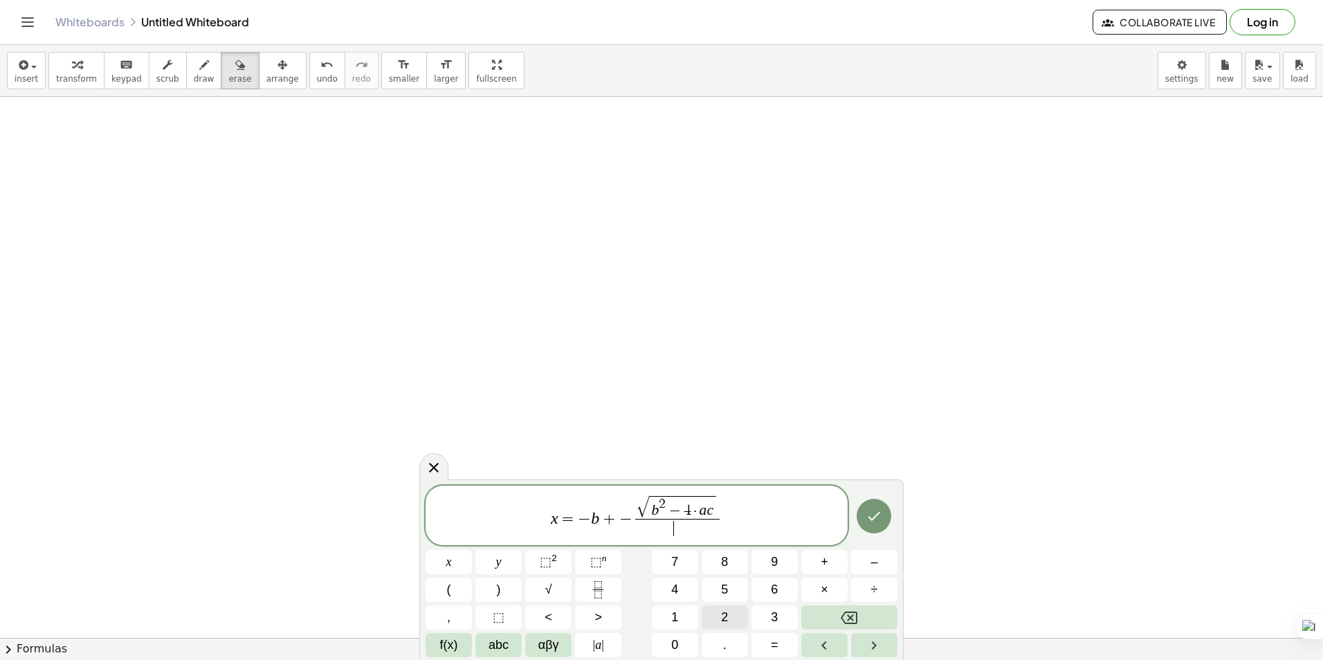
click at [731, 616] on button "2" at bounding box center [725, 617] width 46 height 24
click at [816, 588] on button "×" at bounding box center [824, 590] width 46 height 24
click at [490, 647] on span "abc" at bounding box center [498, 645] width 20 height 19
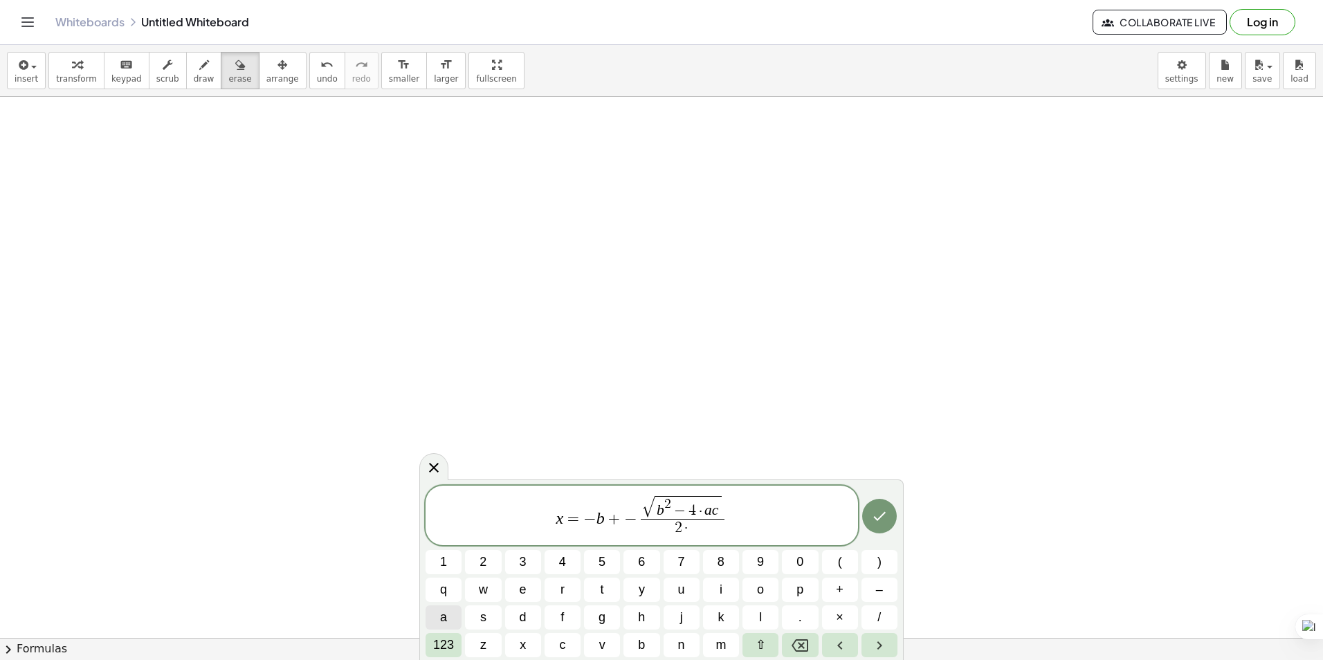
click at [455, 615] on button "a" at bounding box center [444, 617] width 36 height 24
click at [868, 516] on button "Done" at bounding box center [879, 516] width 35 height 35
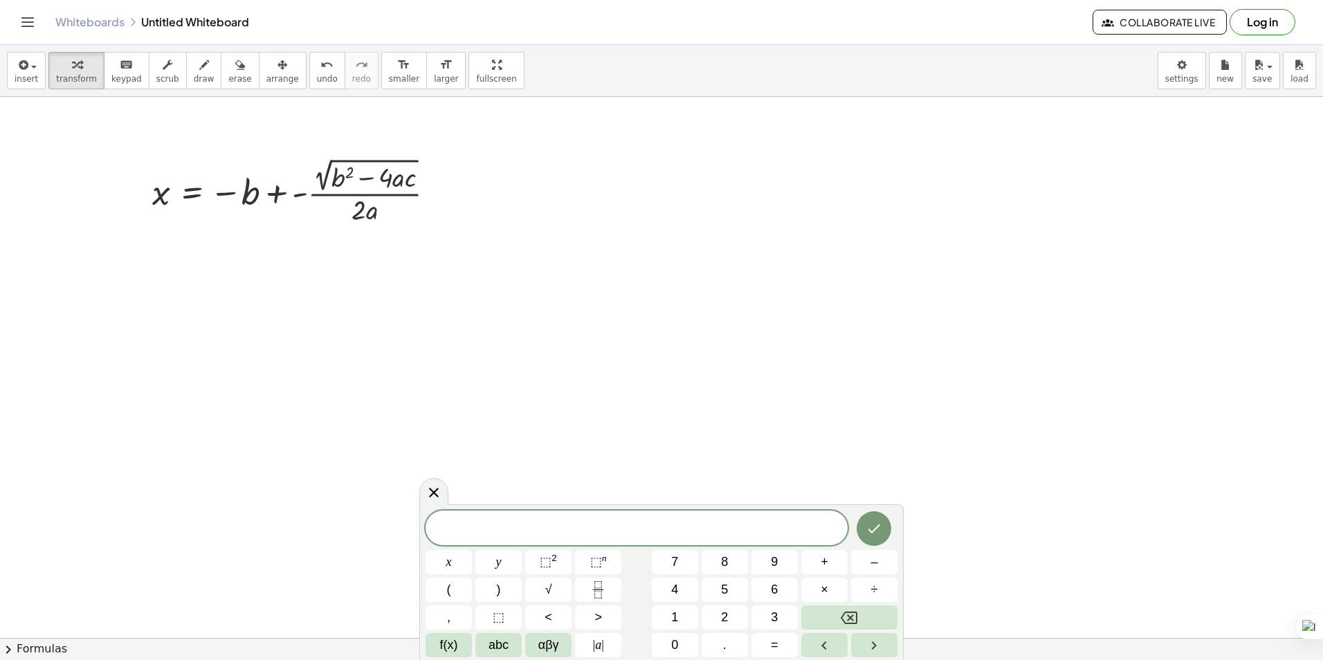
drag, startPoint x: 434, startPoint y: 483, endPoint x: 396, endPoint y: 407, distance: 84.8
click at [434, 485] on div at bounding box center [433, 491] width 29 height 27
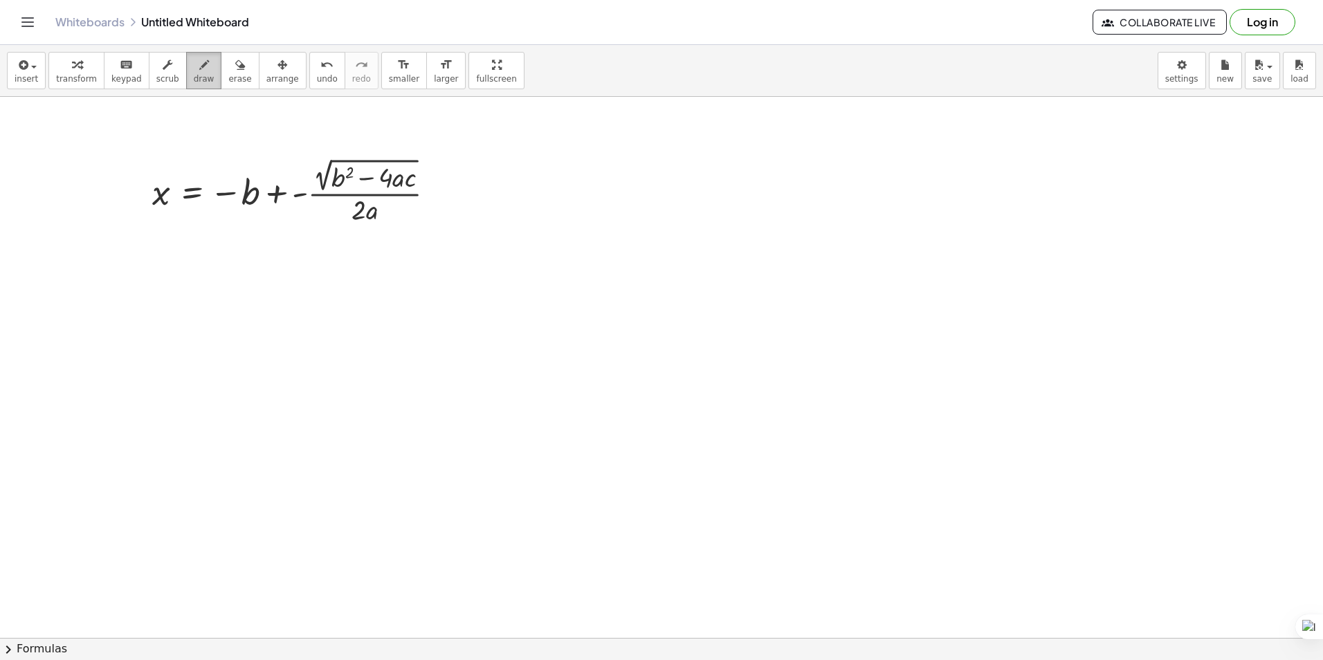
click at [194, 78] on span "draw" at bounding box center [204, 79] width 21 height 10
drag, startPoint x: 144, startPoint y: 310, endPoint x: 177, endPoint y: 267, distance: 54.3
drag, startPoint x: 154, startPoint y: 282, endPoint x: 171, endPoint y: 301, distance: 25.5
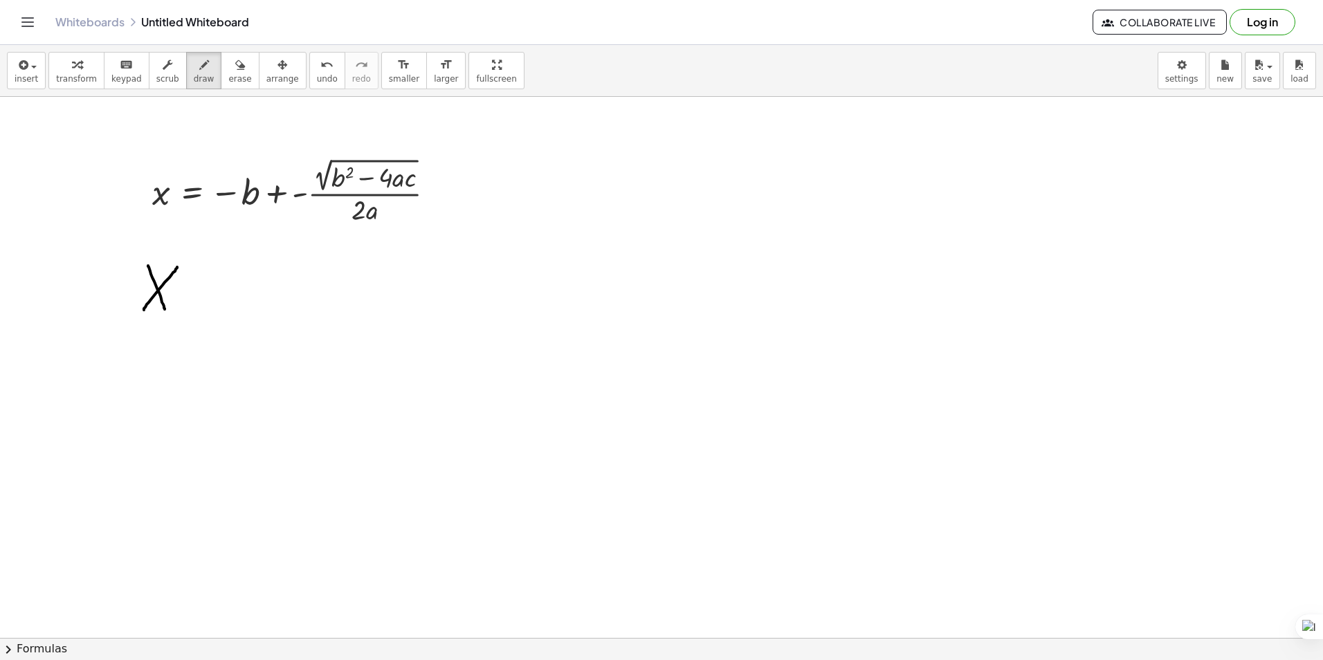
drag, startPoint x: 195, startPoint y: 295, endPoint x: 208, endPoint y: 294, distance: 13.2
drag, startPoint x: 208, startPoint y: 269, endPoint x: 221, endPoint y: 271, distance: 13.3
drag, startPoint x: 221, startPoint y: 282, endPoint x: 239, endPoint y: 282, distance: 18.0
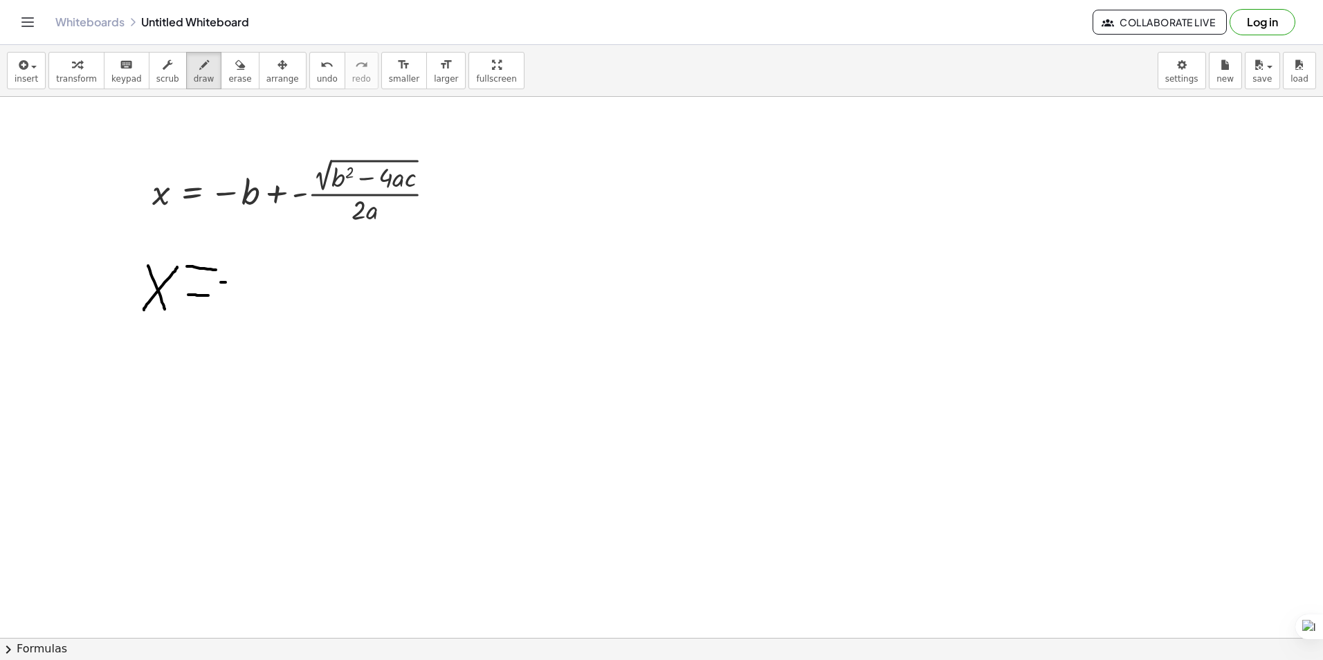
drag, startPoint x: 253, startPoint y: 269, endPoint x: 271, endPoint y: 304, distance: 39.0
drag, startPoint x: 299, startPoint y: 275, endPoint x: 299, endPoint y: 262, distance: 12.5
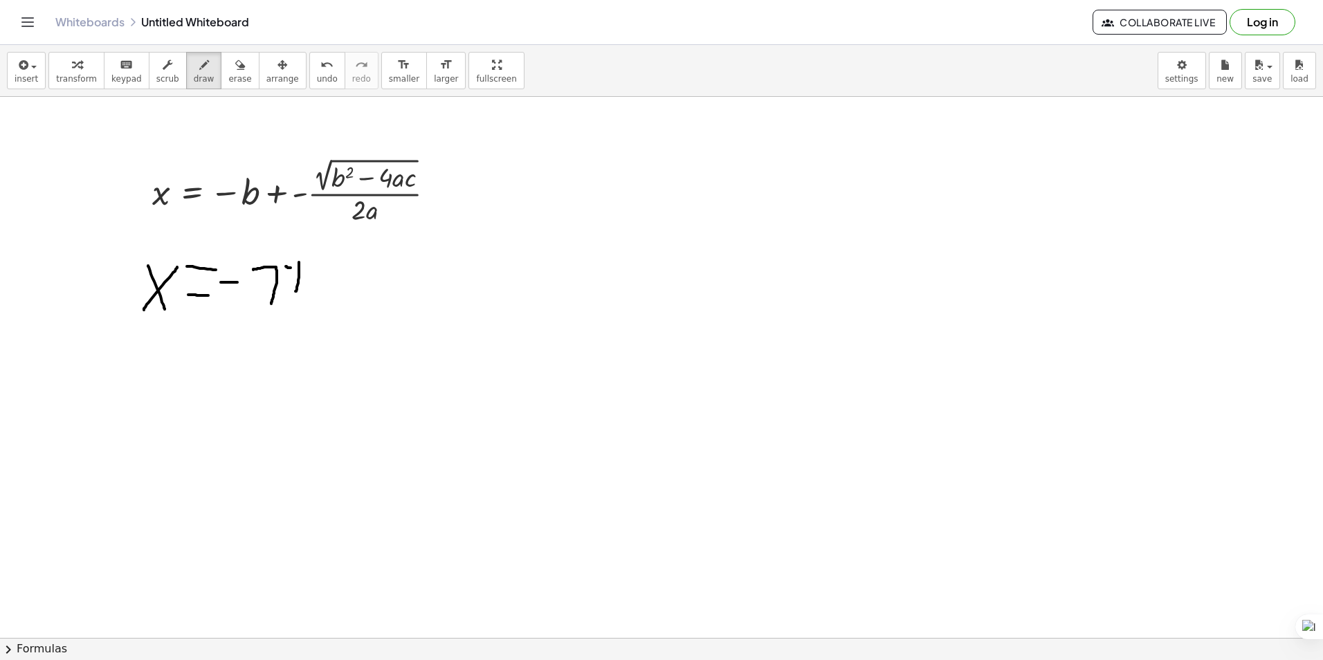
drag, startPoint x: 291, startPoint y: 268, endPoint x: 316, endPoint y: 271, distance: 25.8
drag, startPoint x: 295, startPoint y: 307, endPoint x: 309, endPoint y: 307, distance: 14.5
drag, startPoint x: 342, startPoint y: 273, endPoint x: 584, endPoint y: 259, distance: 242.6
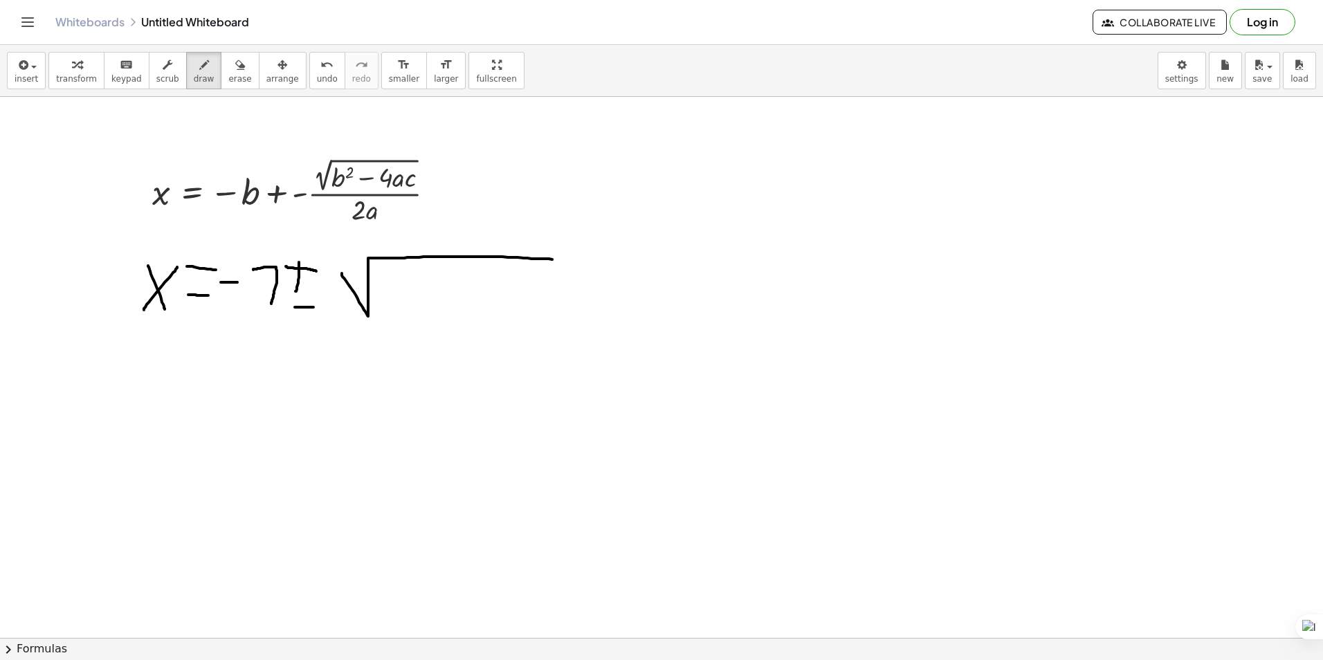
drag, startPoint x: 378, startPoint y: 293, endPoint x: 396, endPoint y: 293, distance: 18.0
drag, startPoint x: 406, startPoint y: 282, endPoint x: 414, endPoint y: 313, distance: 31.6
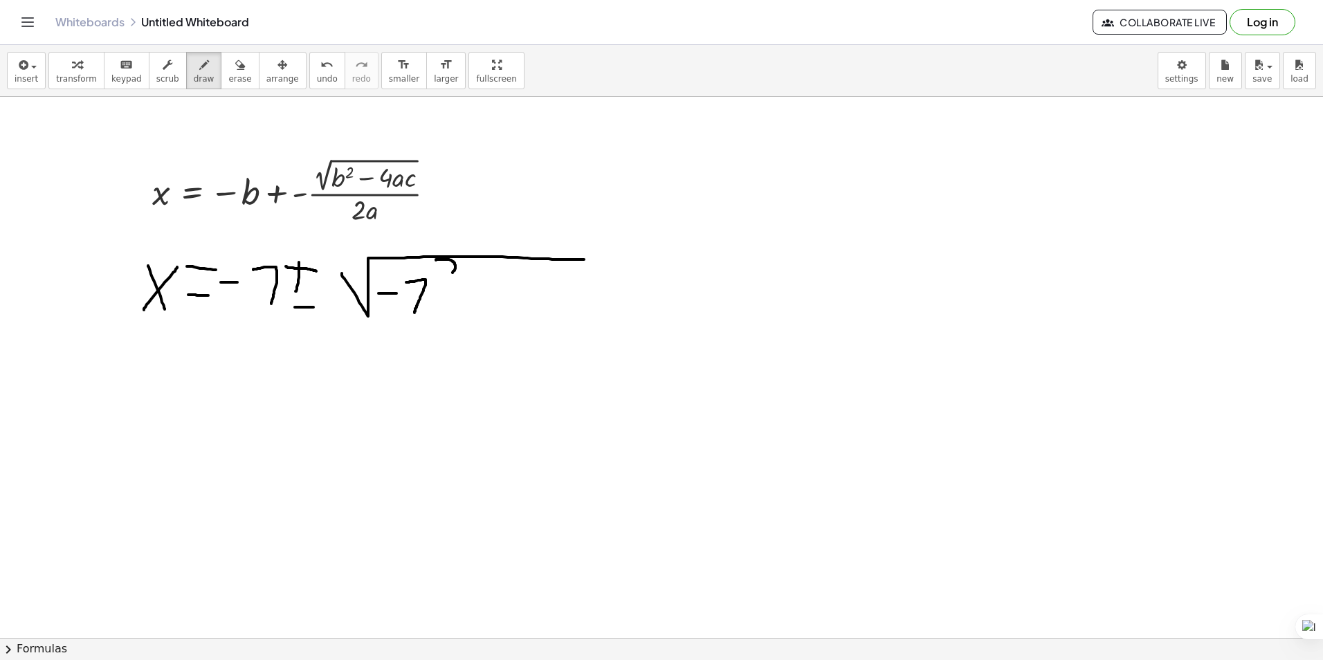
drag, startPoint x: 436, startPoint y: 260, endPoint x: 459, endPoint y: 279, distance: 29.5
drag, startPoint x: 455, startPoint y: 307, endPoint x: 472, endPoint y: 304, distance: 16.7
drag, startPoint x: 504, startPoint y: 281, endPoint x: 521, endPoint y: 304, distance: 28.8
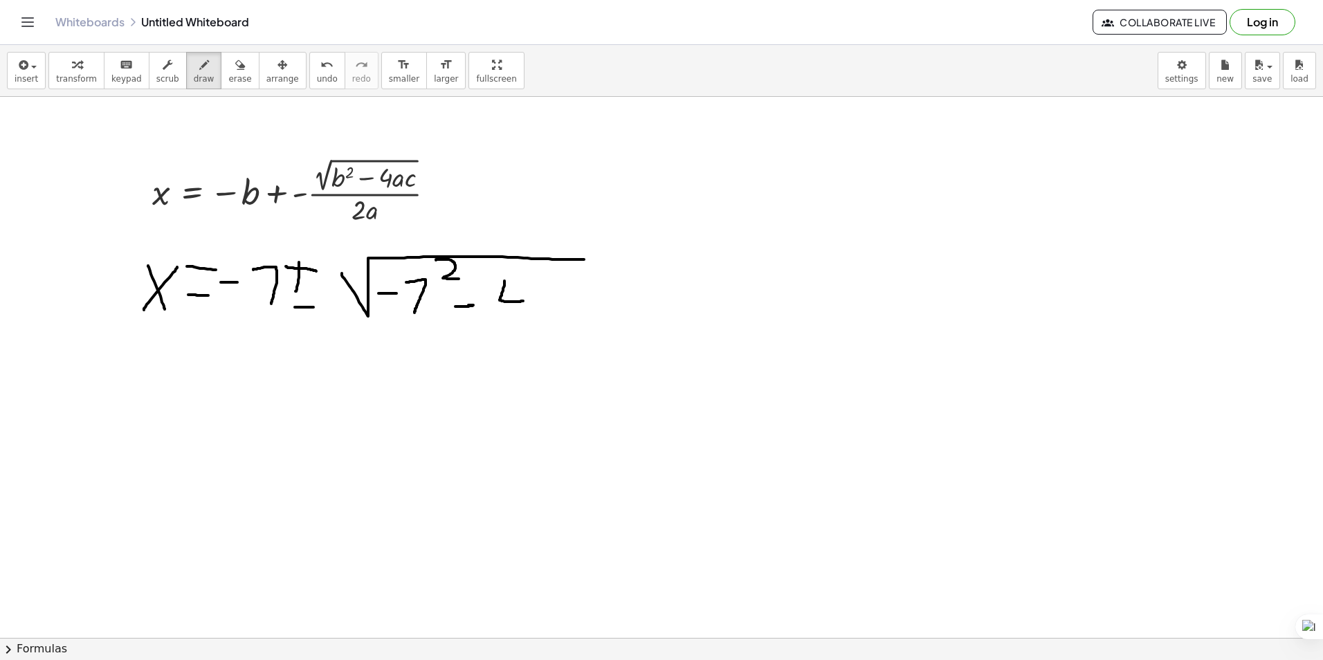
drag, startPoint x: 514, startPoint y: 322, endPoint x: 522, endPoint y: 292, distance: 30.9
drag, startPoint x: 519, startPoint y: 300, endPoint x: 522, endPoint y: 280, distance: 21.0
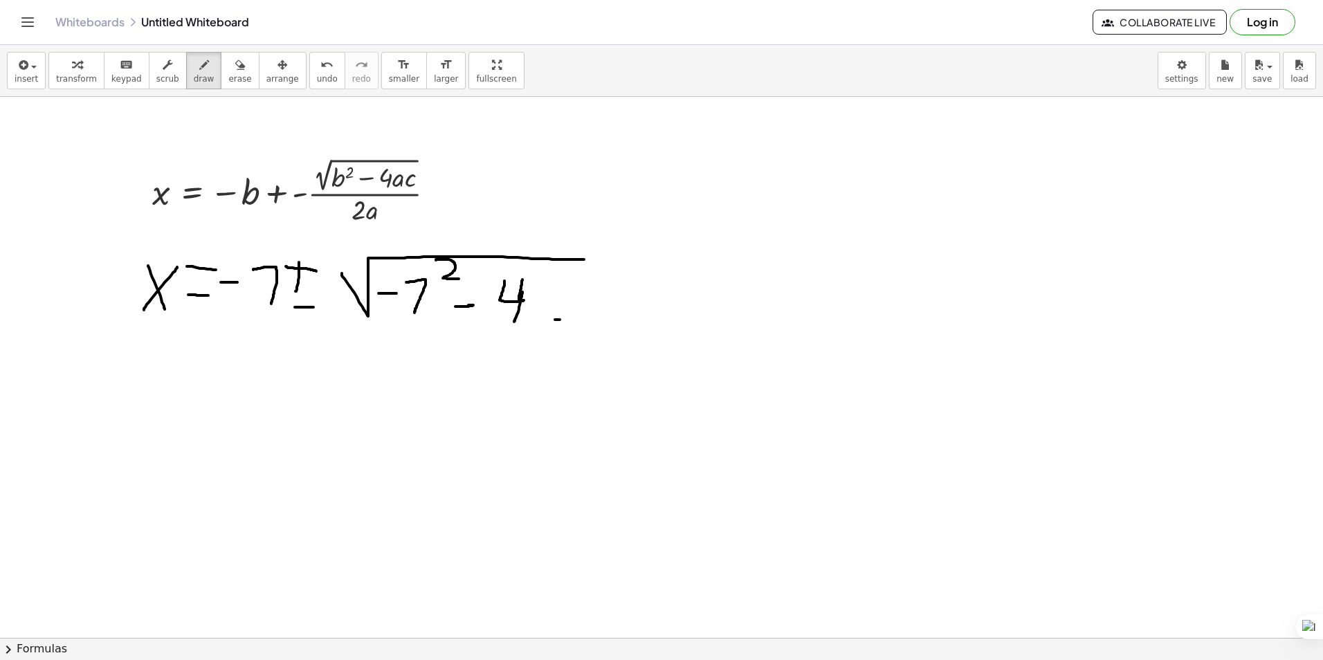
drag, startPoint x: 560, startPoint y: 320, endPoint x: 554, endPoint y: 262, distance: 57.8
drag, startPoint x: 571, startPoint y: 291, endPoint x: 586, endPoint y: 307, distance: 22.1
drag, startPoint x: 603, startPoint y: 319, endPoint x: 622, endPoint y: 271, distance: 51.3
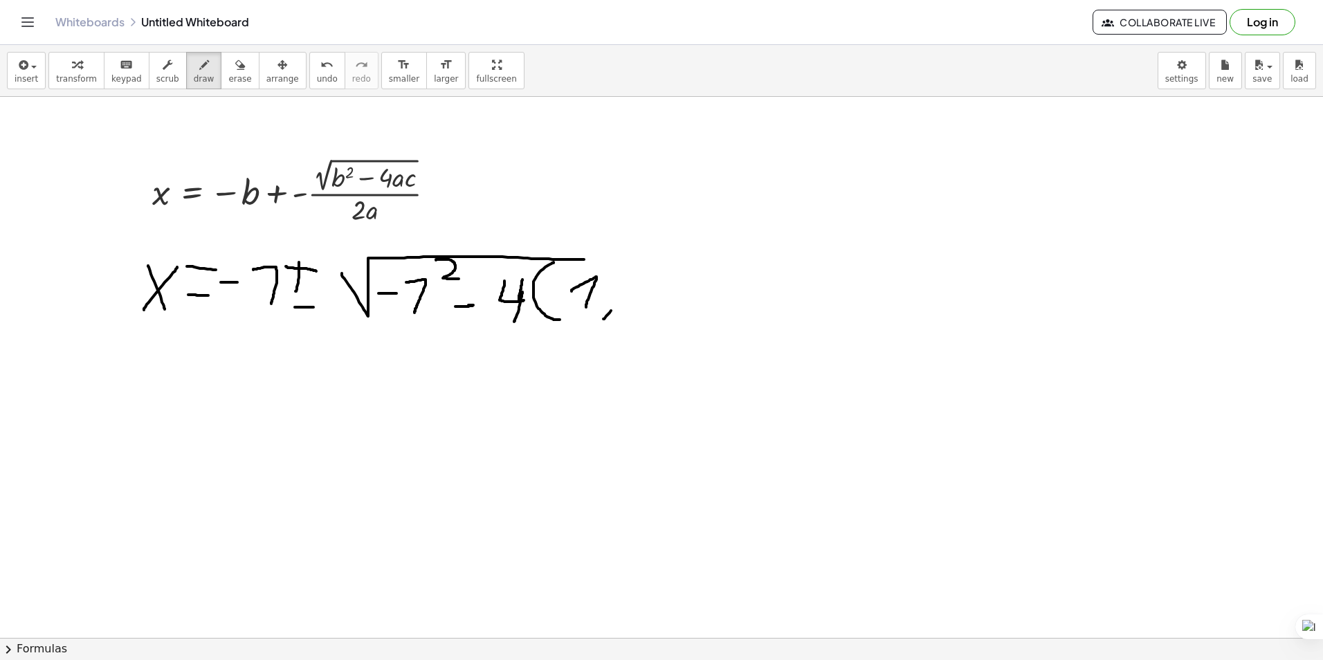
drag, startPoint x: 650, startPoint y: 321, endPoint x: 661, endPoint y: 262, distance: 60.4
drag, startPoint x: 568, startPoint y: 256, endPoint x: 692, endPoint y: 256, distance: 123.8
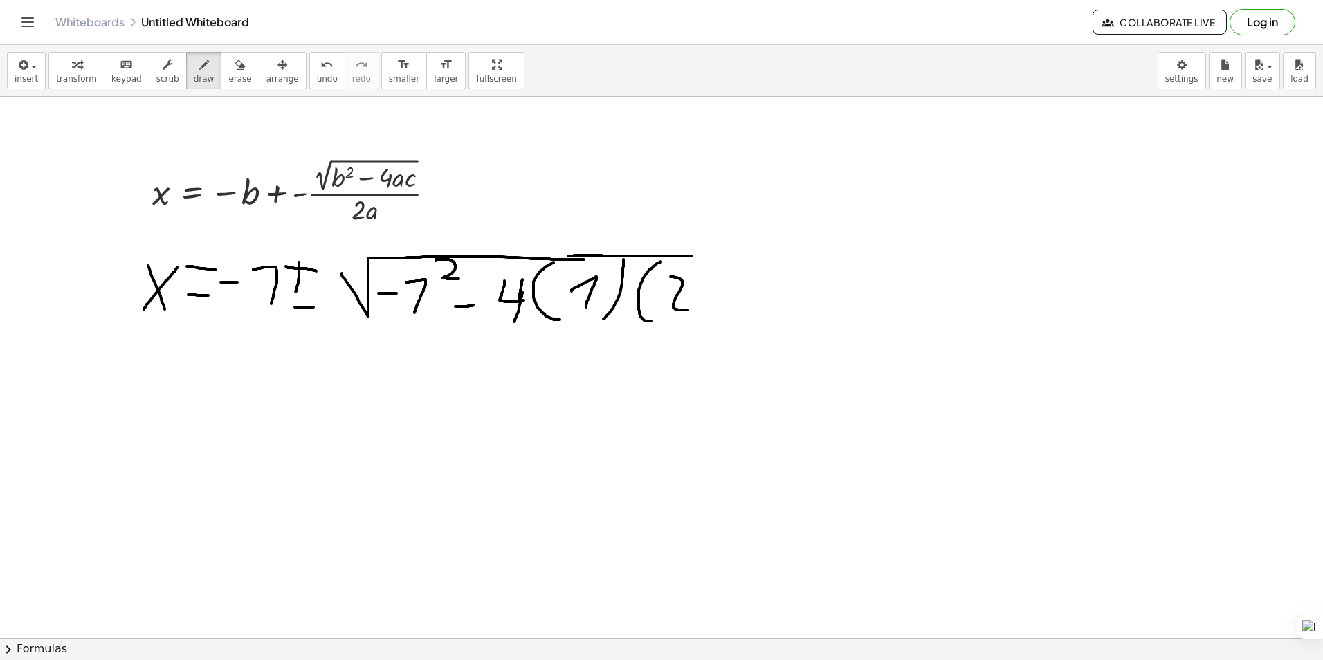
drag, startPoint x: 670, startPoint y: 277, endPoint x: 699, endPoint y: 309, distance: 43.1
drag, startPoint x: 707, startPoint y: 329, endPoint x: 728, endPoint y: 255, distance: 76.2
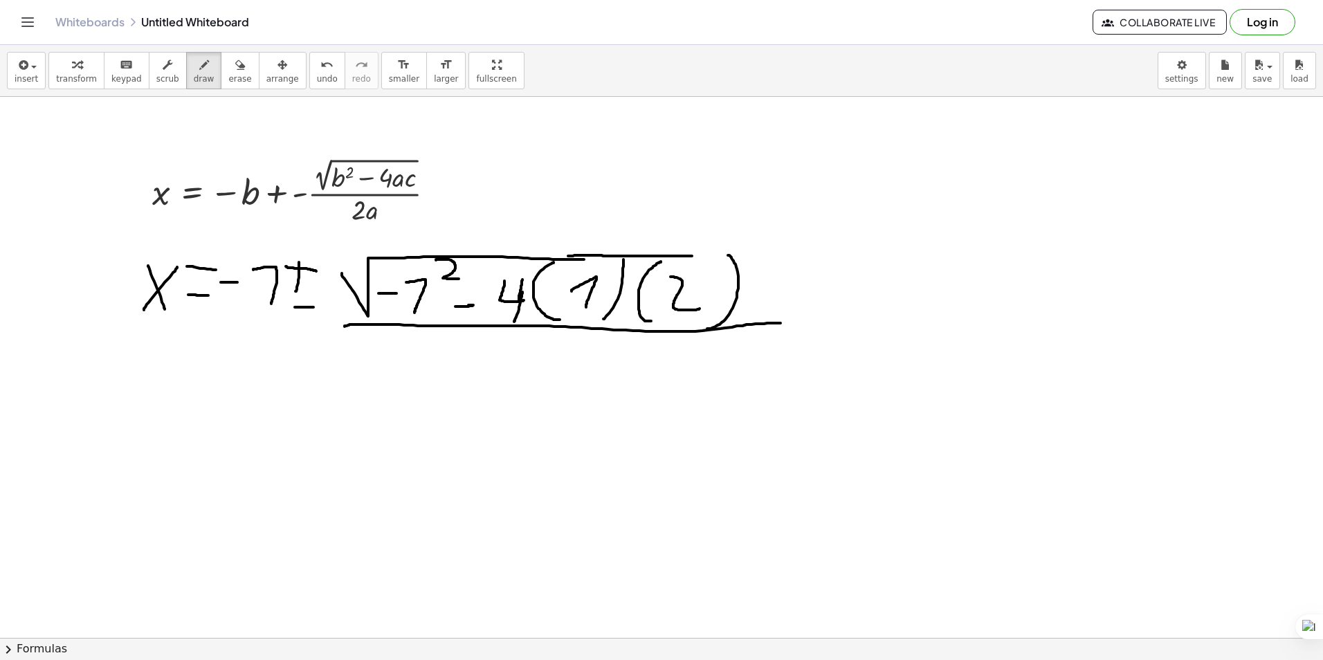
drag, startPoint x: 345, startPoint y: 327, endPoint x: 780, endPoint y: 323, distance: 435.9
drag, startPoint x: 414, startPoint y: 344, endPoint x: 466, endPoint y: 375, distance: 60.5
drag, startPoint x: 488, startPoint y: 360, endPoint x: 483, endPoint y: 371, distance: 11.5
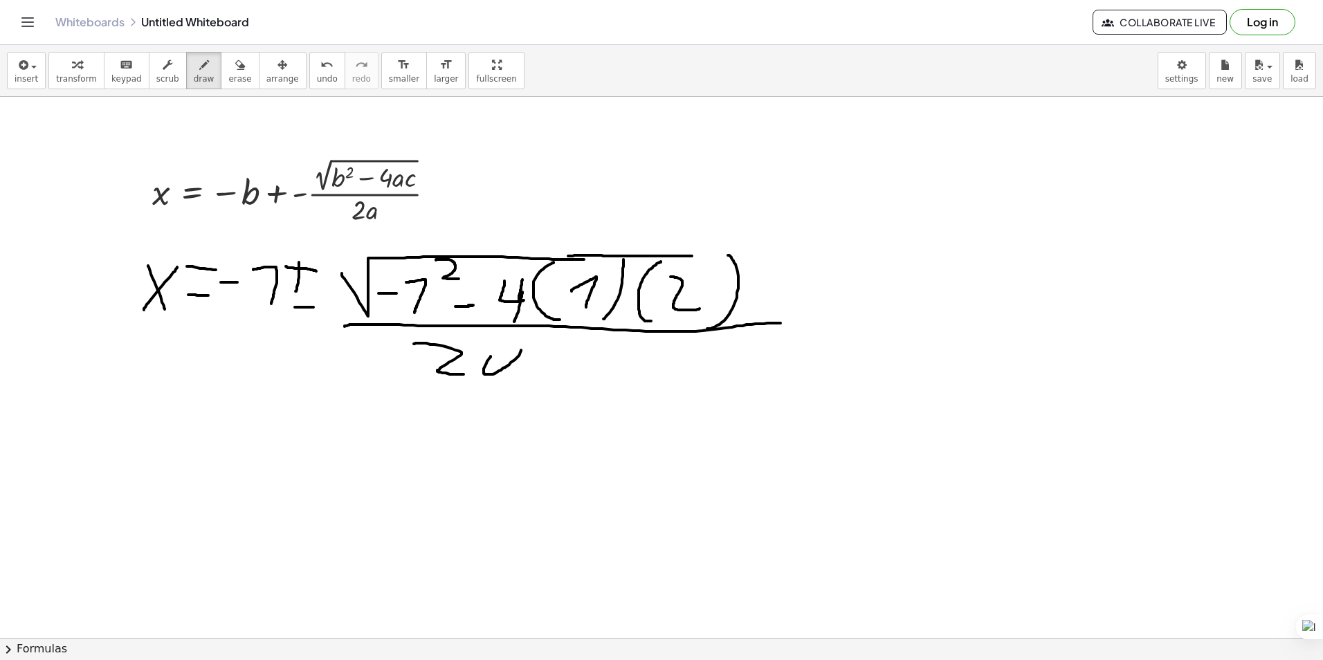
drag, startPoint x: 520, startPoint y: 346, endPoint x: 565, endPoint y: 347, distance: 45.0
click at [317, 77] on span "undo" at bounding box center [327, 79] width 21 height 10
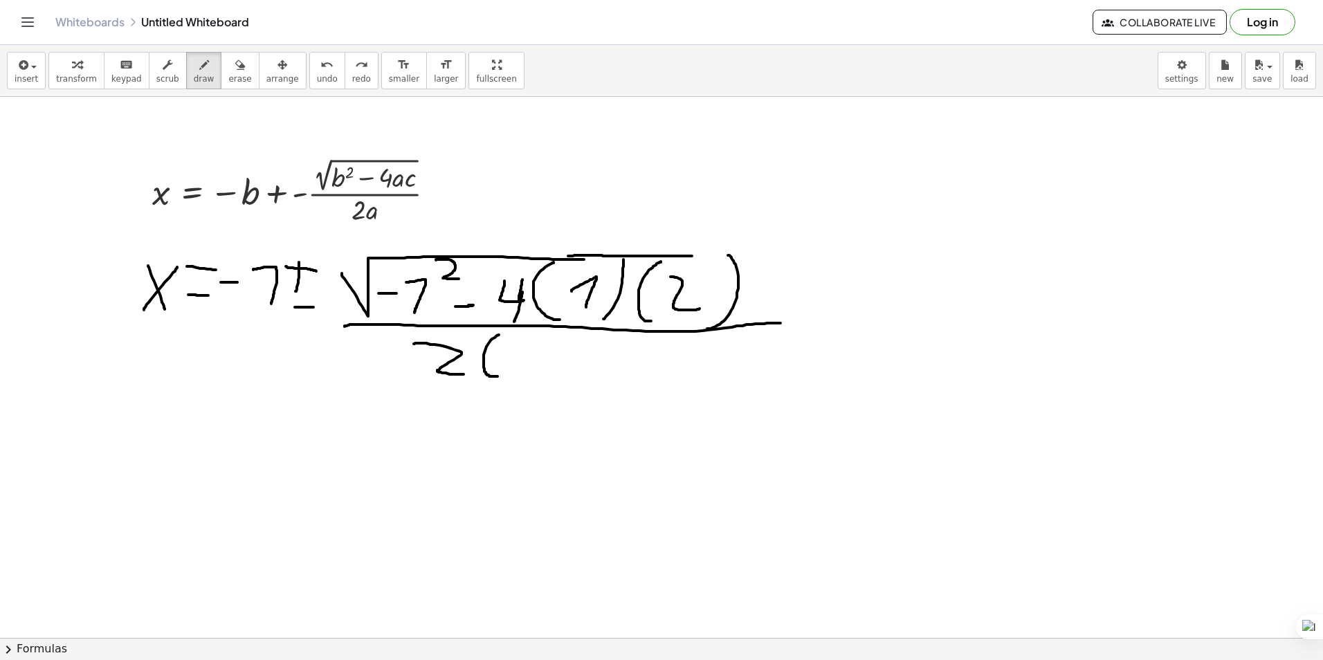
drag, startPoint x: 497, startPoint y: 376, endPoint x: 521, endPoint y: 336, distance: 47.1
drag, startPoint x: 538, startPoint y: 341, endPoint x: 563, endPoint y: 373, distance: 40.0
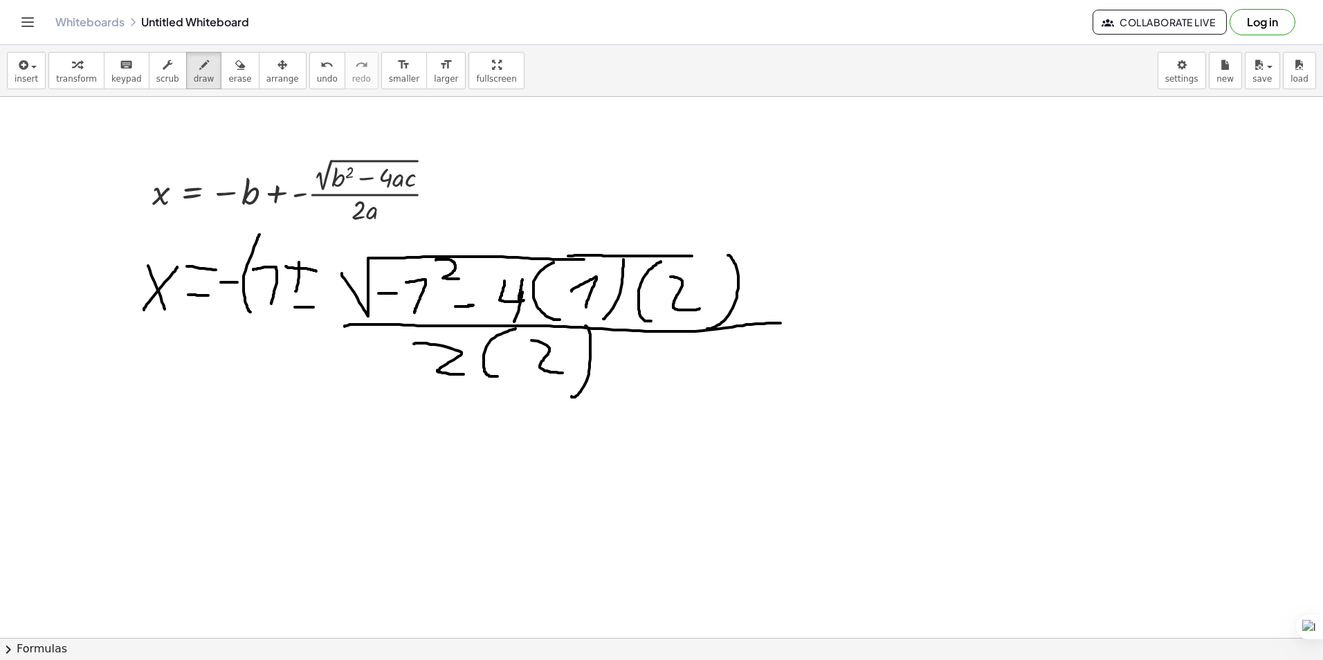
drag, startPoint x: 250, startPoint y: 312, endPoint x: 261, endPoint y: 234, distance: 78.9
drag, startPoint x: 285, startPoint y: 313, endPoint x: 305, endPoint y: 245, distance: 70.7
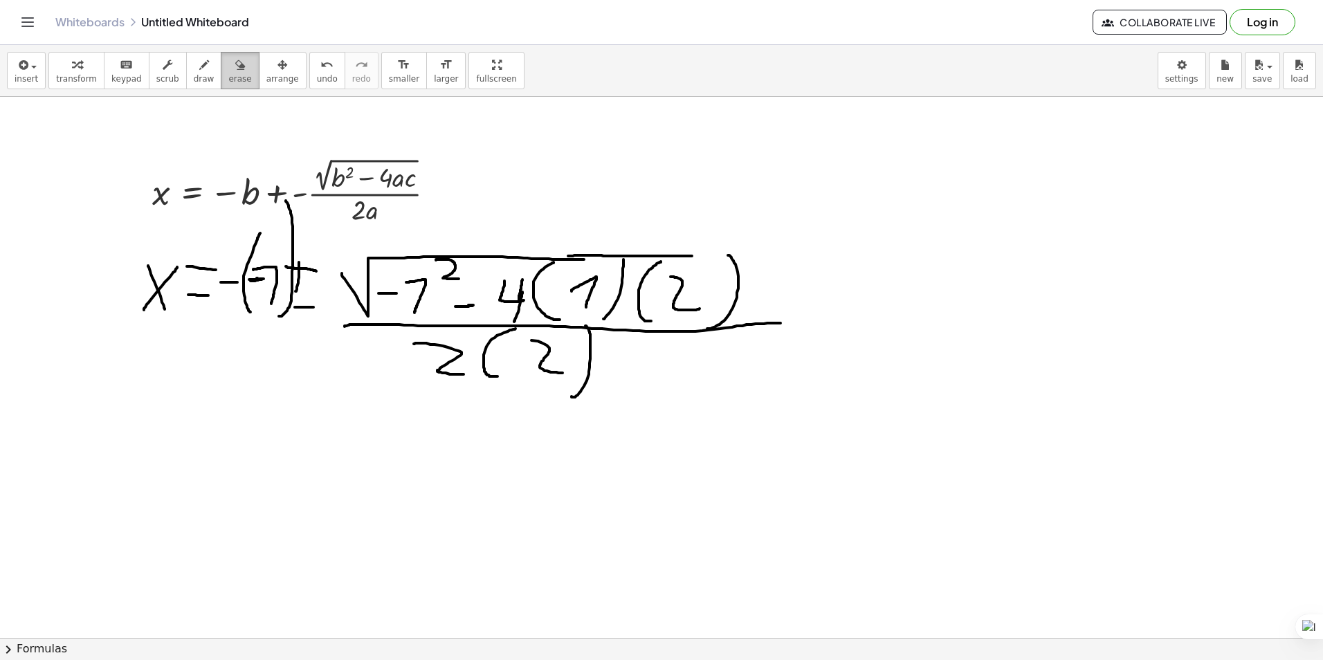
click at [235, 73] on icon "button" at bounding box center [240, 65] width 10 height 17
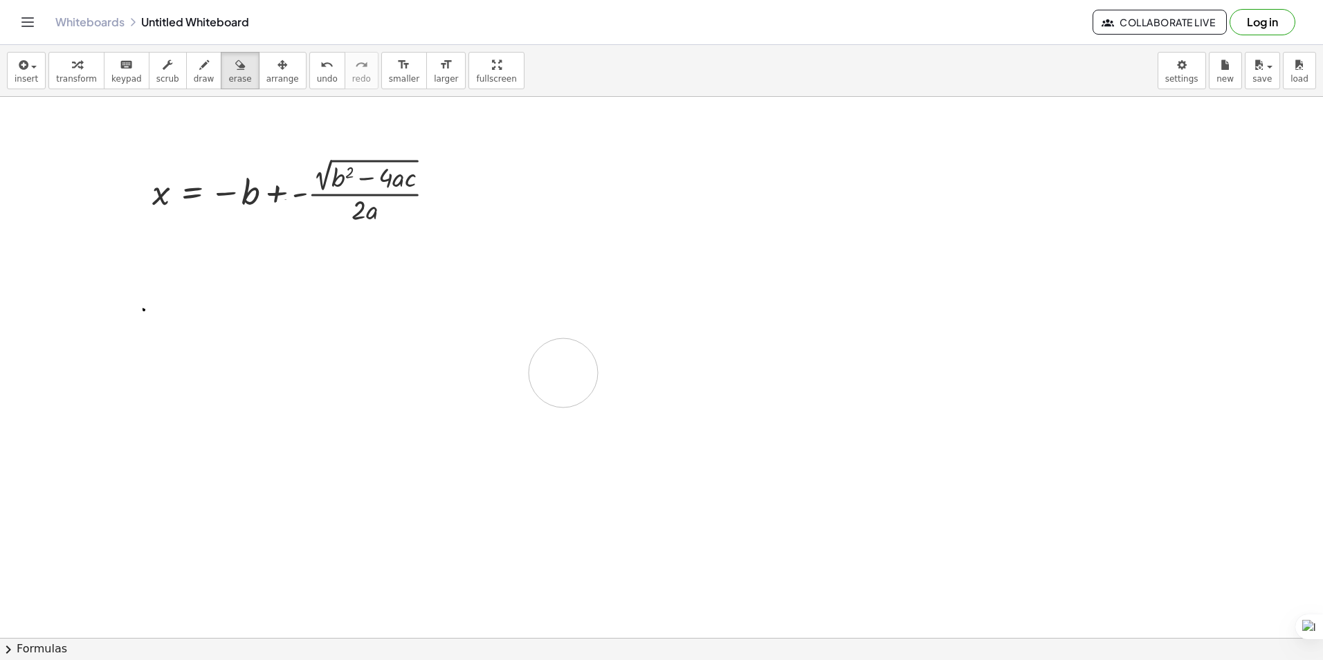
drag, startPoint x: 157, startPoint y: 276, endPoint x: 424, endPoint y: 373, distance: 284.1
click at [186, 73] on button "draw" at bounding box center [204, 70] width 36 height 37
drag, startPoint x: 533, startPoint y: 205, endPoint x: 580, endPoint y: 158, distance: 66.0
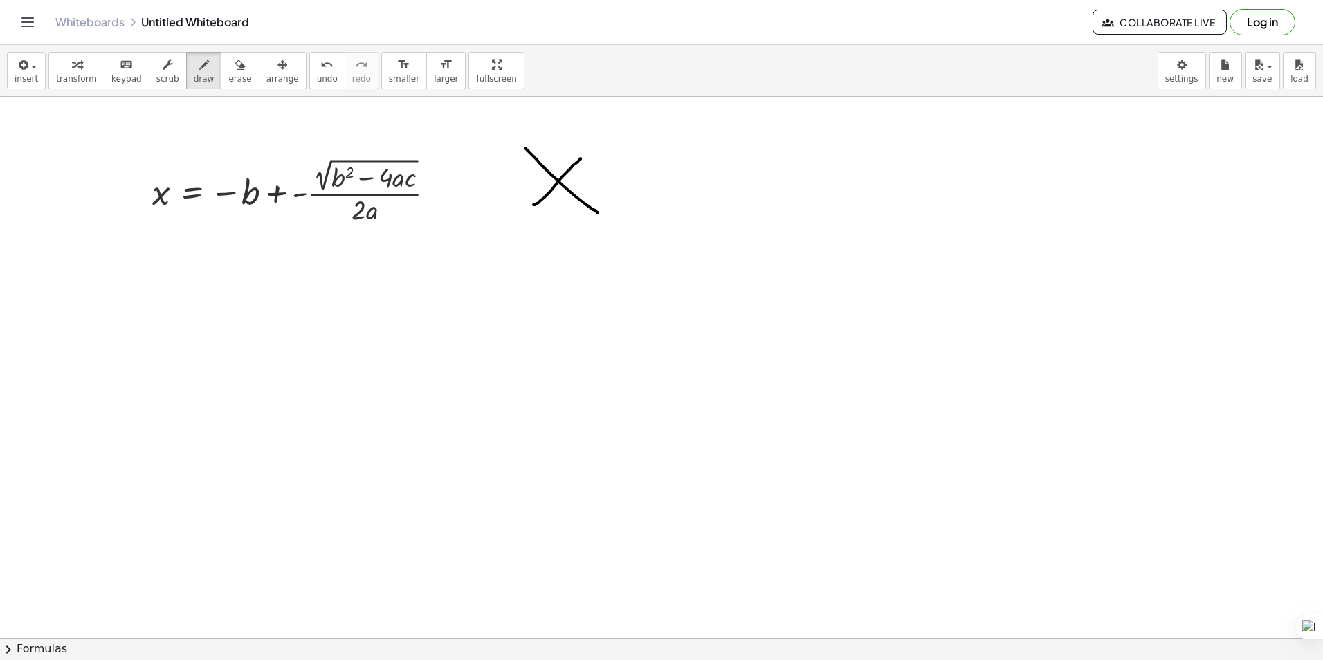
drag, startPoint x: 607, startPoint y: 178, endPoint x: 644, endPoint y: 185, distance: 38.1
drag, startPoint x: 570, startPoint y: 118, endPoint x: 605, endPoint y: 147, distance: 44.7
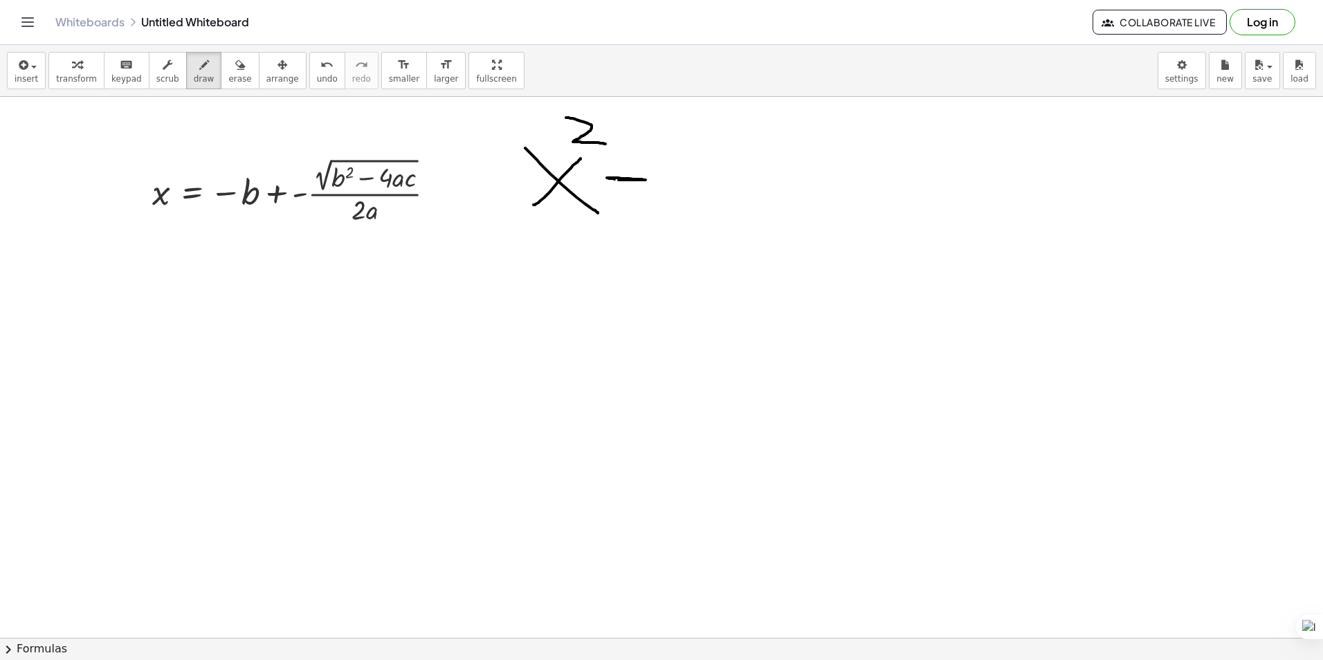
drag, startPoint x: 666, startPoint y: 143, endPoint x: 762, endPoint y: 190, distance: 107.1
drag, startPoint x: 768, startPoint y: 176, endPoint x: 748, endPoint y: 174, distance: 20.2
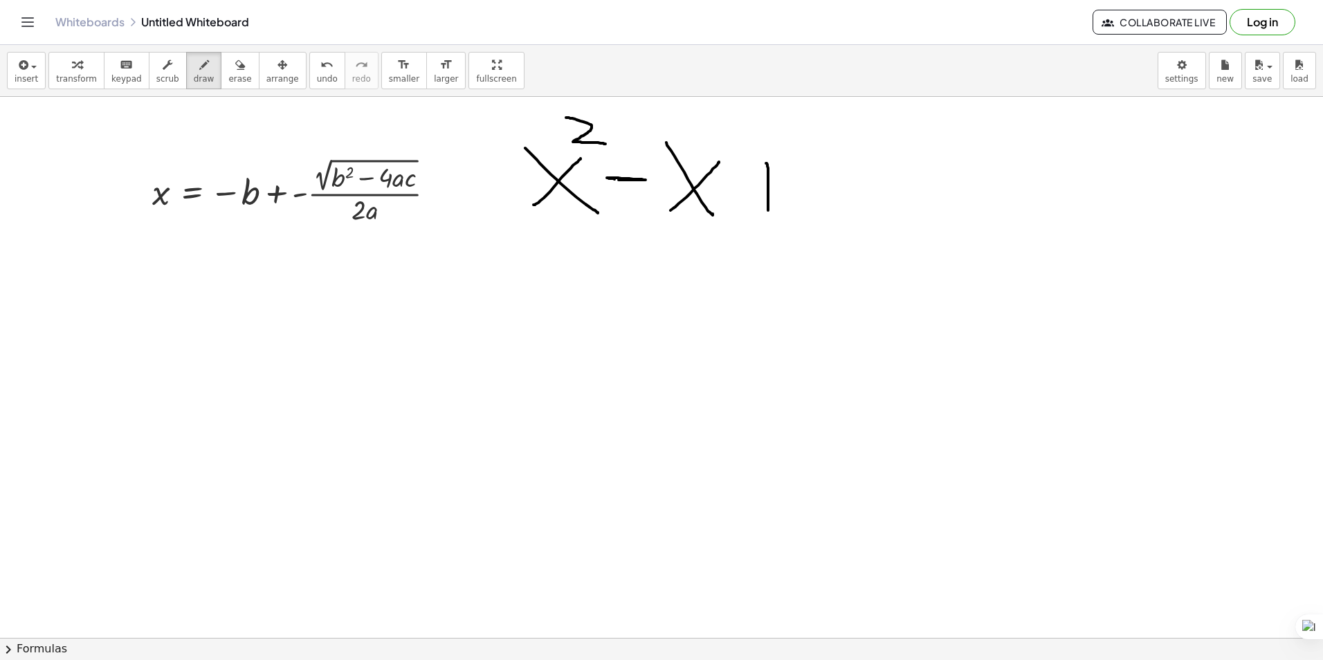
drag, startPoint x: 740, startPoint y: 177, endPoint x: 824, endPoint y: 179, distance: 83.7
drag, startPoint x: 855, startPoint y: 192, endPoint x: 883, endPoint y: 208, distance: 31.9
drag, startPoint x: 931, startPoint y: 199, endPoint x: 962, endPoint y: 196, distance: 30.6
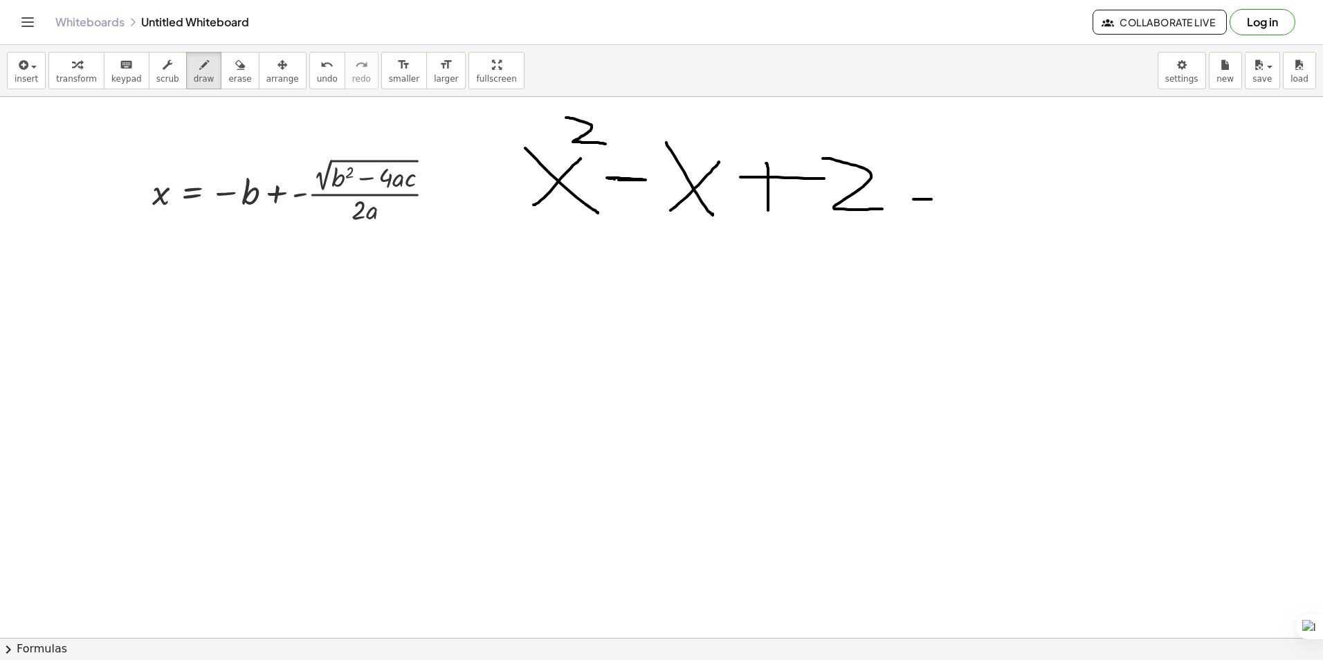
drag, startPoint x: 916, startPoint y: 174, endPoint x: 975, endPoint y: 176, distance: 58.8
drag, startPoint x: 998, startPoint y: 205, endPoint x: 975, endPoint y: 181, distance: 34.3
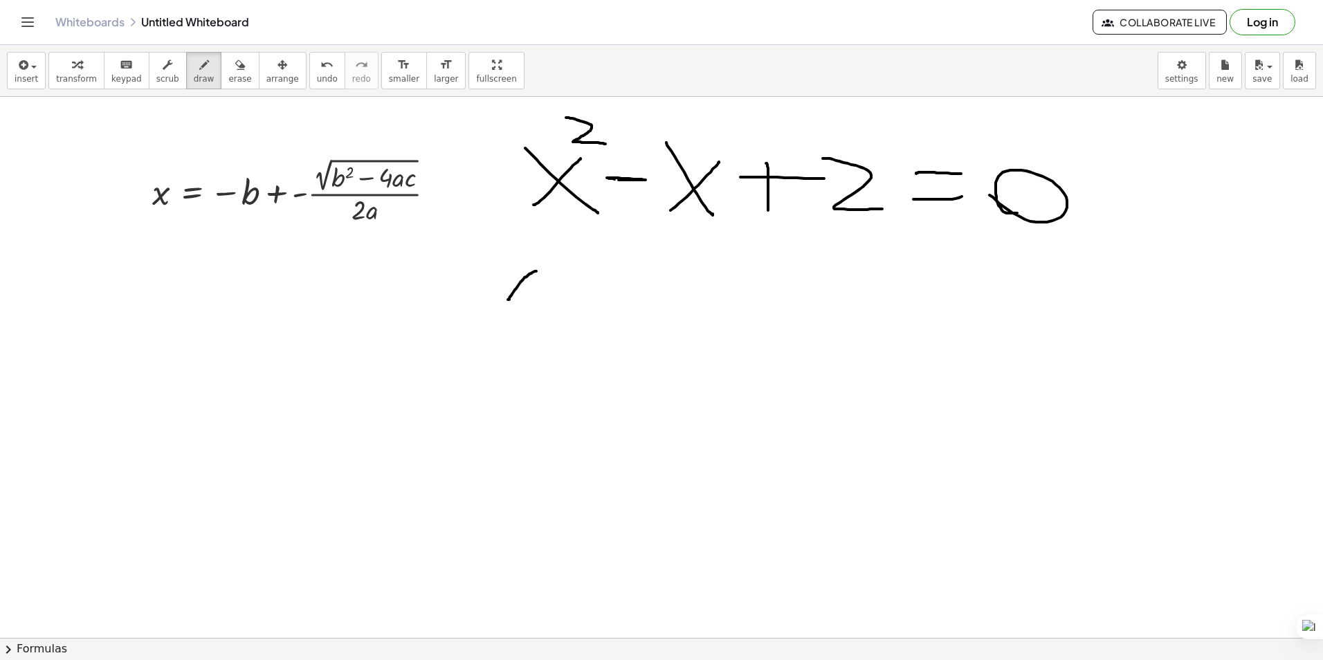
drag, startPoint x: 508, startPoint y: 300, endPoint x: 535, endPoint y: 302, distance: 27.1
drag, startPoint x: 509, startPoint y: 284, endPoint x: 545, endPoint y: 289, distance: 36.2
drag, startPoint x: 558, startPoint y: 304, endPoint x: 596, endPoint y: 299, distance: 38.4
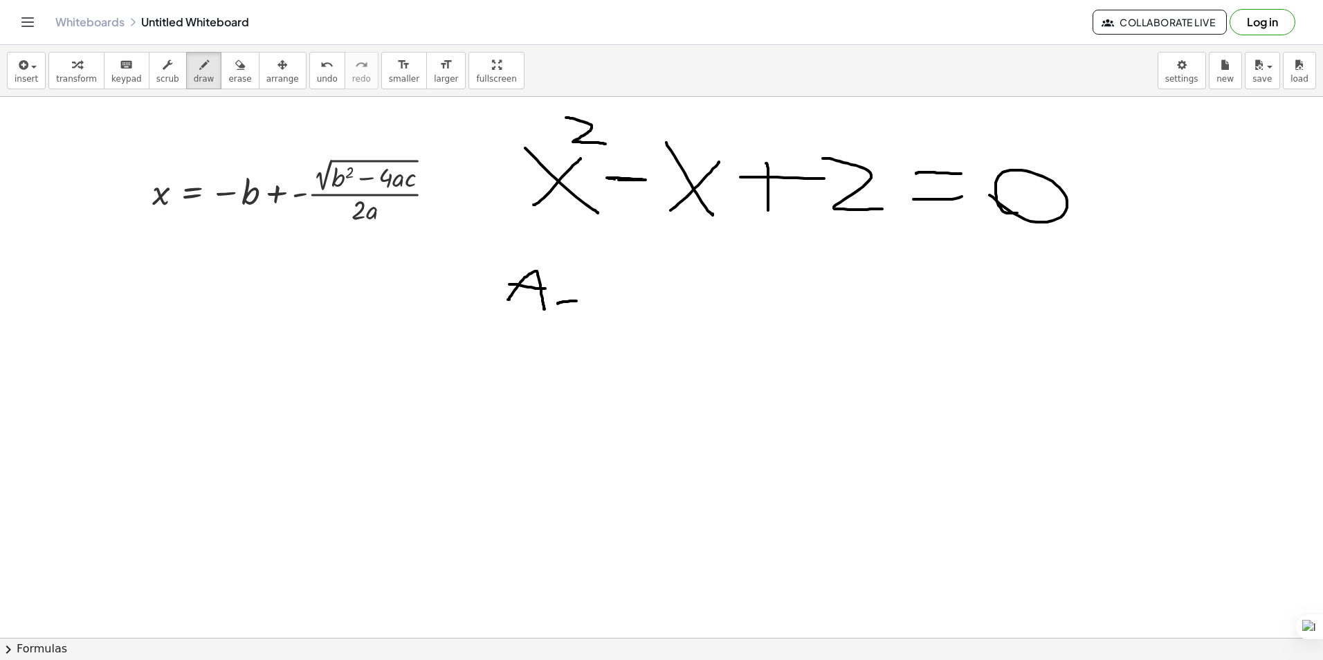
drag, startPoint x: 565, startPoint y: 271, endPoint x: 610, endPoint y: 282, distance: 47.2
drag, startPoint x: 659, startPoint y: 266, endPoint x: 645, endPoint y: 307, distance: 42.7
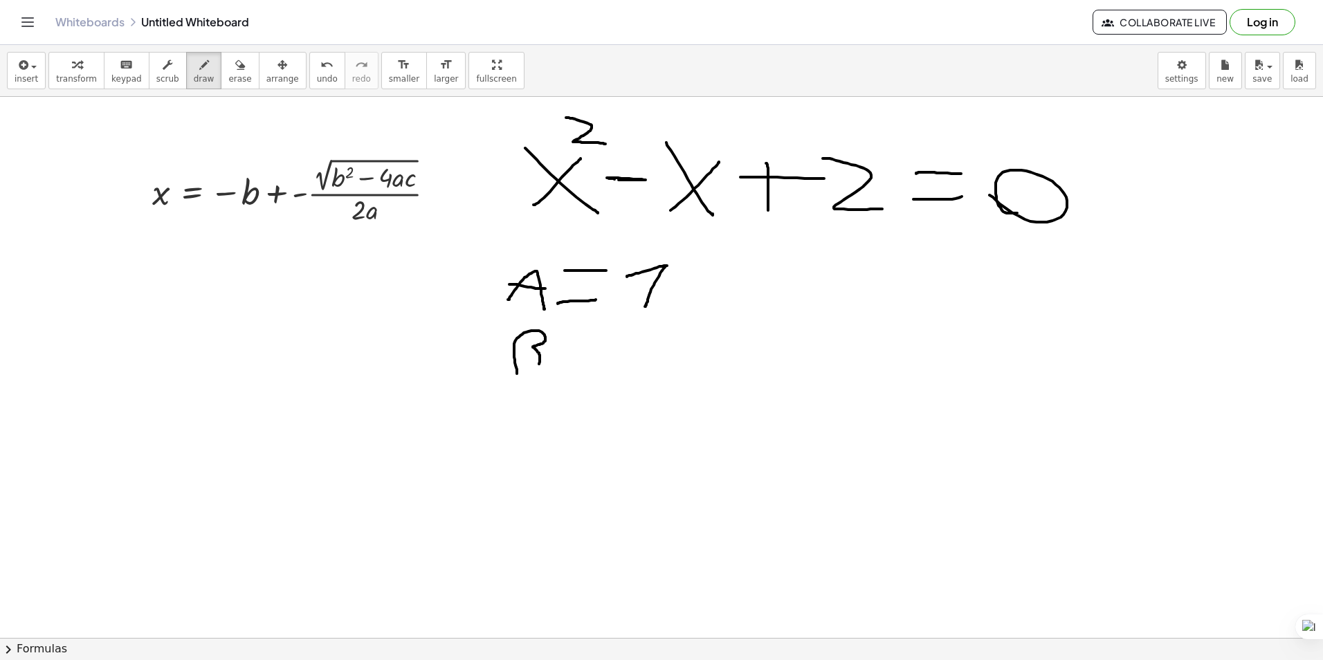
drag, startPoint x: 573, startPoint y: 369, endPoint x: 578, endPoint y: 347, distance: 22.0
drag, startPoint x: 585, startPoint y: 341, endPoint x: 625, endPoint y: 360, distance: 44.9
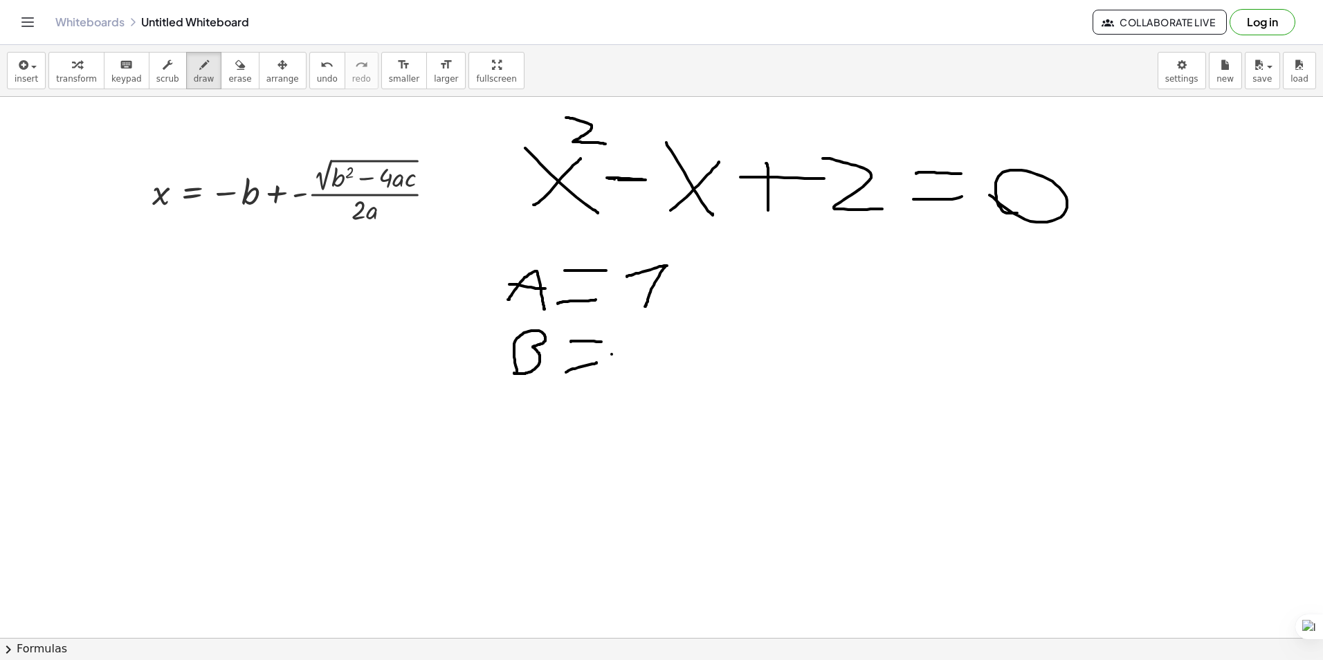
drag, startPoint x: 612, startPoint y: 354, endPoint x: 645, endPoint y: 355, distance: 33.2
drag, startPoint x: 660, startPoint y: 338, endPoint x: 663, endPoint y: 380, distance: 42.3
drag, startPoint x: 542, startPoint y: 439, endPoint x: 548, endPoint y: 394, distance: 45.3
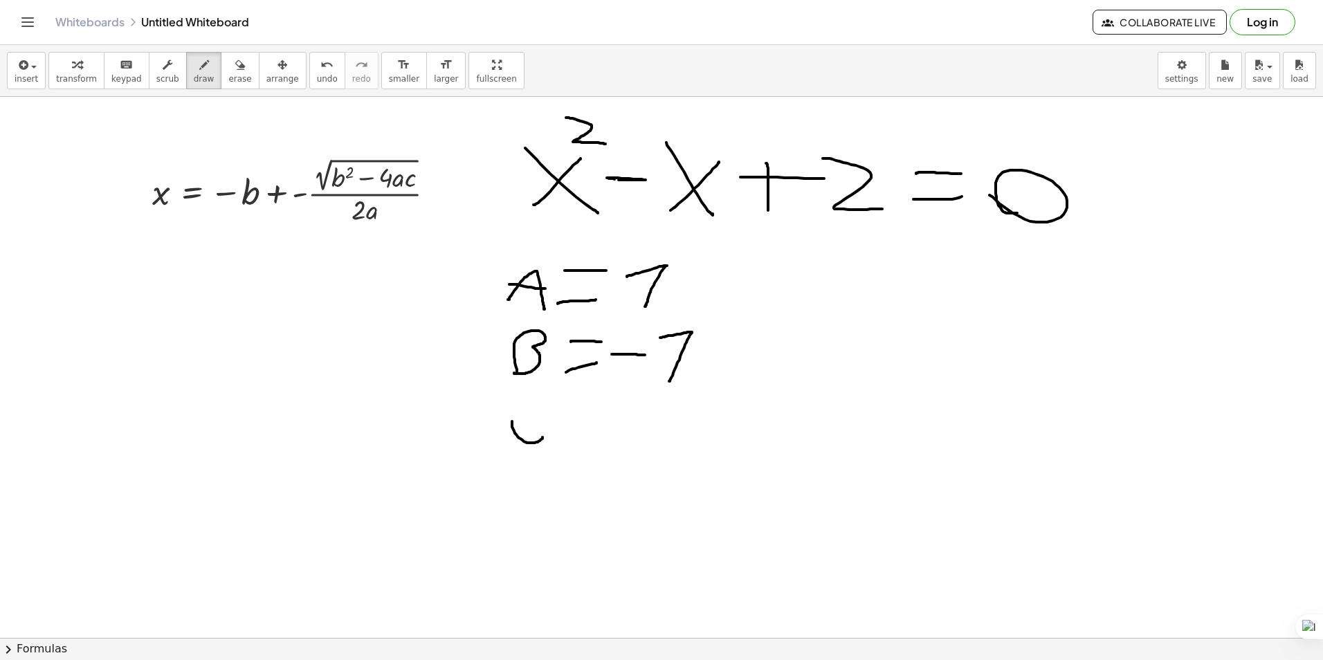
drag, startPoint x: 567, startPoint y: 428, endPoint x: 571, endPoint y: 409, distance: 19.7
drag, startPoint x: 643, startPoint y: 405, endPoint x: 692, endPoint y: 445, distance: 63.4
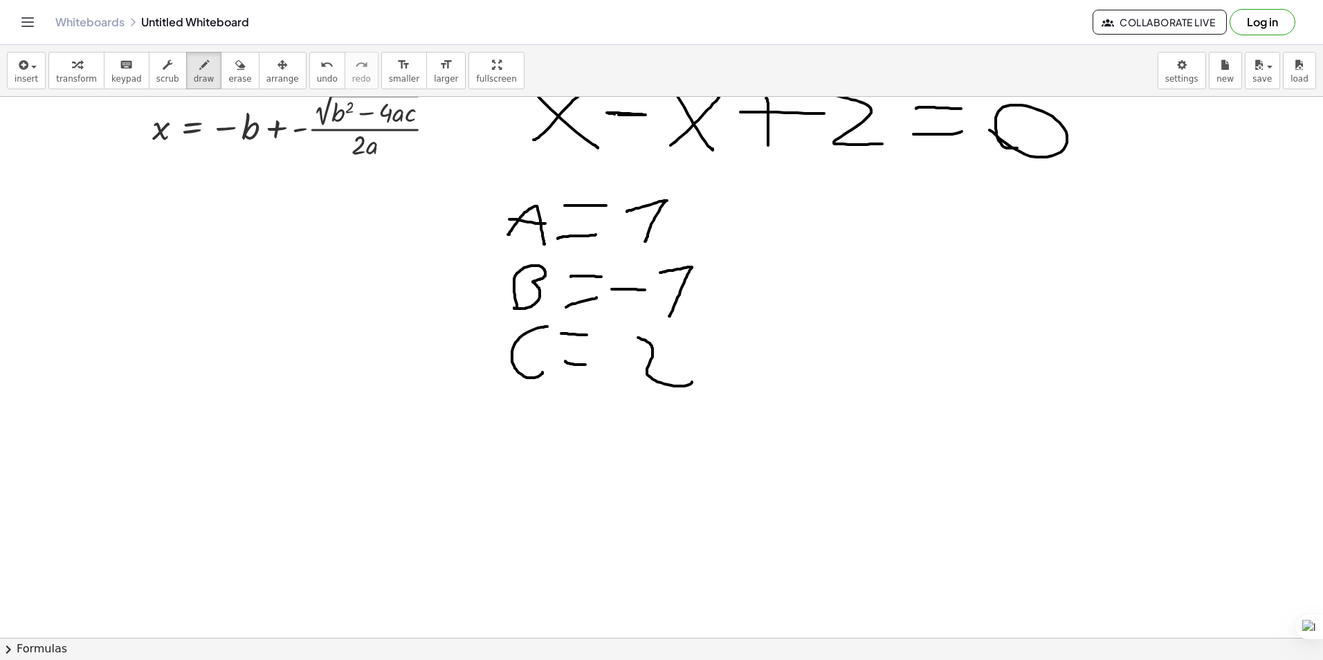
scroll to position [69, 0]
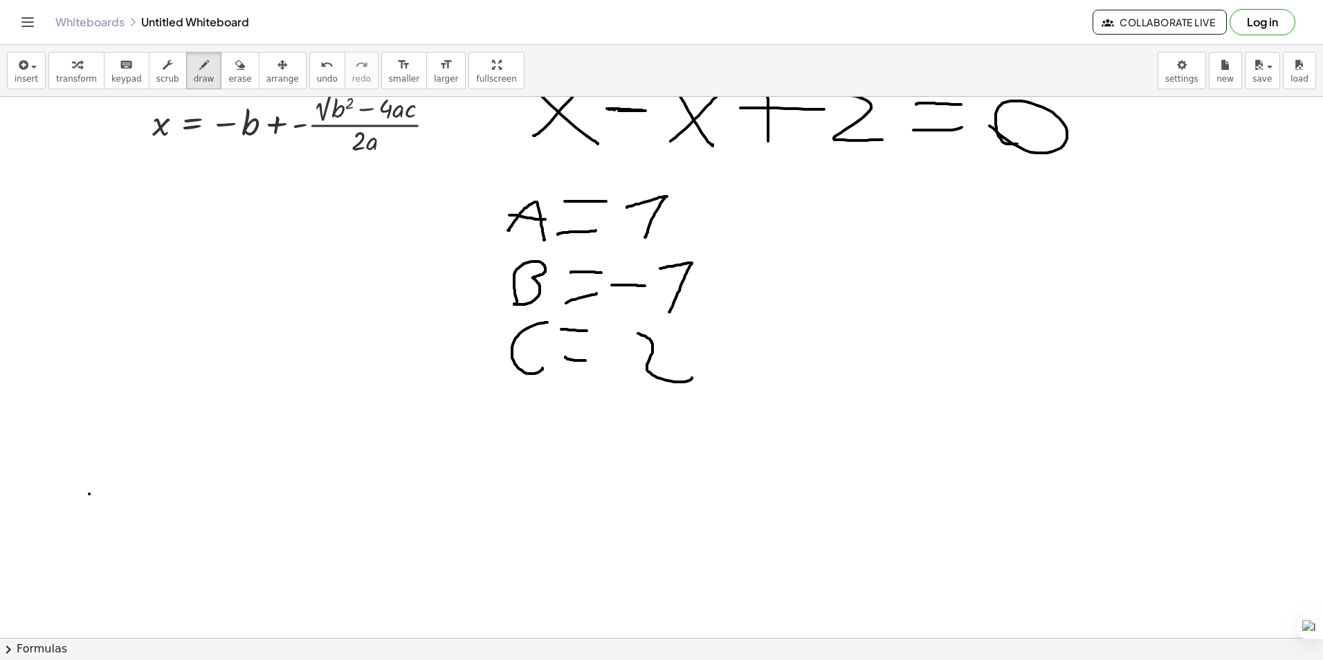
drag, startPoint x: 89, startPoint y: 494, endPoint x: 117, endPoint y: 467, distance: 38.7
click at [121, 469] on div at bounding box center [661, 614] width 1323 height 1172
drag, startPoint x: 105, startPoint y: 487, endPoint x: 111, endPoint y: 497, distance: 11.5
click at [113, 503] on div at bounding box center [661, 614] width 1323 height 1172
drag, startPoint x: 139, startPoint y: 497, endPoint x: 175, endPoint y: 487, distance: 37.4
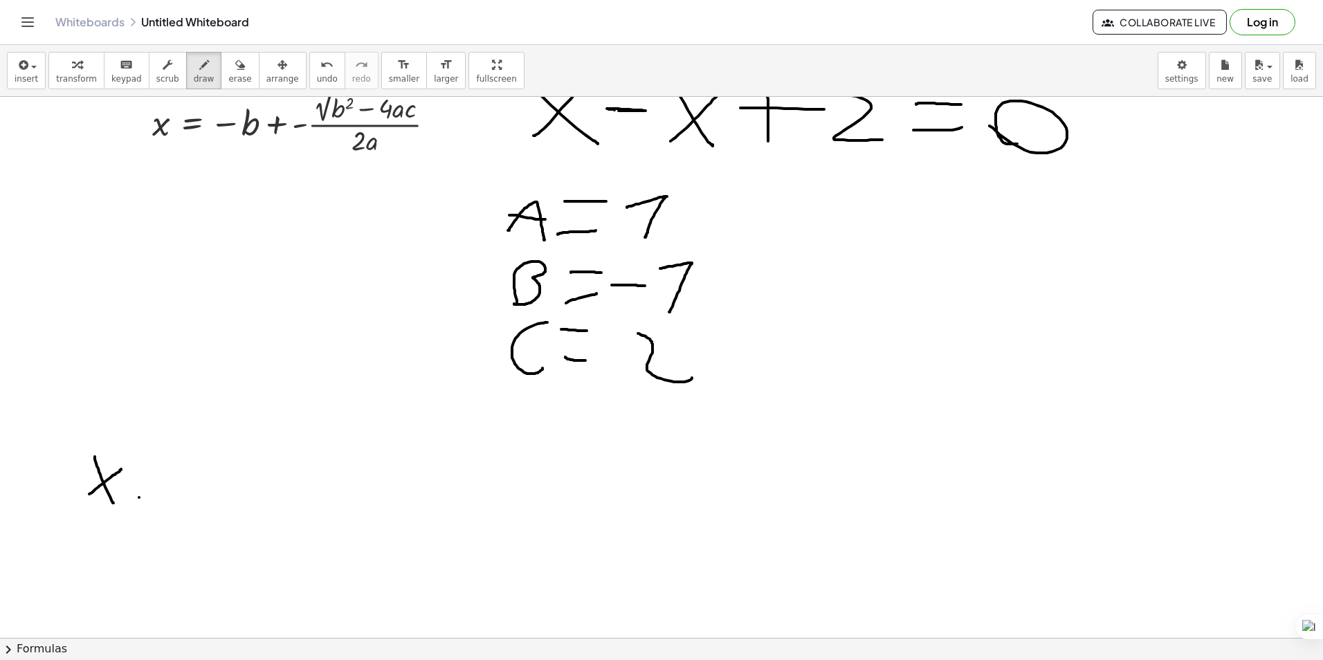
click at [183, 495] on div at bounding box center [661, 614] width 1323 height 1172
drag, startPoint x: 144, startPoint y: 466, endPoint x: 187, endPoint y: 472, distance: 43.3
click at [188, 470] on div at bounding box center [661, 614] width 1323 height 1172
drag, startPoint x: 208, startPoint y: 483, endPoint x: 238, endPoint y: 482, distance: 29.8
click at [238, 482] on div at bounding box center [661, 614] width 1323 height 1172
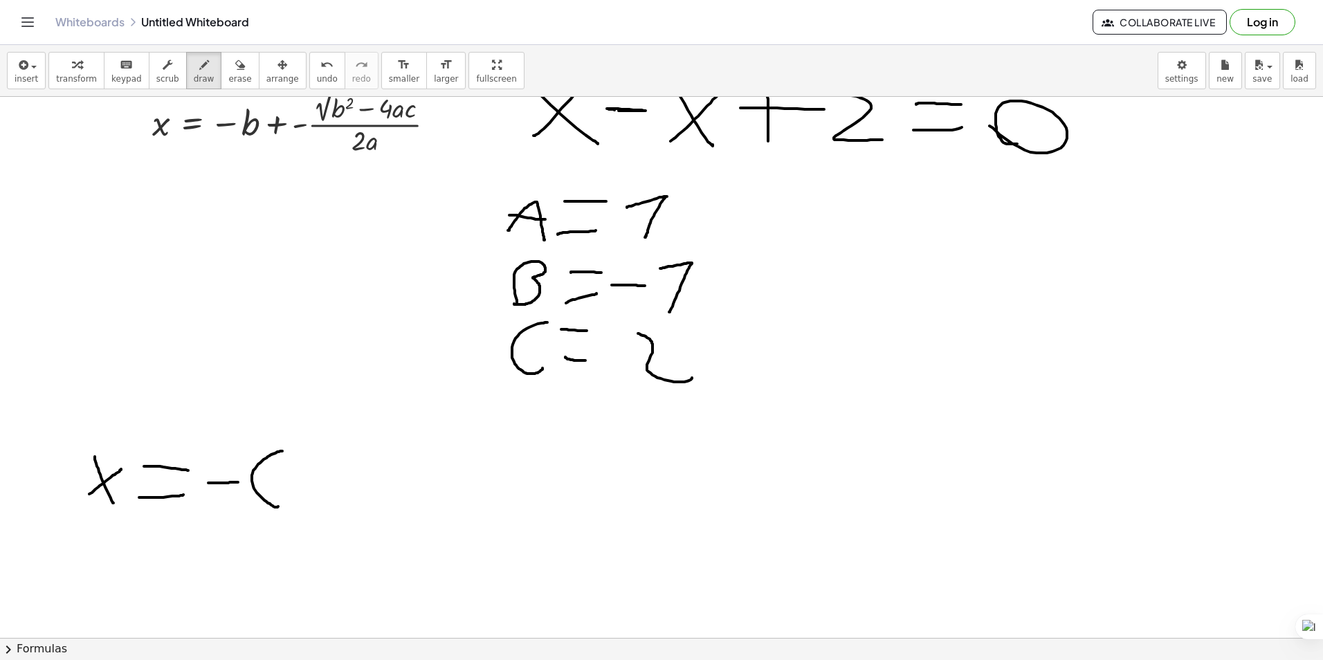
drag, startPoint x: 277, startPoint y: 507, endPoint x: 286, endPoint y: 473, distance: 35.7
click at [284, 451] on div at bounding box center [661, 614] width 1323 height 1172
drag, startPoint x: 291, startPoint y: 480, endPoint x: 309, endPoint y: 478, distance: 18.1
click at [304, 479] on div at bounding box center [661, 614] width 1323 height 1172
drag, startPoint x: 326, startPoint y: 468, endPoint x: 347, endPoint y: 499, distance: 37.4
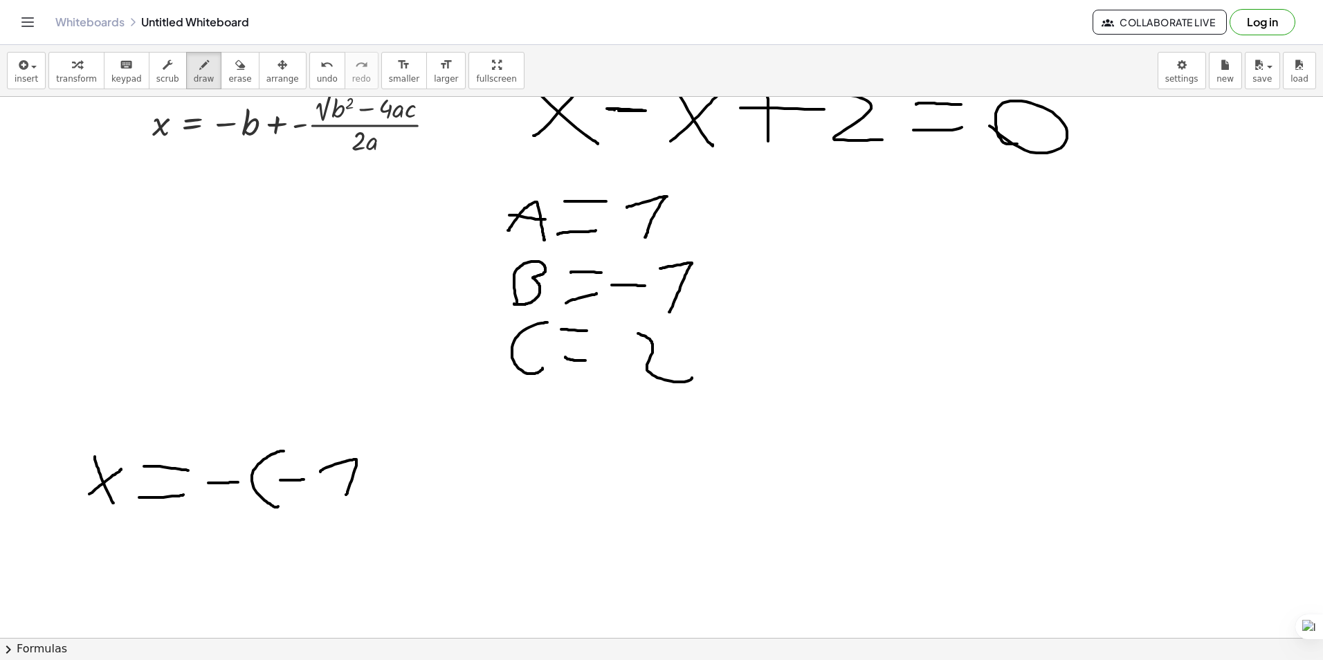
click at [345, 500] on div at bounding box center [661, 614] width 1323 height 1172
drag, startPoint x: 396, startPoint y: 453, endPoint x: 387, endPoint y: 446, distance: 11.3
click at [396, 441] on div at bounding box center [661, 614] width 1323 height 1172
drag, startPoint x: 387, startPoint y: 455, endPoint x: 411, endPoint y: 464, distance: 25.8
click at [417, 459] on div at bounding box center [661, 614] width 1323 height 1172
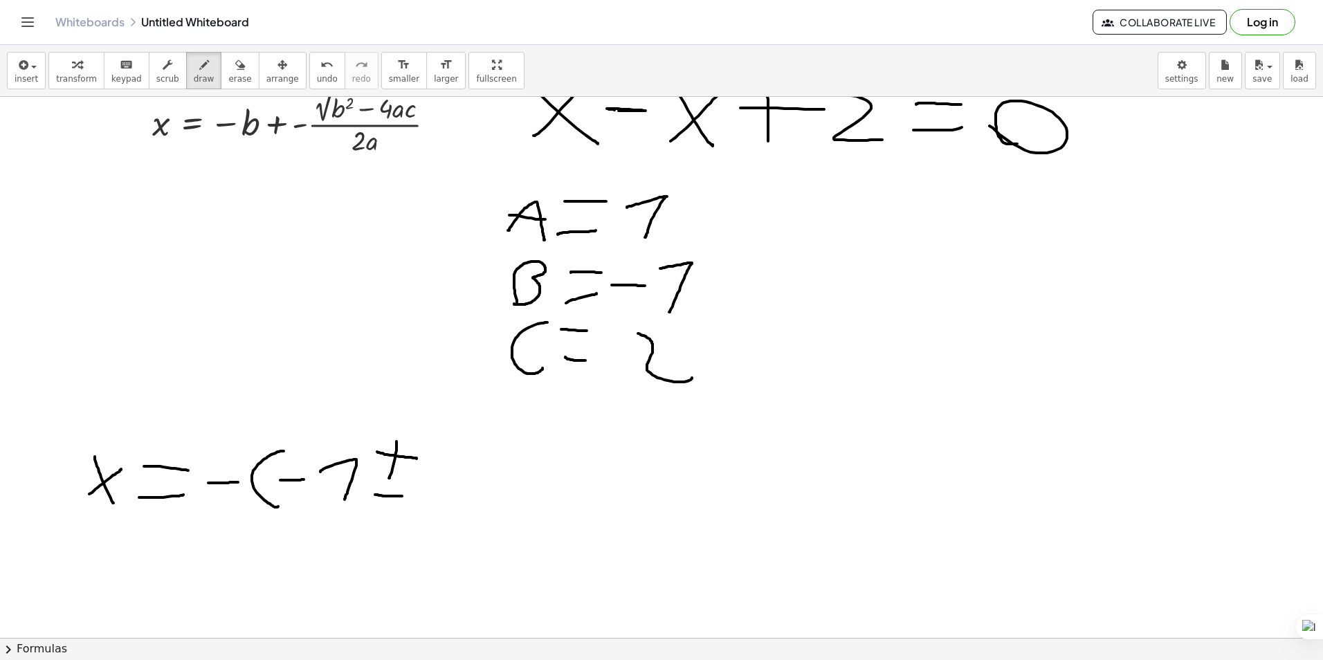
drag, startPoint x: 383, startPoint y: 496, endPoint x: 394, endPoint y: 496, distance: 10.4
click at [386, 496] on div at bounding box center [661, 614] width 1323 height 1172
drag, startPoint x: 427, startPoint y: 415, endPoint x: 599, endPoint y: 416, distance: 172.3
click at [600, 416] on div at bounding box center [661, 614] width 1323 height 1172
drag, startPoint x: 480, startPoint y: 436, endPoint x: 501, endPoint y: 437, distance: 20.8
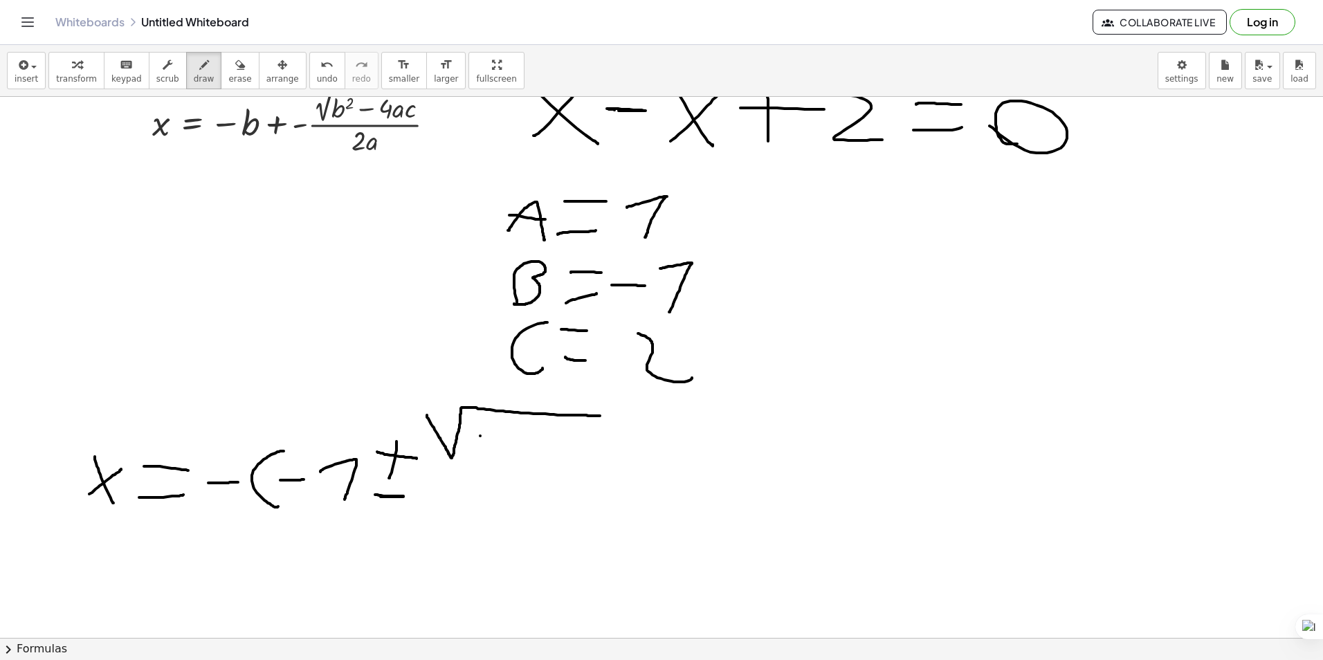
click at [493, 437] on div at bounding box center [661, 614] width 1323 height 1172
drag, startPoint x: 513, startPoint y: 434, endPoint x: 540, endPoint y: 463, distance: 40.1
click at [538, 465] on div at bounding box center [661, 614] width 1323 height 1172
drag, startPoint x: 430, startPoint y: 382, endPoint x: 466, endPoint y: 407, distance: 43.2
click at [457, 403] on div at bounding box center [661, 614] width 1323 height 1172
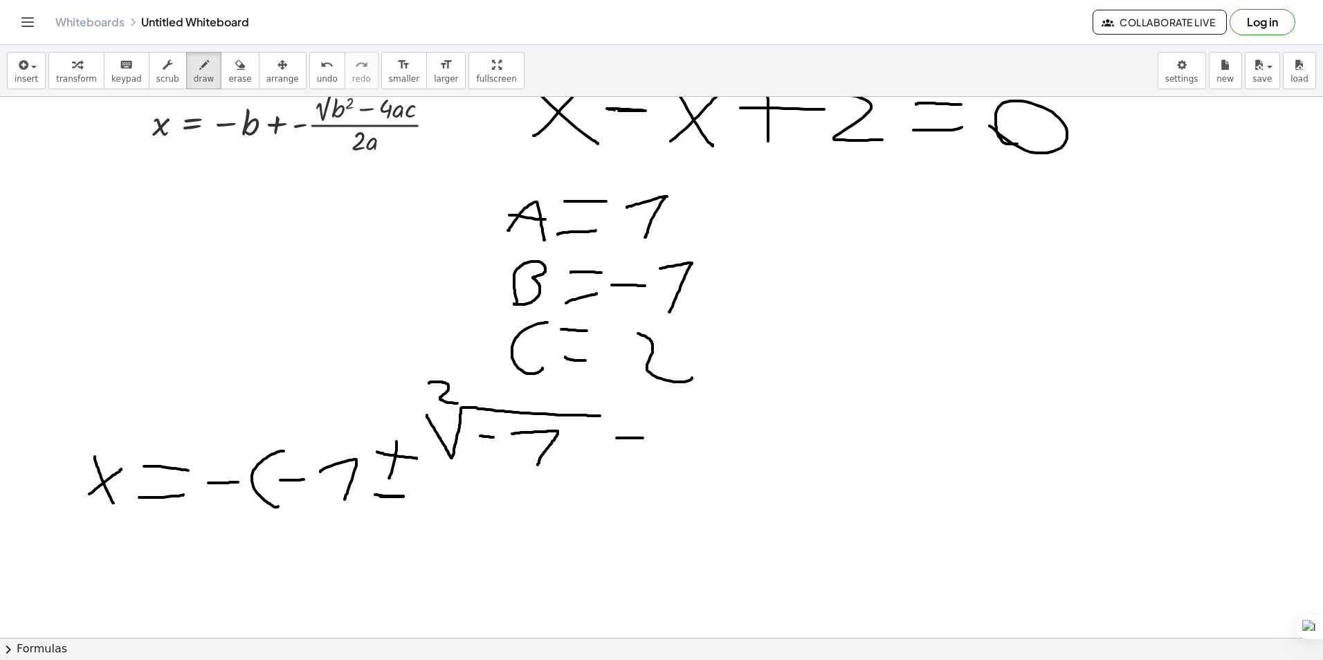
drag, startPoint x: 624, startPoint y: 438, endPoint x: 637, endPoint y: 437, distance: 13.2
click at [642, 437] on div at bounding box center [661, 614] width 1323 height 1172
drag, startPoint x: 677, startPoint y: 416, endPoint x: 692, endPoint y: 461, distance: 47.3
click at [699, 441] on div at bounding box center [661, 614] width 1323 height 1172
drag, startPoint x: 692, startPoint y: 461, endPoint x: 715, endPoint y: 389, distance: 75.5
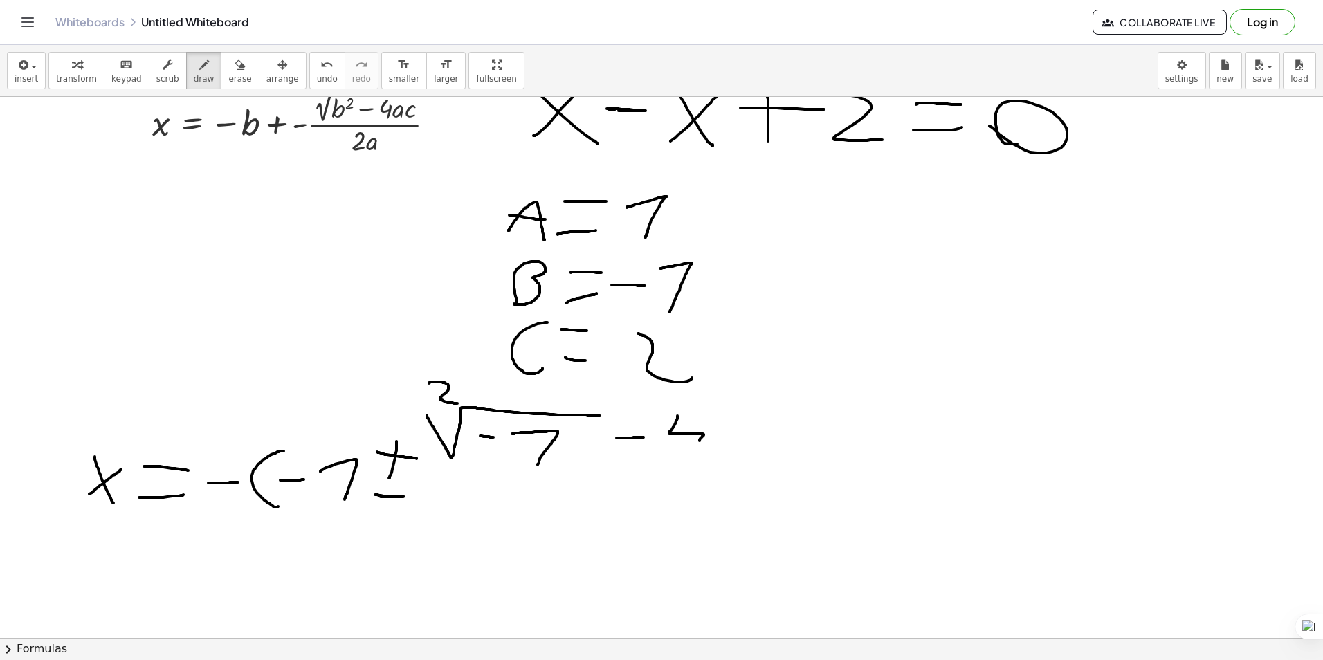
click at [715, 389] on div at bounding box center [661, 614] width 1323 height 1172
drag, startPoint x: 744, startPoint y: 443, endPoint x: 769, endPoint y: 396, distance: 53.6
click at [769, 386] on div at bounding box center [661, 614] width 1323 height 1172
drag, startPoint x: 783, startPoint y: 420, endPoint x: 794, endPoint y: 443, distance: 26.0
click at [794, 443] on div at bounding box center [661, 614] width 1323 height 1172
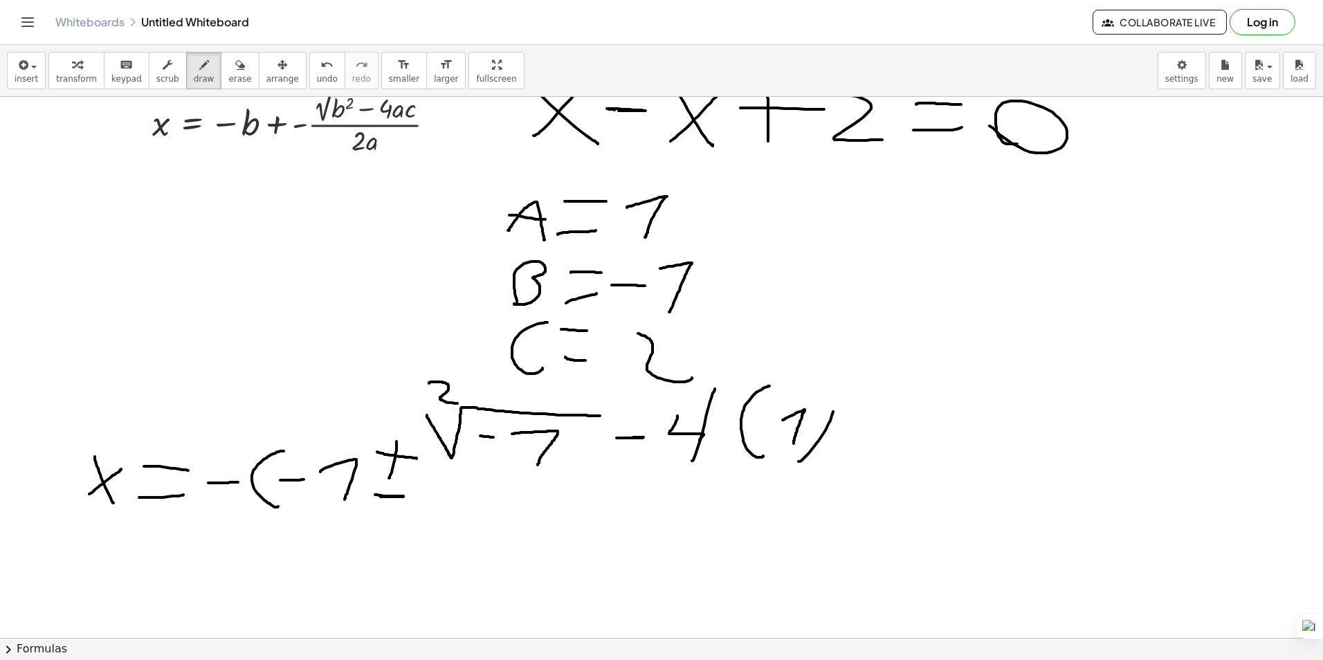
drag, startPoint x: 798, startPoint y: 461, endPoint x: 819, endPoint y: 380, distance: 84.1
click at [821, 372] on div at bounding box center [661, 614] width 1323 height 1172
drag, startPoint x: 864, startPoint y: 452, endPoint x: 885, endPoint y: 374, distance: 81.6
click at [885, 374] on div at bounding box center [661, 614] width 1323 height 1172
drag, startPoint x: 893, startPoint y: 396, endPoint x: 916, endPoint y: 430, distance: 41.4
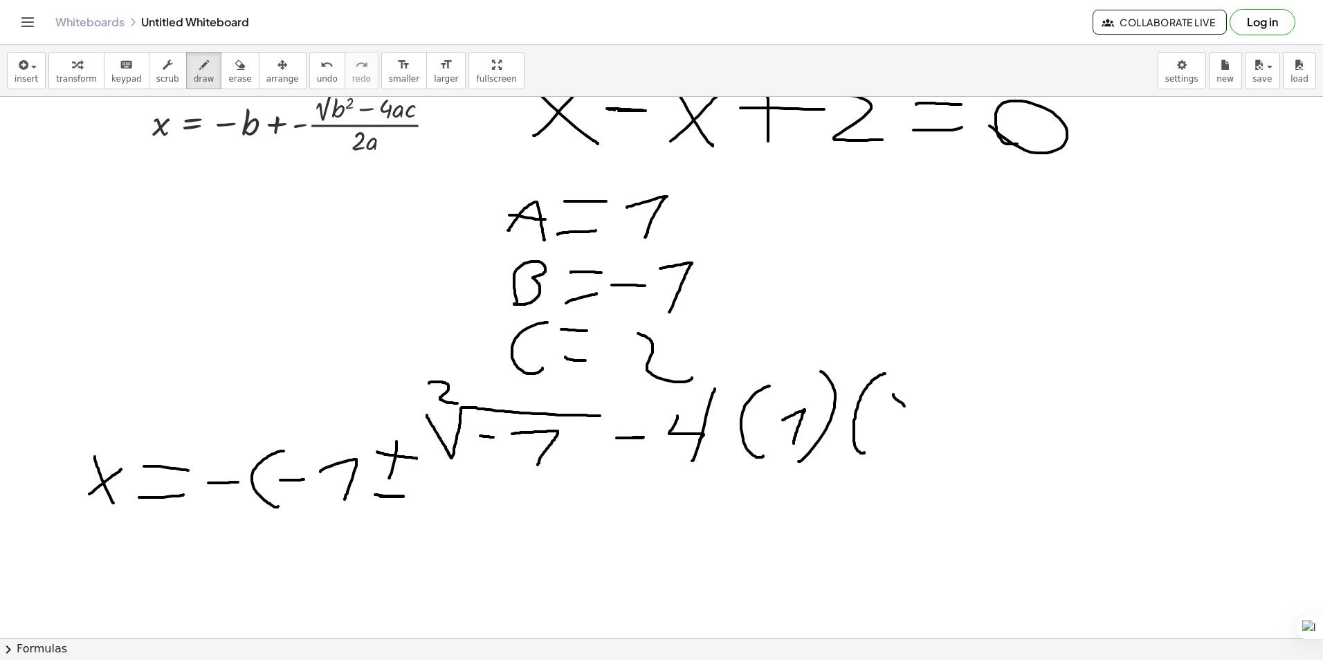
click at [916, 430] on div at bounding box center [661, 614] width 1323 height 1172
click at [948, 374] on div at bounding box center [661, 614] width 1323 height 1172
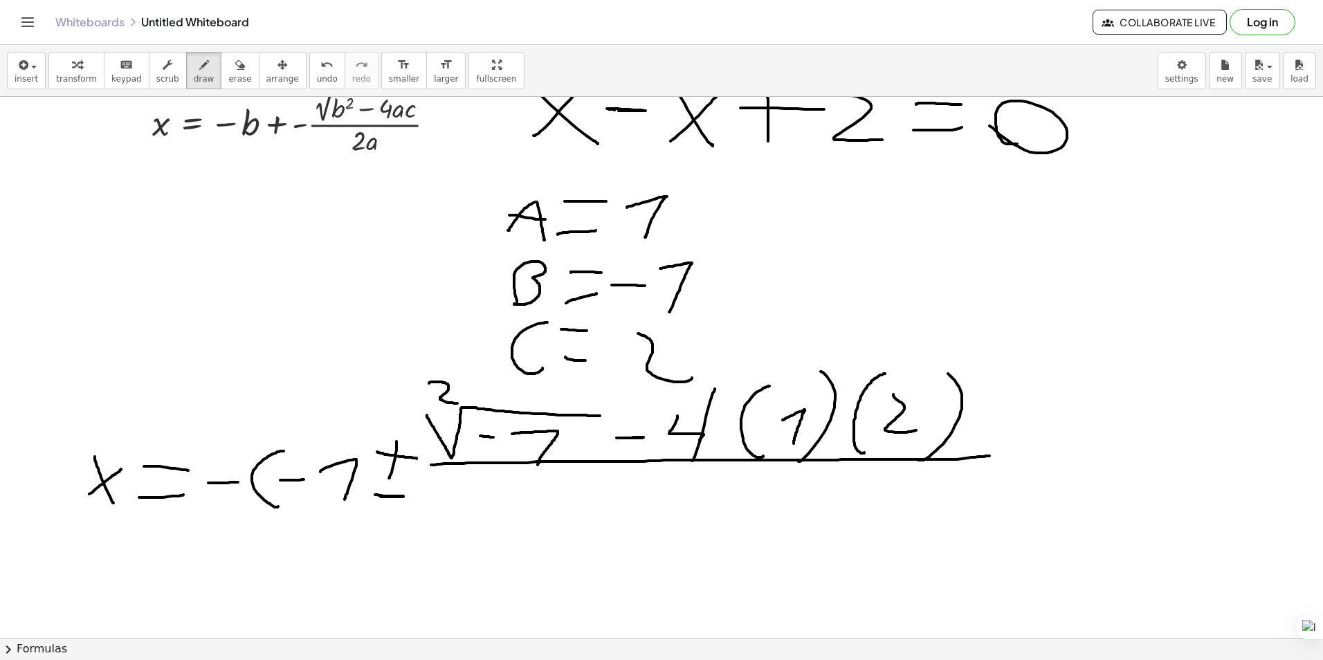
click at [998, 456] on div at bounding box center [661, 614] width 1323 height 1172
drag, startPoint x: 669, startPoint y: 474, endPoint x: 705, endPoint y: 518, distance: 56.5
click at [705, 518] on div at bounding box center [661, 614] width 1323 height 1172
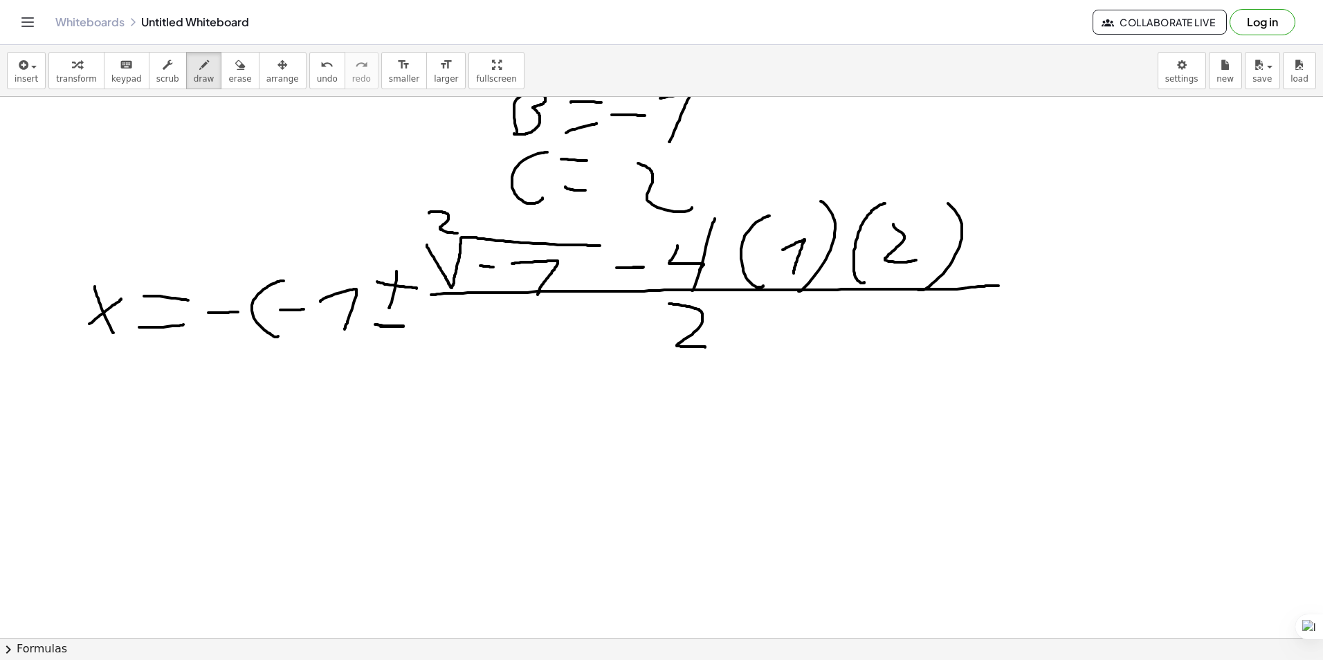
scroll to position [346, 0]
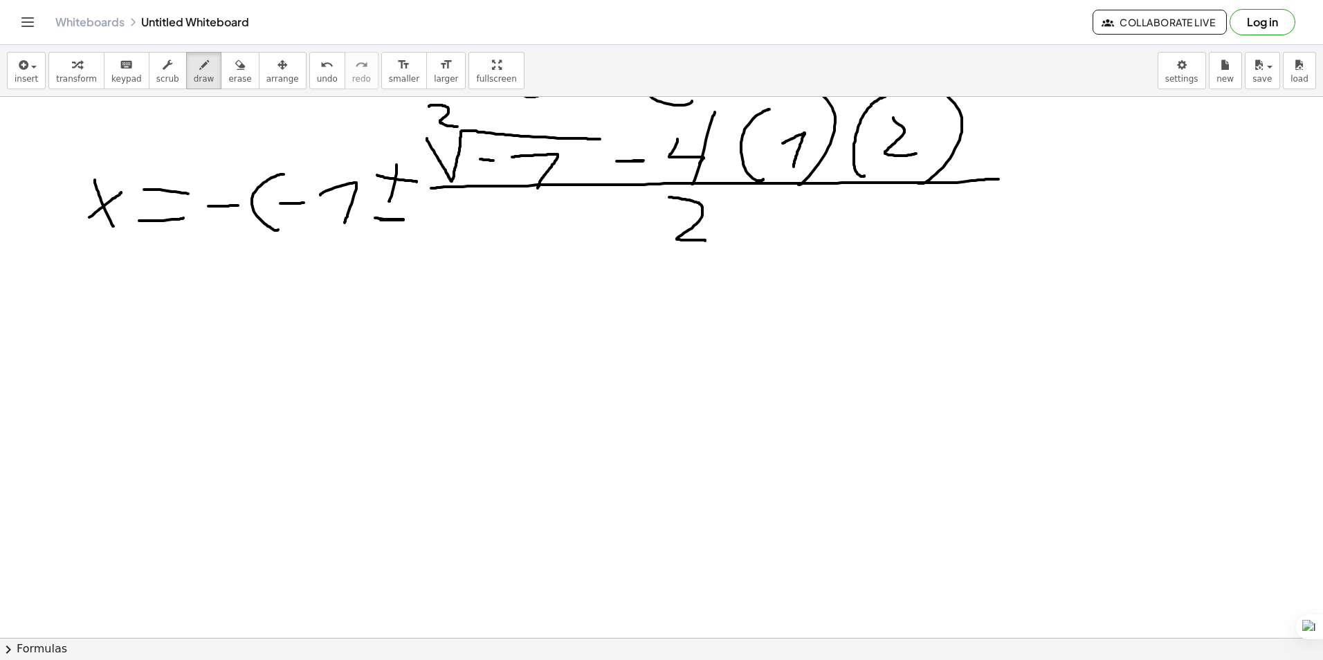
drag, startPoint x: 106, startPoint y: 396, endPoint x: 170, endPoint y: 331, distance: 91.0
click at [171, 332] on div at bounding box center [661, 337] width 1323 height 1172
drag, startPoint x: 127, startPoint y: 328, endPoint x: 164, endPoint y: 387, distance: 69.7
click at [164, 387] on div at bounding box center [661, 337] width 1323 height 1172
drag, startPoint x: 215, startPoint y: 378, endPoint x: 206, endPoint y: 351, distance: 28.4
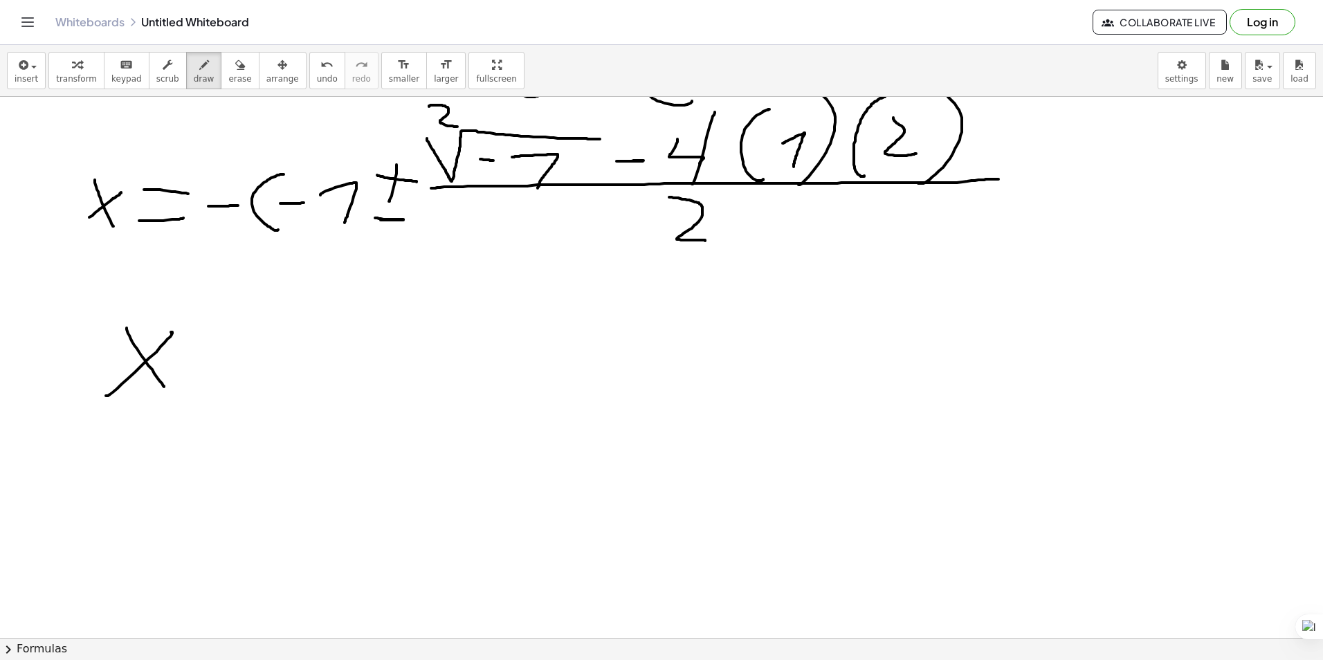
click at [225, 373] on div at bounding box center [661, 337] width 1323 height 1172
click at [232, 350] on div at bounding box center [661, 337] width 1323 height 1172
click at [286, 372] on div at bounding box center [661, 337] width 1323 height 1172
click at [317, 75] on span "undo" at bounding box center [327, 79] width 21 height 10
drag, startPoint x: 257, startPoint y: 349, endPoint x: 277, endPoint y: 382, distance: 38.2
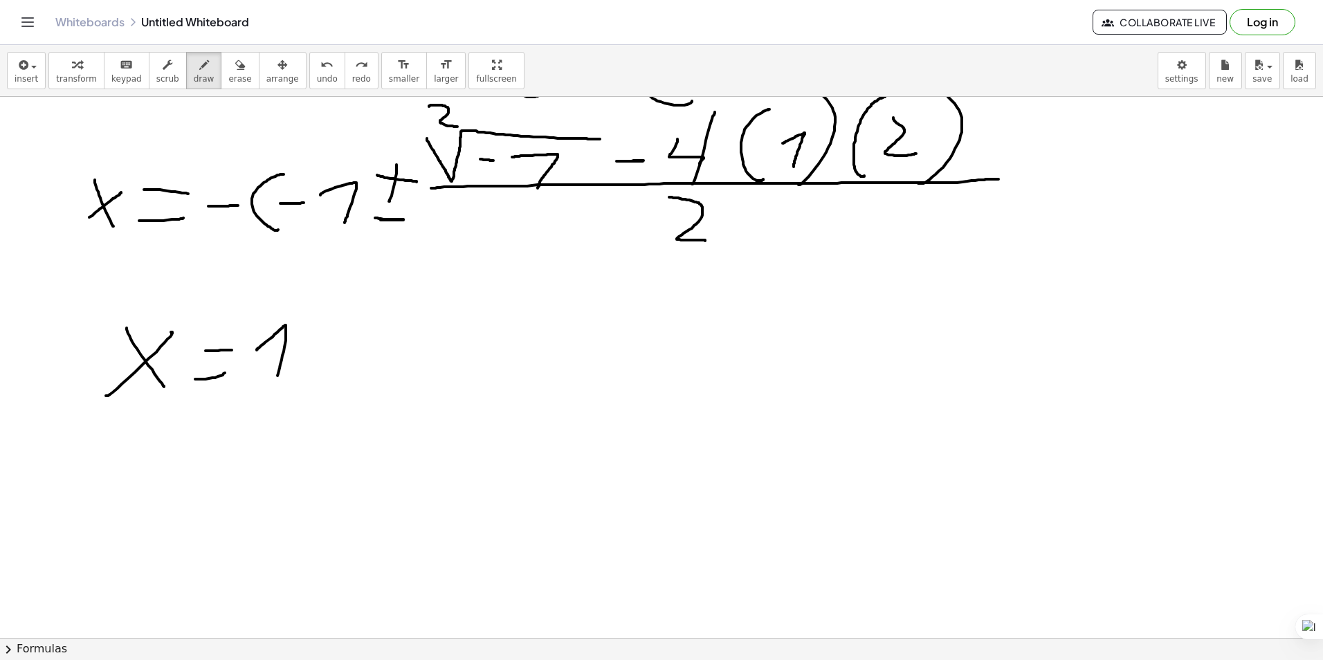
click at [277, 382] on div at bounding box center [661, 337] width 1323 height 1172
drag, startPoint x: 324, startPoint y: 403, endPoint x: 324, endPoint y: 354, distance: 49.1
click at [324, 354] on div at bounding box center [661, 337] width 1323 height 1172
drag, startPoint x: 302, startPoint y: 380, endPoint x: 353, endPoint y: 383, distance: 50.6
click at [351, 381] on div at bounding box center [661, 337] width 1323 height 1172
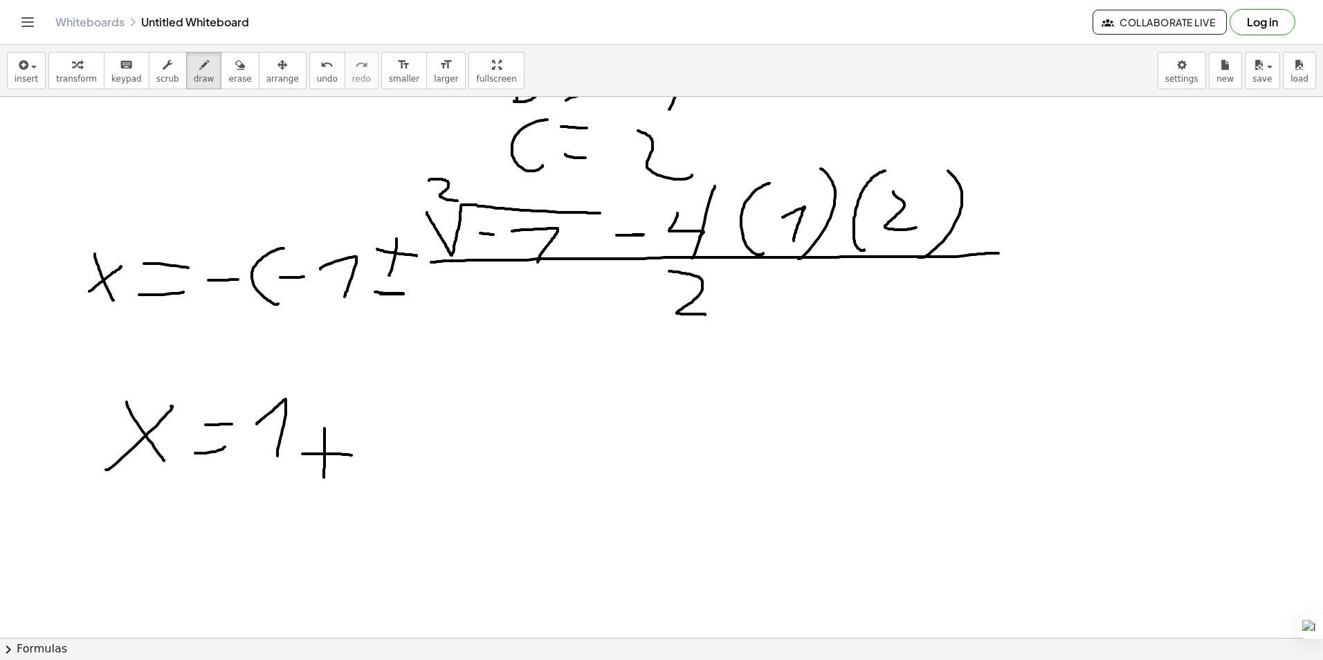
scroll to position [277, 0]
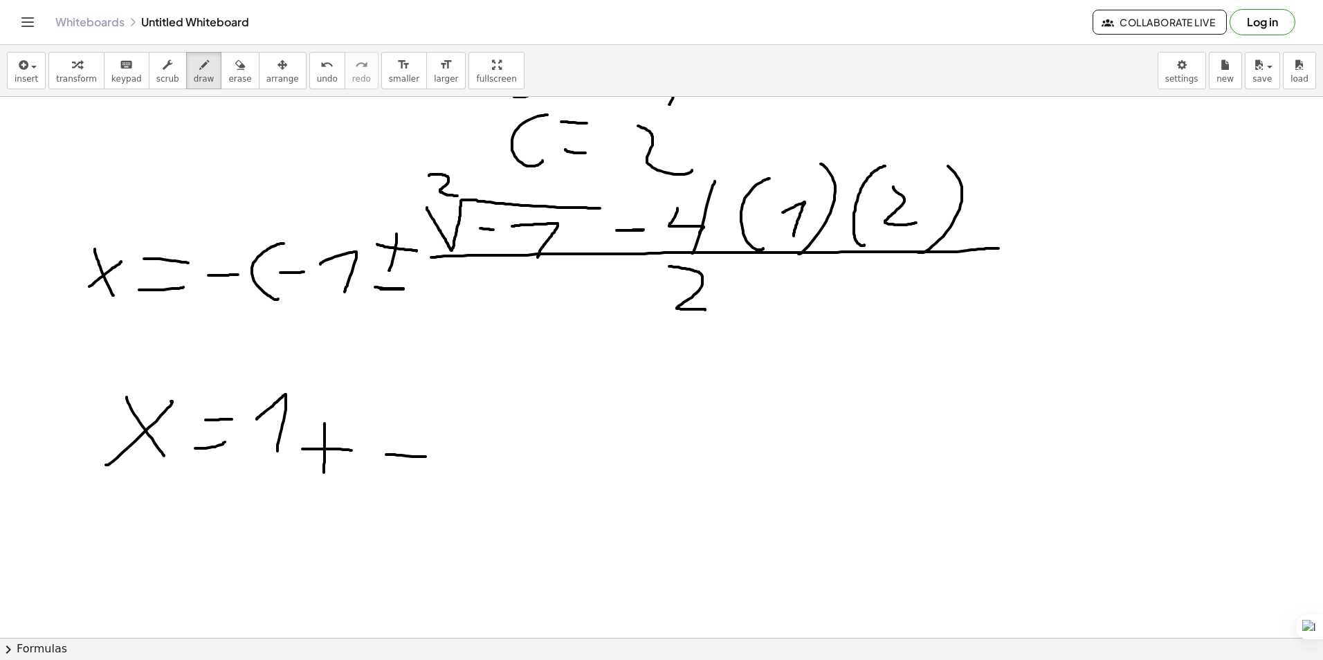
drag, startPoint x: 386, startPoint y: 455, endPoint x: 703, endPoint y: 458, distance: 316.9
click at [710, 455] on div at bounding box center [661, 406] width 1323 height 1172
drag, startPoint x: 470, startPoint y: 486, endPoint x: 553, endPoint y: 522, distance: 90.5
click at [572, 531] on div at bounding box center [661, 406] width 1323 height 1172
drag, startPoint x: 509, startPoint y: 421, endPoint x: 577, endPoint y: 421, distance: 67.8
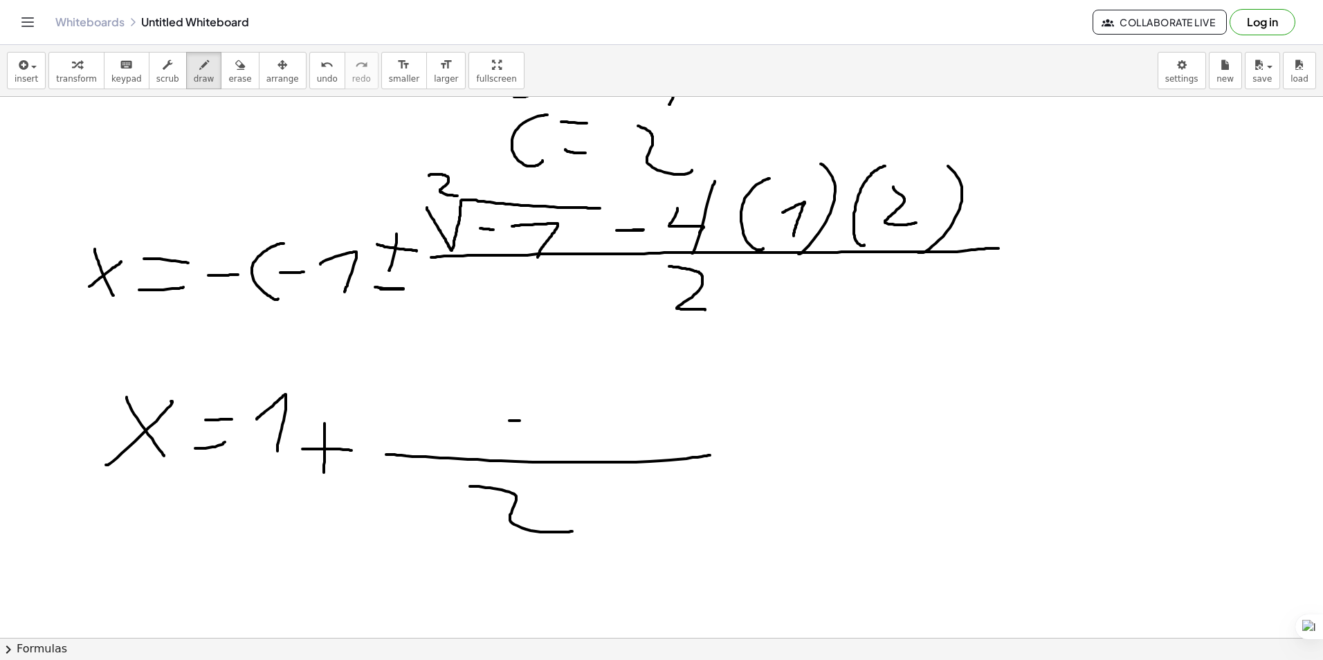
click at [576, 421] on div at bounding box center [661, 406] width 1323 height 1172
drag, startPoint x: 638, startPoint y: 401, endPoint x: 628, endPoint y: 435, distance: 35.5
click at [632, 393] on div at bounding box center [661, 406] width 1323 height 1172
drag, startPoint x: 381, startPoint y: 397, endPoint x: 538, endPoint y: 372, distance: 158.3
click at [538, 372] on div at bounding box center [661, 406] width 1323 height 1172
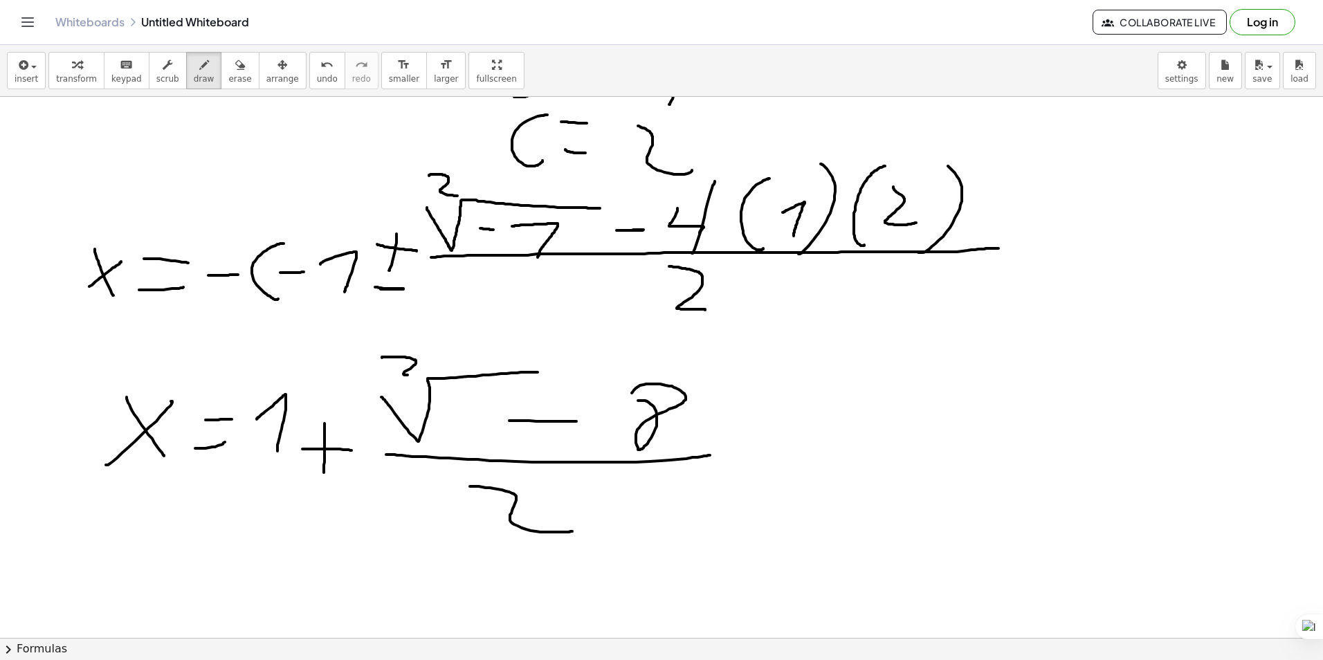
drag, startPoint x: 382, startPoint y: 358, endPoint x: 429, endPoint y: 385, distance: 54.2
click at [423, 377] on div at bounding box center [661, 406] width 1323 height 1172
drag, startPoint x: 437, startPoint y: 415, endPoint x: 460, endPoint y: 415, distance: 22.8
click at [459, 415] on div at bounding box center [661, 406] width 1323 height 1172
drag, startPoint x: 486, startPoint y: 394, endPoint x: 483, endPoint y: 449, distance: 54.8
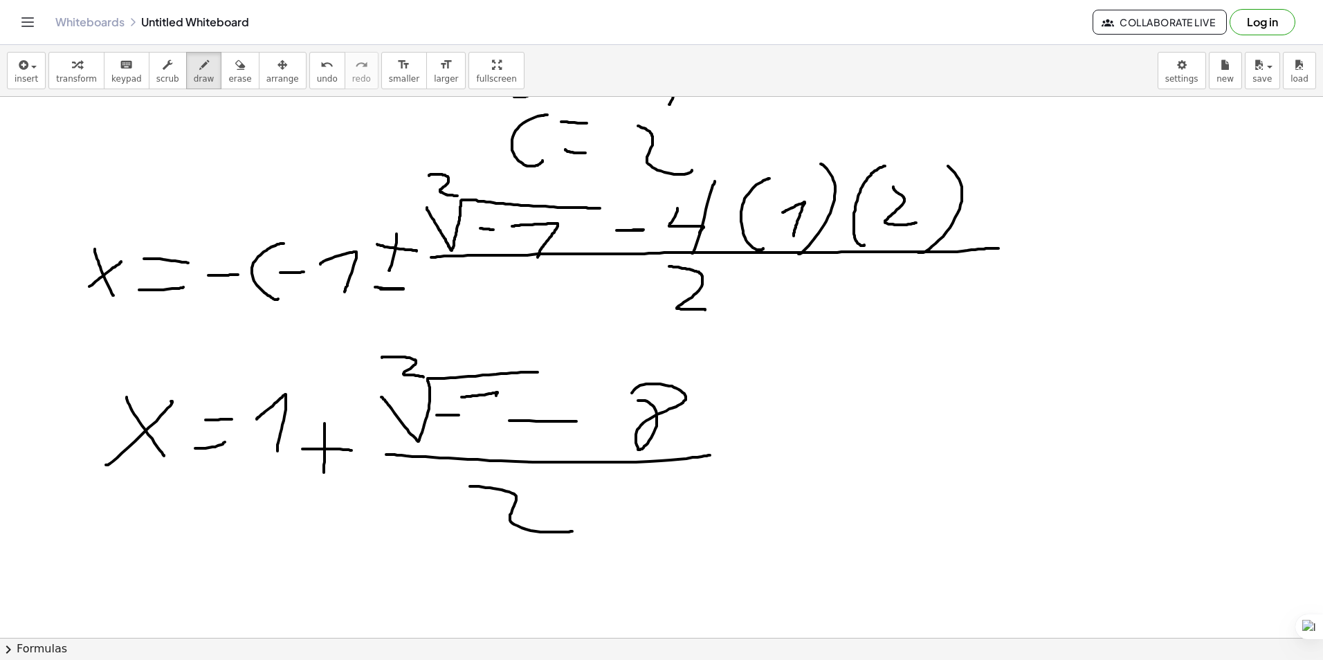
click at [483, 449] on div at bounding box center [661, 406] width 1323 height 1172
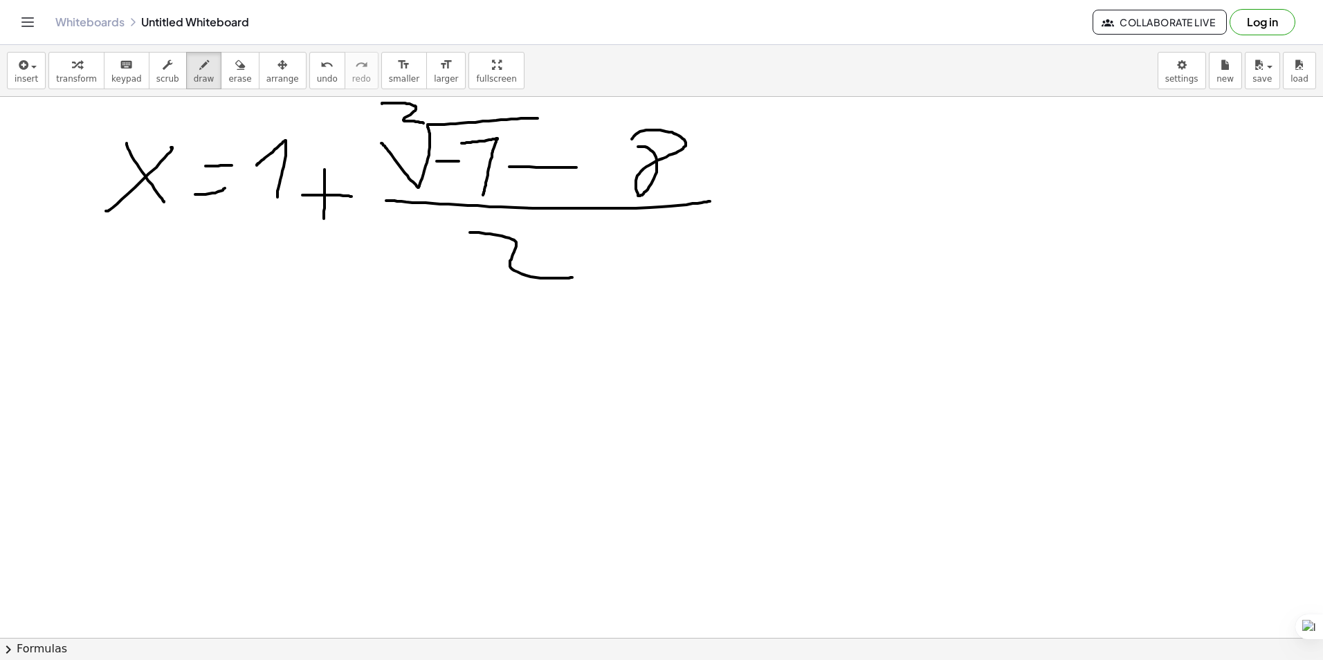
scroll to position [554, 0]
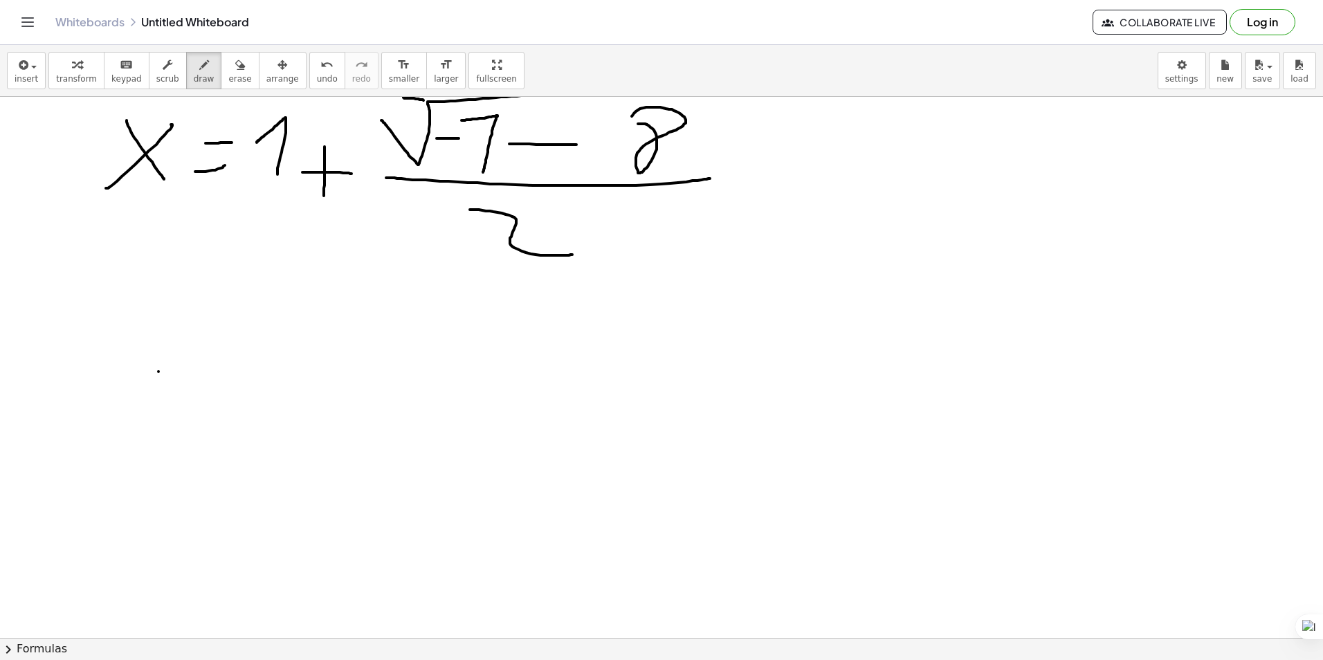
drag, startPoint x: 158, startPoint y: 372, endPoint x: 194, endPoint y: 315, distance: 67.2
click at [196, 315] on div at bounding box center [661, 129] width 1323 height 1172
drag, startPoint x: 167, startPoint y: 303, endPoint x: 198, endPoint y: 380, distance: 82.6
click at [198, 380] on div at bounding box center [661, 129] width 1323 height 1172
drag, startPoint x: 209, startPoint y: 405, endPoint x: 246, endPoint y: 387, distance: 40.8
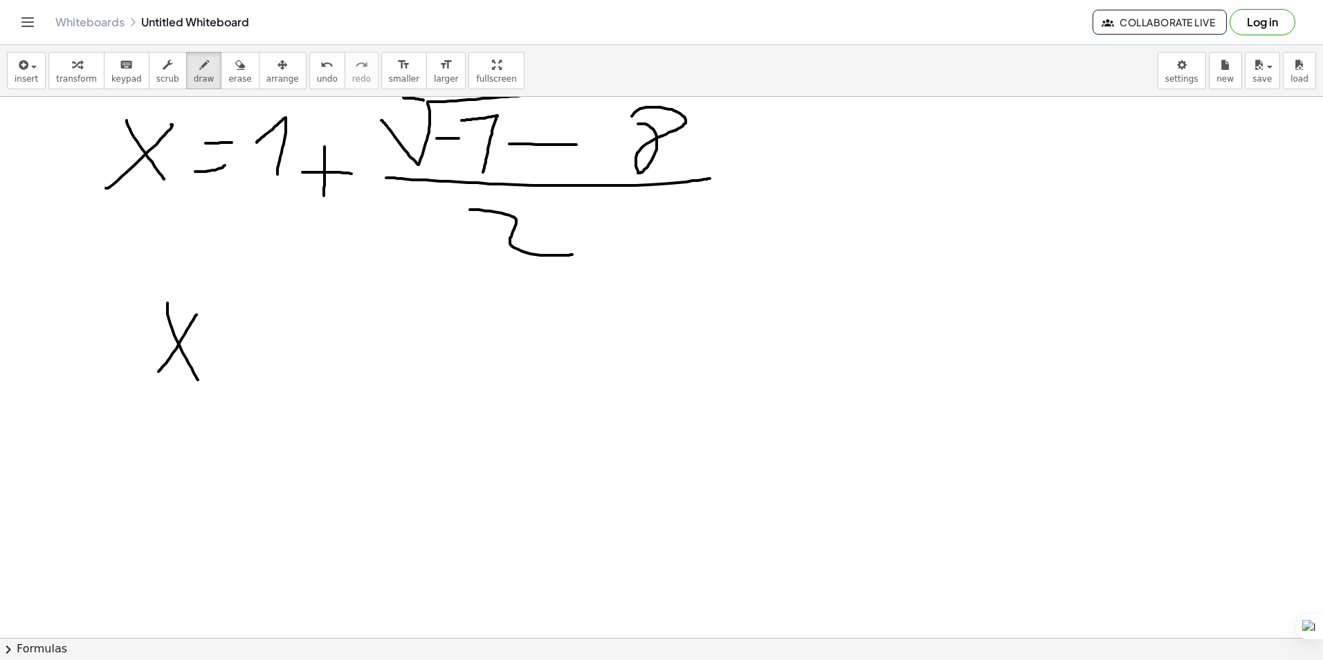
click at [250, 403] on div at bounding box center [661, 129] width 1323 height 1172
drag, startPoint x: 253, startPoint y: 360, endPoint x: 293, endPoint y: 361, distance: 40.2
click at [274, 357] on div at bounding box center [661, 129] width 1323 height 1172
drag, startPoint x: 307, startPoint y: 343, endPoint x: 378, endPoint y: 410, distance: 98.4
click at [309, 430] on div at bounding box center [661, 129] width 1323 height 1172
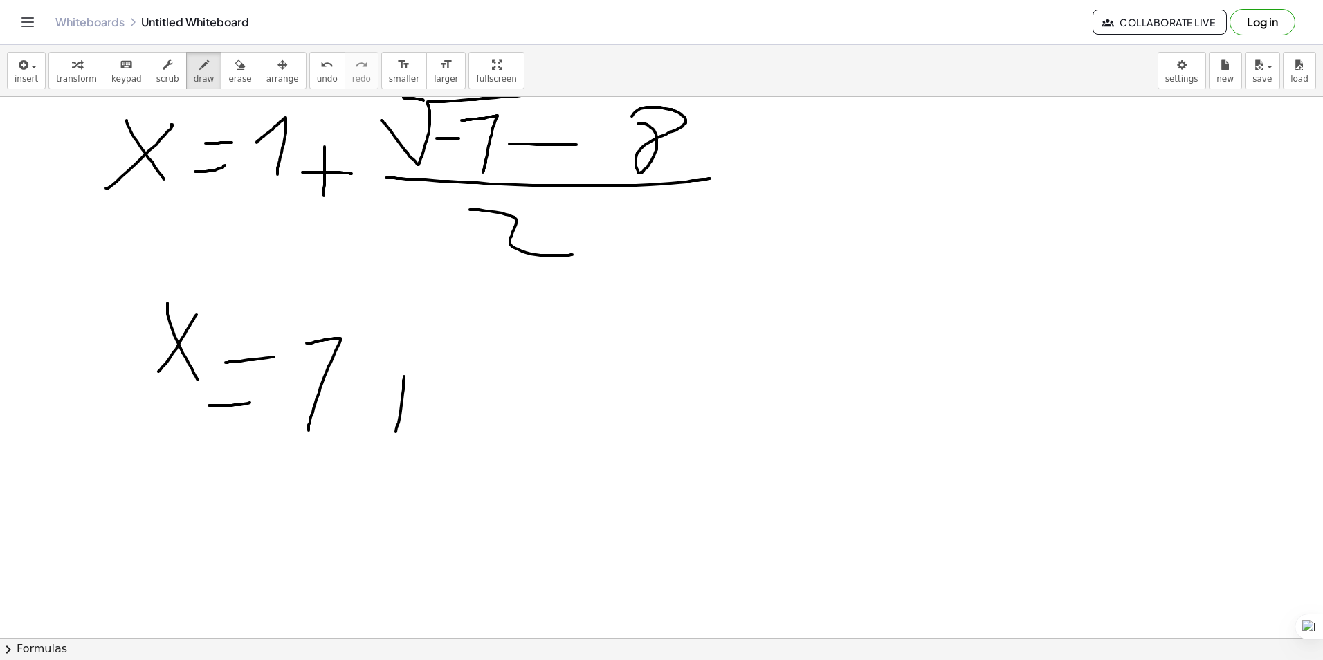
click at [404, 375] on div at bounding box center [661, 129] width 1323 height 1172
drag, startPoint x: 426, startPoint y: 399, endPoint x: 447, endPoint y: 401, distance: 21.5
click at [431, 399] on div at bounding box center [661, 129] width 1323 height 1172
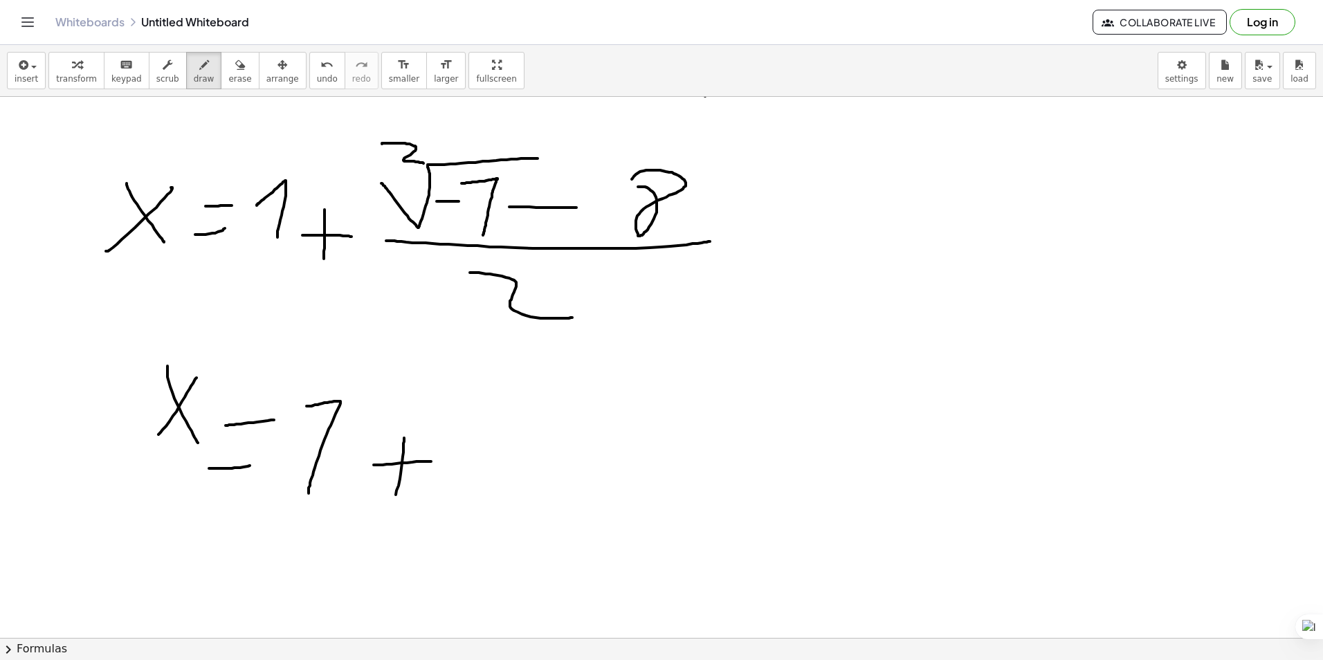
scroll to position [484, 0]
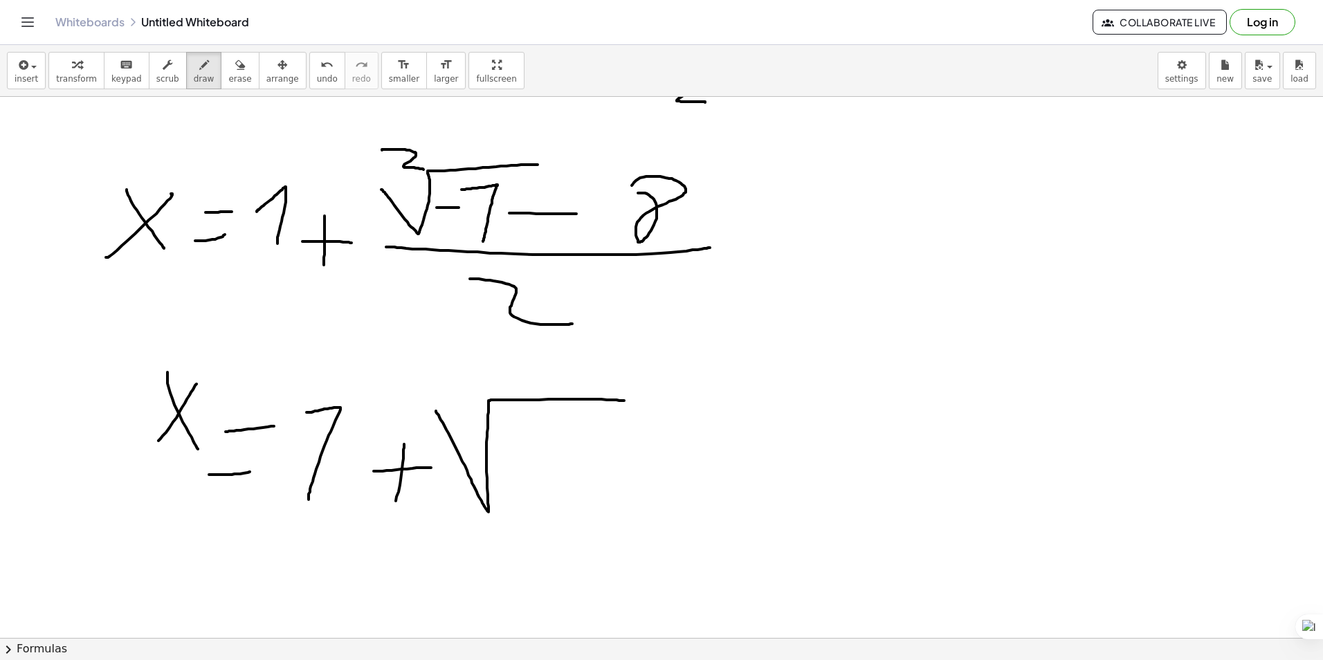
drag, startPoint x: 436, startPoint y: 411, endPoint x: 623, endPoint y: 401, distance: 187.8
click at [624, 401] on div at bounding box center [661, 199] width 1323 height 1172
drag, startPoint x: 509, startPoint y: 463, endPoint x: 550, endPoint y: 461, distance: 40.8
click at [533, 463] on div at bounding box center [661, 199] width 1323 height 1172
drag, startPoint x: 565, startPoint y: 435, endPoint x: 577, endPoint y: 494, distance: 60.7
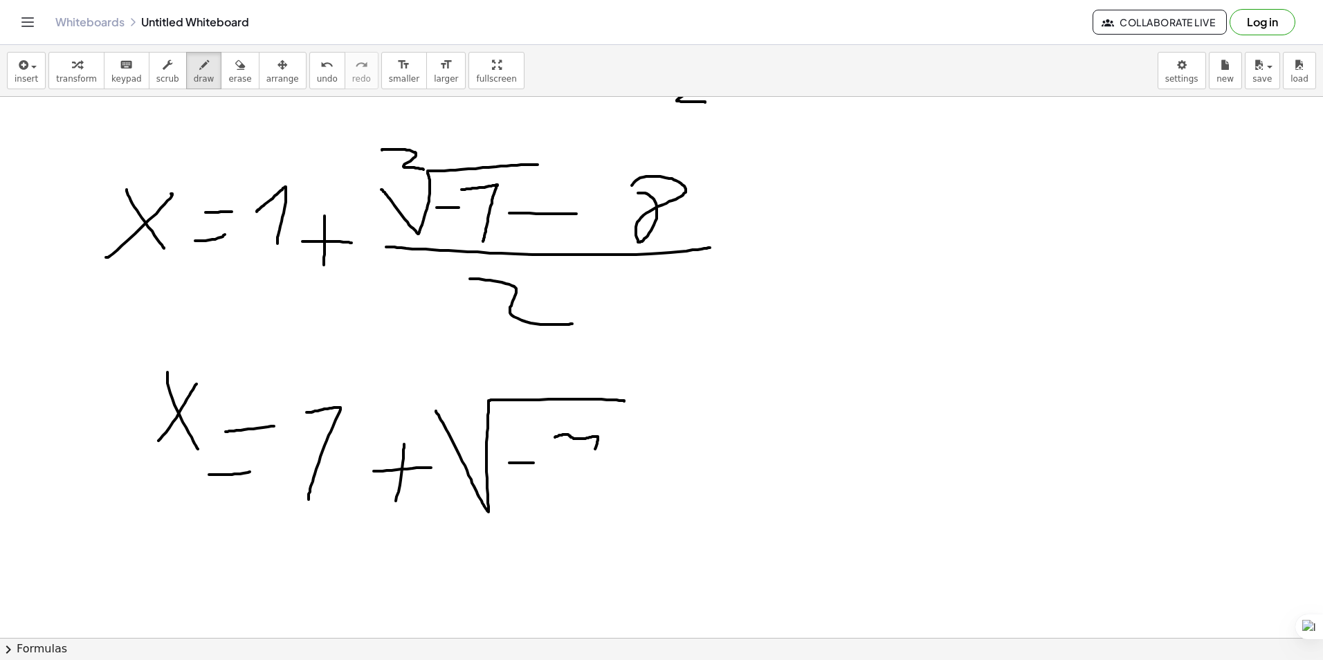
click at [582, 498] on div at bounding box center [661, 199] width 1323 height 1172
click at [652, 476] on div at bounding box center [661, 199] width 1323 height 1172
drag, startPoint x: 338, startPoint y: 506, endPoint x: 748, endPoint y: 524, distance: 410.7
click at [830, 508] on div at bounding box center [661, 199] width 1323 height 1172
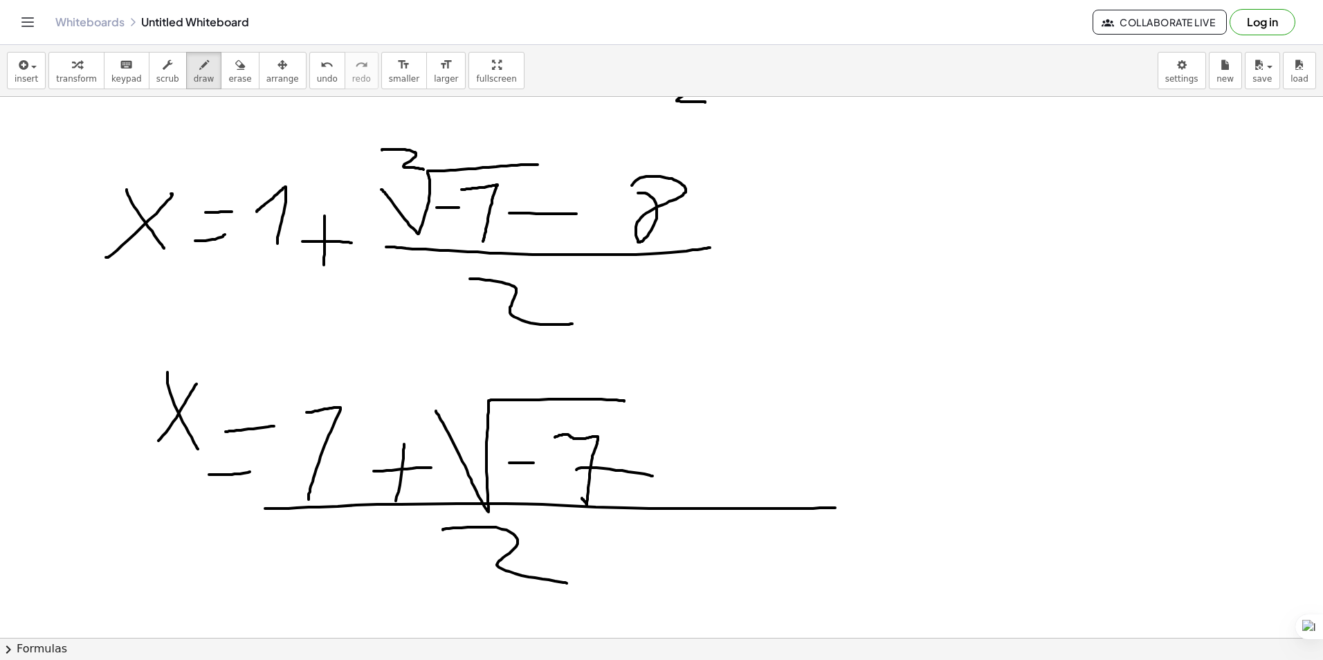
drag, startPoint x: 443, startPoint y: 529, endPoint x: 574, endPoint y: 576, distance: 139.0
click at [568, 584] on div at bounding box center [661, 199] width 1323 height 1172
